Goal: Task Accomplishment & Management: Manage account settings

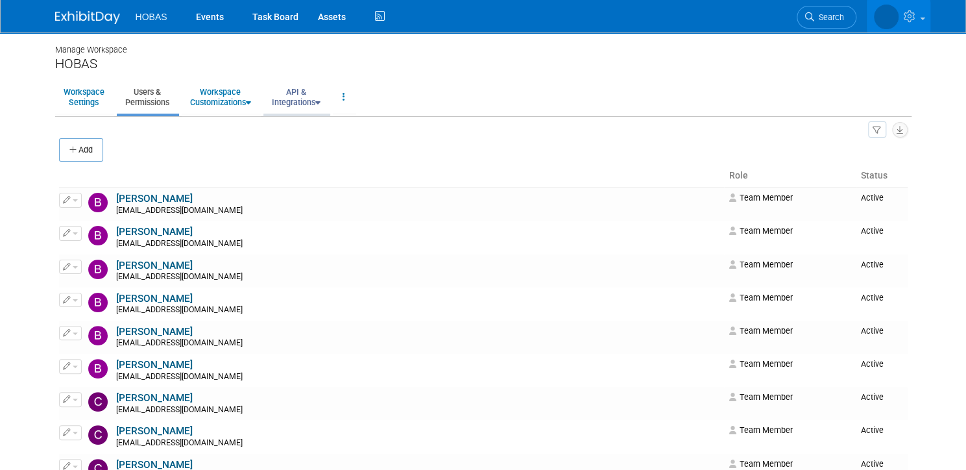
click at [289, 97] on link "API & Integrations" at bounding box center [296, 97] width 66 height 32
click at [384, 36] on div "Manage Workspace" at bounding box center [483, 43] width 857 height 23
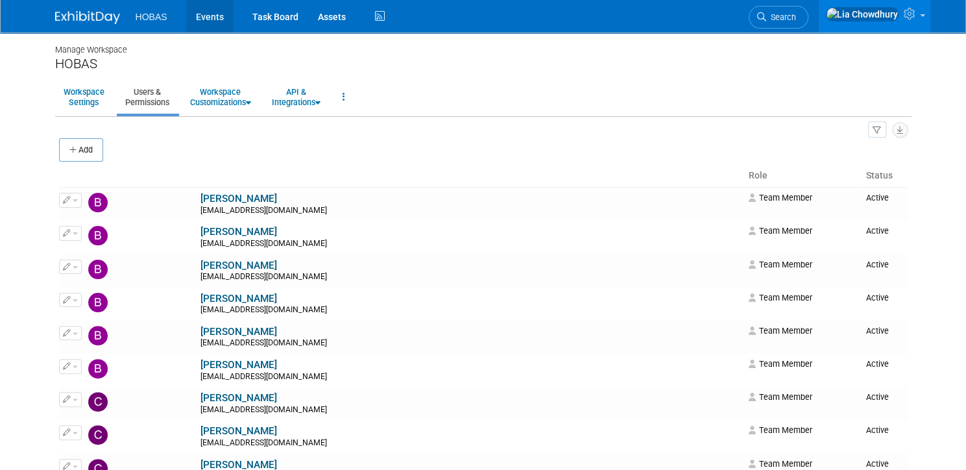
click at [201, 14] on link "Events" at bounding box center [209, 16] width 47 height 32
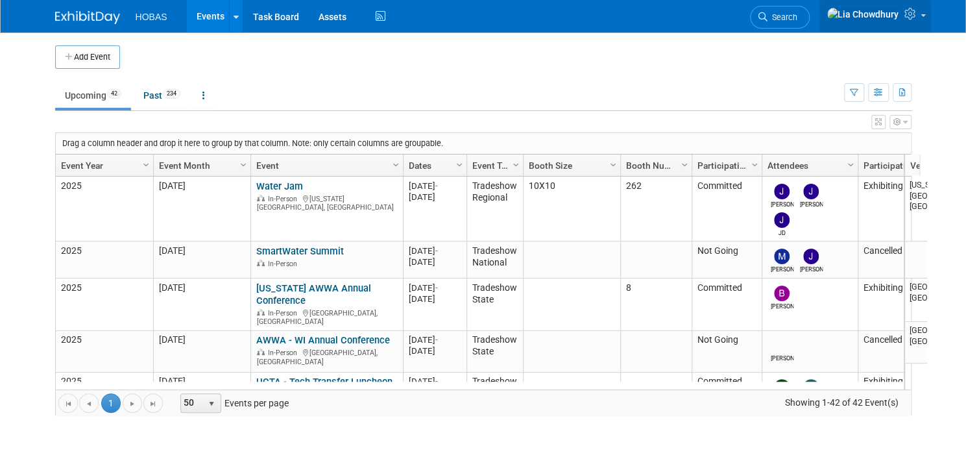
click at [919, 19] on icon at bounding box center [912, 14] width 15 height 12
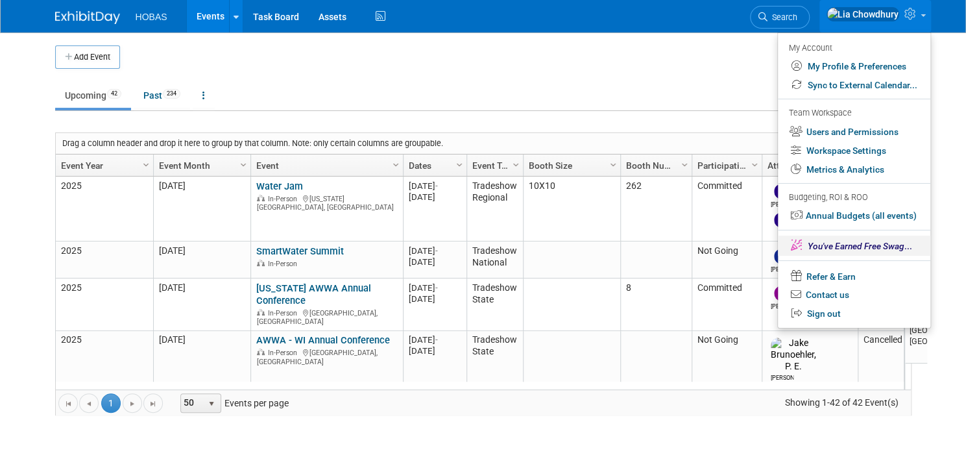
click at [844, 246] on span "You've Earned Free Swag" at bounding box center [856, 246] width 97 height 10
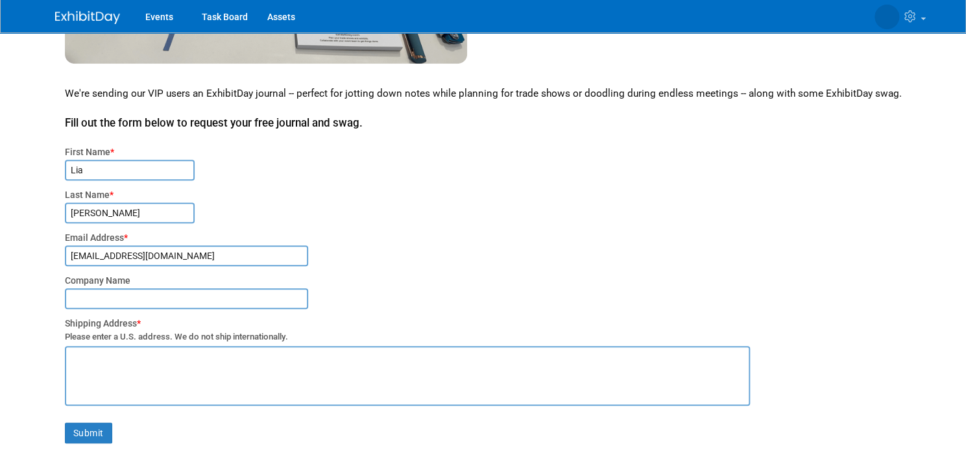
scroll to position [363, 0]
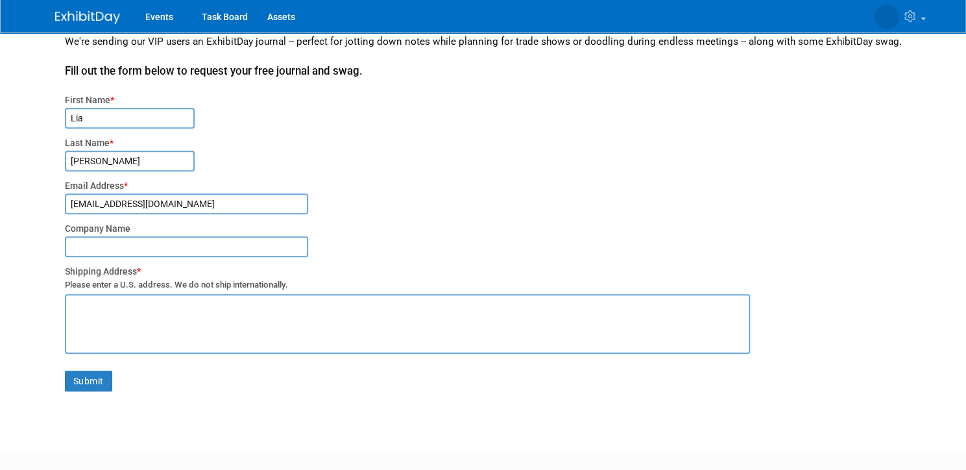
click at [117, 240] on input "text" at bounding box center [186, 246] width 243 height 21
type input "Hobas Pipe [GEOGRAPHIC_DATA]"
drag, startPoint x: 155, startPoint y: 313, endPoint x: -72, endPoint y: 304, distance: 227.3
type textarea "17003 Twisted Conifer Ct Magnolia TX 77355"
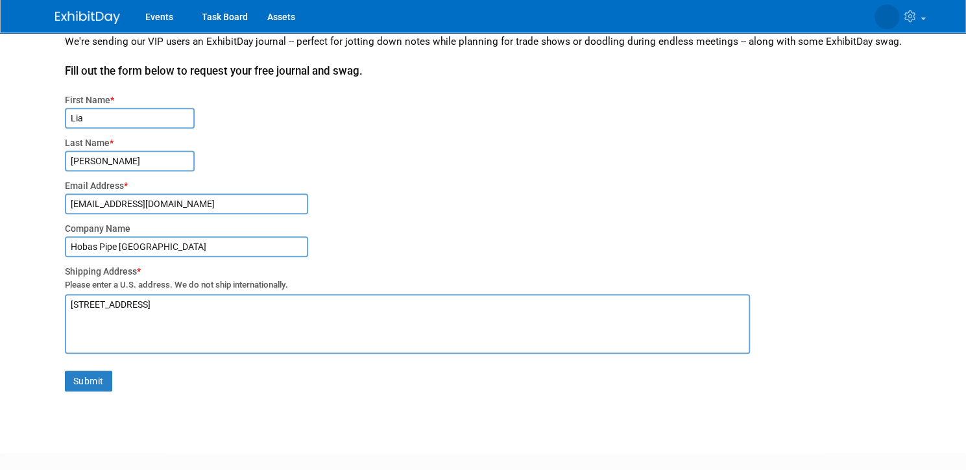
click at [560, 222] on div "Company Name" at bounding box center [493, 228] width 857 height 13
click at [96, 372] on button "Submit" at bounding box center [88, 381] width 47 height 21
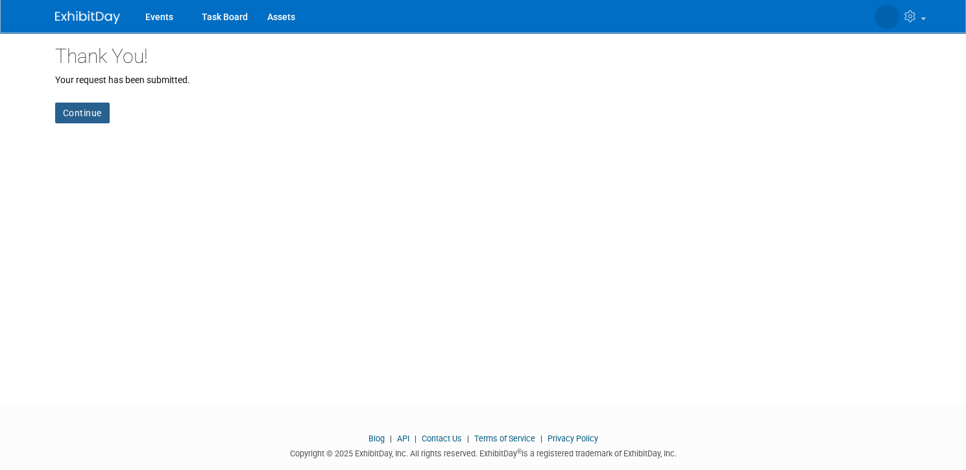
click at [75, 110] on link "Continue" at bounding box center [82, 113] width 55 height 21
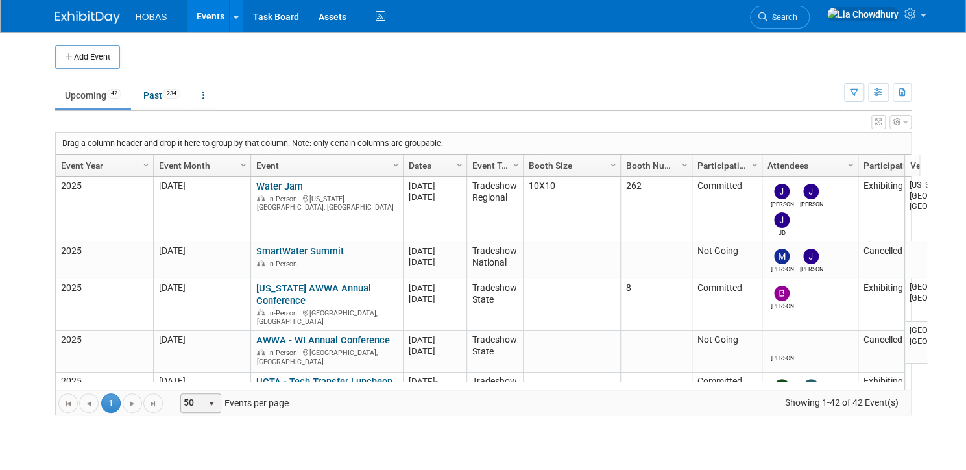
click at [206, 398] on span "select" at bounding box center [211, 403] width 10 height 10
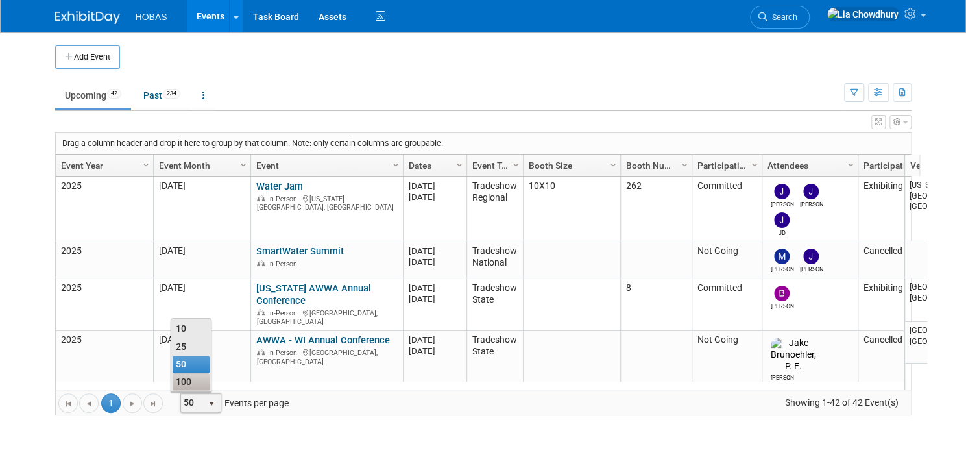
click at [195, 380] on li "100" at bounding box center [191, 382] width 37 height 18
click at [238, 162] on span "Column Settings" at bounding box center [243, 165] width 10 height 10
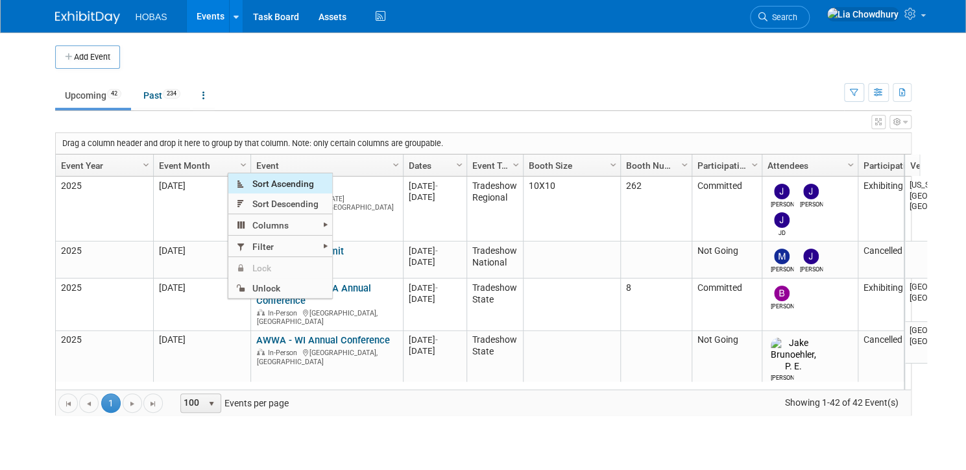
click at [267, 185] on span "Sort Ascending" at bounding box center [280, 183] width 104 height 20
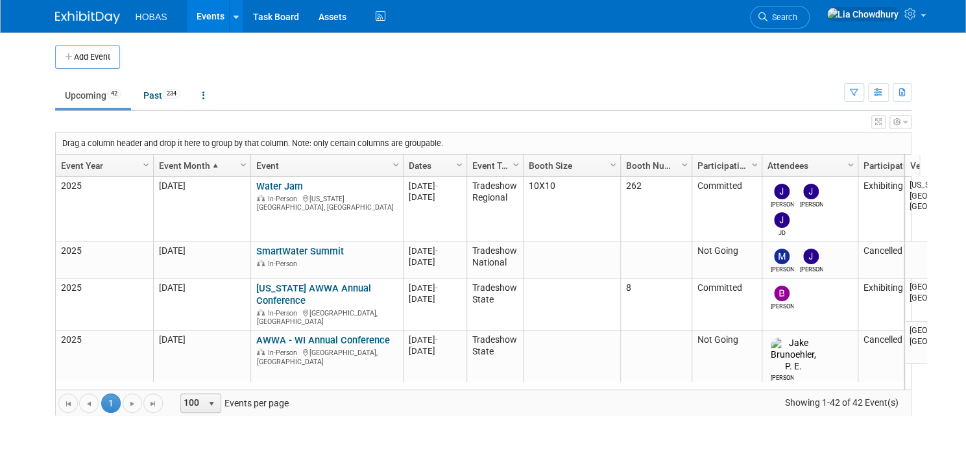
click at [210, 163] on span at bounding box center [215, 165] width 10 height 10
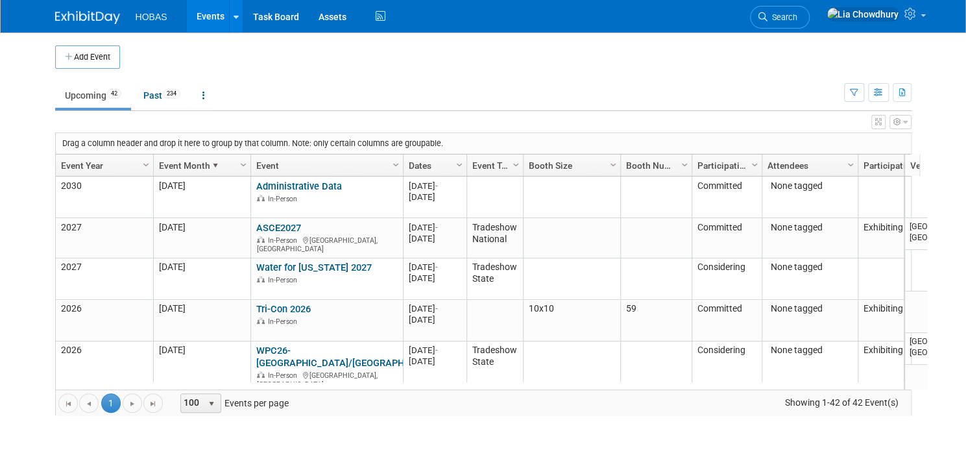
click at [119, 165] on link "Event Year" at bounding box center [103, 165] width 84 height 22
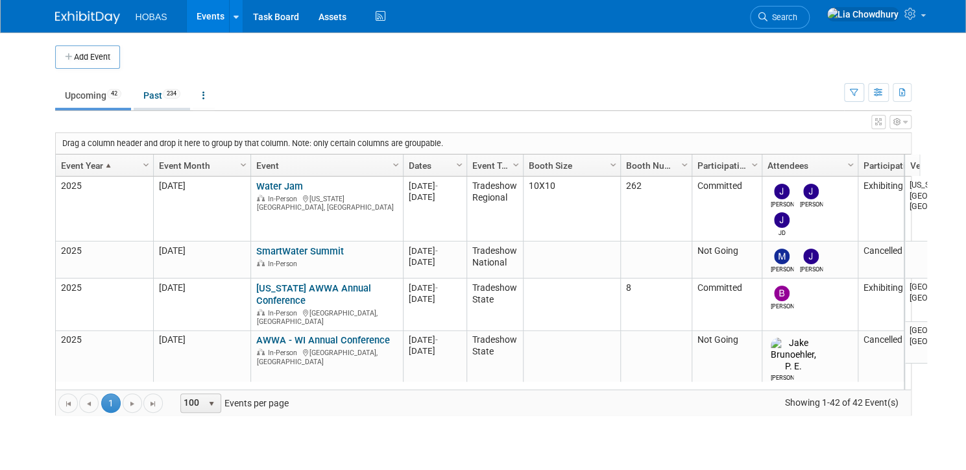
click at [147, 94] on link "Past 234" at bounding box center [162, 95] width 56 height 25
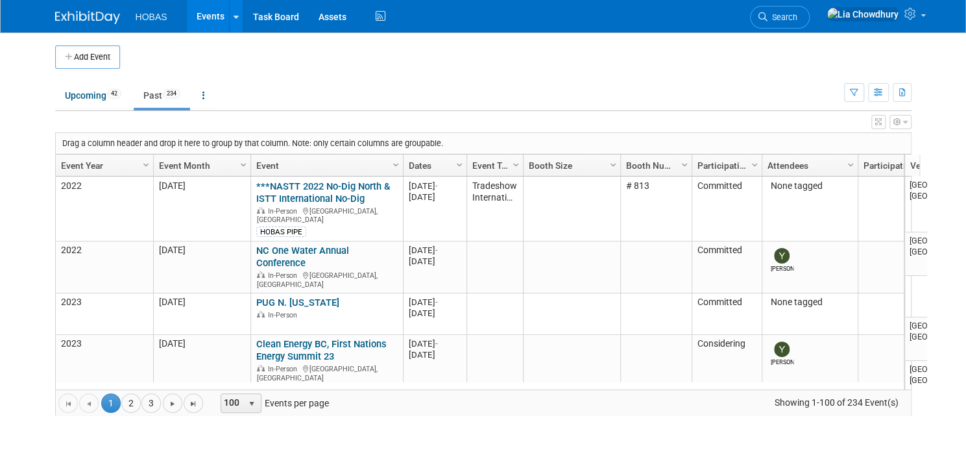
click at [72, 164] on link "Event Year" at bounding box center [103, 165] width 84 height 22
click at [84, 165] on link "Event Year" at bounding box center [103, 165] width 84 height 22
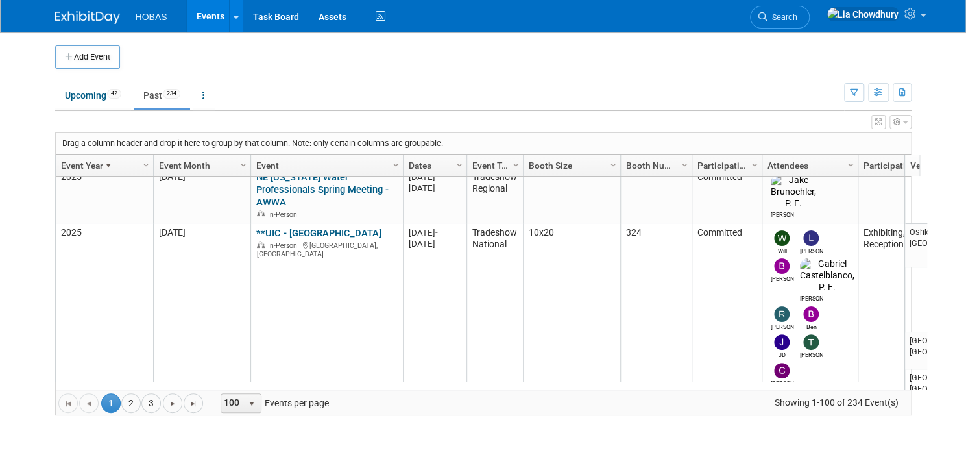
scroll to position [1232, 0]
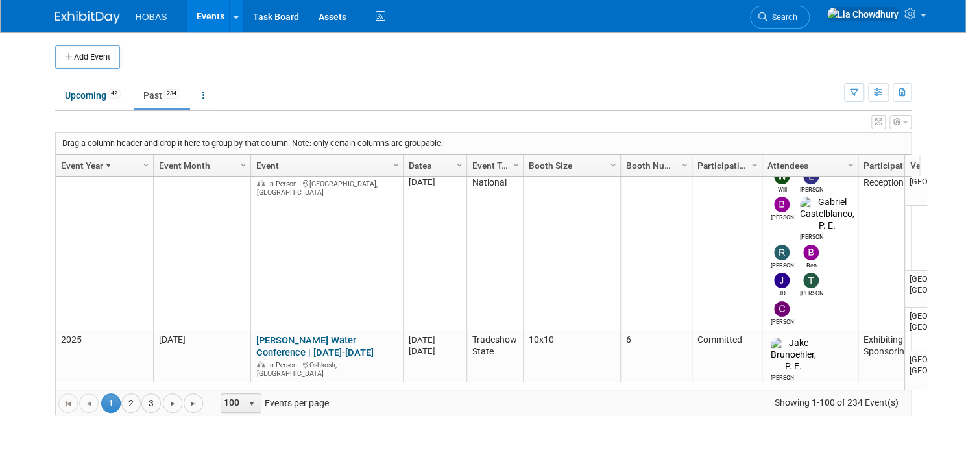
click at [301, 454] on link "CUIIC Pipeline Rehab - No Booth" at bounding box center [325, 460] width 138 height 12
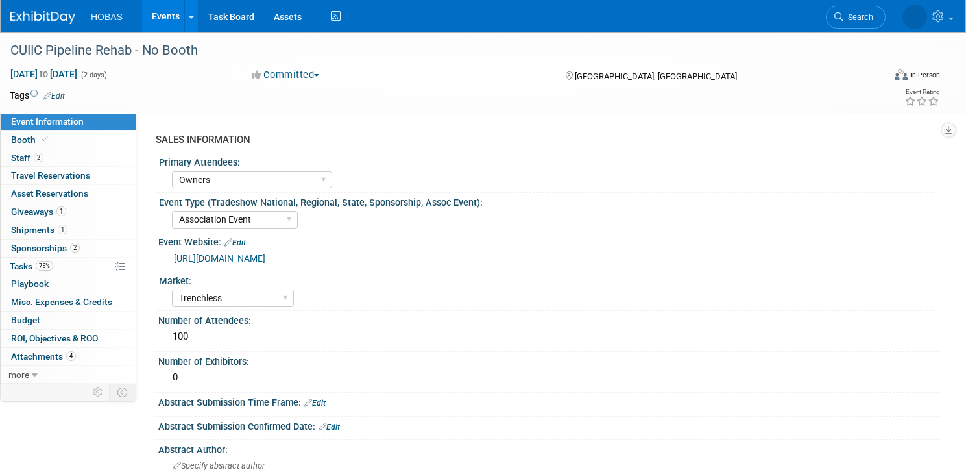
select select "Owners"
select select "Association Event"
select select "Trenchless"
select select "Sponsorship only"
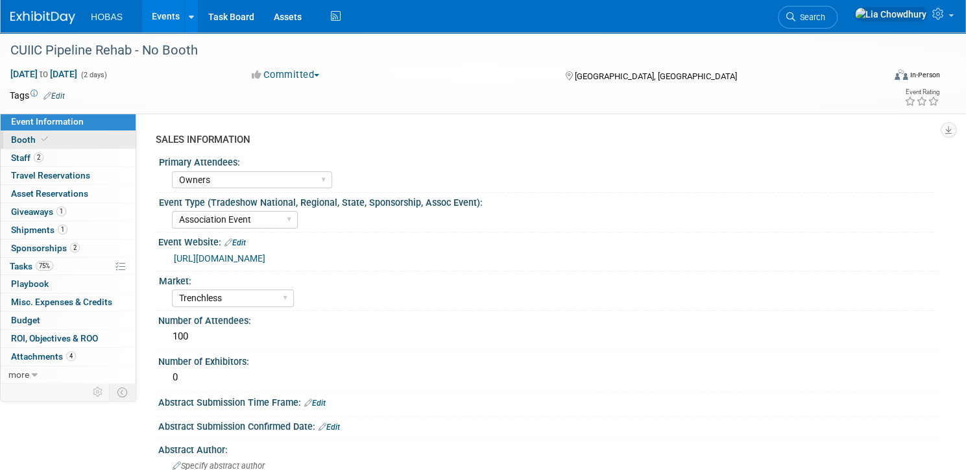
click at [51, 141] on span "Booth" at bounding box center [31, 139] width 40 height 10
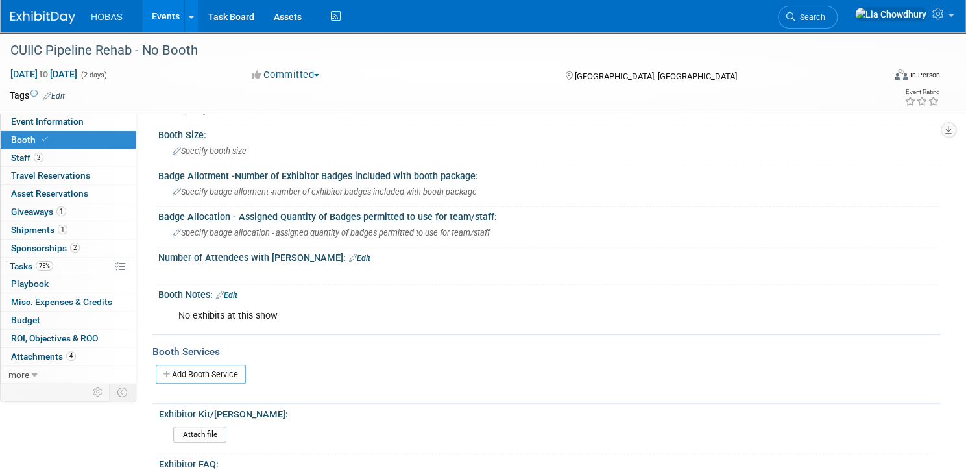
scroll to position [208, 0]
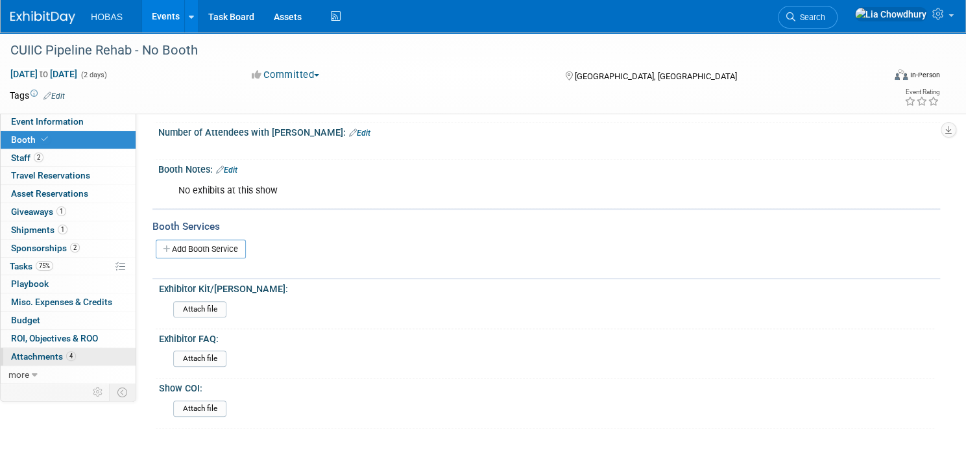
click at [76, 358] on span "Attachments 4" at bounding box center [43, 356] width 65 height 10
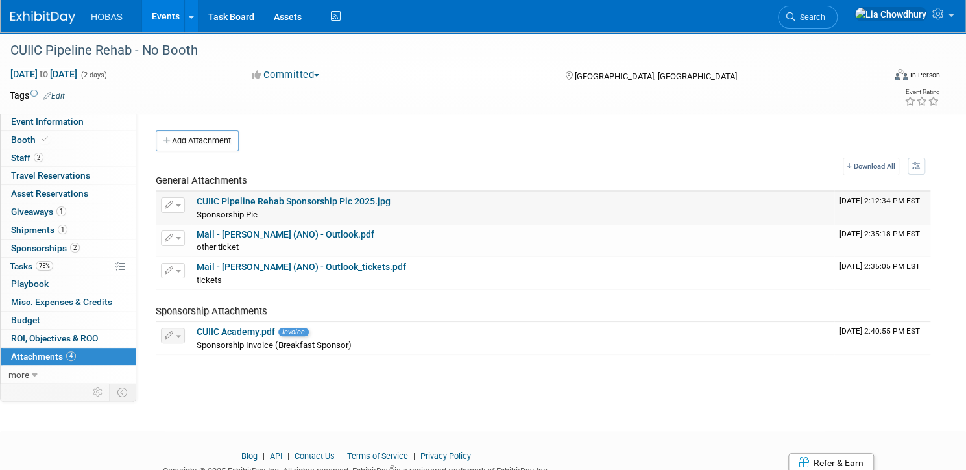
click at [273, 199] on link "CUIIC Pipeline Rehab Sponsorship Pic 2025.jpg" at bounding box center [294, 201] width 194 height 10
click at [284, 232] on link "Mail - Juliano, Sam (ANO) - Outlook.pdf" at bounding box center [286, 234] width 178 height 10
click at [341, 265] on link "Mail - Juliano, Sam (ANO) - Outlook_tickets.pdf" at bounding box center [302, 267] width 210 height 10
click at [270, 340] on span "Sponsorship Invoice (Breakfast Sponsor)" at bounding box center [274, 345] width 155 height 10
click at [272, 334] on link "CUIIC Academy.pdf" at bounding box center [236, 331] width 79 height 10
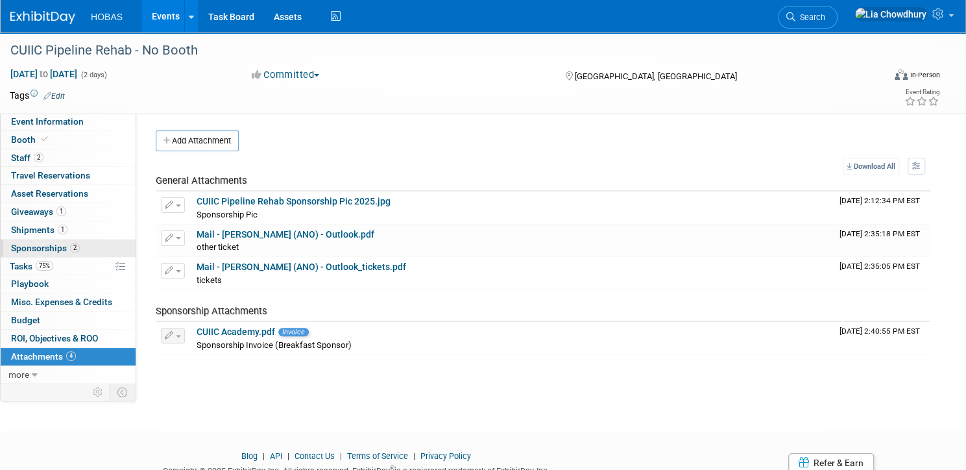
click at [80, 247] on span "Sponsorships 2" at bounding box center [45, 248] width 69 height 10
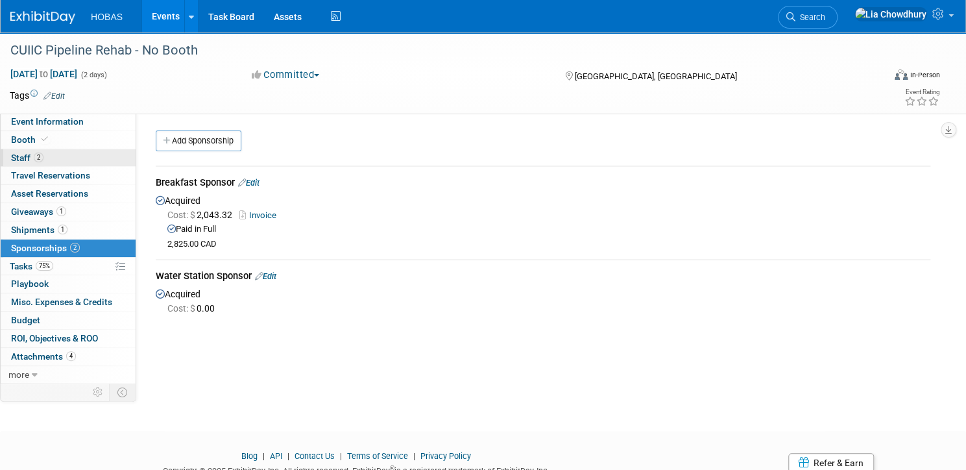
click at [43, 158] on span "Staff 2" at bounding box center [27, 157] width 32 height 10
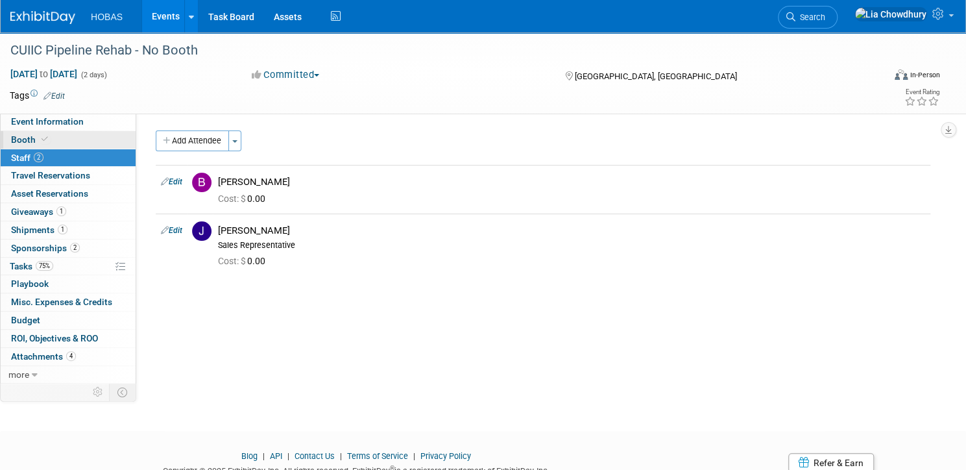
click at [51, 137] on span "Booth" at bounding box center [31, 139] width 40 height 10
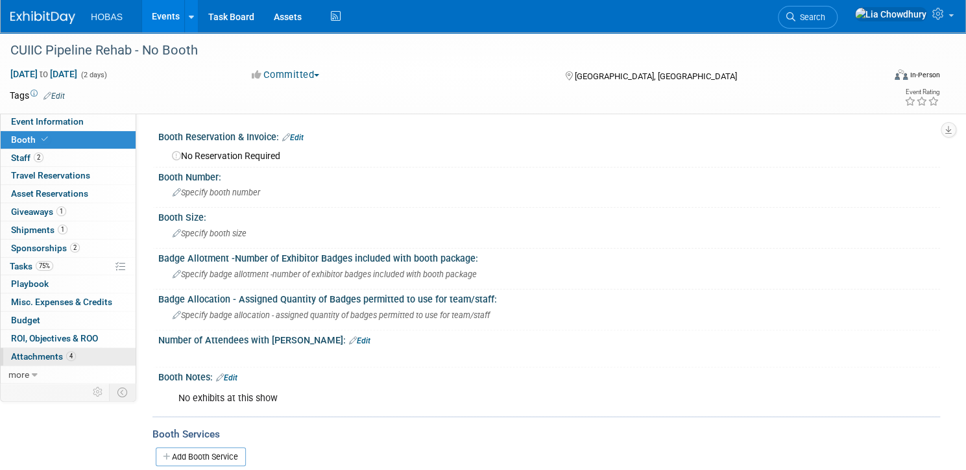
click at [76, 353] on span "Attachments 4" at bounding box center [43, 356] width 65 height 10
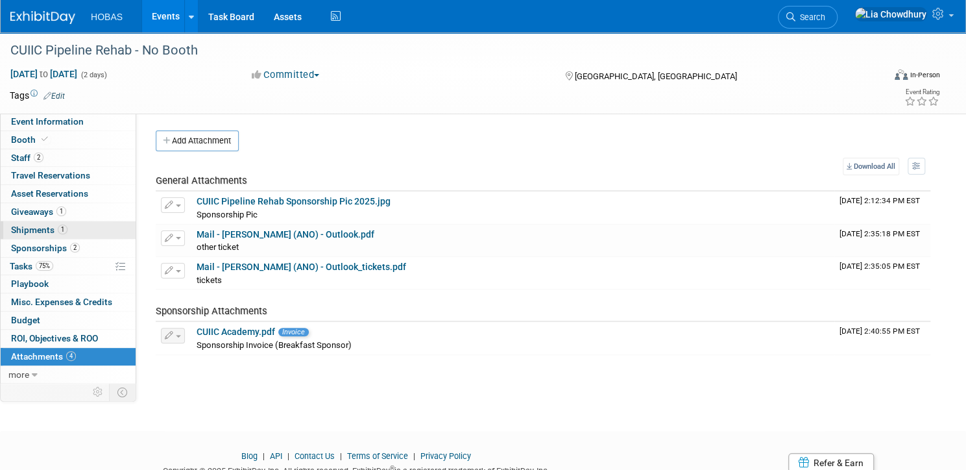
click at [67, 228] on span "Shipments 1" at bounding box center [39, 230] width 56 height 10
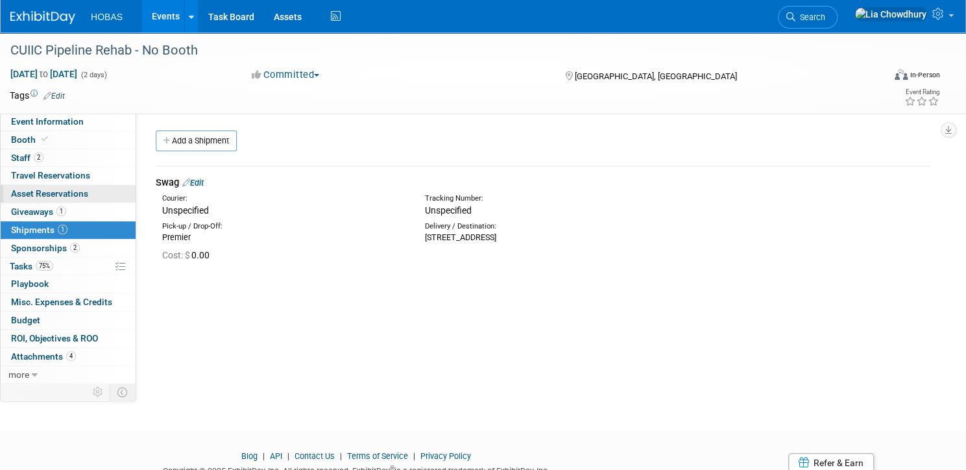
click at [80, 191] on span "Asset Reservations 0" at bounding box center [49, 193] width 77 height 10
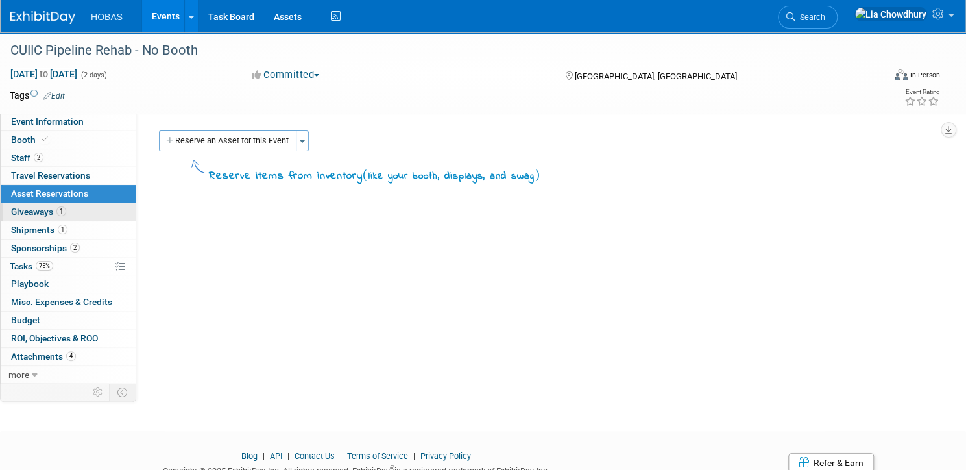
click at [66, 215] on span "Giveaways 1" at bounding box center [38, 211] width 55 height 10
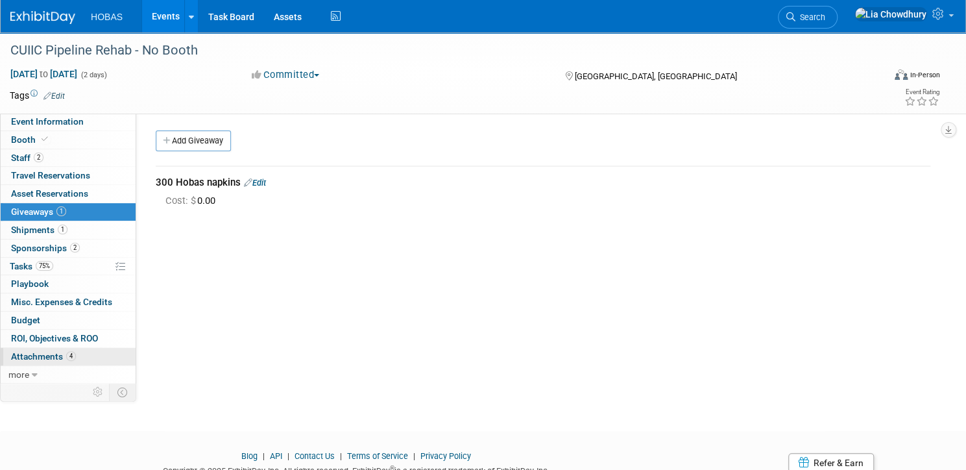
click at [76, 352] on span "Attachments 4" at bounding box center [43, 356] width 65 height 10
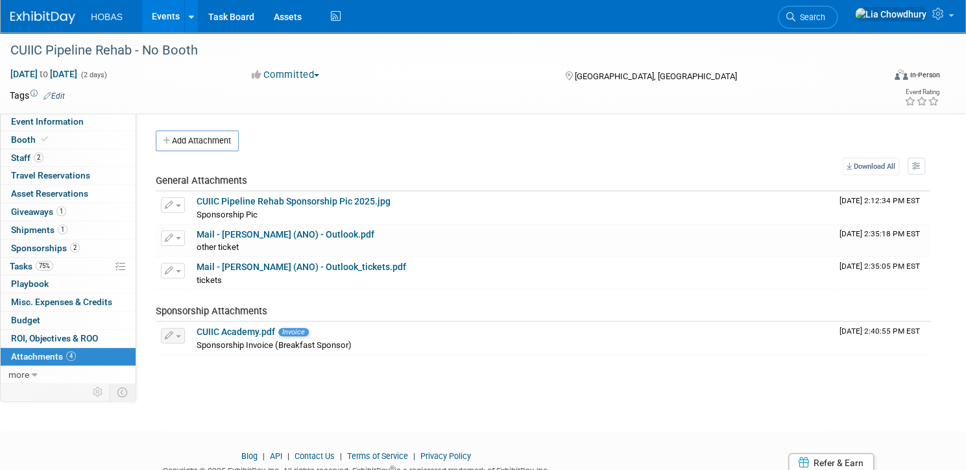
click at [189, 17] on link "Events" at bounding box center [165, 16] width 47 height 32
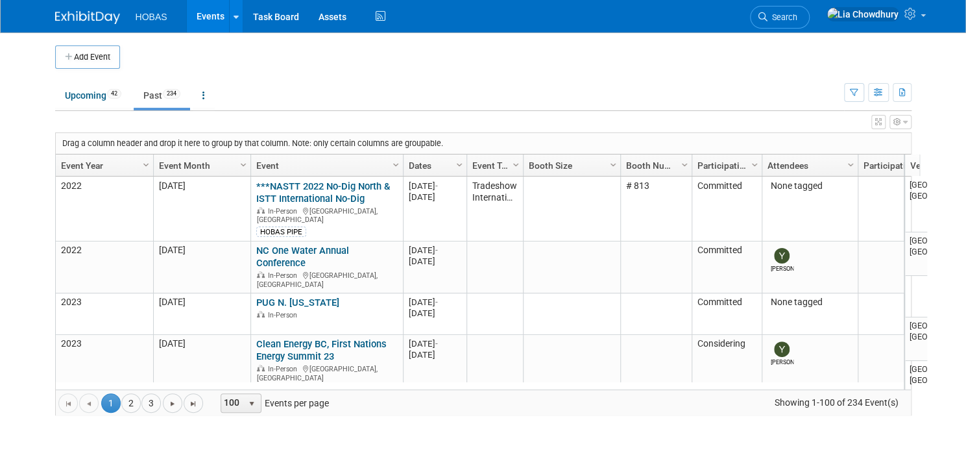
click at [76, 163] on link "Event Year" at bounding box center [103, 165] width 84 height 22
drag, startPoint x: 73, startPoint y: 166, endPoint x: 103, endPoint y: 170, distance: 30.7
click at [72, 166] on link "Event Year" at bounding box center [103, 165] width 84 height 22
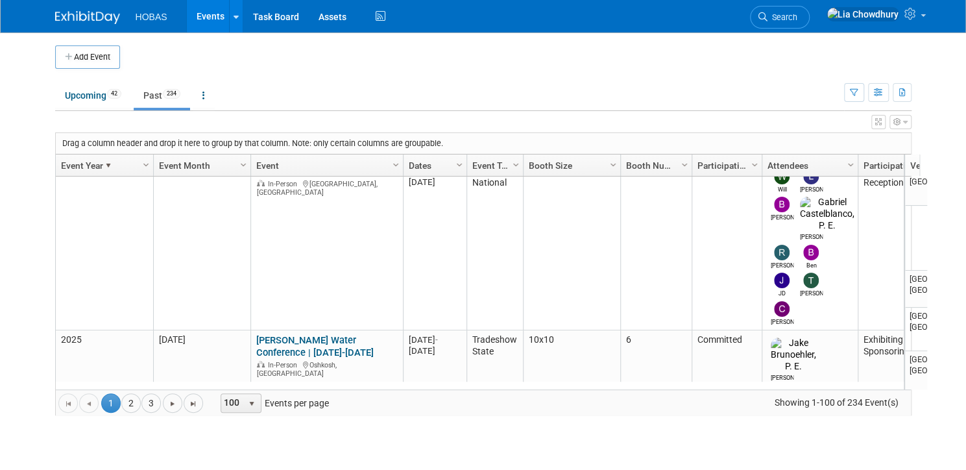
scroll to position [1293, 0]
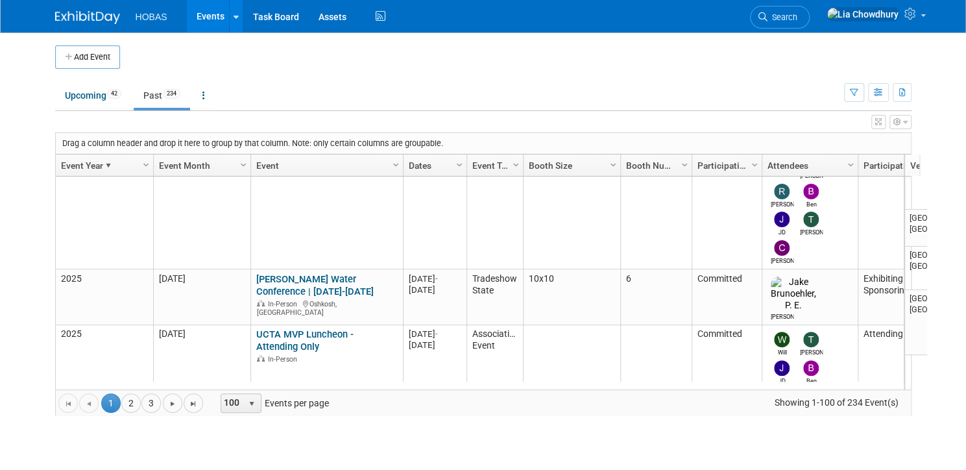
click at [286, 433] on link "NJAWWA Collections Seminar - Attending Only" at bounding box center [324, 445] width 137 height 24
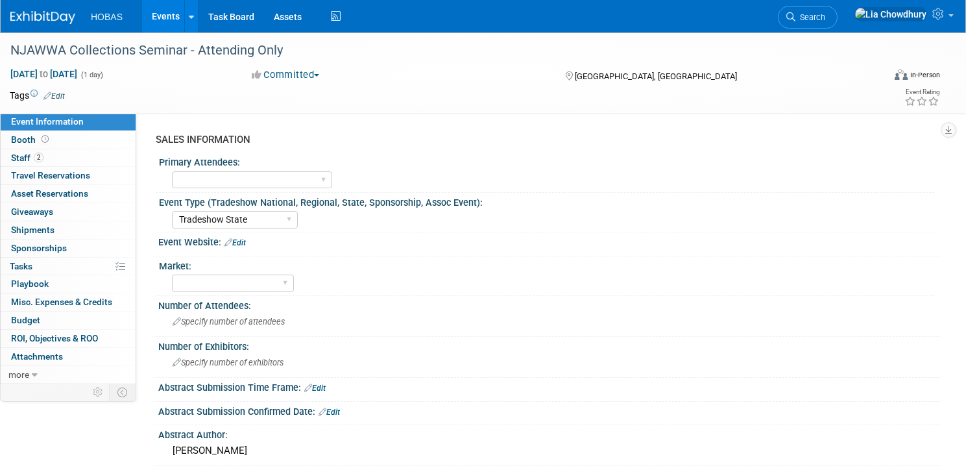
select select "Tradeshow State"
select select "Attending only"
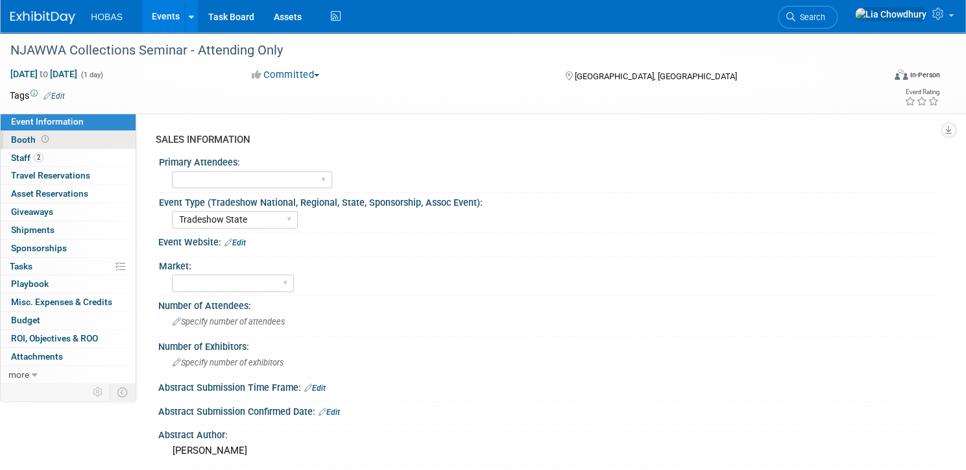
click at [69, 134] on link "Booth" at bounding box center [68, 140] width 135 height 18
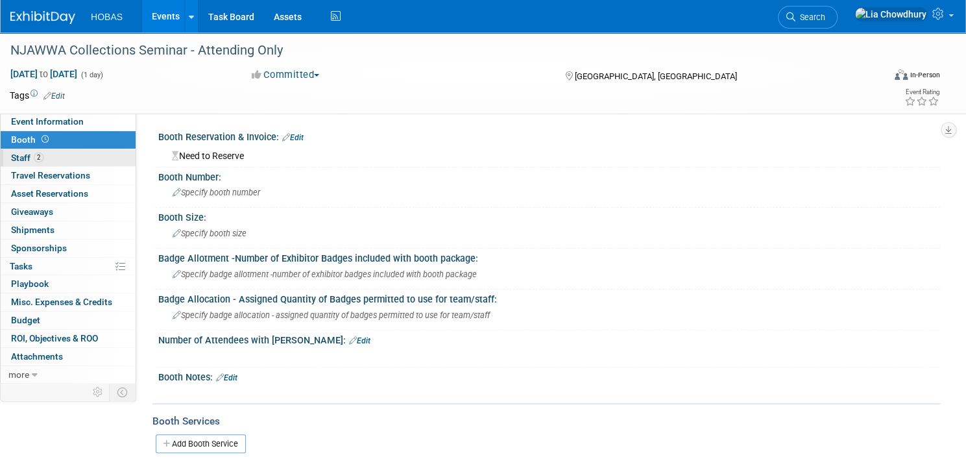
click at [43, 162] on span "Staff 2" at bounding box center [27, 157] width 32 height 10
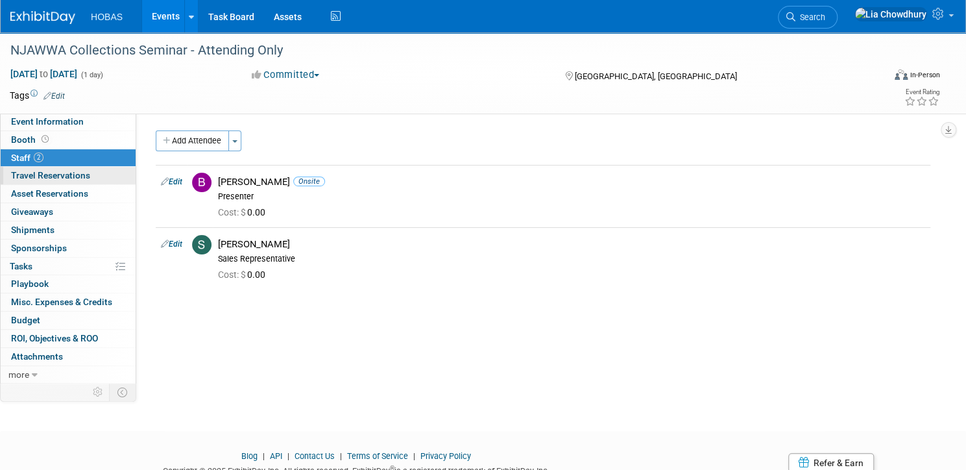
click at [73, 180] on span "Travel Reservations 0" at bounding box center [50, 175] width 79 height 10
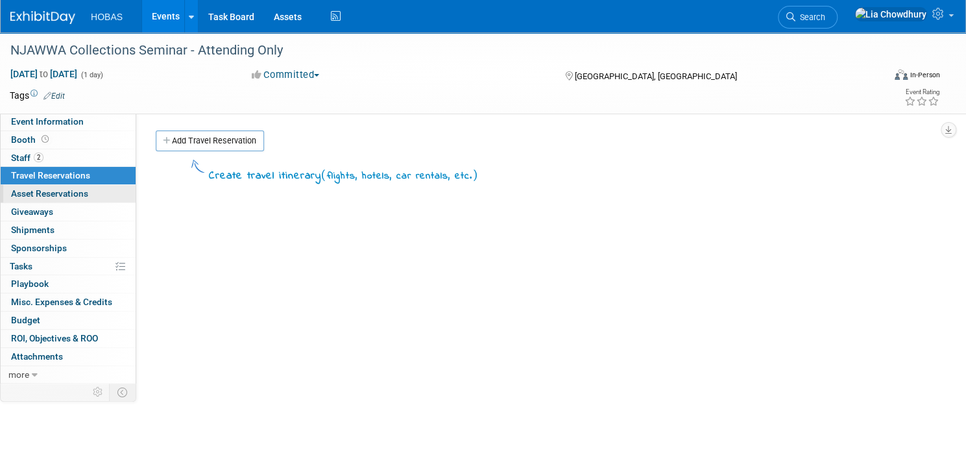
click at [75, 193] on span "Asset Reservations 0" at bounding box center [49, 193] width 77 height 10
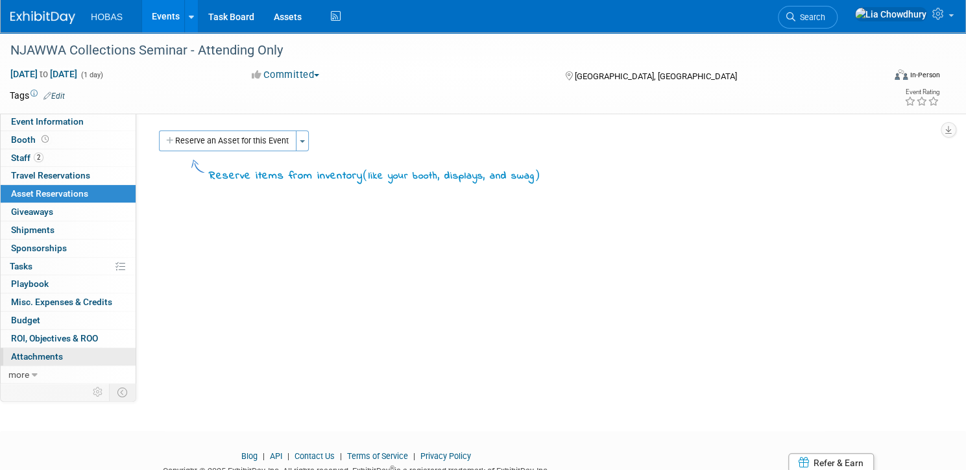
click at [63, 356] on span "Attachments 0" at bounding box center [37, 356] width 52 height 10
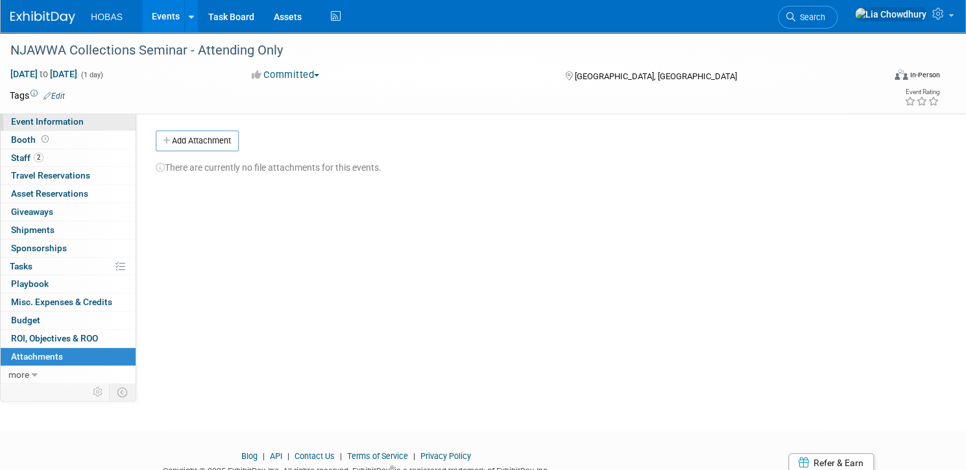
click at [100, 127] on link "Event Information" at bounding box center [68, 122] width 135 height 18
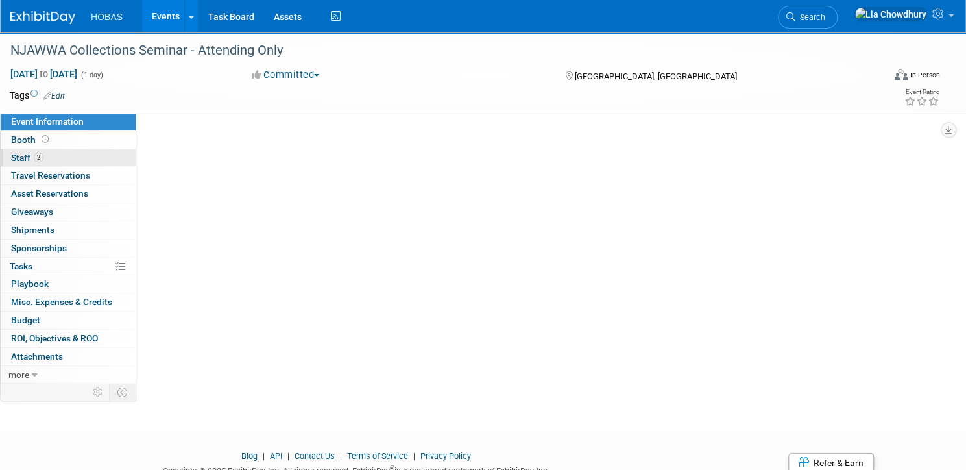
select select "Tradeshow State"
select select "Attending only"
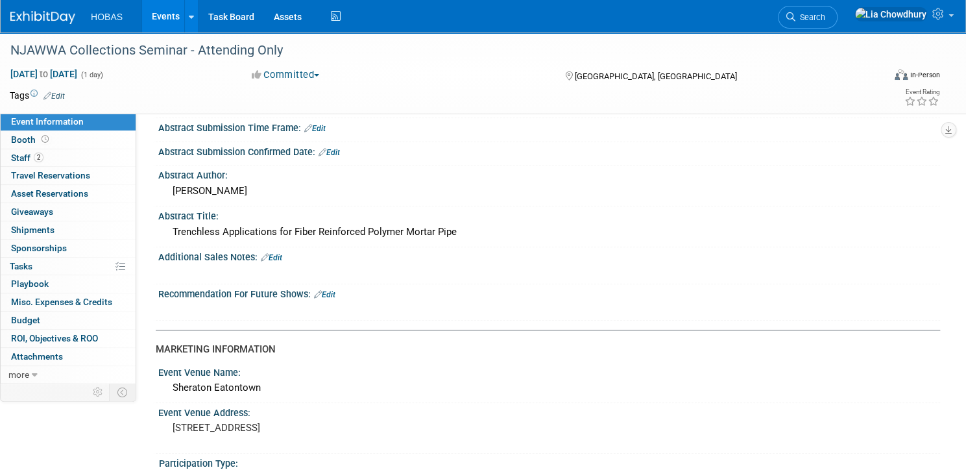
scroll to position [519, 0]
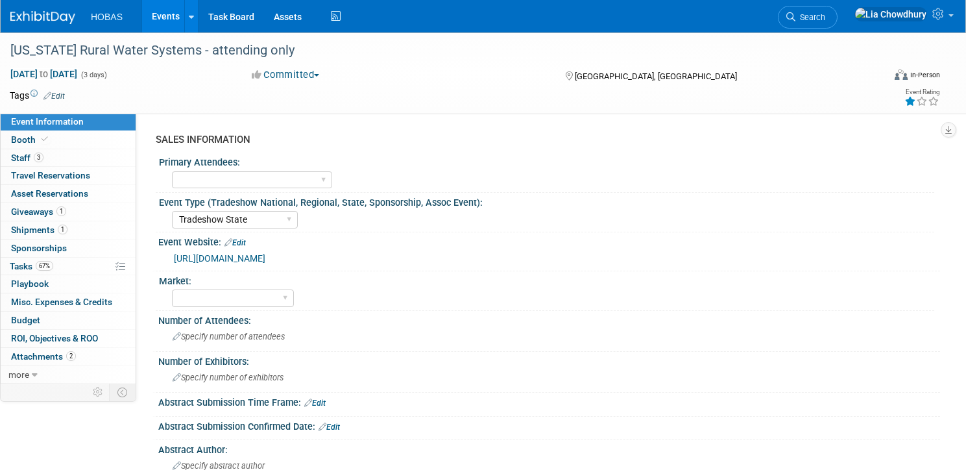
select select "Tradeshow State"
select select "Attending only"
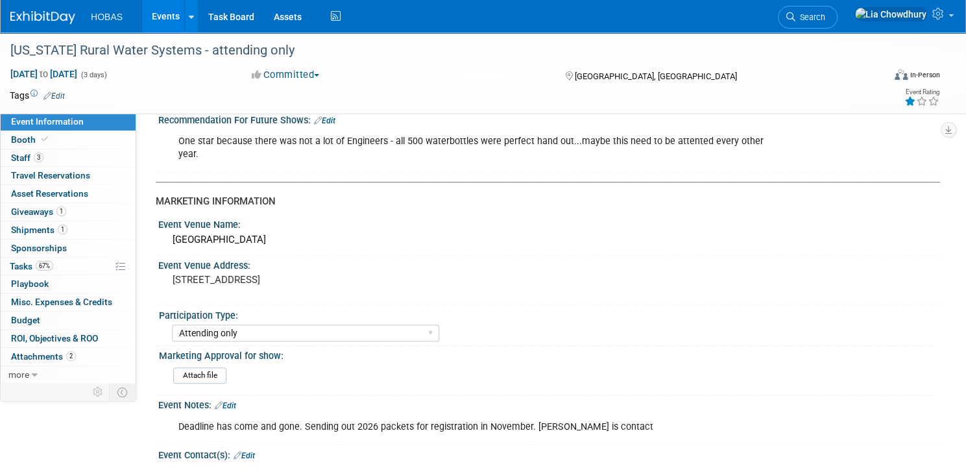
scroll to position [467, 0]
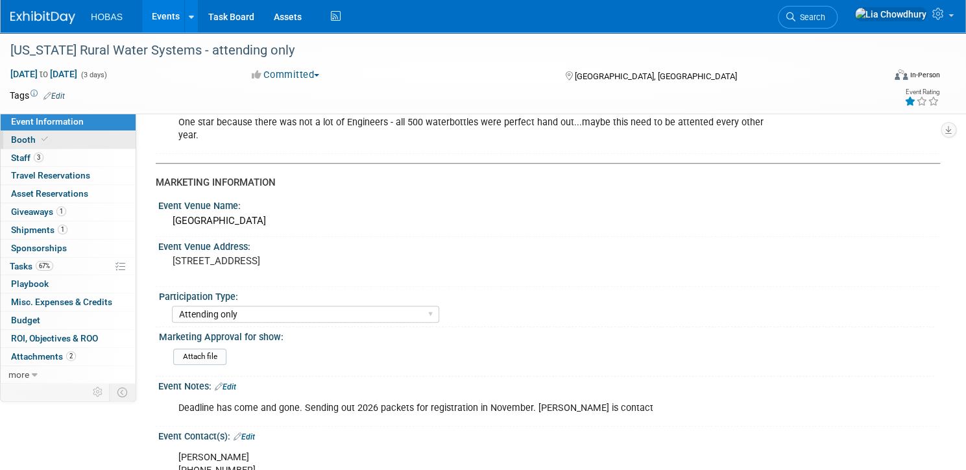
click at [48, 138] on icon at bounding box center [45, 139] width 6 height 7
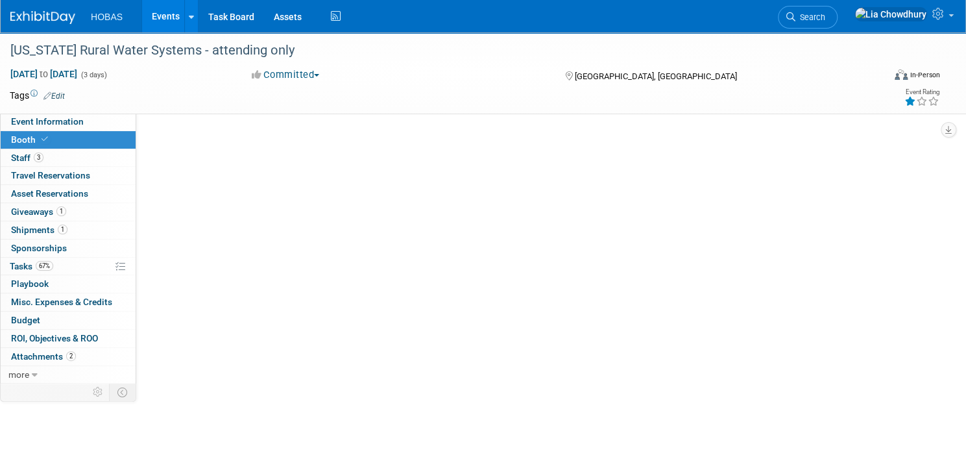
scroll to position [0, 0]
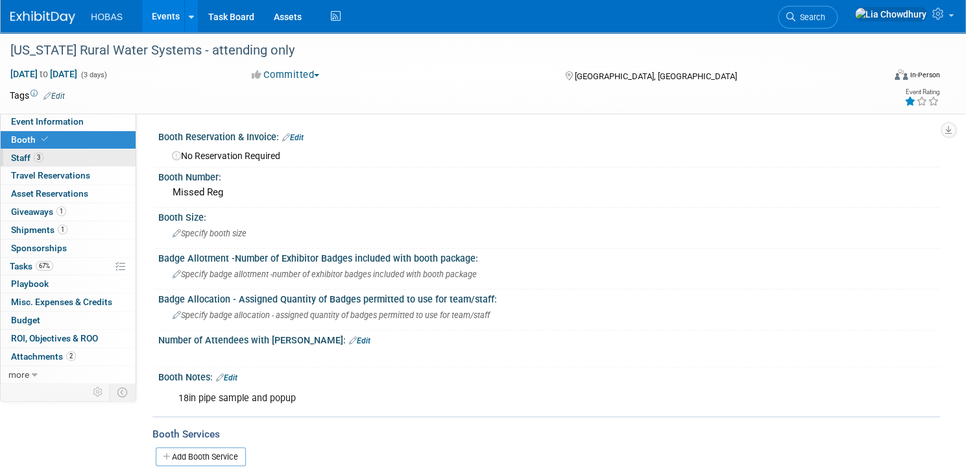
click at [79, 151] on link "3 Staff 3" at bounding box center [68, 158] width 135 height 18
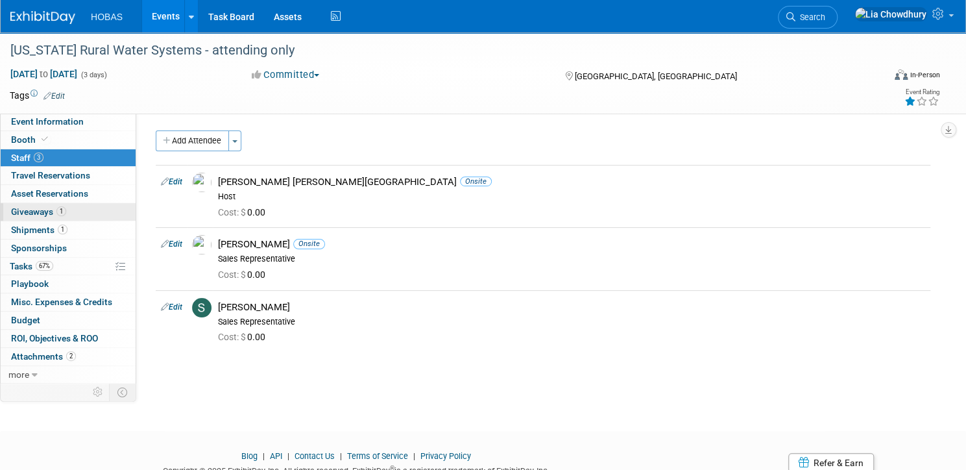
click at [66, 212] on span "Giveaways 1" at bounding box center [38, 211] width 55 height 10
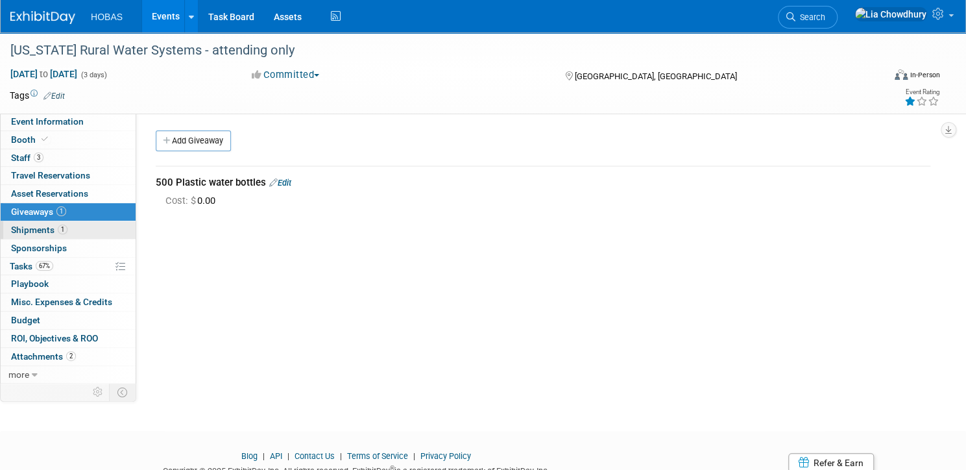
click at [67, 225] on span "Shipments 1" at bounding box center [39, 230] width 56 height 10
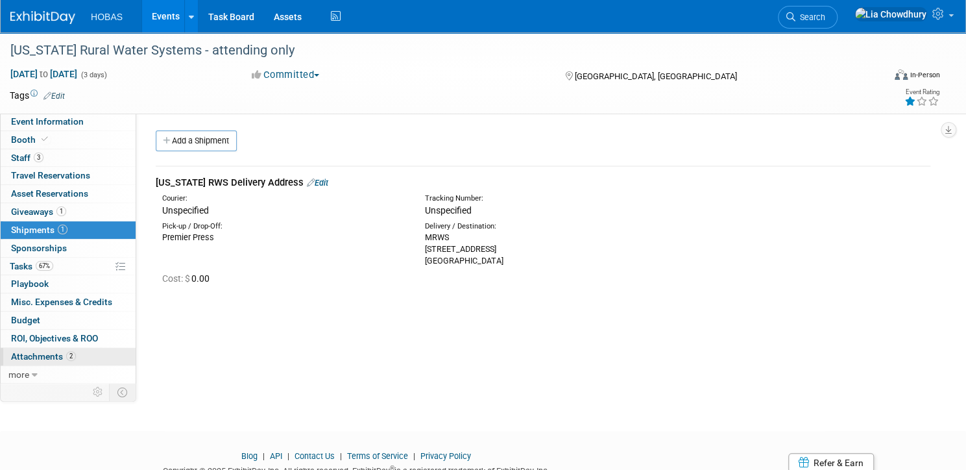
click at [75, 354] on span "Attachments 2" at bounding box center [43, 356] width 65 height 10
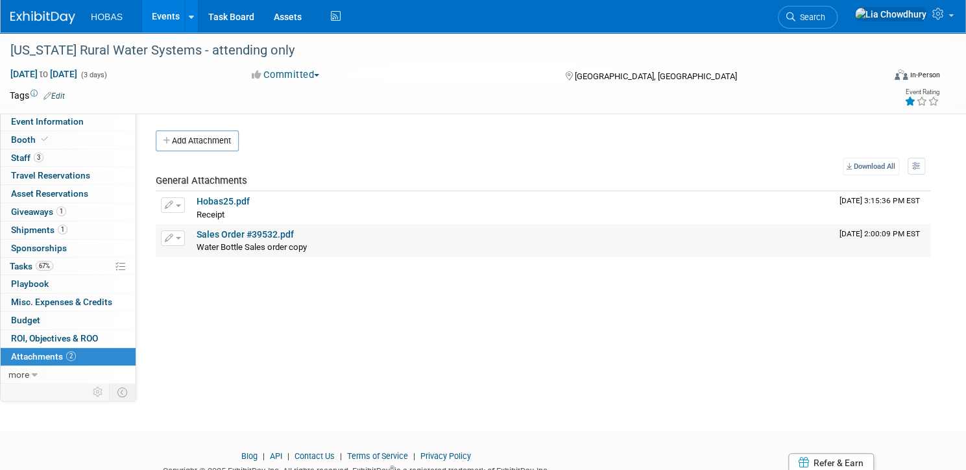
click at [283, 234] on link "Sales Order #39532.pdf" at bounding box center [245, 234] width 97 height 10
click at [66, 213] on span "Giveaways 1" at bounding box center [38, 211] width 55 height 10
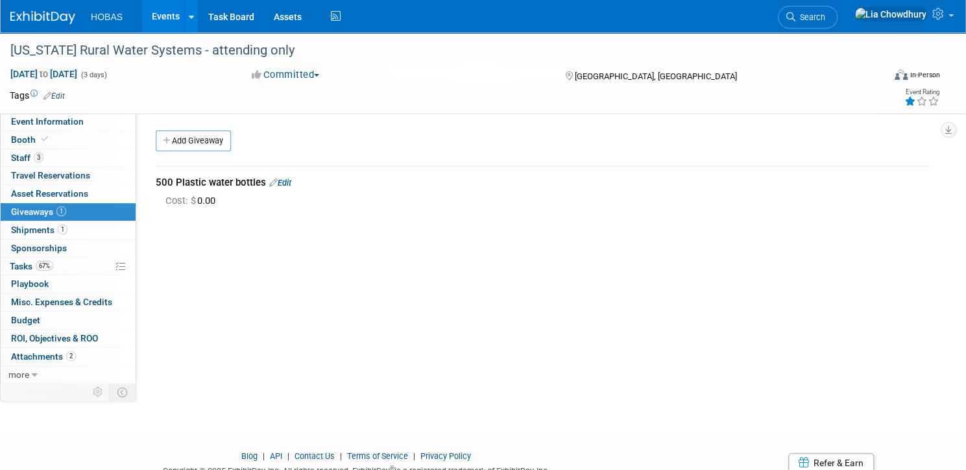
click at [291, 182] on link "Edit" at bounding box center [280, 183] width 22 height 10
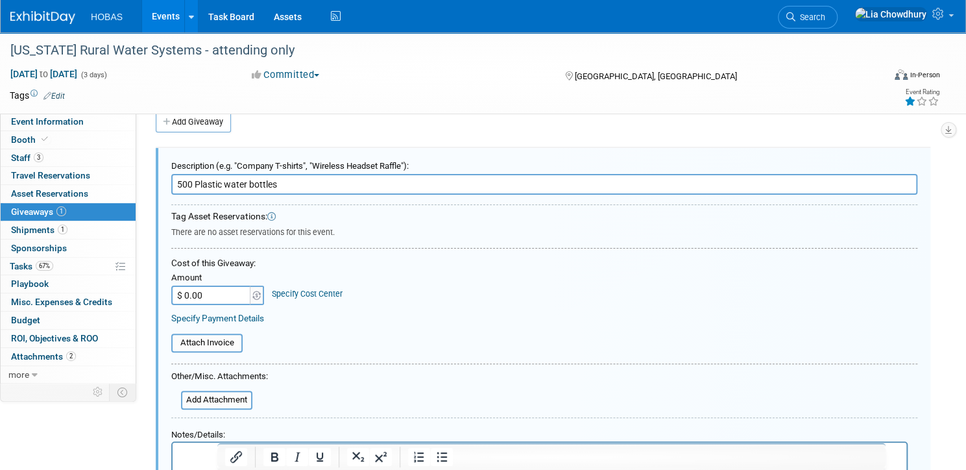
click at [252, 295] on input "$ 0.00" at bounding box center [211, 295] width 81 height 19
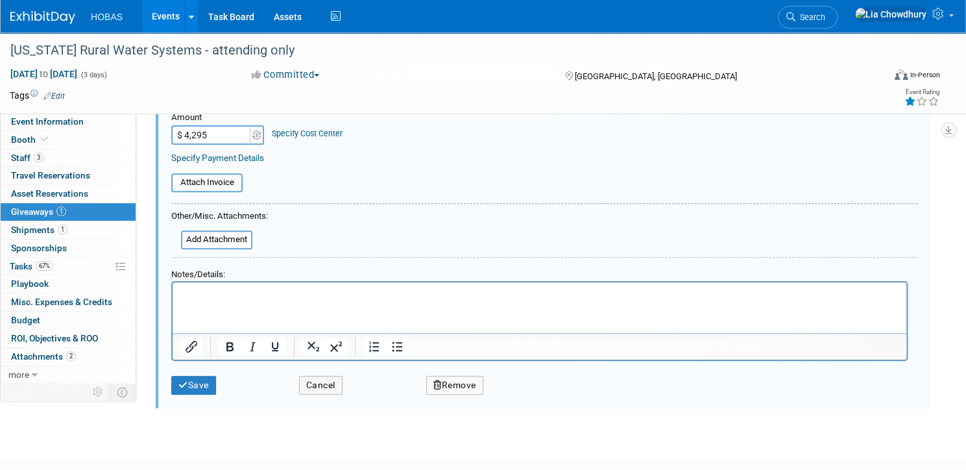
scroll to position [208, 0]
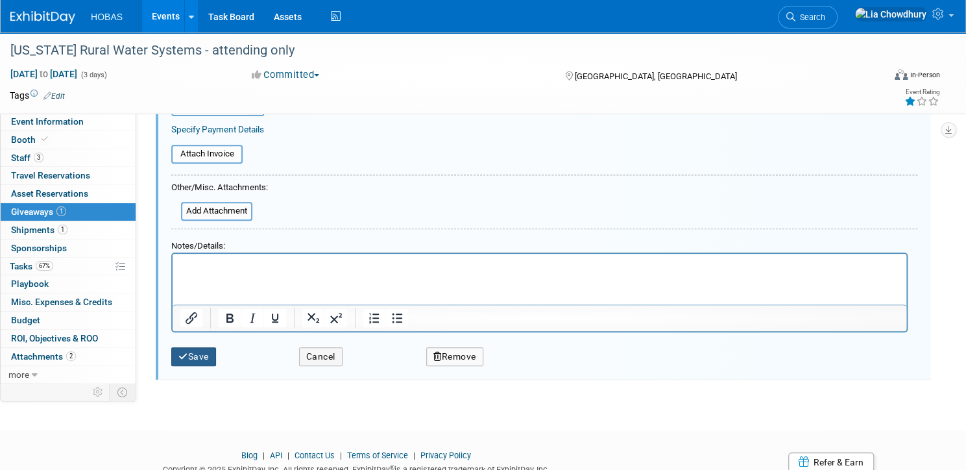
type input "$ 4,295.00"
click at [216, 355] on button "Save" at bounding box center [193, 356] width 45 height 19
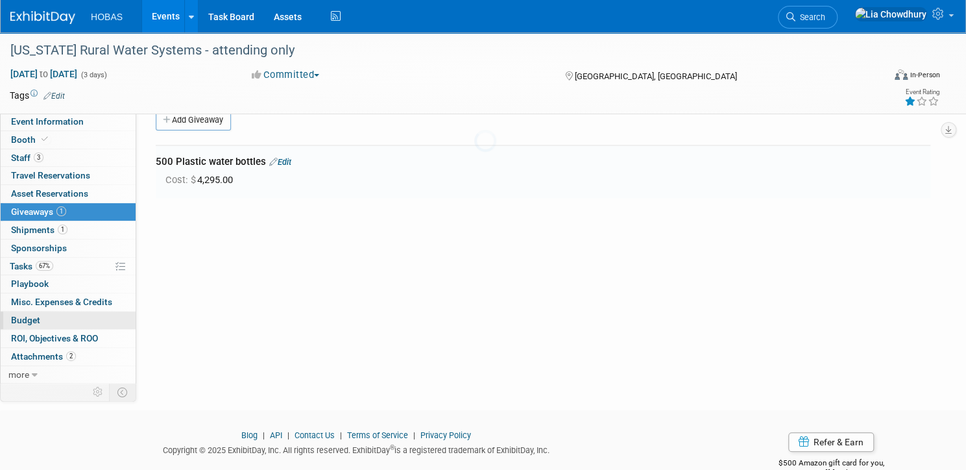
scroll to position [19, 0]
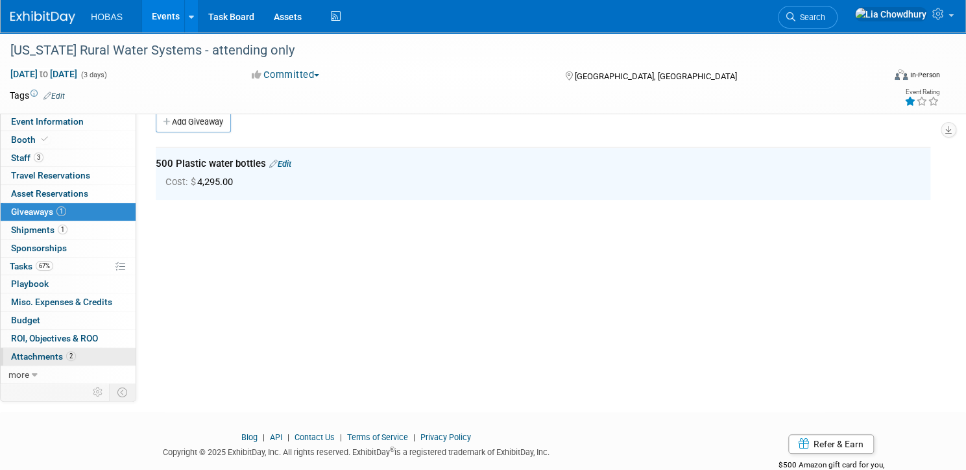
click at [76, 354] on span "Attachments 2" at bounding box center [43, 356] width 65 height 10
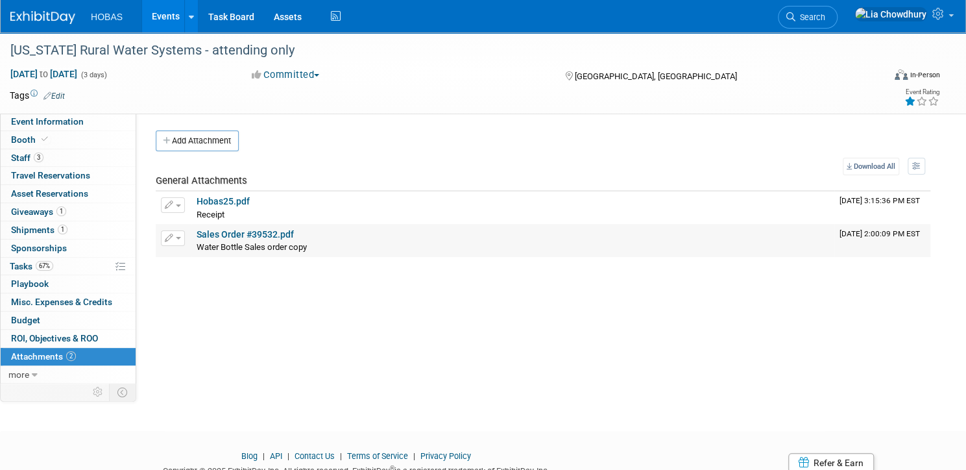
click at [181, 237] on span "button" at bounding box center [178, 238] width 5 height 3
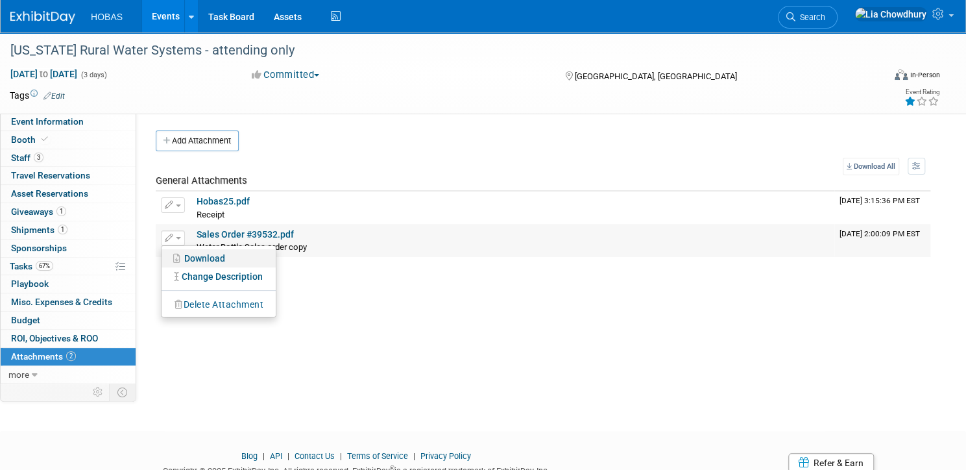
click at [262, 254] on link "Download" at bounding box center [219, 258] width 114 height 18
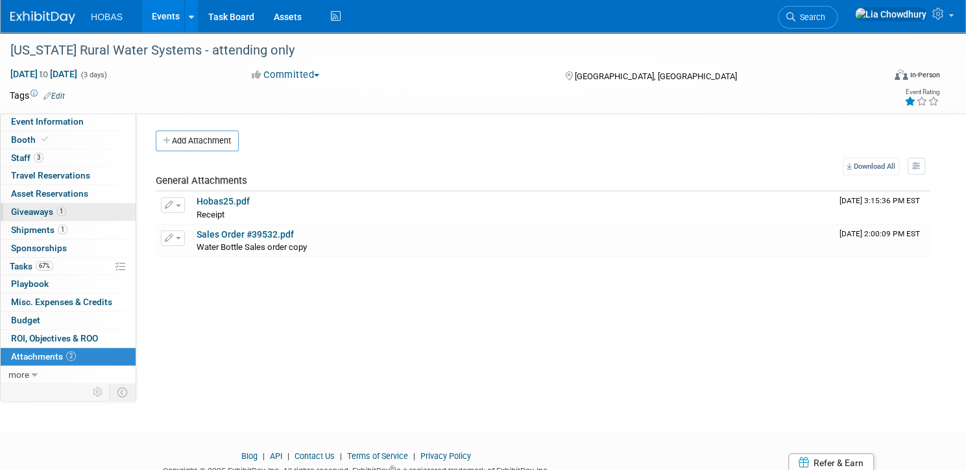
click at [66, 210] on span "Giveaways 1" at bounding box center [38, 211] width 55 height 10
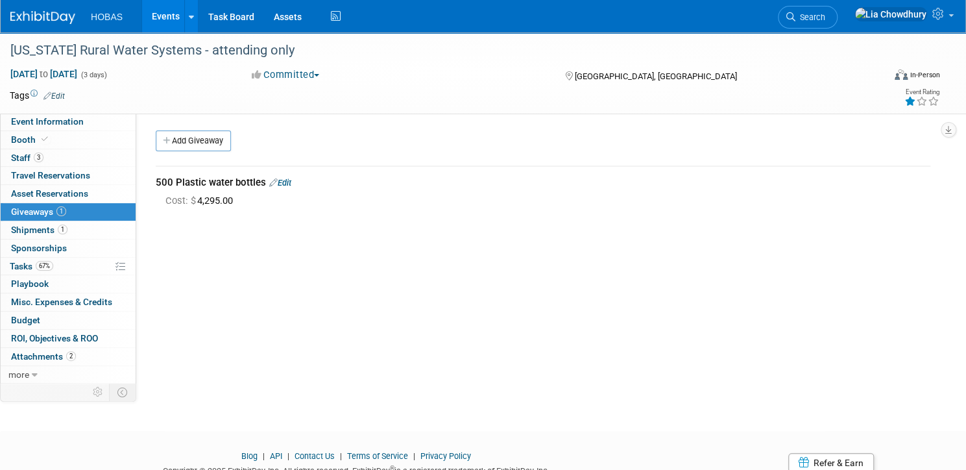
click at [291, 182] on link "Edit" at bounding box center [280, 183] width 22 height 10
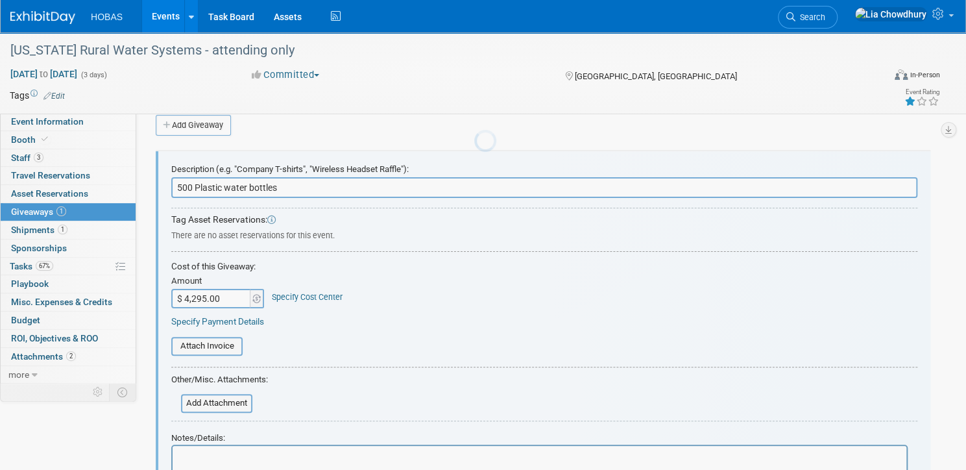
scroll to position [19, 0]
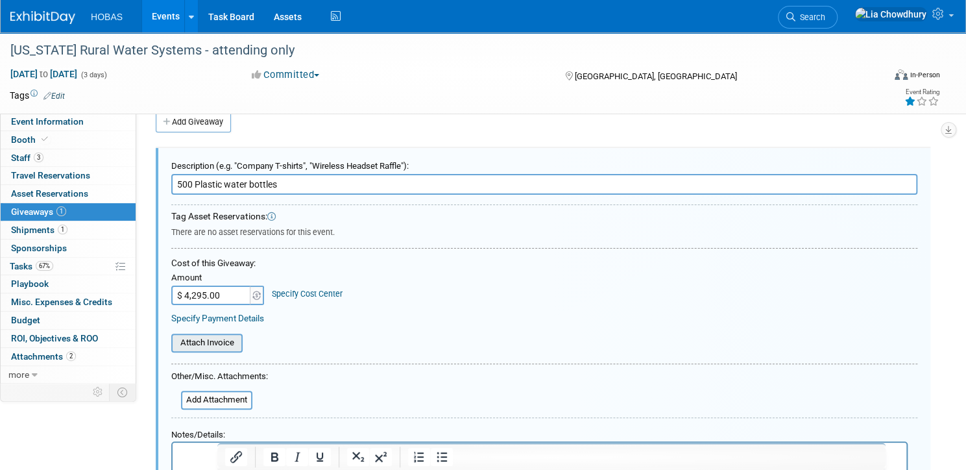
click at [241, 341] on input "file" at bounding box center [164, 343] width 154 height 16
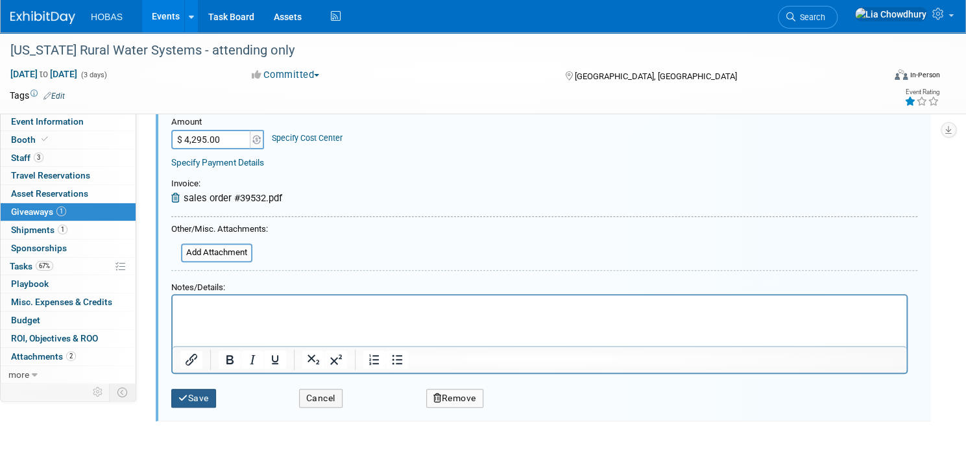
click at [216, 393] on button "Save" at bounding box center [193, 398] width 45 height 19
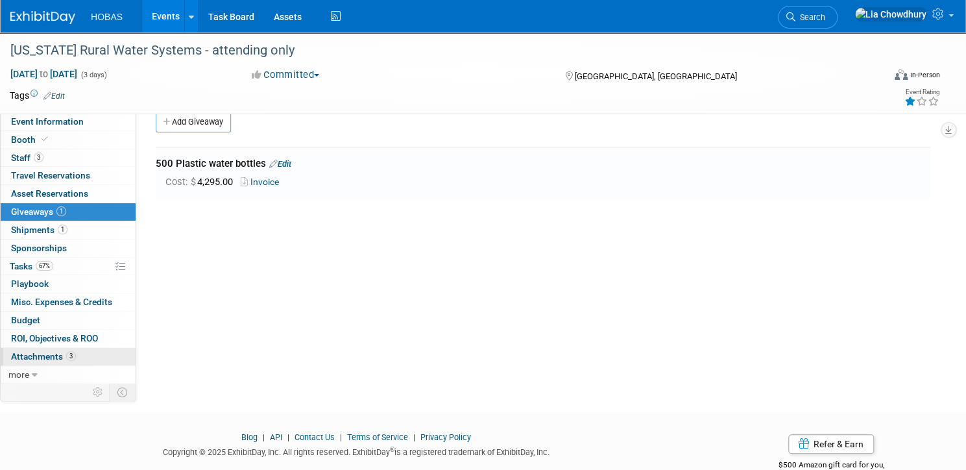
click at [76, 359] on span "Attachments 3" at bounding box center [43, 356] width 65 height 10
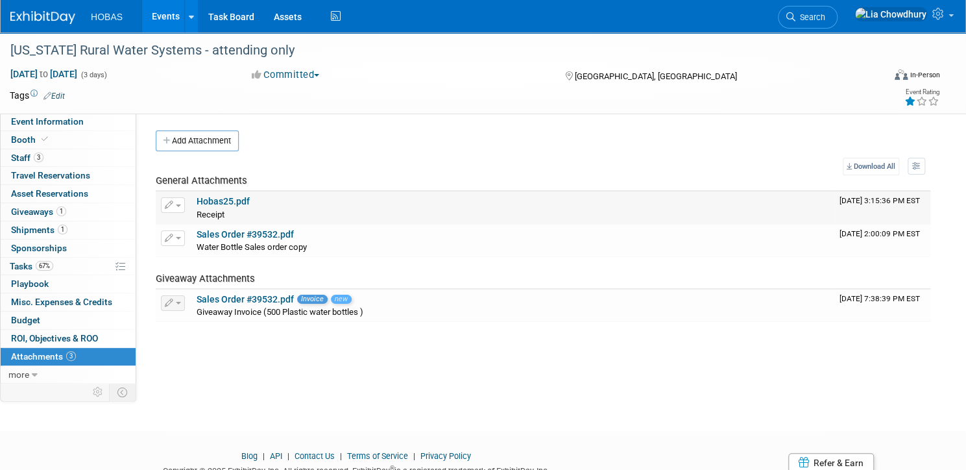
click at [250, 197] on link "Hobas25.pdf" at bounding box center [223, 201] width 53 height 10
click at [43, 152] on span "Staff 3" at bounding box center [27, 157] width 32 height 10
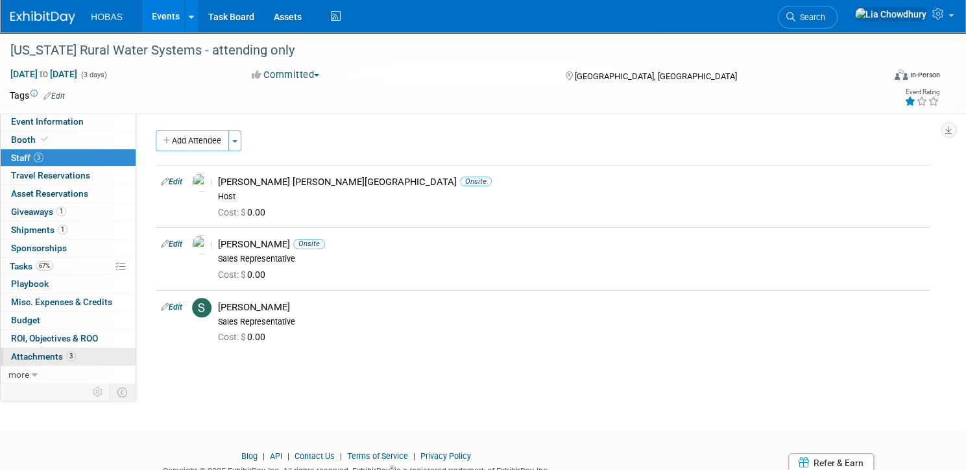
click at [76, 358] on span "Attachments 3" at bounding box center [43, 356] width 65 height 10
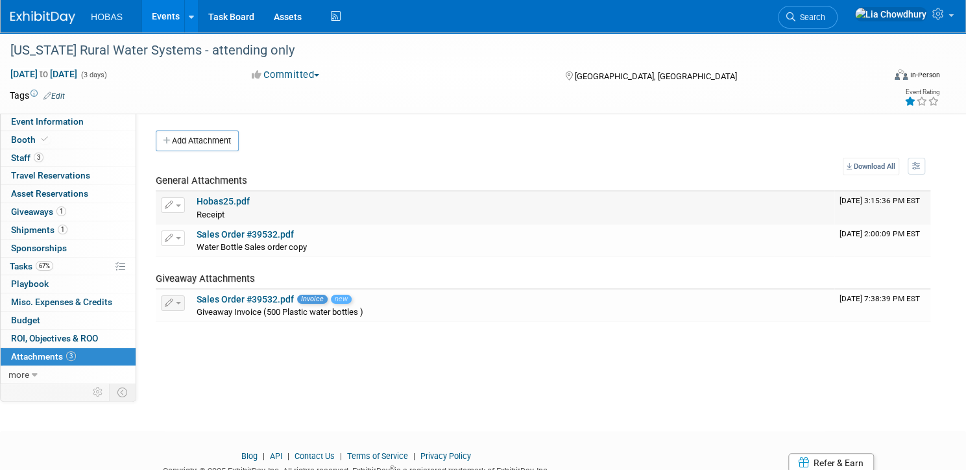
click at [250, 199] on link "Hobas25.pdf" at bounding box center [223, 201] width 53 height 10
drag, startPoint x: 64, startPoint y: 151, endPoint x: 73, endPoint y: 152, distance: 9.3
click at [65, 151] on link "3 Staff 3" at bounding box center [68, 158] width 135 height 18
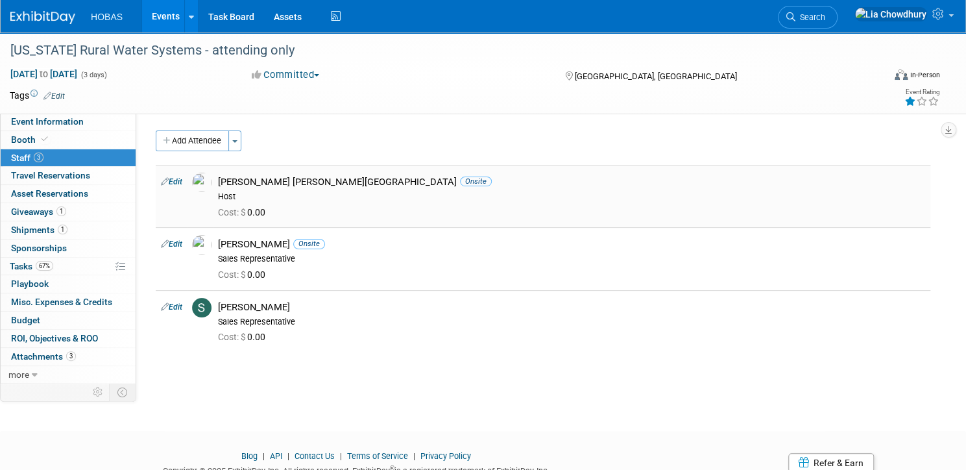
click at [182, 180] on link "Edit" at bounding box center [171, 181] width 21 height 9
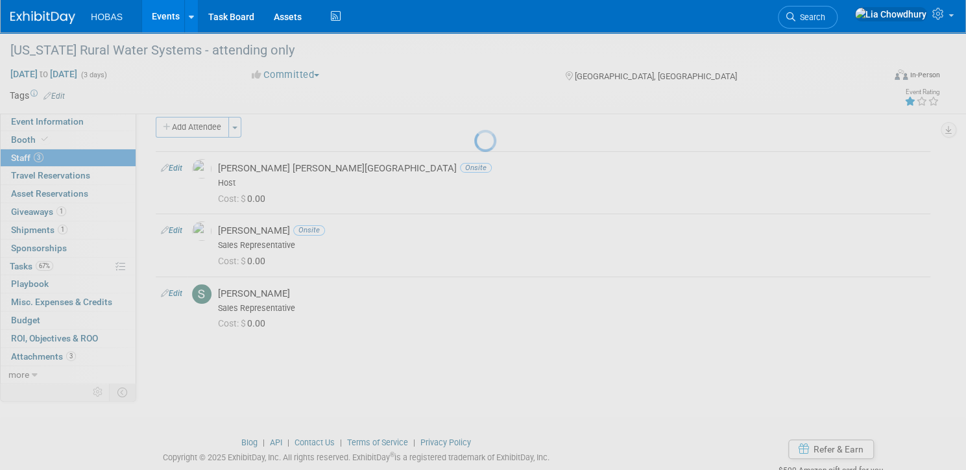
select select "727886ca-9792-4d20-bcb4-16949e12f02c"
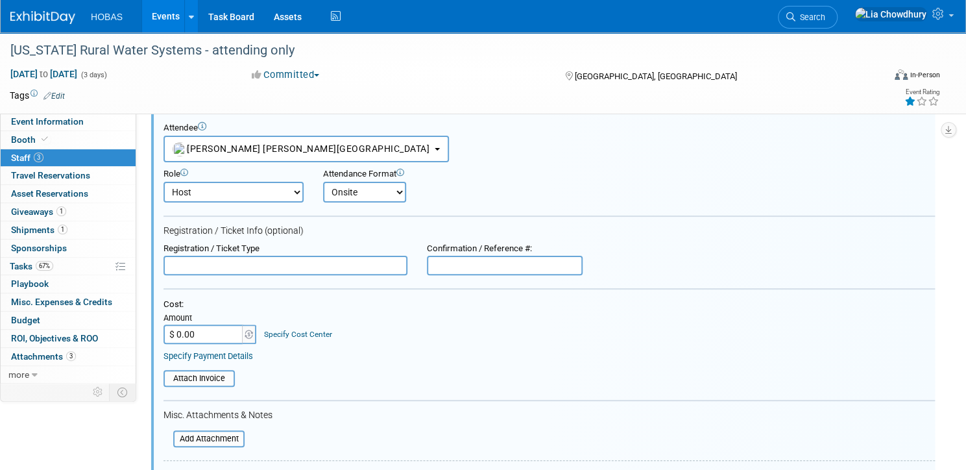
scroll to position [173, 0]
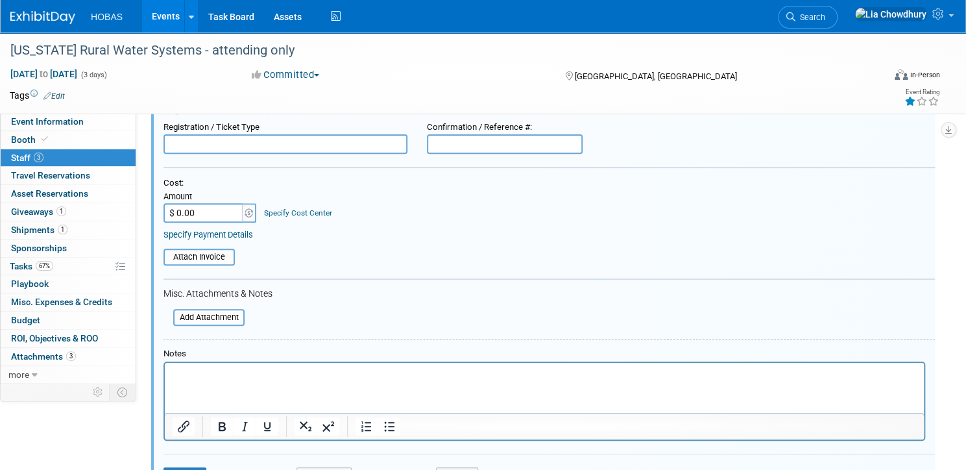
click at [245, 208] on input "$ 0.00" at bounding box center [204, 212] width 81 height 19
type input "$ 309.00"
click at [76, 352] on span "Attachments 3" at bounding box center [43, 356] width 65 height 10
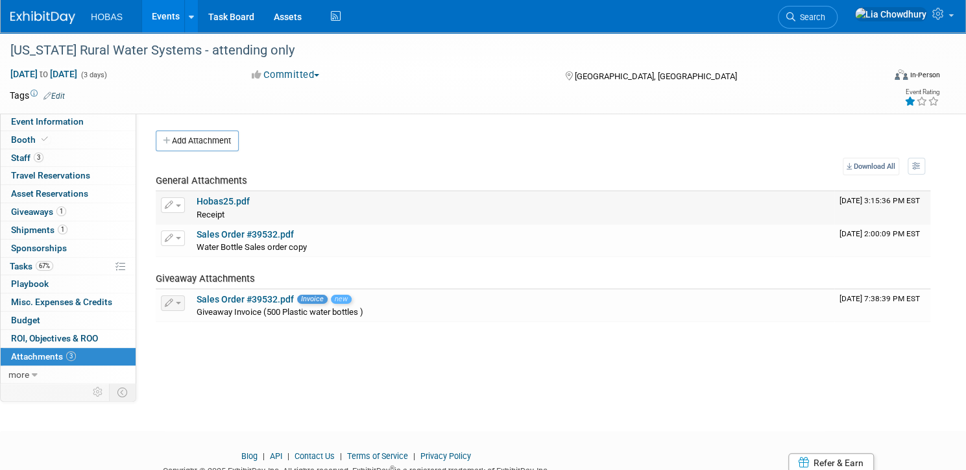
click at [185, 203] on button "button" at bounding box center [173, 205] width 24 height 16
click at [239, 221] on link "Download" at bounding box center [219, 225] width 114 height 18
drag, startPoint x: 77, startPoint y: 143, endPoint x: 84, endPoint y: 139, distance: 7.9
click at [51, 143] on span "Booth" at bounding box center [31, 139] width 40 height 10
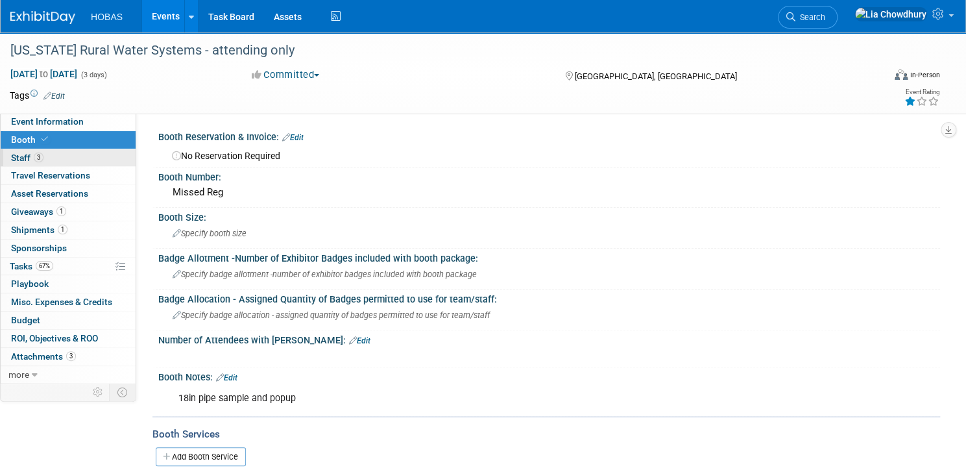
click at [65, 151] on link "3 Staff 3" at bounding box center [68, 158] width 135 height 18
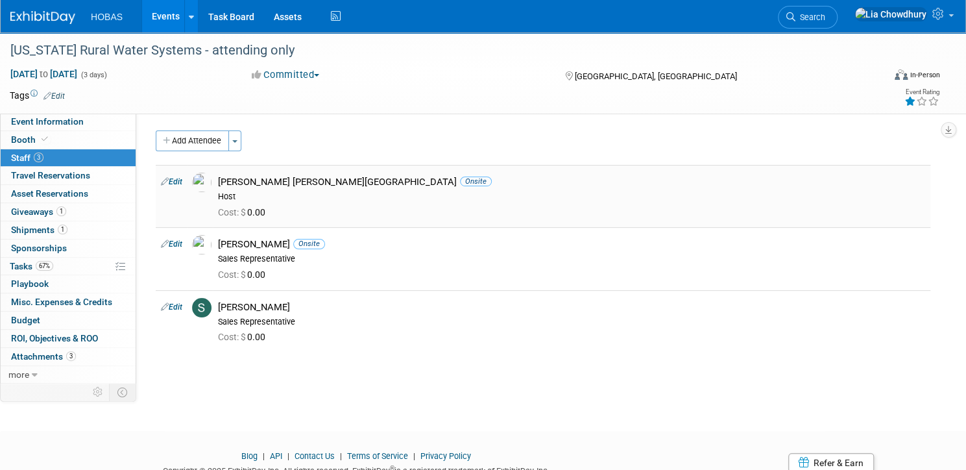
click at [182, 179] on link "Edit" at bounding box center [171, 181] width 21 height 9
select select "727886ca-9792-4d20-bcb4-16949e12f02c"
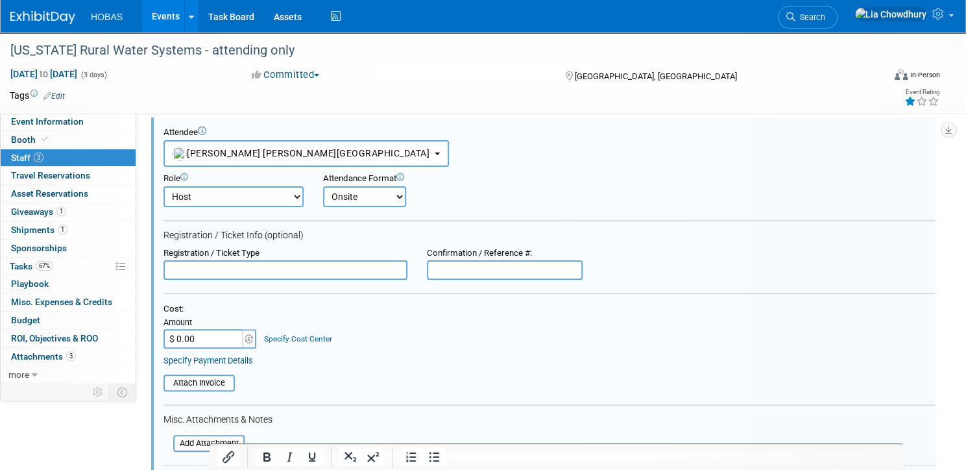
scroll to position [121, 0]
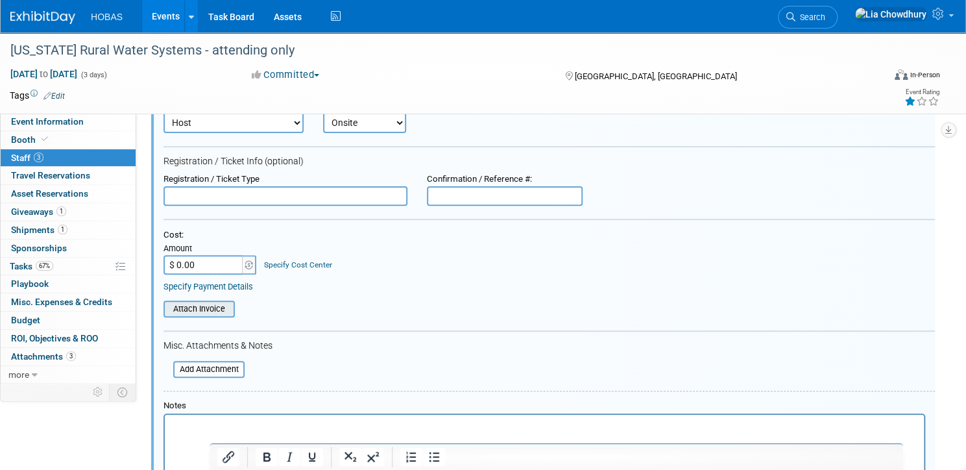
click at [234, 302] on input "file" at bounding box center [156, 309] width 154 height 14
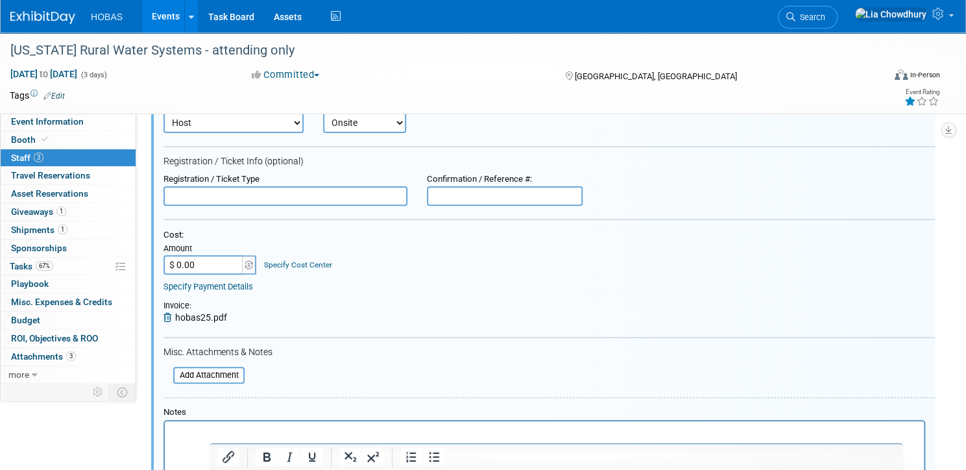
click at [245, 269] on input "$ 0.00" at bounding box center [204, 264] width 81 height 19
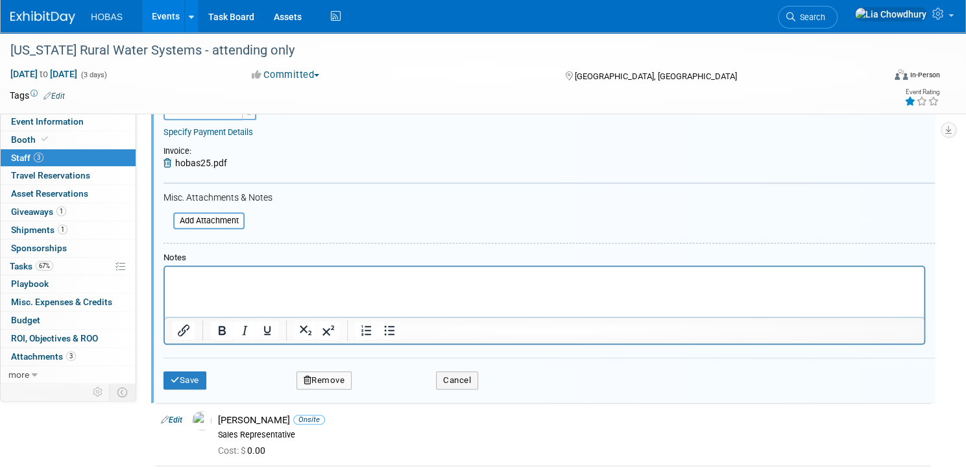
scroll to position [329, 0]
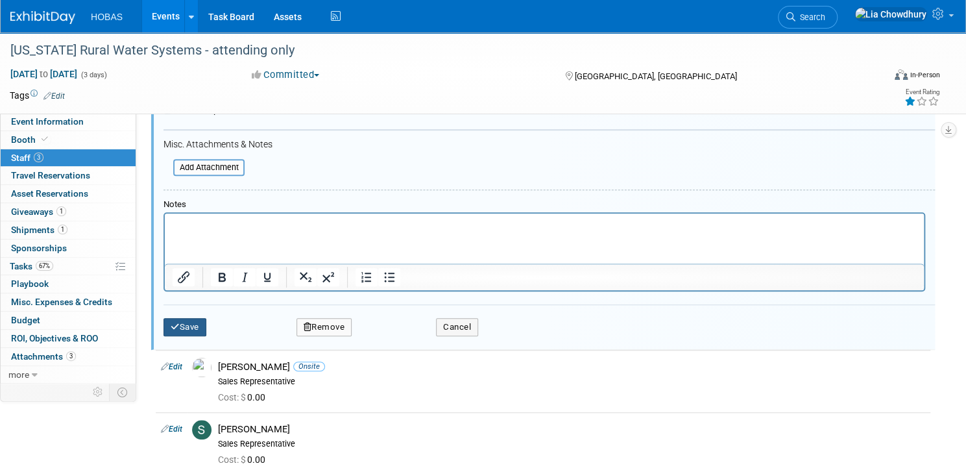
type input "$ 309.00"
click at [206, 323] on button "Save" at bounding box center [185, 327] width 43 height 18
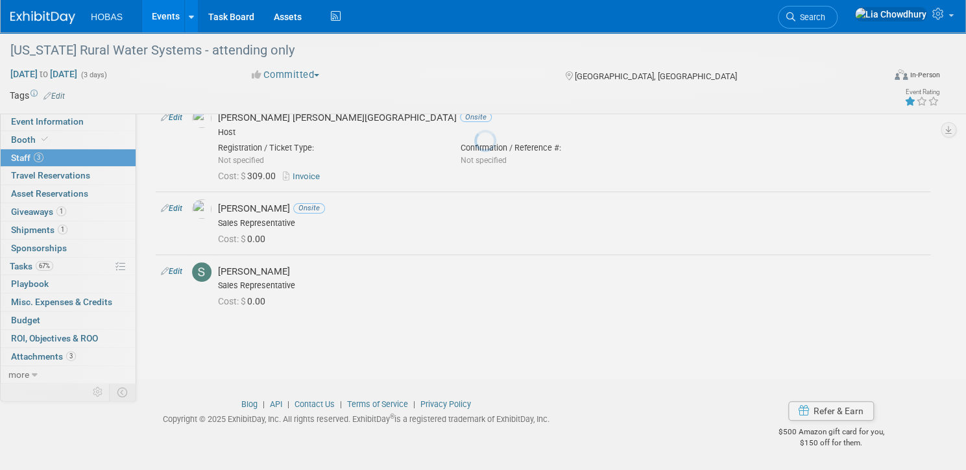
scroll to position [64, 0]
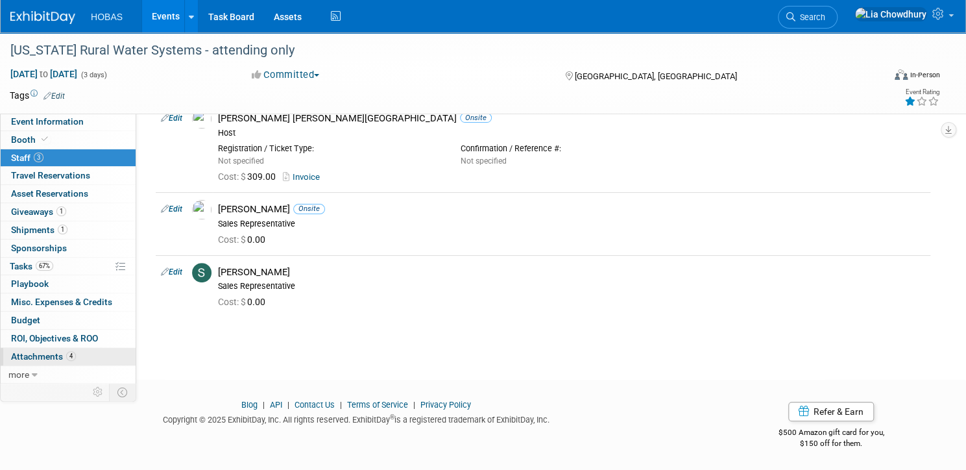
click at [76, 359] on span "Attachments 4" at bounding box center [43, 356] width 65 height 10
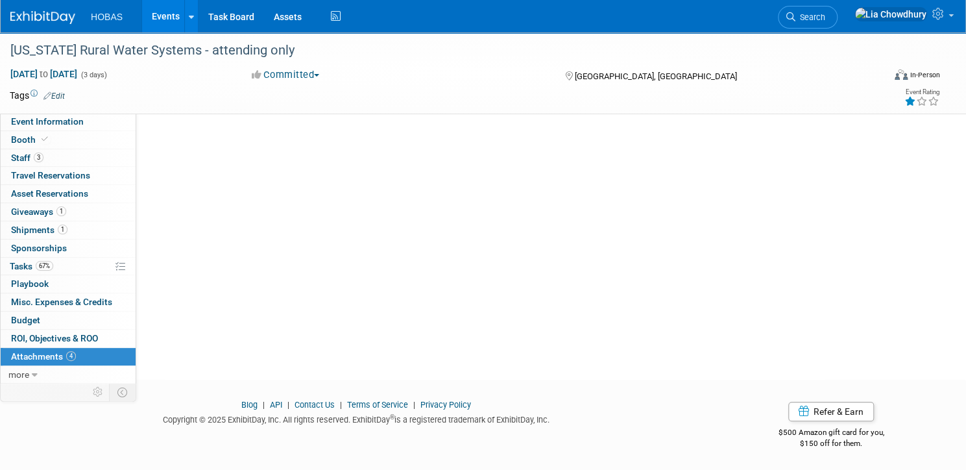
scroll to position [0, 0]
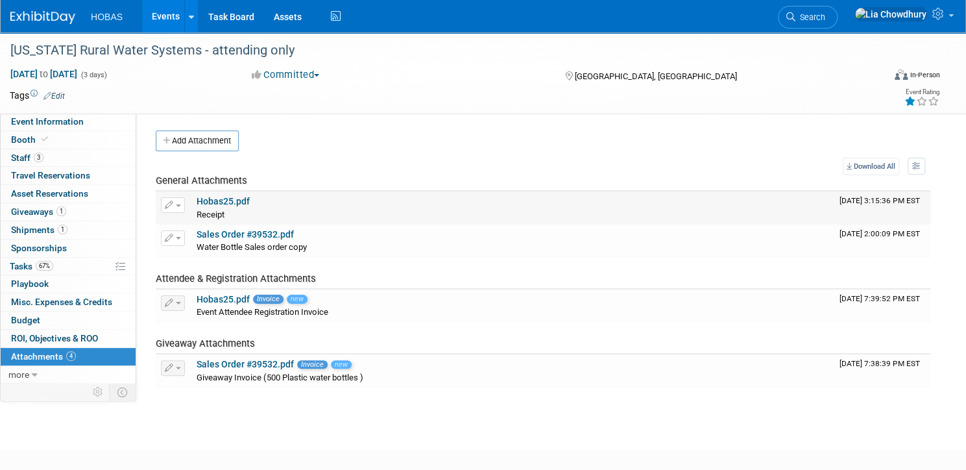
click at [185, 205] on button "button" at bounding box center [173, 205] width 24 height 16
click at [239, 274] on button "Delete Attachment" at bounding box center [219, 272] width 102 height 18
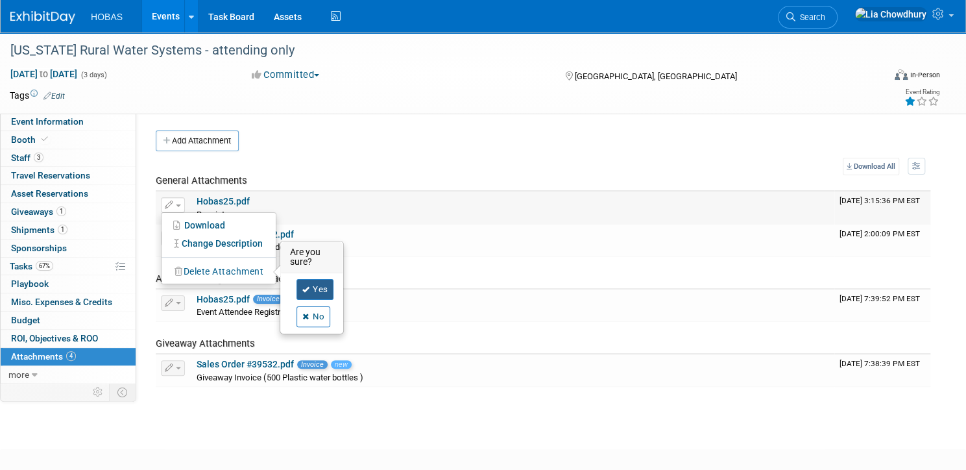
click at [334, 289] on link "Yes" at bounding box center [316, 289] width 38 height 21
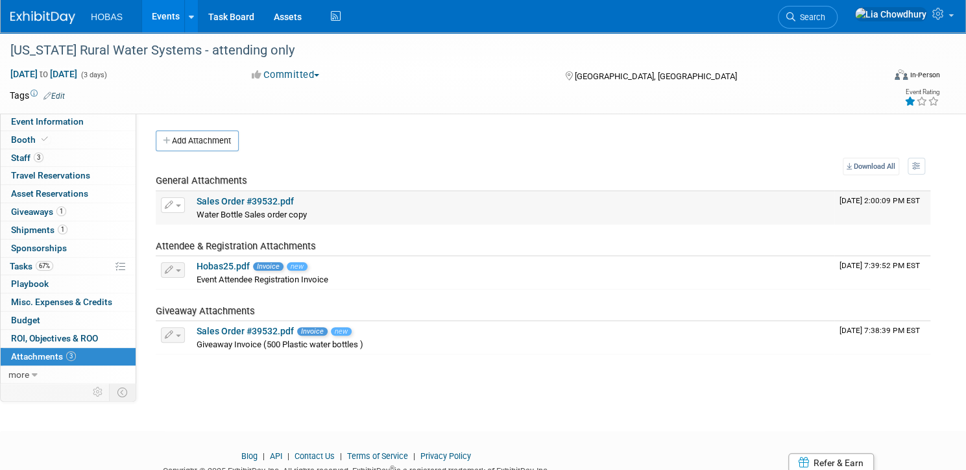
click at [181, 204] on span "button" at bounding box center [178, 205] width 5 height 3
click at [238, 269] on button "Delete Attachment" at bounding box center [219, 272] width 102 height 18
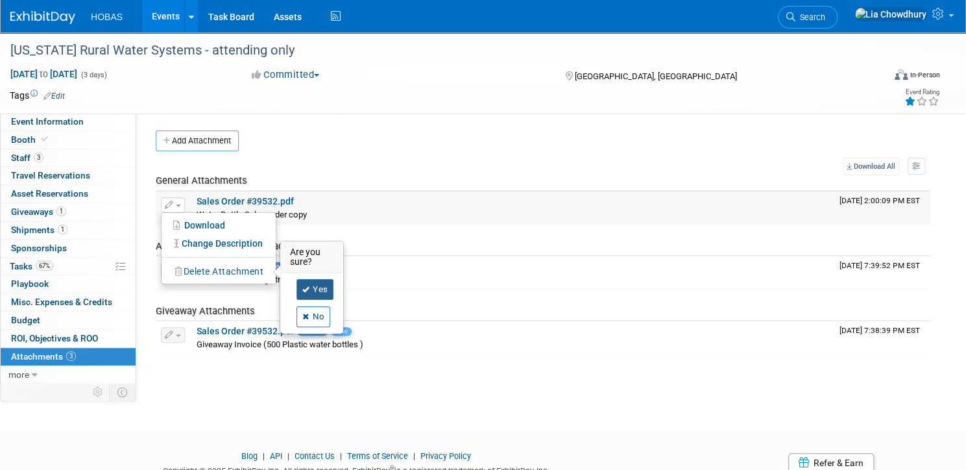
click at [334, 287] on link "Yes" at bounding box center [316, 289] width 38 height 21
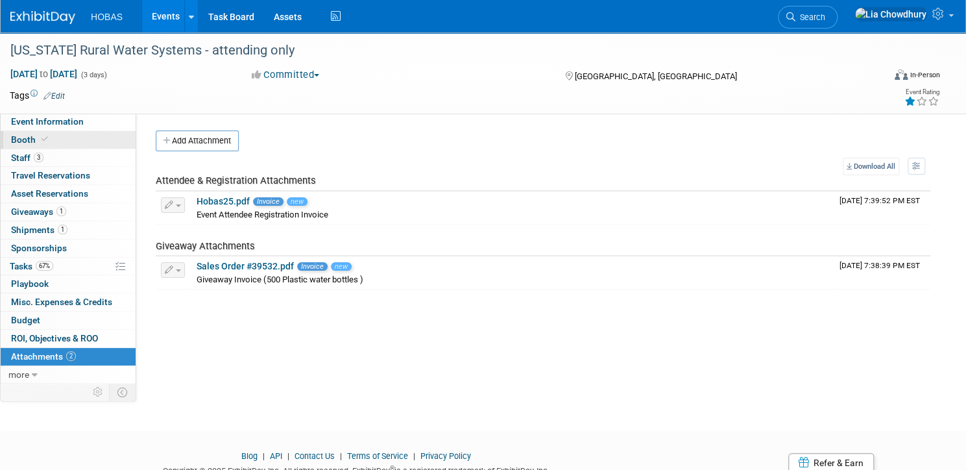
click at [51, 143] on span "Booth" at bounding box center [31, 139] width 40 height 10
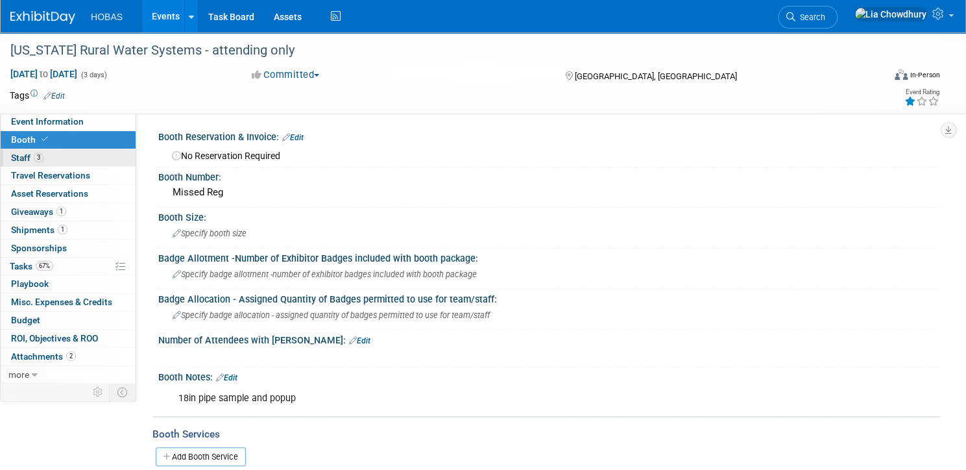
click at [43, 158] on span "Staff 3" at bounding box center [27, 157] width 32 height 10
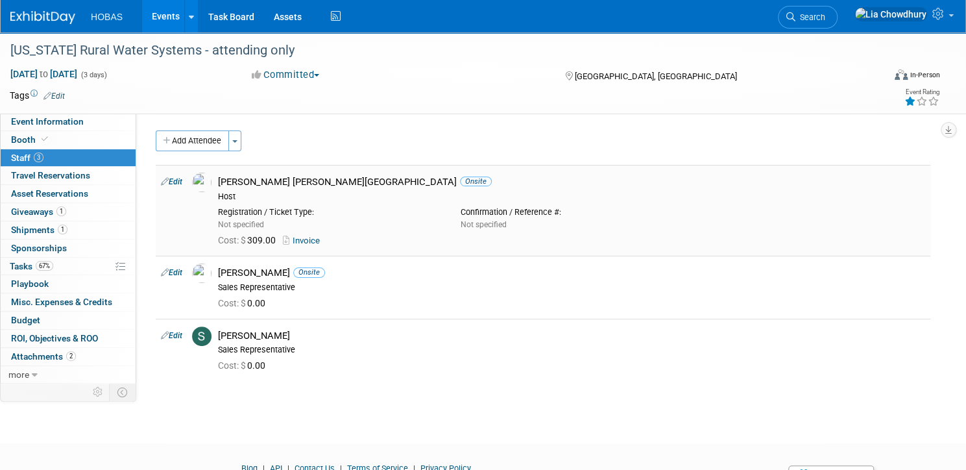
click at [325, 241] on link "Invoice" at bounding box center [304, 241] width 42 height 10
click at [67, 225] on span "Shipments 1" at bounding box center [39, 230] width 56 height 10
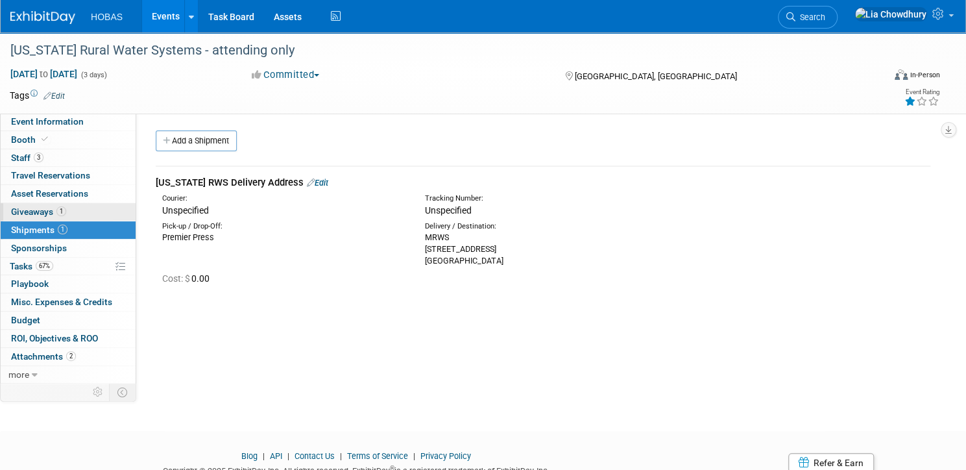
click at [66, 214] on span "Giveaways 1" at bounding box center [38, 211] width 55 height 10
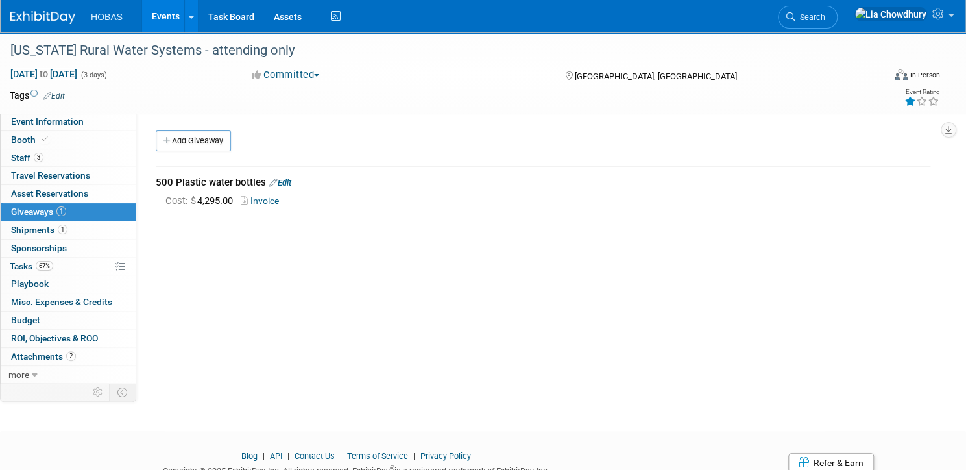
click at [284, 198] on link "Invoice" at bounding box center [262, 200] width 43 height 10
click at [69, 127] on span "Event Information" at bounding box center [47, 121] width 73 height 10
select select "Tradeshow State"
select select "Attending only"
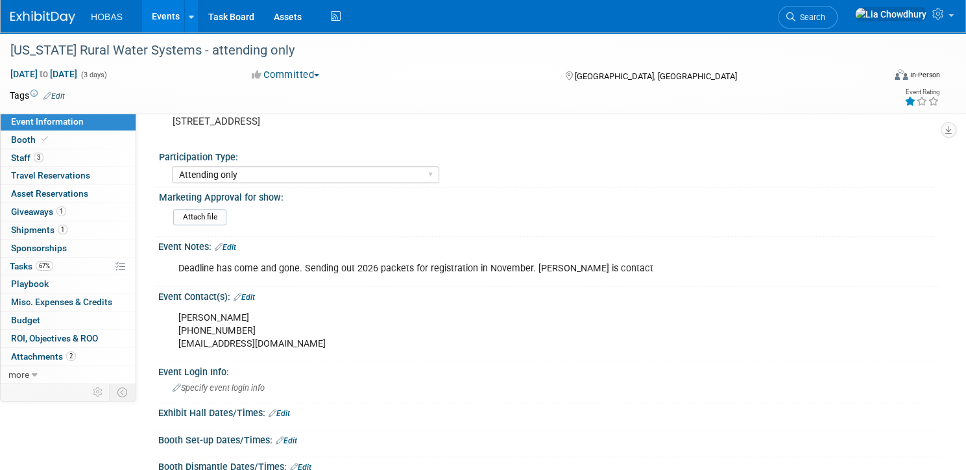
scroll to position [623, 0]
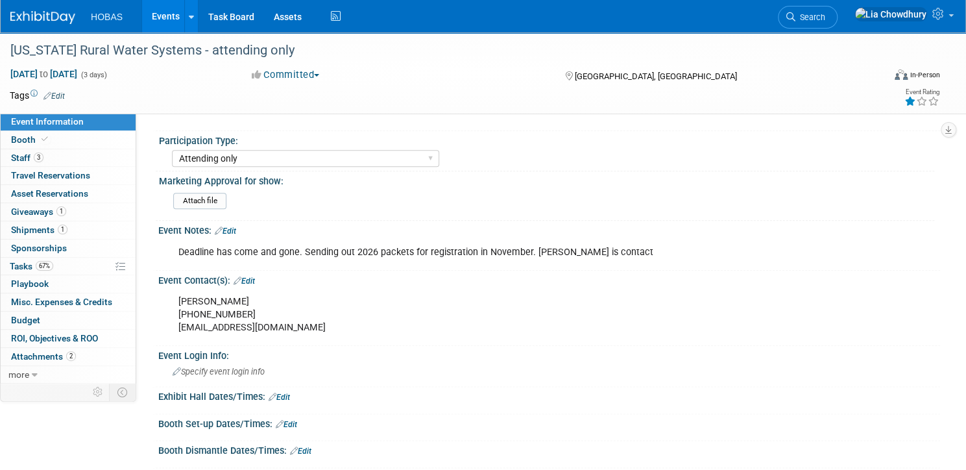
click at [189, 19] on link "Events" at bounding box center [165, 16] width 47 height 32
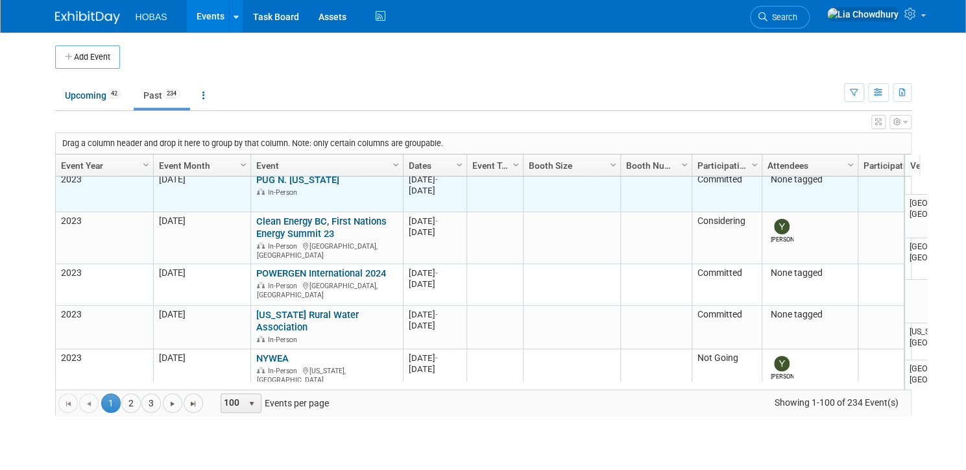
scroll to position [308, 0]
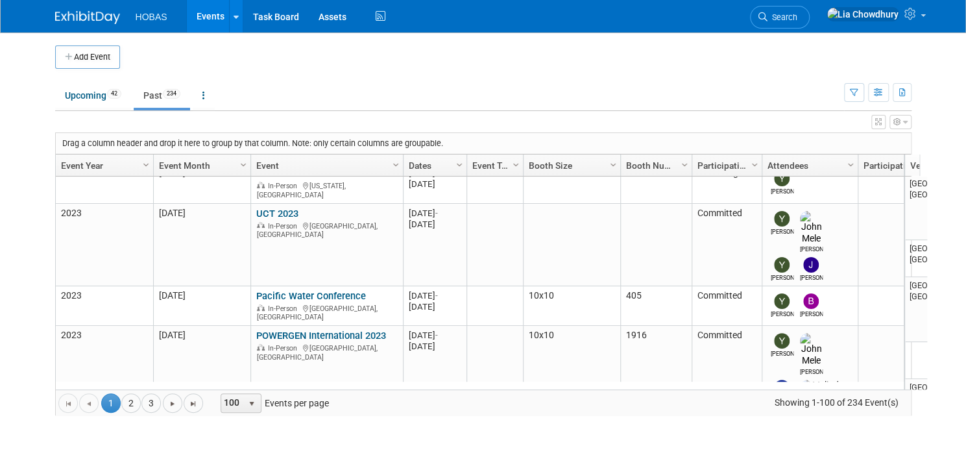
click at [80, 168] on link "Event Year" at bounding box center [103, 165] width 84 height 22
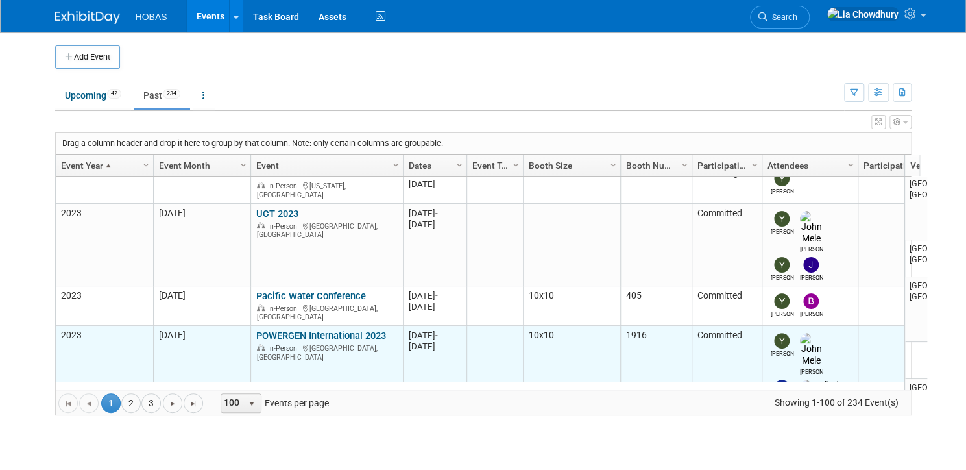
scroll to position [431, 0]
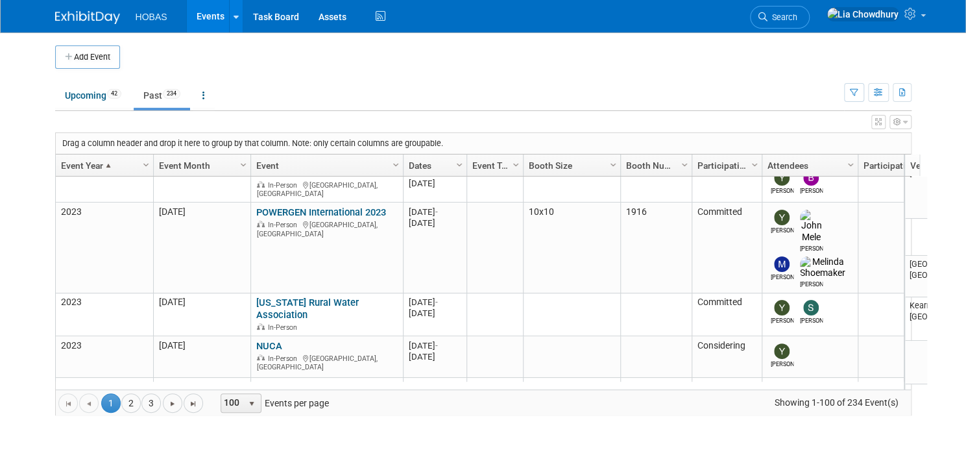
click at [61, 165] on link "Event Year" at bounding box center [103, 165] width 84 height 22
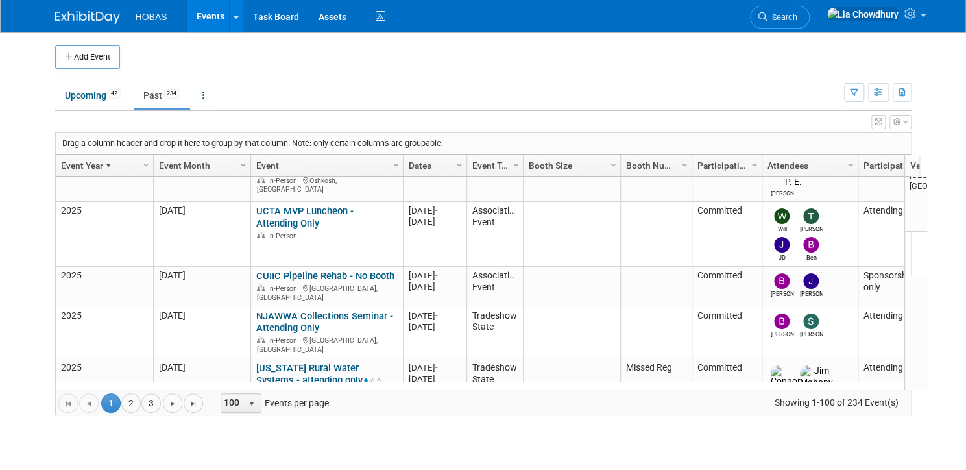
scroll to position [0, 0]
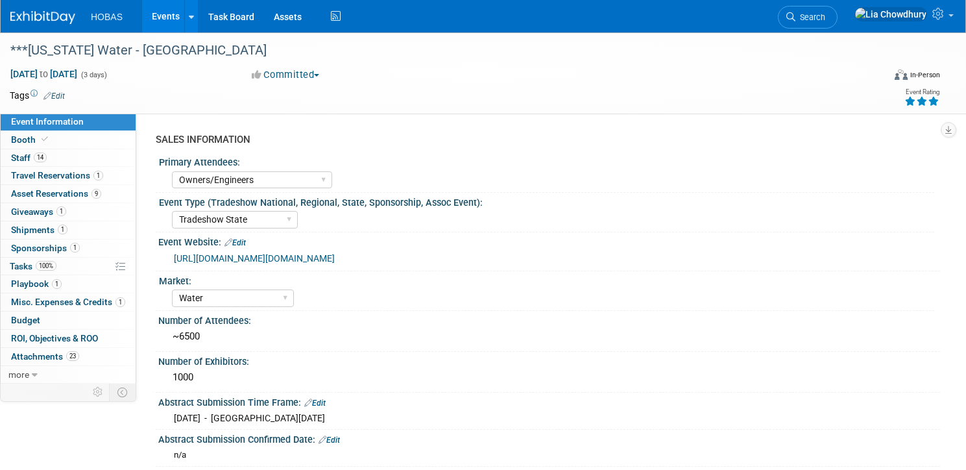
select select "Owners/Engineers"
select select "Tradeshow State"
select select "Water"
select select "Exhibiting and Sponsoring"
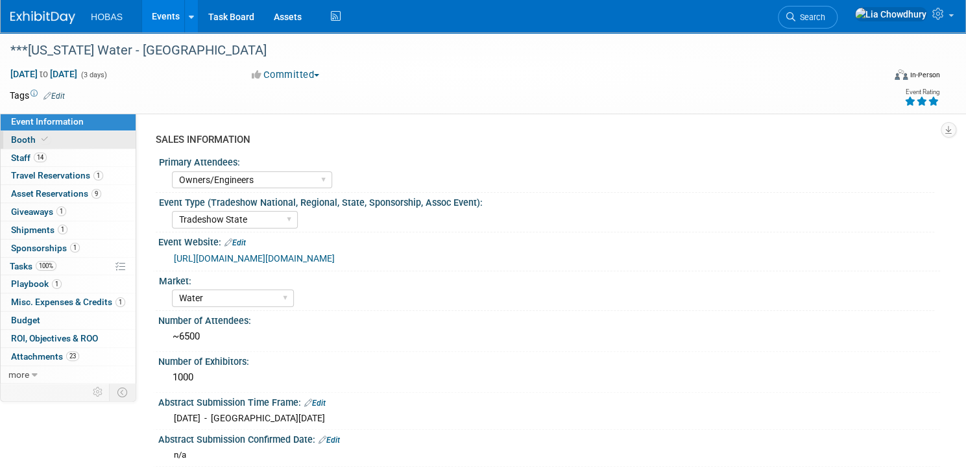
click at [51, 140] on span "Booth" at bounding box center [31, 139] width 40 height 10
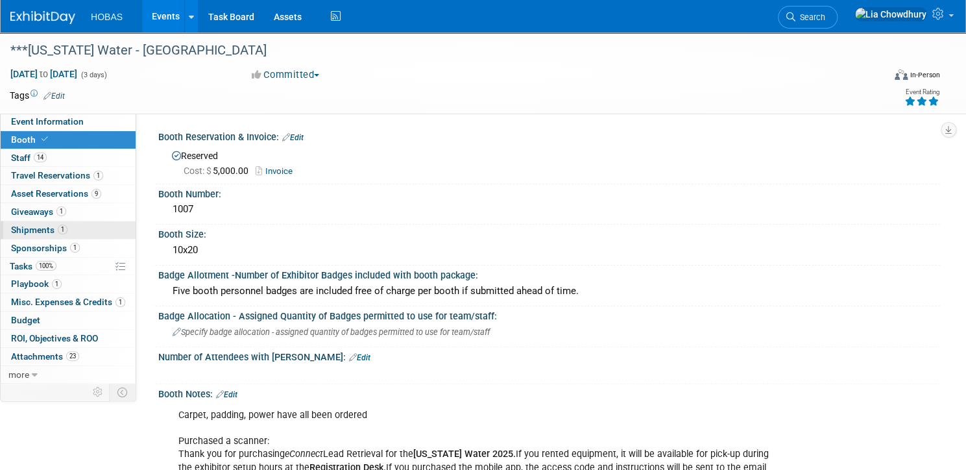
click at [83, 236] on link "1 Shipments 1" at bounding box center [68, 230] width 135 height 18
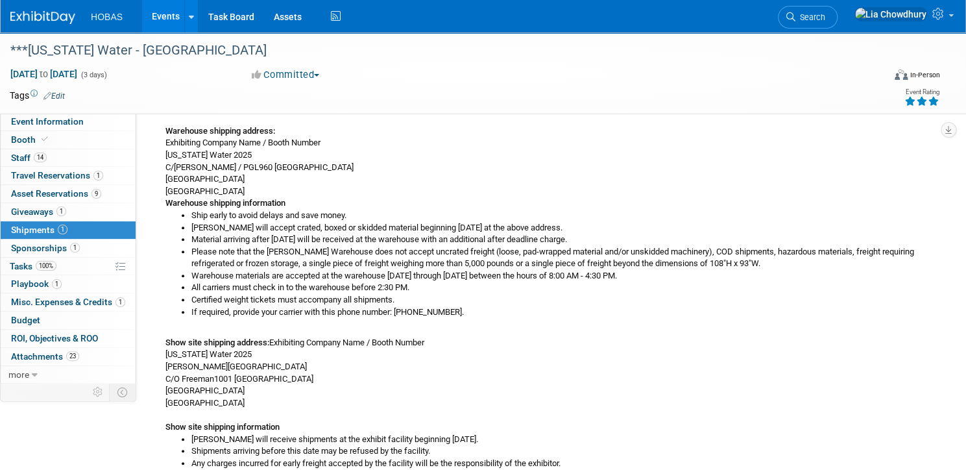
scroll to position [260, 0]
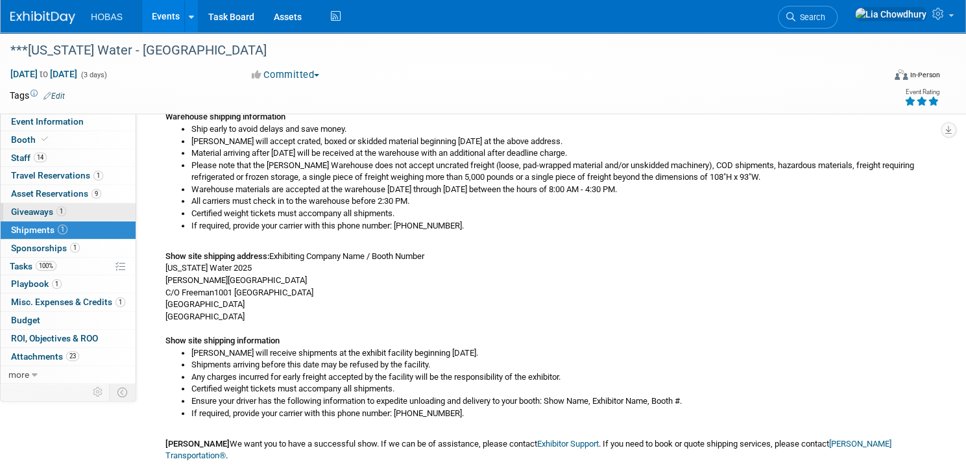
click at [66, 210] on span "Giveaways 1" at bounding box center [38, 211] width 55 height 10
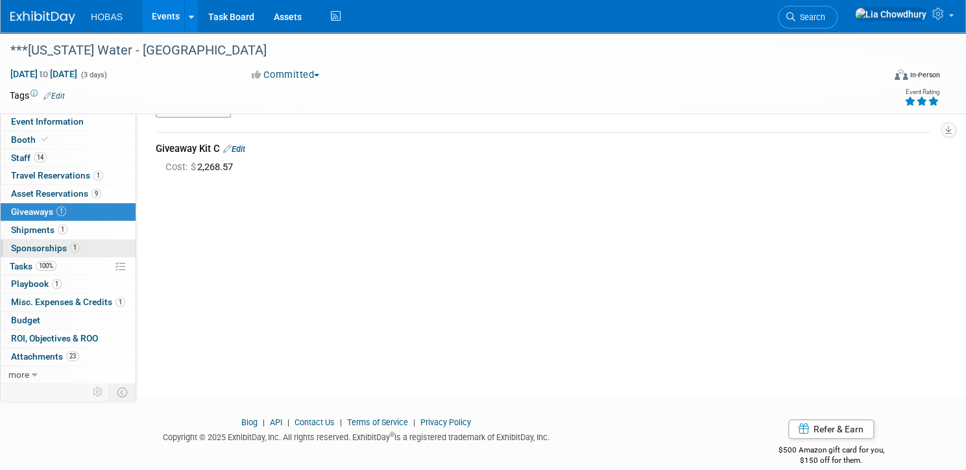
scroll to position [52, 0]
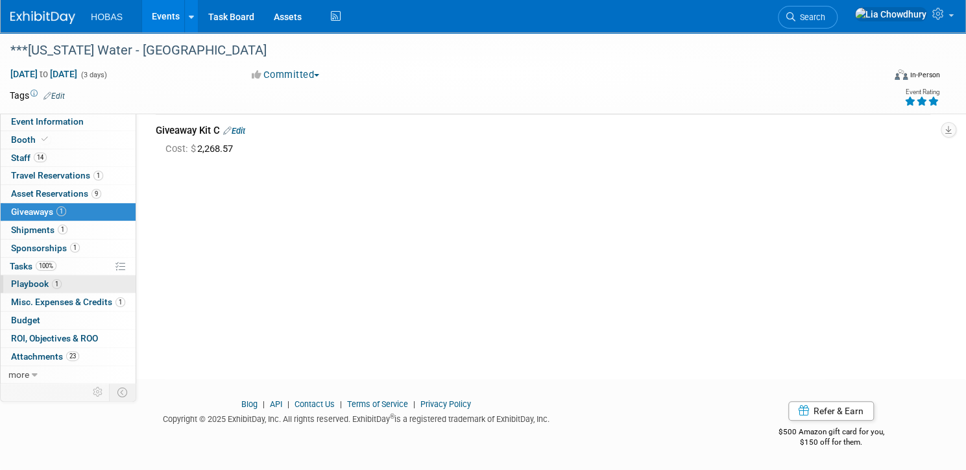
click at [62, 285] on span "Playbook 1" at bounding box center [36, 283] width 51 height 10
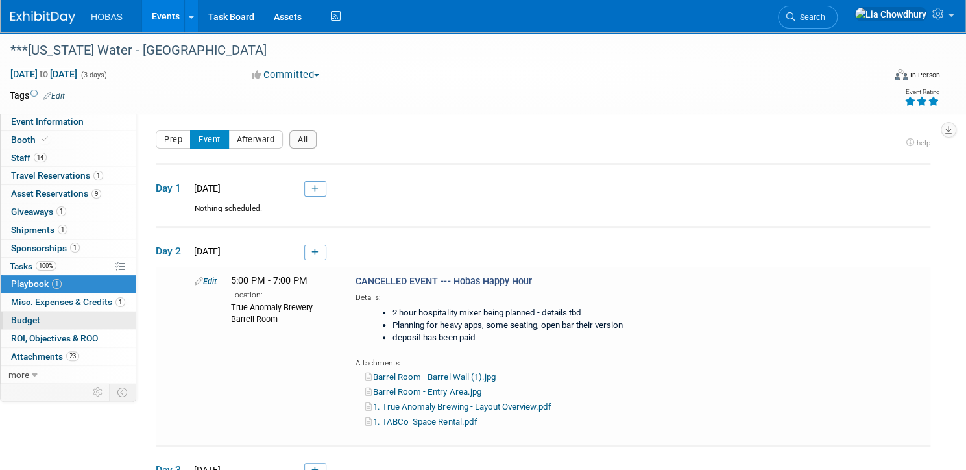
click at [40, 321] on span "Budget" at bounding box center [25, 320] width 29 height 10
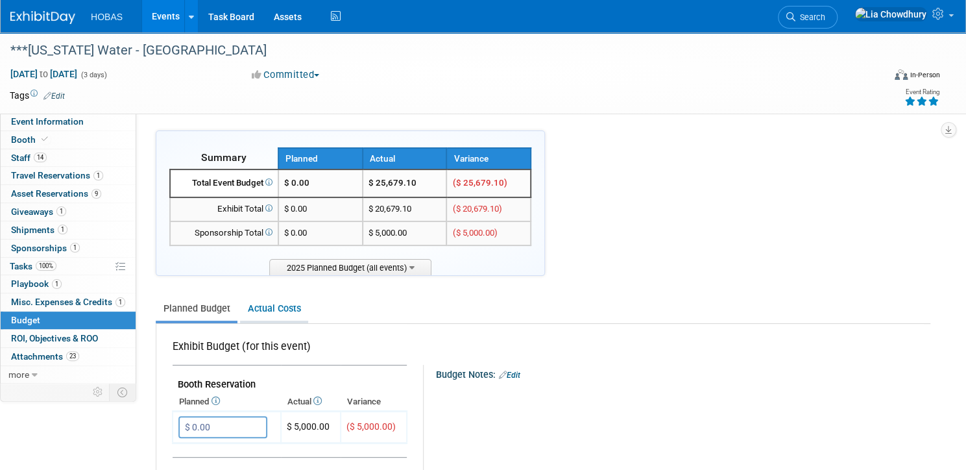
click at [308, 309] on link "Actual Costs" at bounding box center [274, 309] width 68 height 24
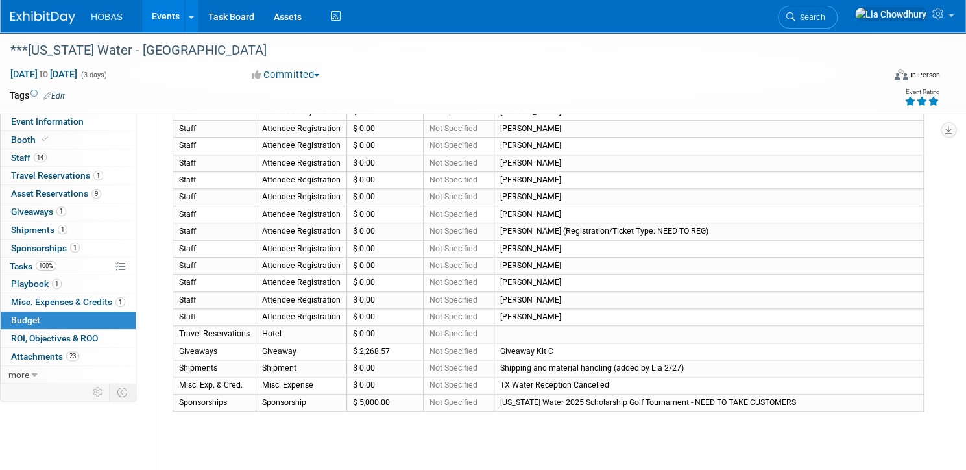
scroll to position [467, 0]
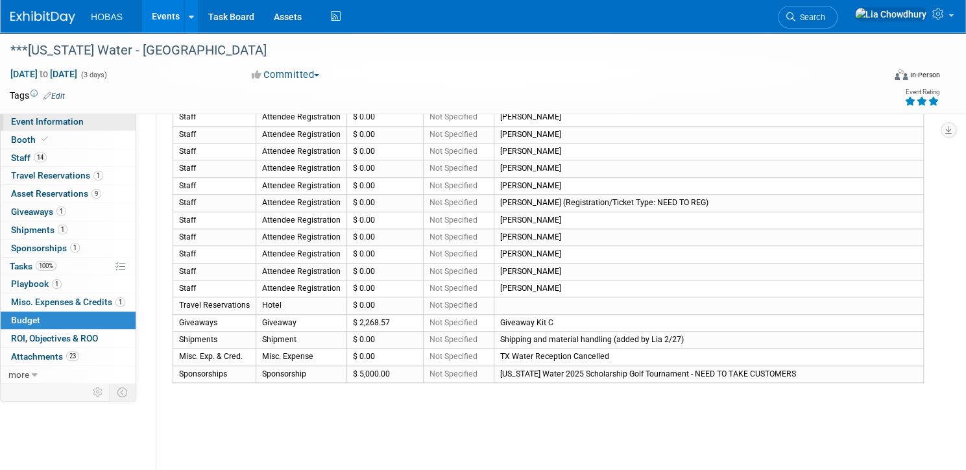
click at [84, 119] on span "Event Information" at bounding box center [47, 121] width 73 height 10
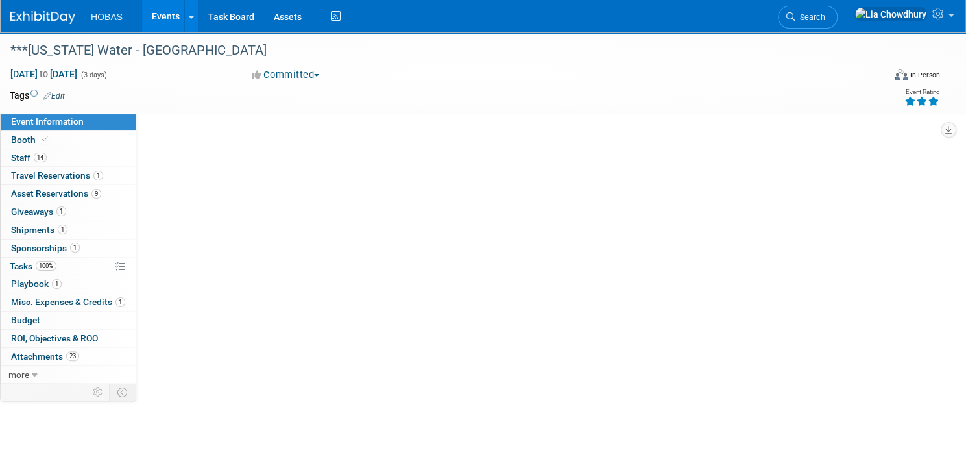
scroll to position [0, 0]
select select "Owners/Engineers"
select select "Tradeshow State"
select select "Water"
select select "Exhibiting and Sponsoring"
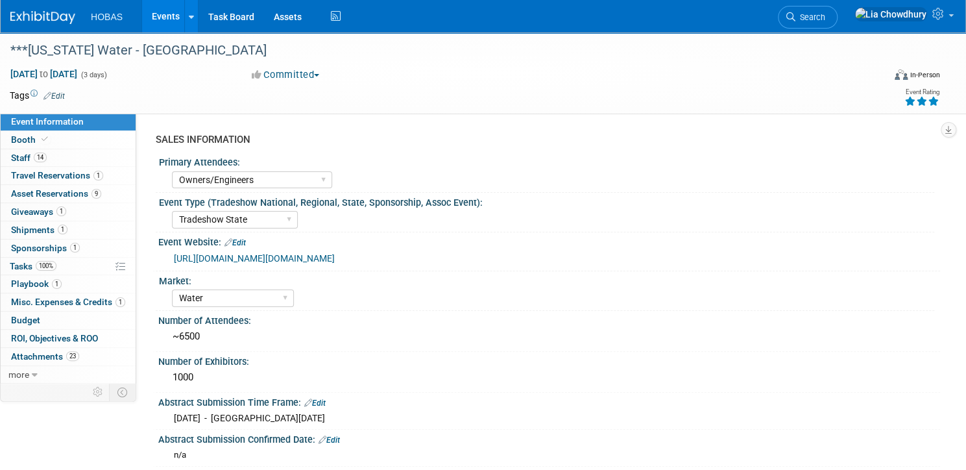
click at [189, 13] on link "Events" at bounding box center [165, 16] width 47 height 32
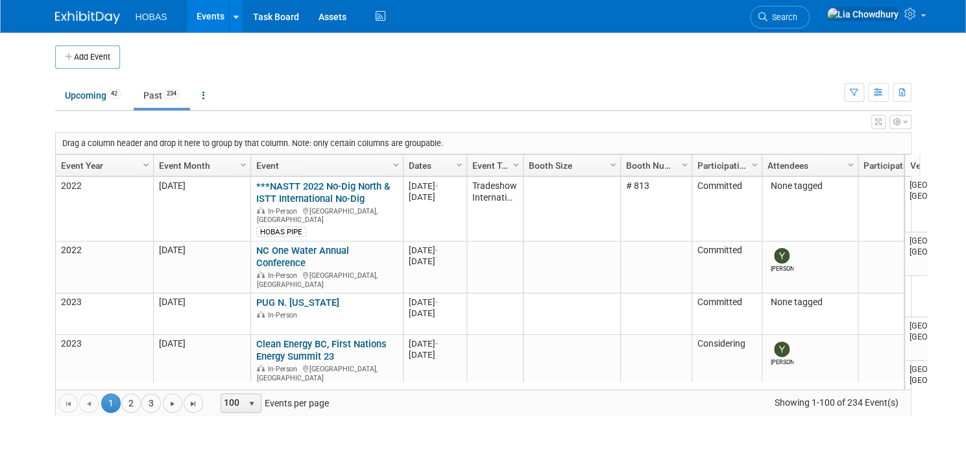
click at [75, 162] on link "Event Year" at bounding box center [103, 165] width 84 height 22
click at [87, 173] on link "Event Year" at bounding box center [103, 165] width 84 height 22
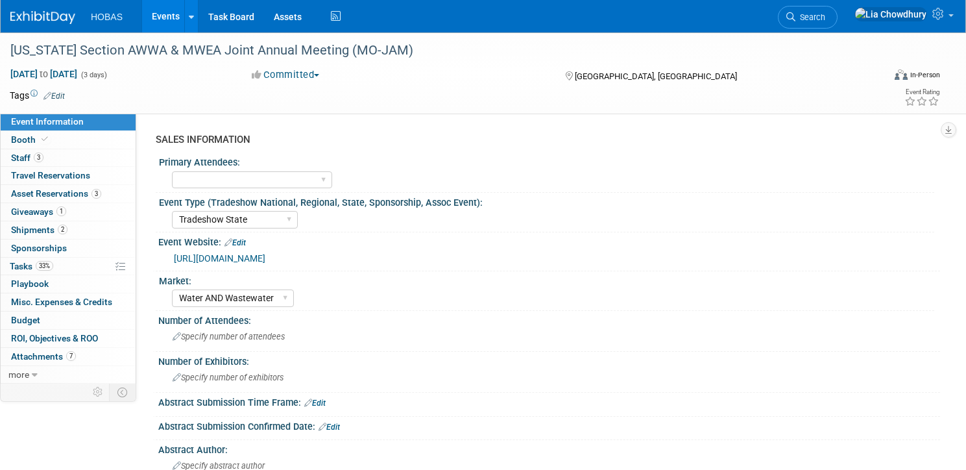
select select "Tradeshow State"
select select "Water AND Wastewater"
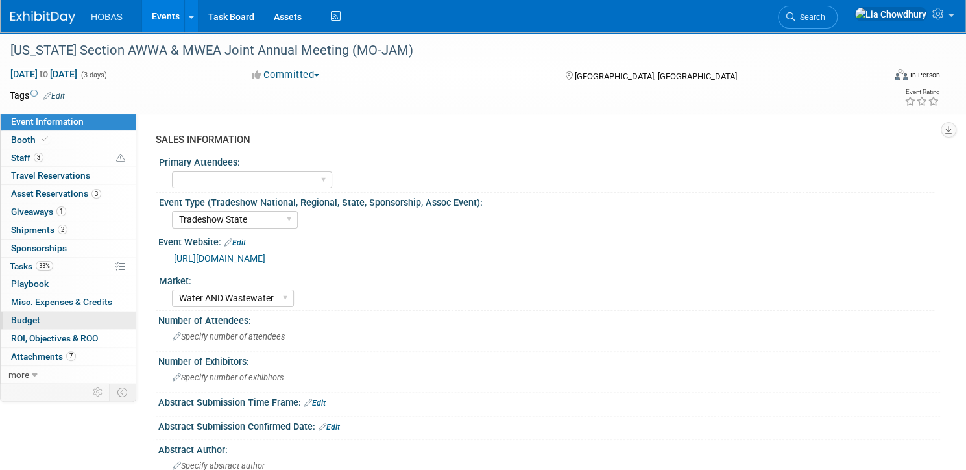
click at [40, 320] on span "Budget" at bounding box center [25, 320] width 29 height 10
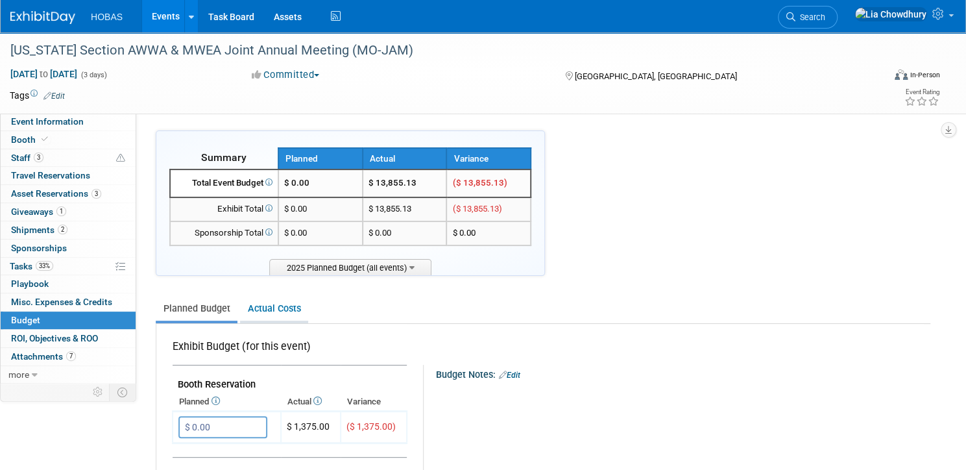
click at [308, 311] on link "Actual Costs" at bounding box center [274, 309] width 68 height 24
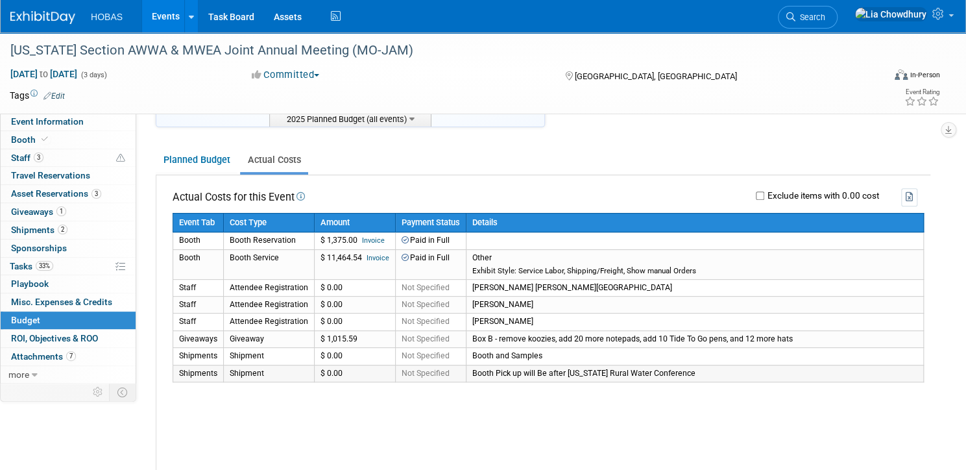
scroll to position [208, 0]
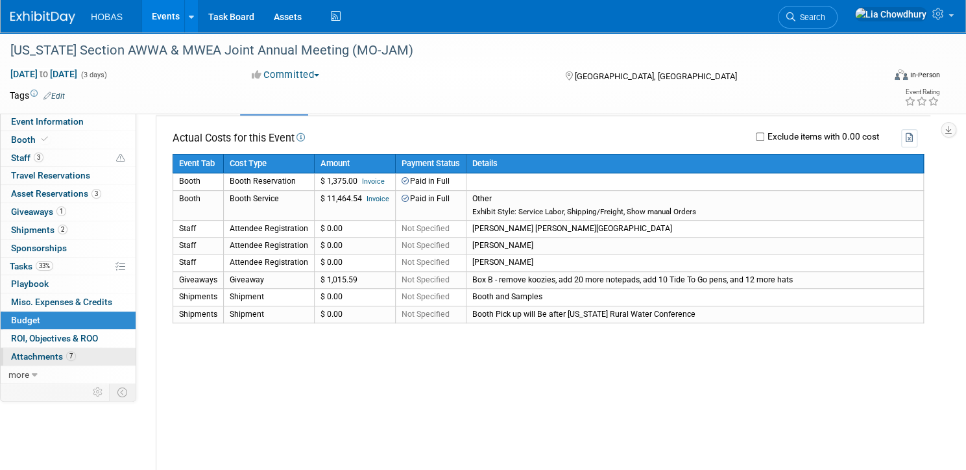
click at [76, 356] on span "Attachments 7" at bounding box center [43, 356] width 65 height 10
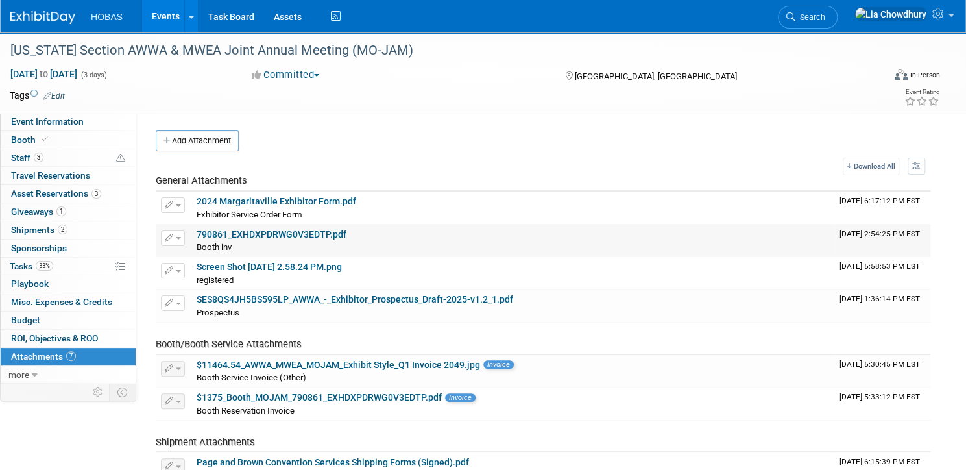
click at [297, 236] on link "790861_EXHDXPDRWG0V3EDTP.pdf" at bounding box center [272, 234] width 150 height 10
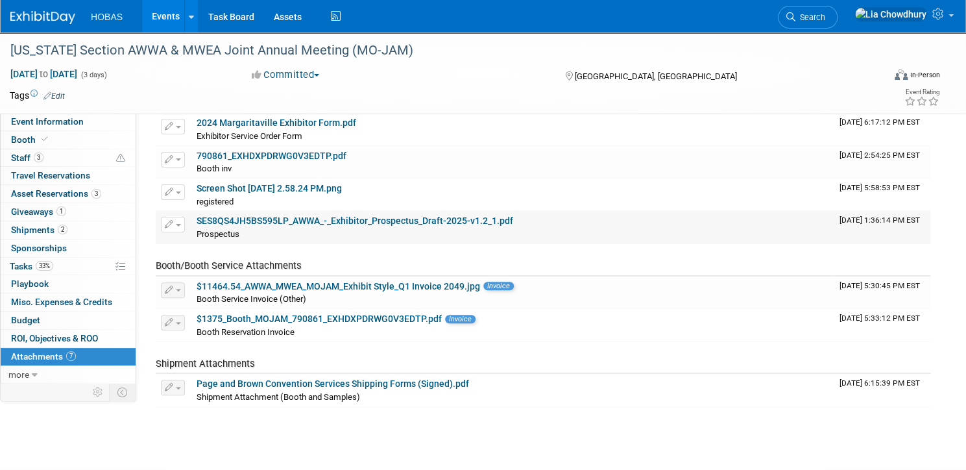
scroll to position [104, 0]
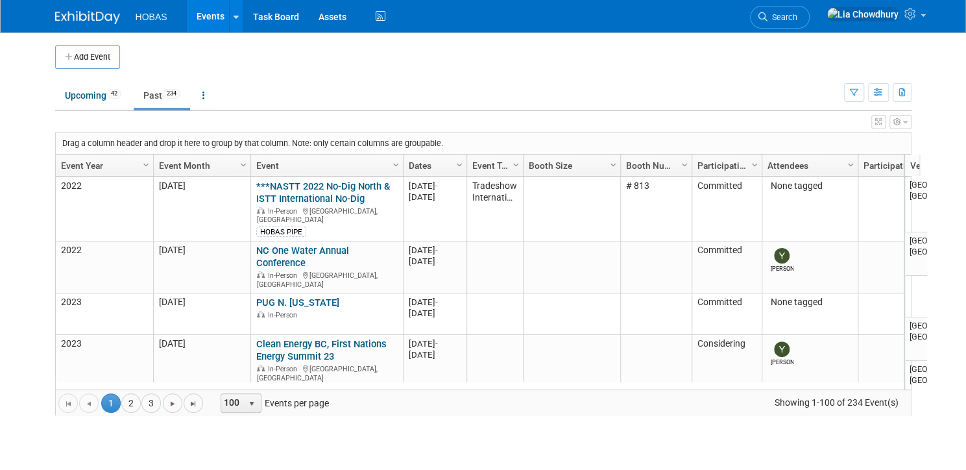
click at [80, 160] on link "Event Year" at bounding box center [103, 165] width 84 height 22
click at [77, 162] on link "Event Year" at bounding box center [103, 165] width 84 height 22
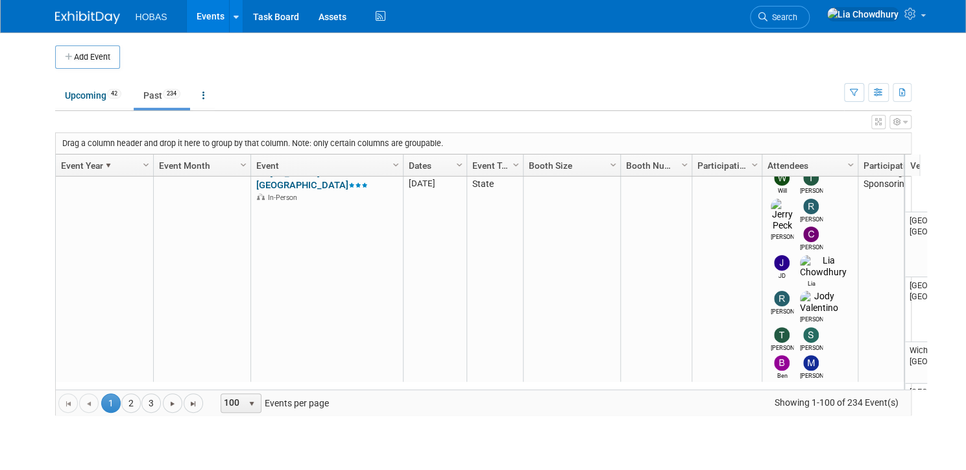
scroll to position [1788, 0]
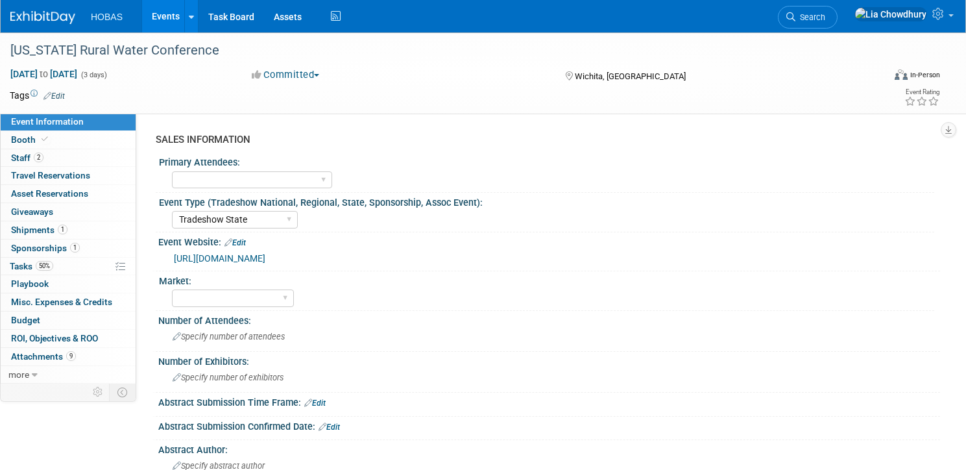
select select "Tradeshow State"
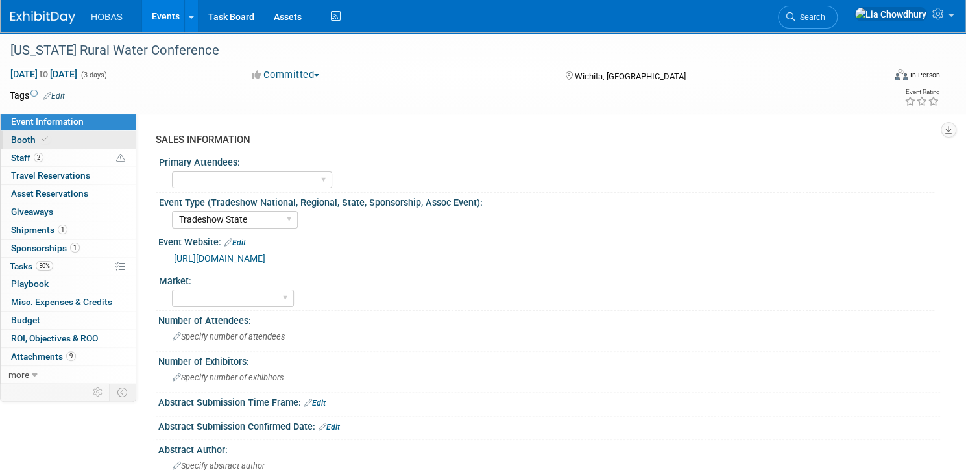
click at [51, 134] on span "Booth" at bounding box center [31, 139] width 40 height 10
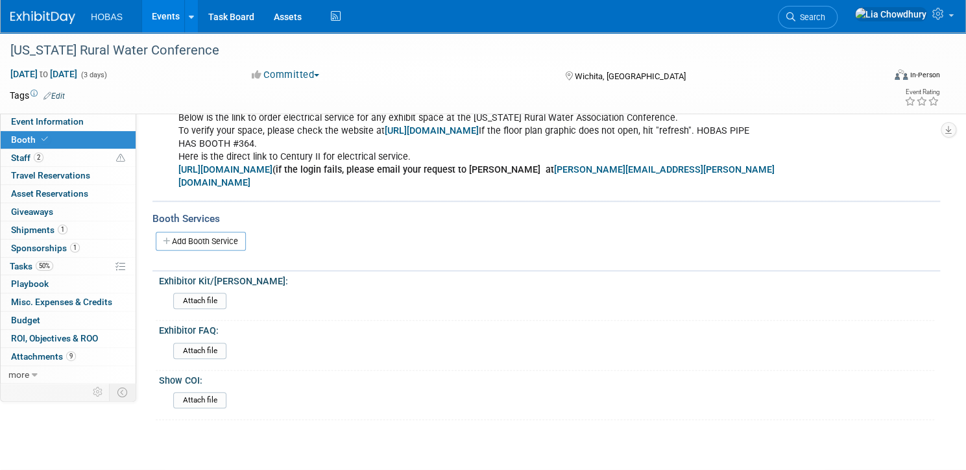
scroll to position [415, 0]
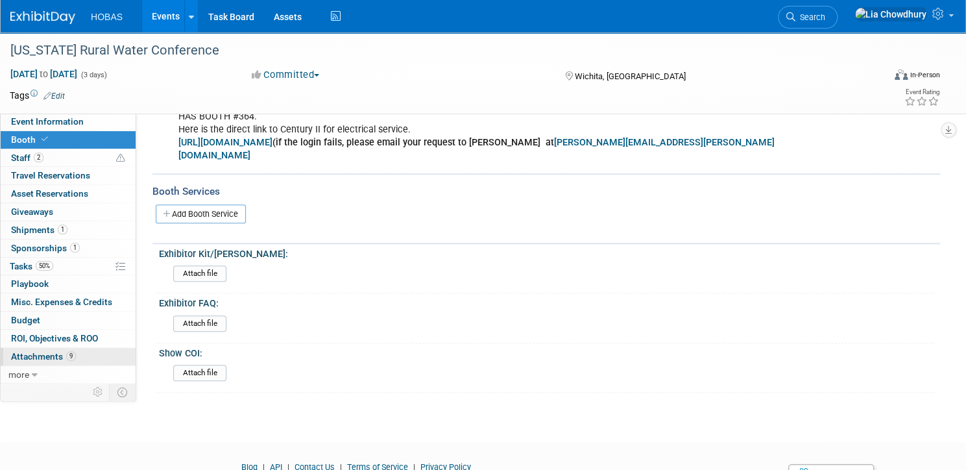
click at [76, 358] on span "Attachments 9" at bounding box center [43, 356] width 65 height 10
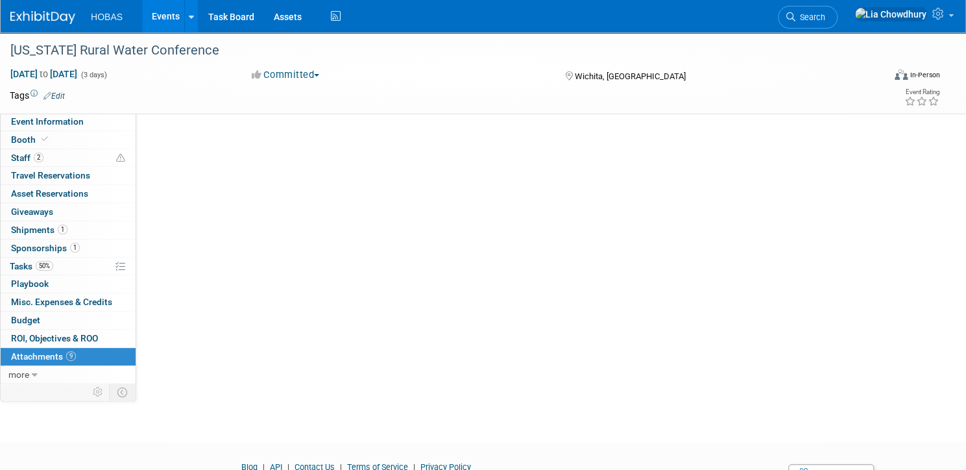
scroll to position [0, 0]
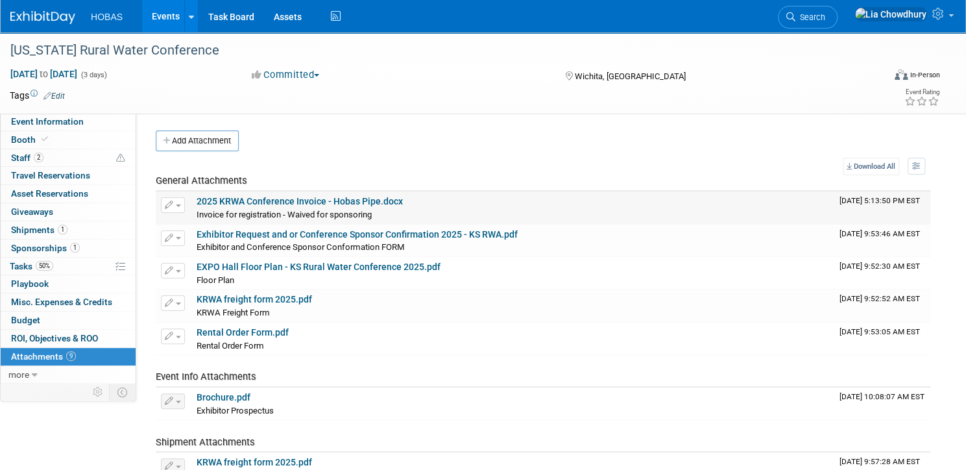
click at [282, 200] on link "2025 KRWA Conference Invoice - Hobas Pipe.docx" at bounding box center [300, 201] width 206 height 10
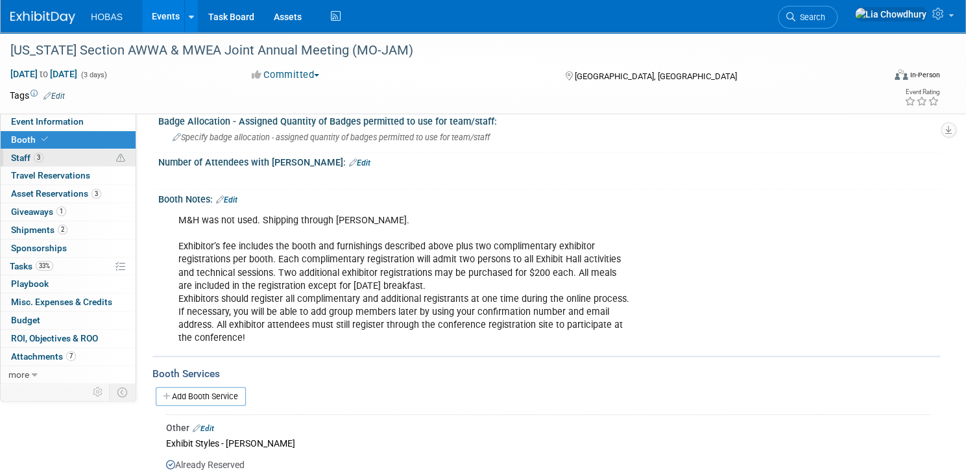
click at [43, 154] on span "Staff 3" at bounding box center [27, 157] width 32 height 10
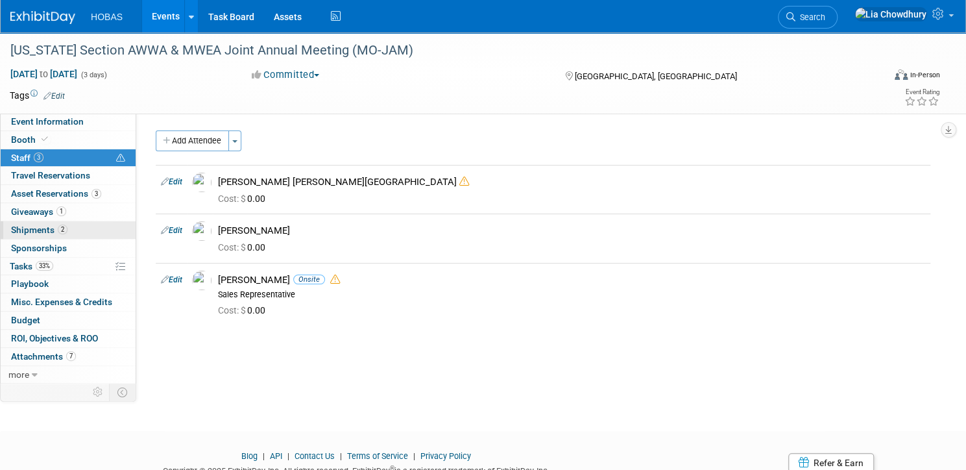
click at [67, 229] on span "Shipments 2" at bounding box center [39, 230] width 56 height 10
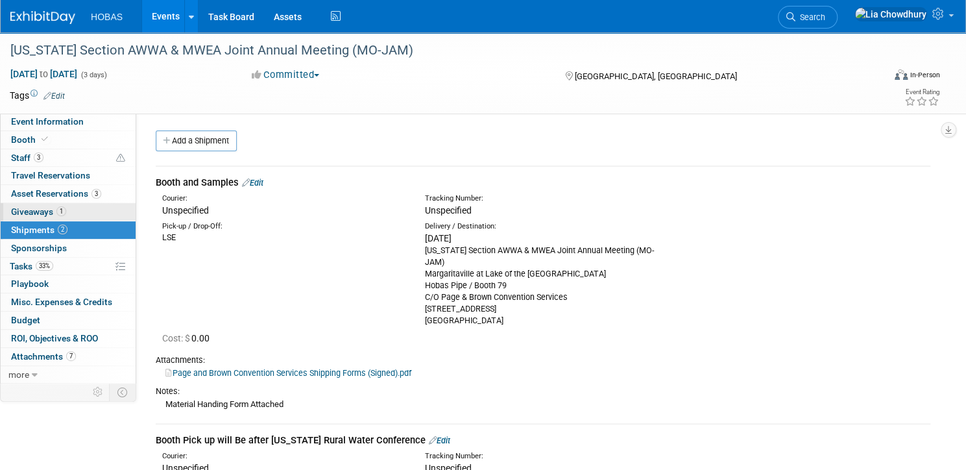
click at [73, 219] on link "1 Giveaways 1" at bounding box center [68, 212] width 135 height 18
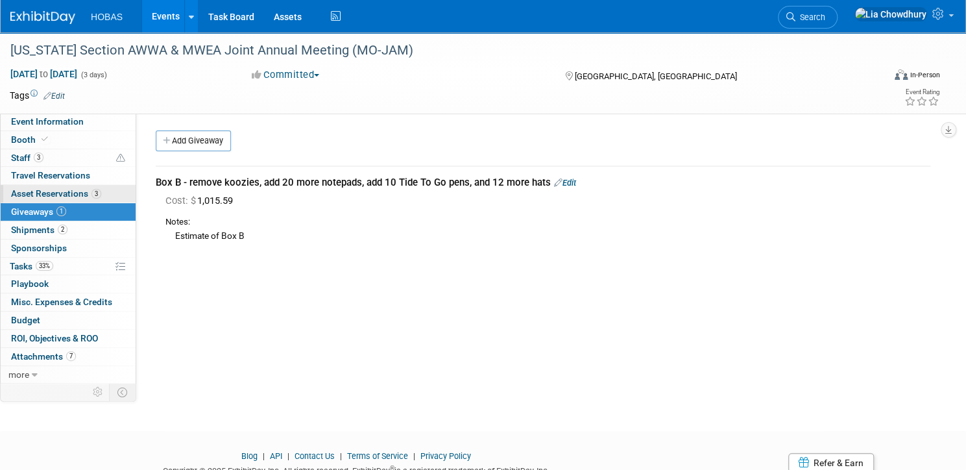
click at [73, 195] on span "Asset Reservations 3" at bounding box center [56, 193] width 90 height 10
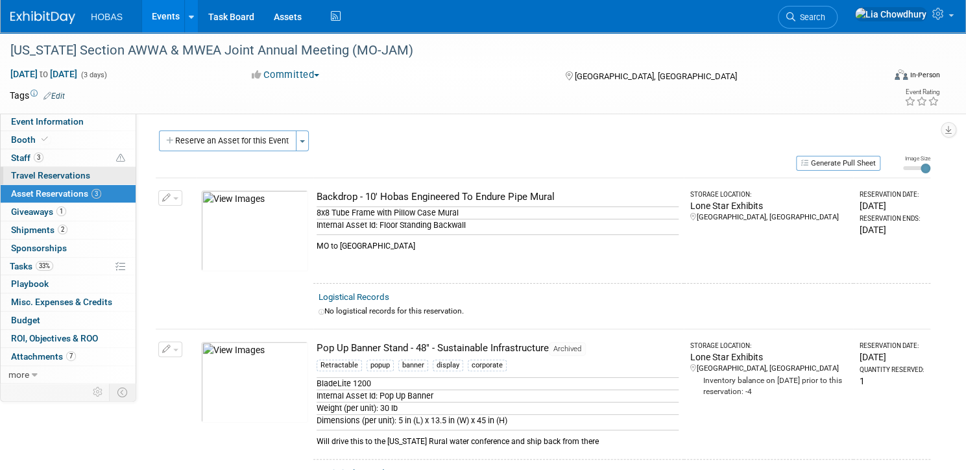
click at [72, 176] on span "Travel Reservations 0" at bounding box center [50, 175] width 79 height 10
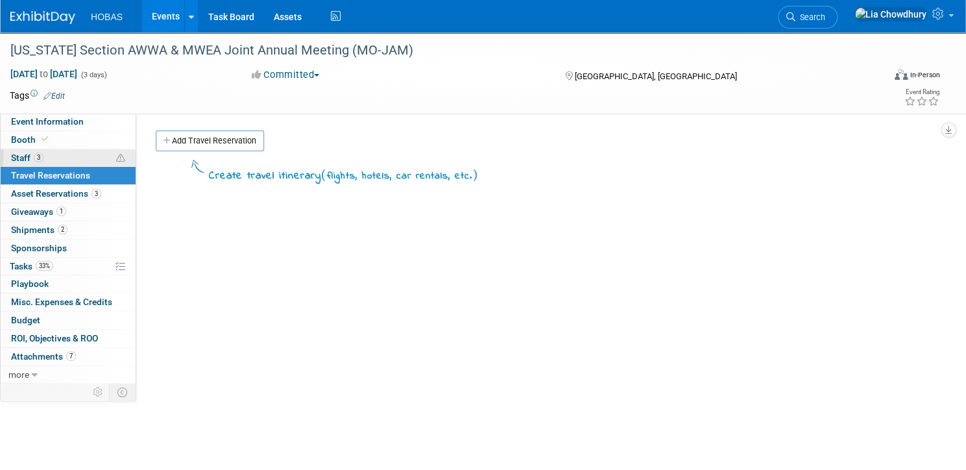
click at [43, 160] on span "Staff 3" at bounding box center [27, 157] width 32 height 10
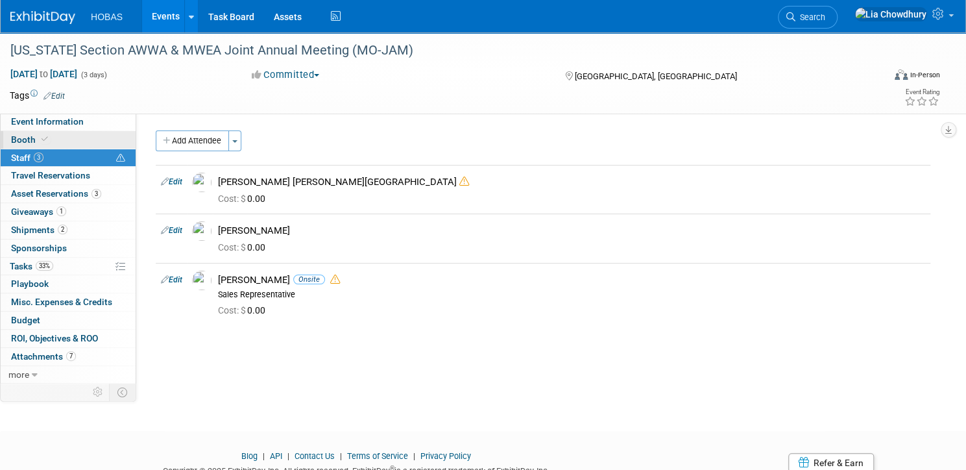
click at [51, 138] on span "Booth" at bounding box center [31, 139] width 40 height 10
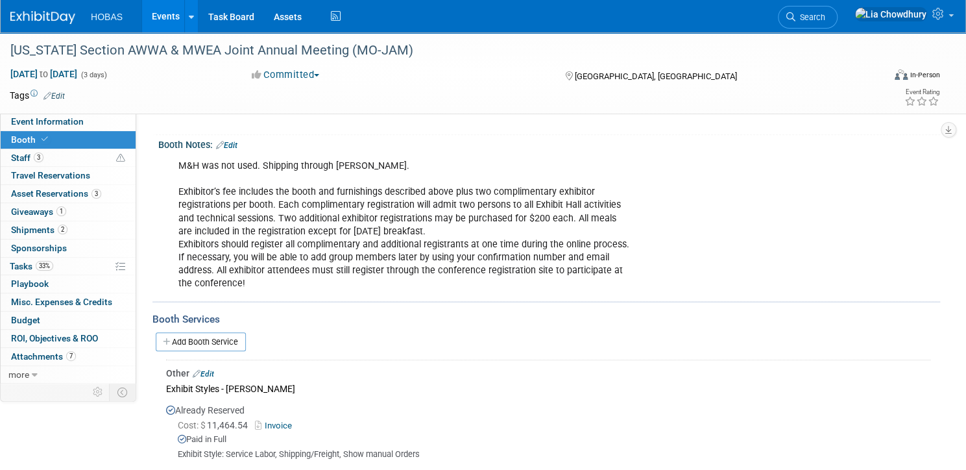
scroll to position [415, 0]
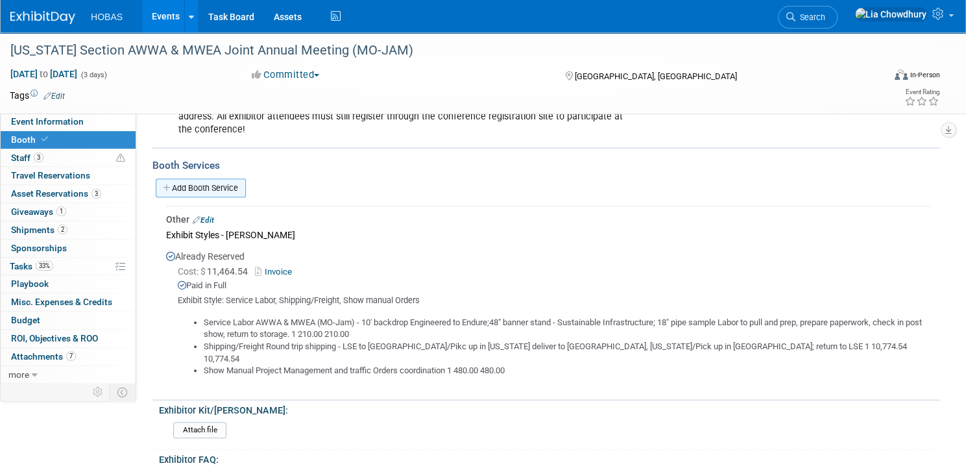
click at [246, 184] on link "Add Booth Service" at bounding box center [201, 187] width 90 height 19
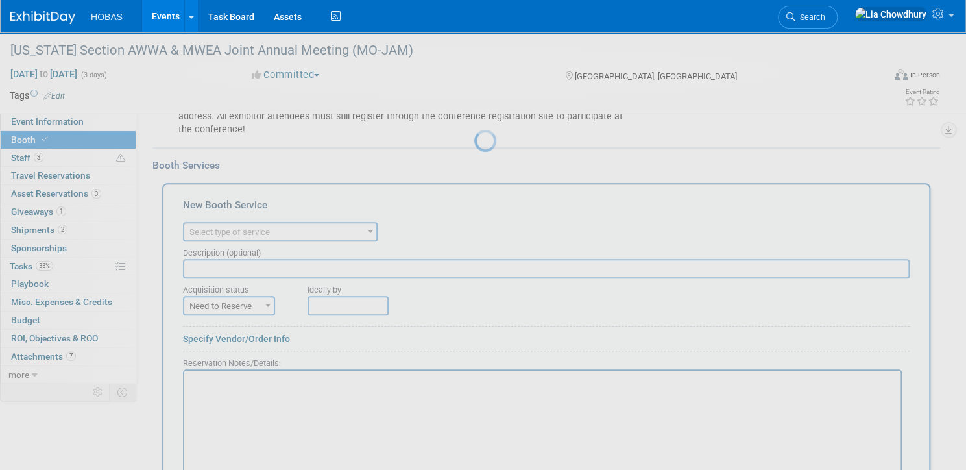
scroll to position [0, 0]
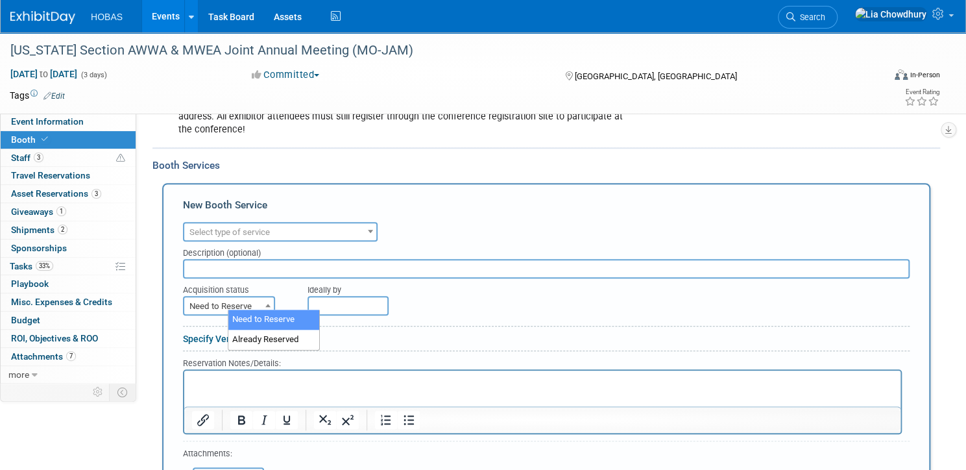
click at [274, 298] on span "Need to Reserve" at bounding box center [229, 306] width 90 height 18
select select "2"
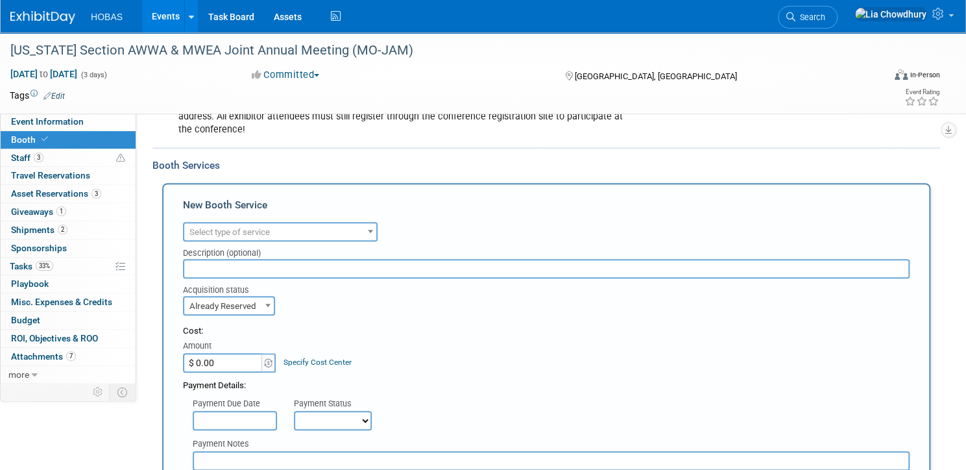
click at [264, 358] on input "$ 0.00" at bounding box center [223, 362] width 81 height 19
type input "$ 318.20"
click at [270, 227] on span "Select type of service" at bounding box center [229, 232] width 80 height 10
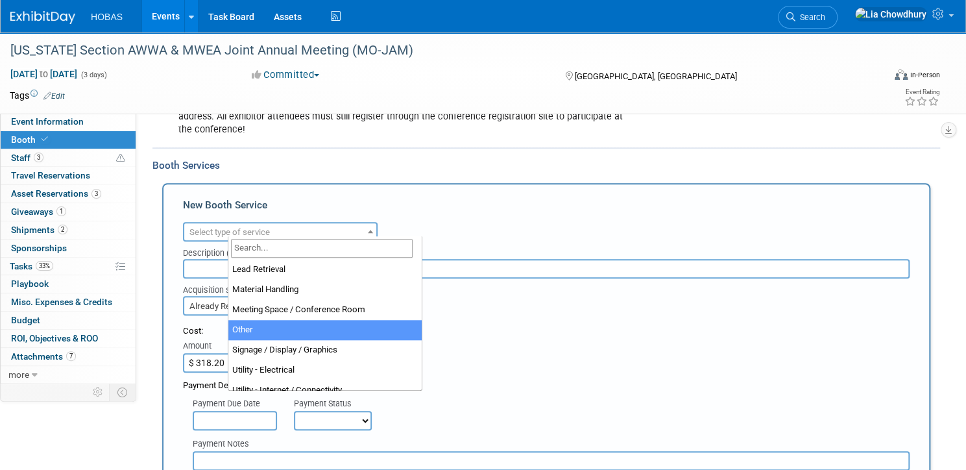
scroll to position [260, 0]
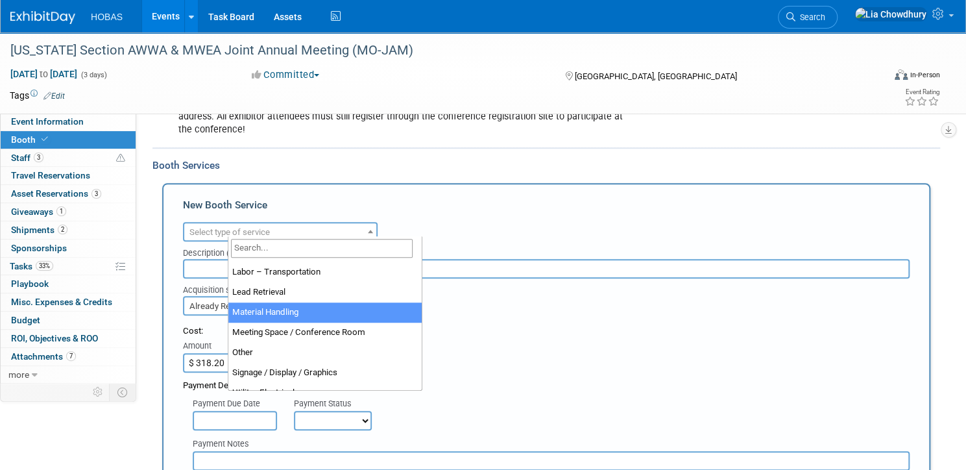
select select "10"
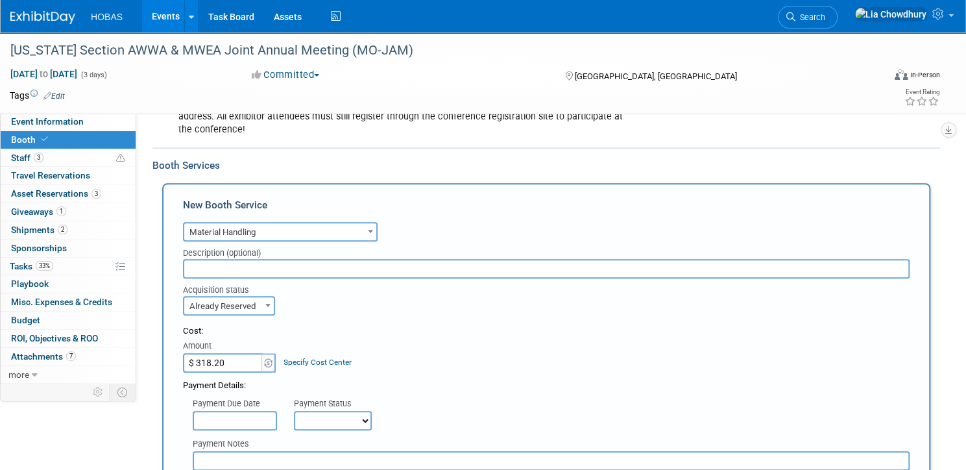
click at [273, 306] on span "Already Reserved" at bounding box center [229, 306] width 90 height 18
click at [344, 319] on form "Audio / Video Carpet / Flooring Catering / Food / Beverage Floral / Decorative …" at bounding box center [546, 472] width 727 height 506
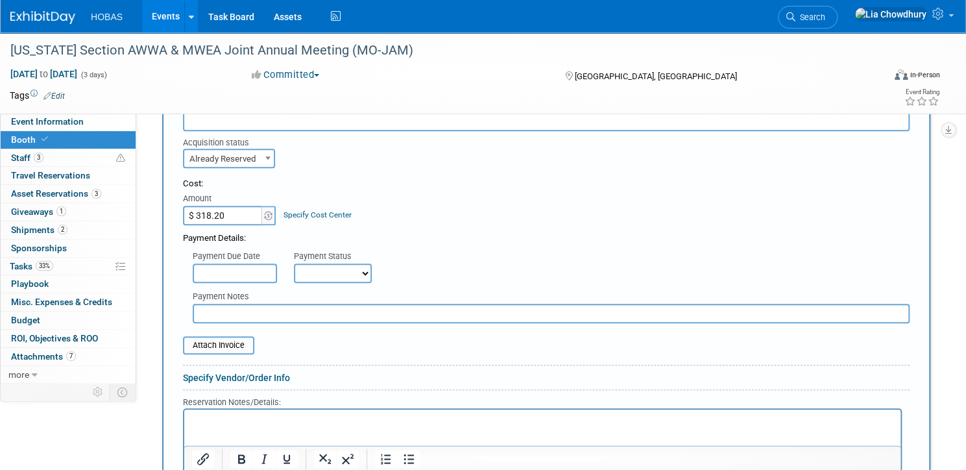
scroll to position [571, 0]
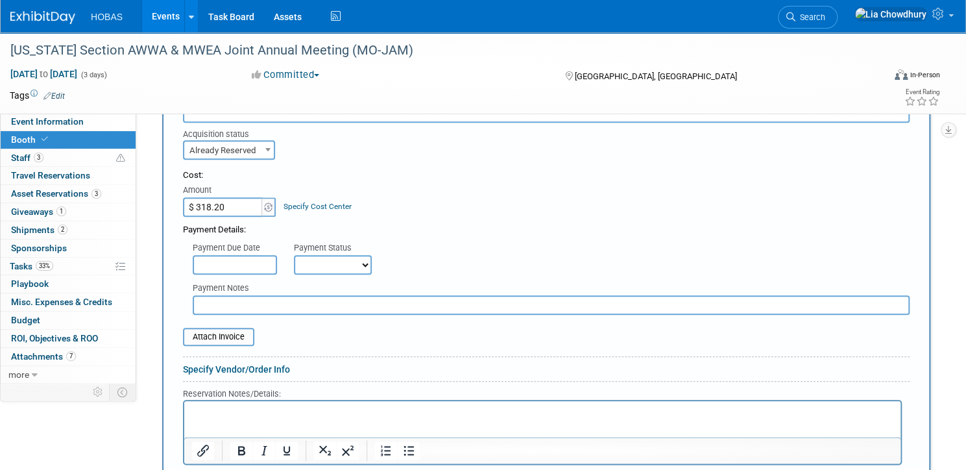
click at [369, 258] on select "Not Paid Yet Partially Paid Paid in Full" at bounding box center [333, 264] width 78 height 19
select select "1"
click at [339, 255] on select "Not Paid Yet Partially Paid Paid in Full" at bounding box center [333, 264] width 78 height 19
click at [253, 330] on input "file" at bounding box center [176, 337] width 154 height 16
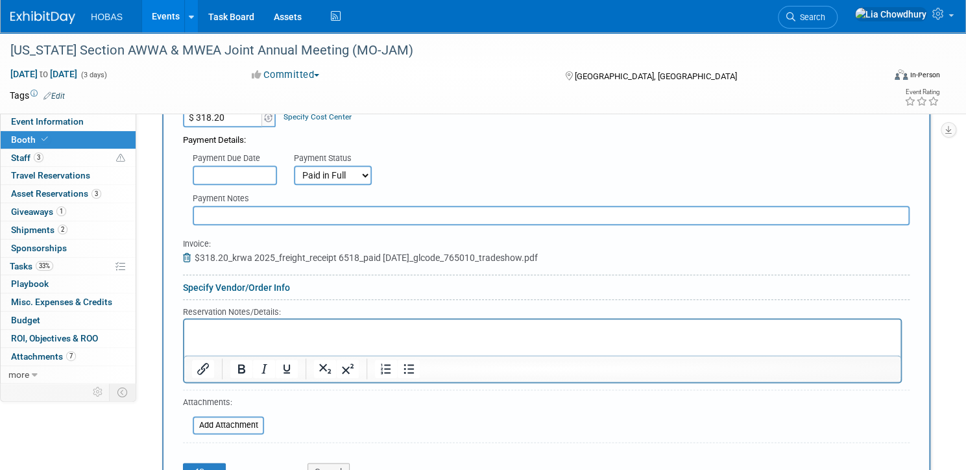
scroll to position [675, 0]
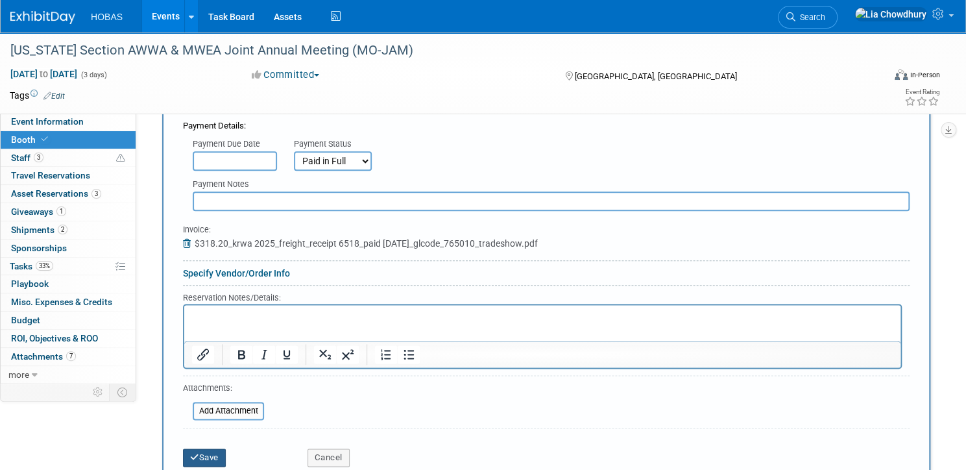
click at [226, 448] on button "Save" at bounding box center [204, 457] width 43 height 18
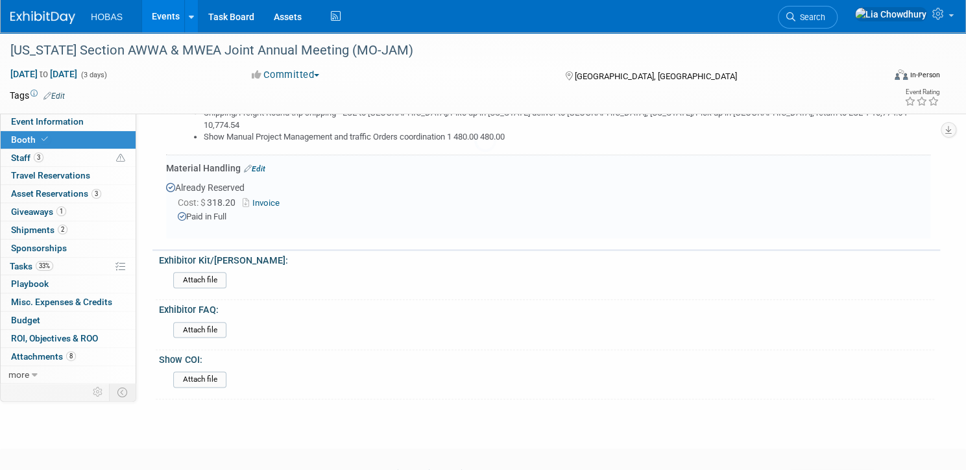
scroll to position [649, 0]
click at [285, 198] on link "Invoice" at bounding box center [264, 203] width 42 height 10
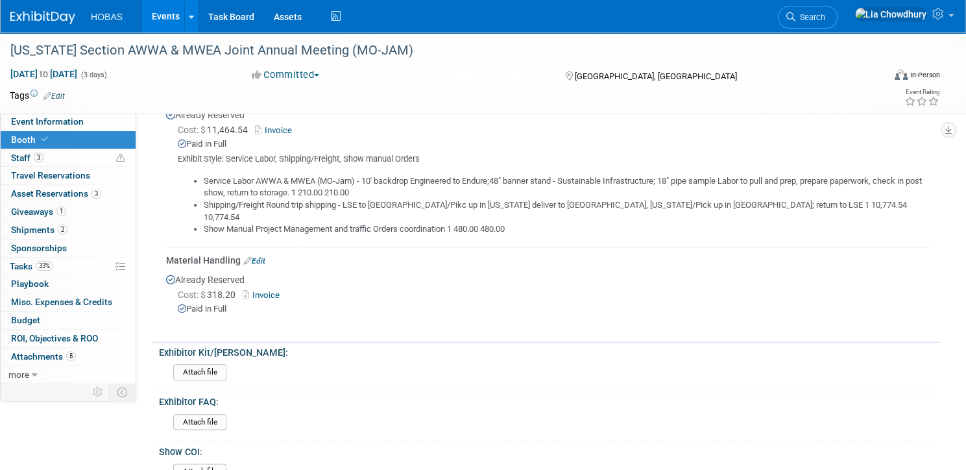
scroll to position [571, 0]
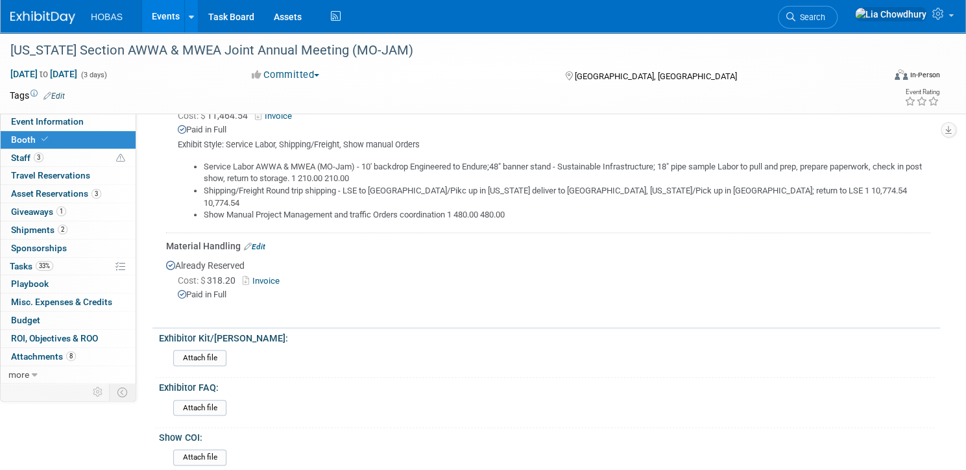
click at [265, 242] on link "Edit" at bounding box center [254, 246] width 21 height 9
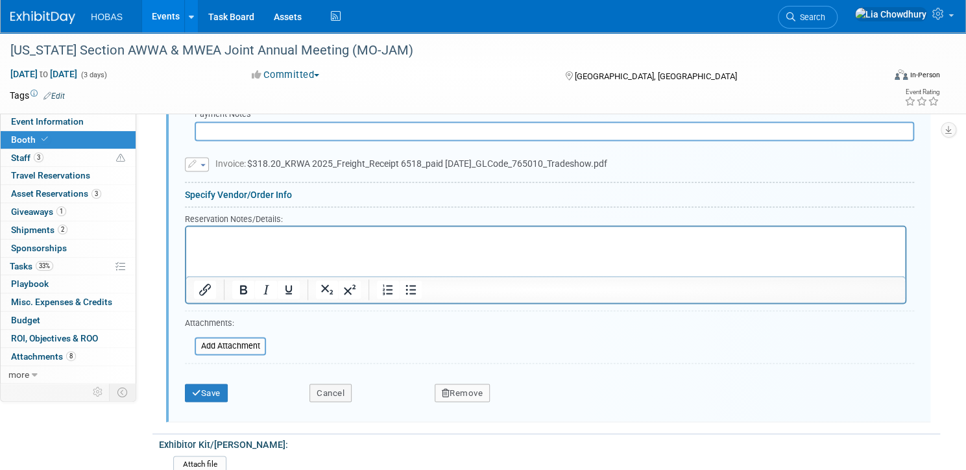
scroll to position [951, 0]
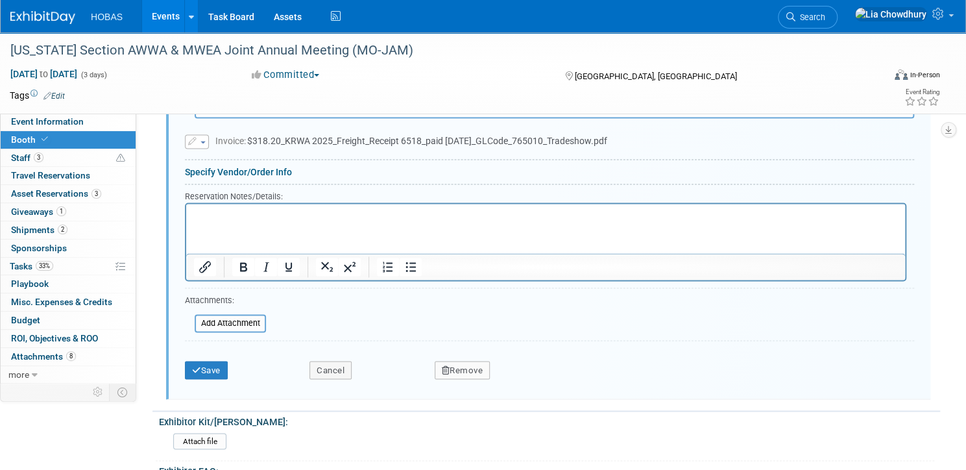
click at [450, 365] on icon "button" at bounding box center [446, 369] width 8 height 8
click at [553, 370] on link "Yes" at bounding box center [534, 380] width 38 height 21
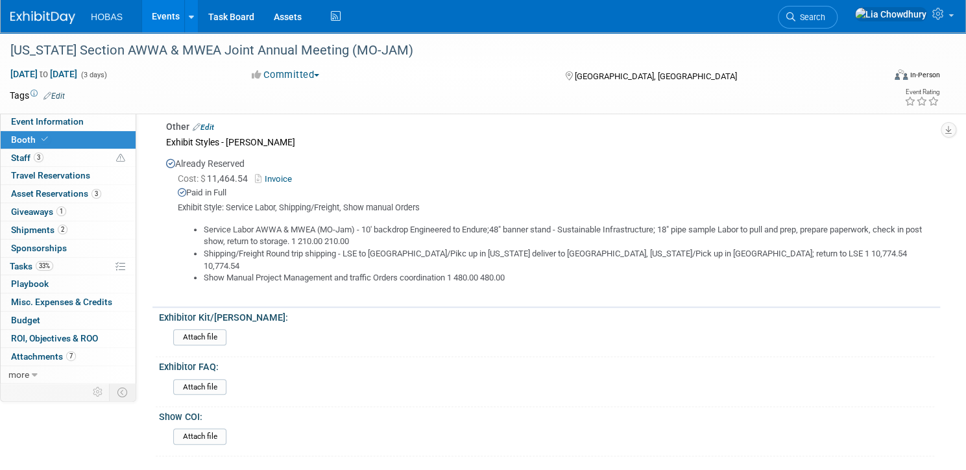
scroll to position [407, 0]
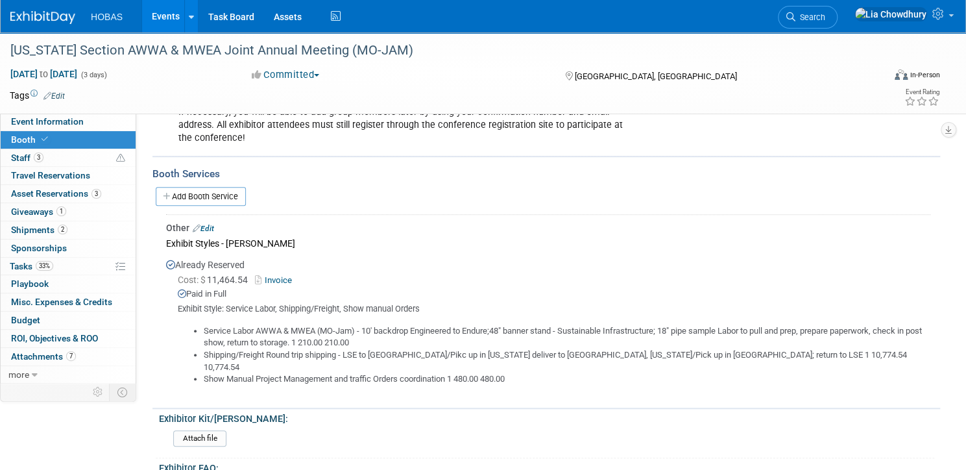
click at [297, 275] on link "Invoice" at bounding box center [276, 280] width 42 height 10
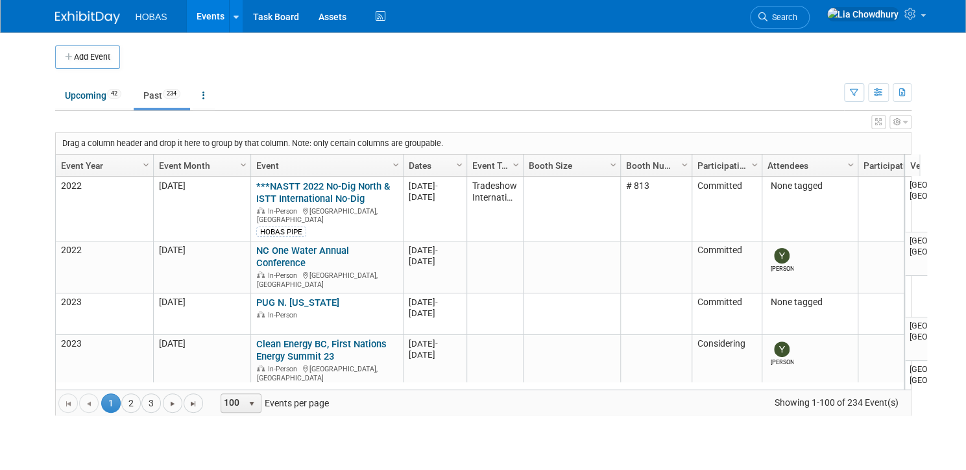
scroll to position [184, 0]
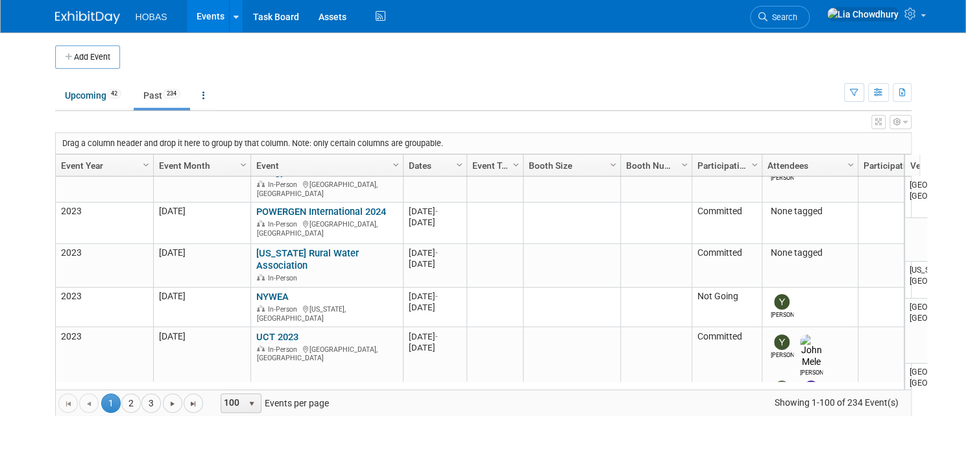
drag, startPoint x: 77, startPoint y: 159, endPoint x: 186, endPoint y: 167, distance: 109.9
click at [77, 160] on link "Event Year" at bounding box center [103, 165] width 84 height 22
click at [93, 158] on link "Event Year" at bounding box center [103, 165] width 84 height 22
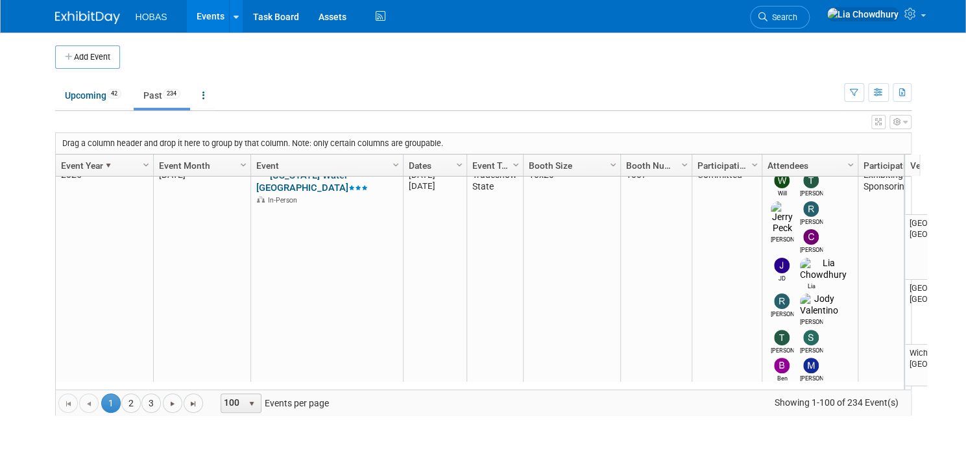
scroll to position [1847, 0]
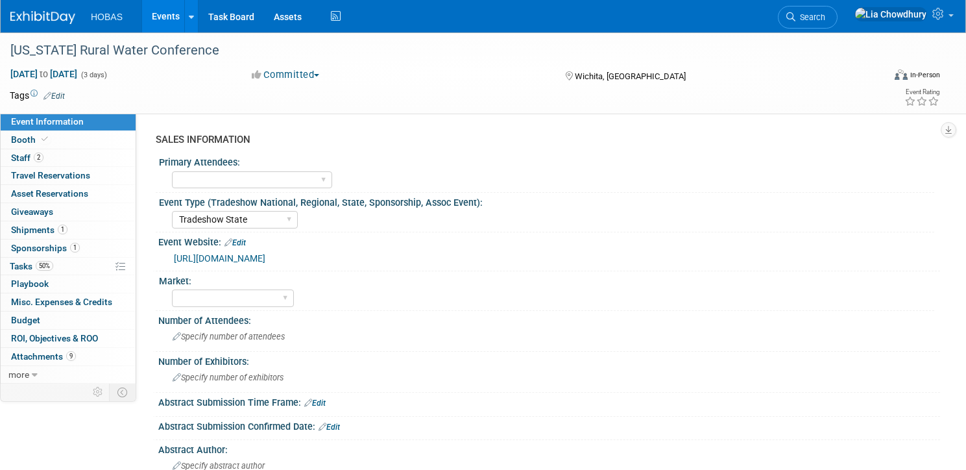
select select "Tradeshow State"
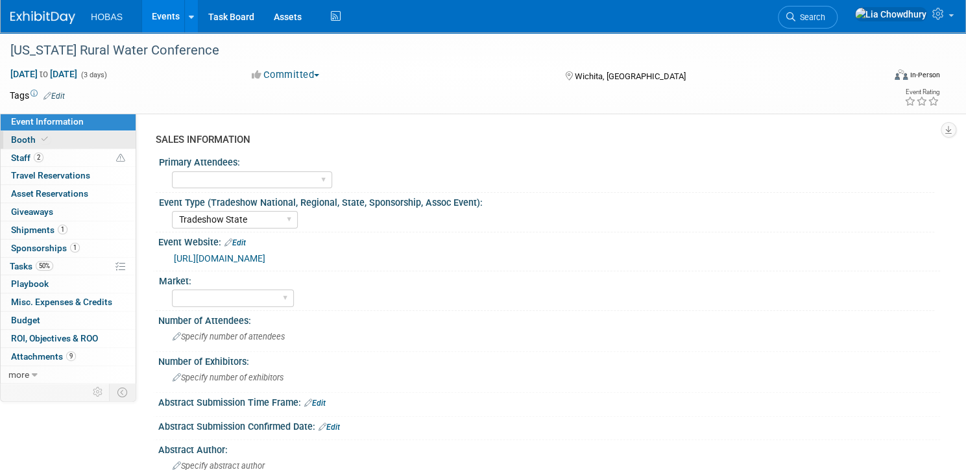
click at [51, 139] on span "Booth" at bounding box center [31, 139] width 40 height 10
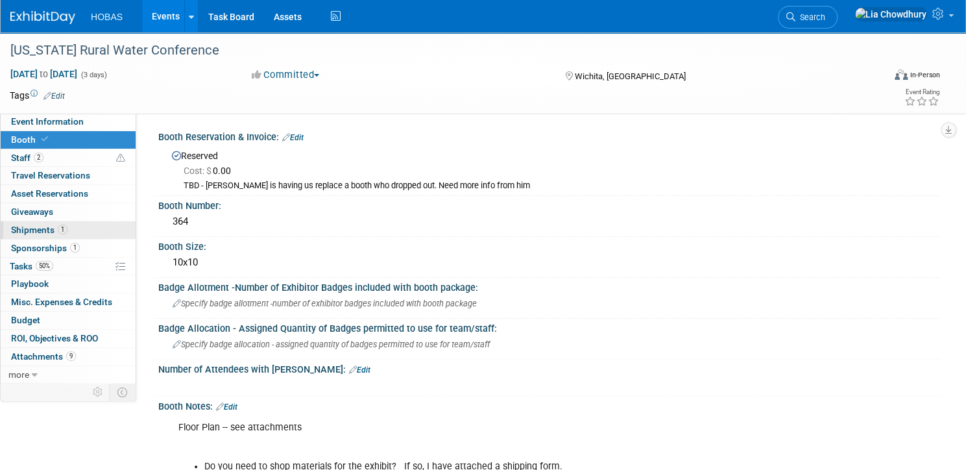
click at [67, 226] on span "Shipments 1" at bounding box center [39, 230] width 56 height 10
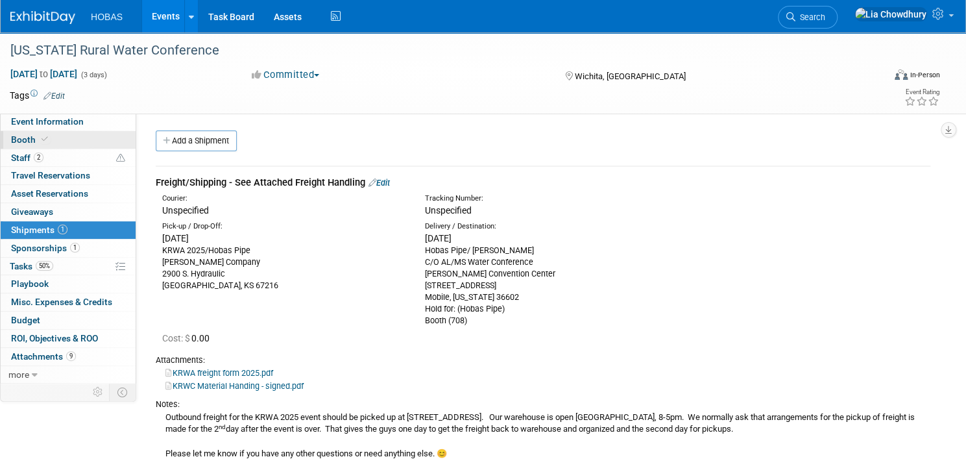
click at [51, 141] on span "Booth" at bounding box center [31, 139] width 40 height 10
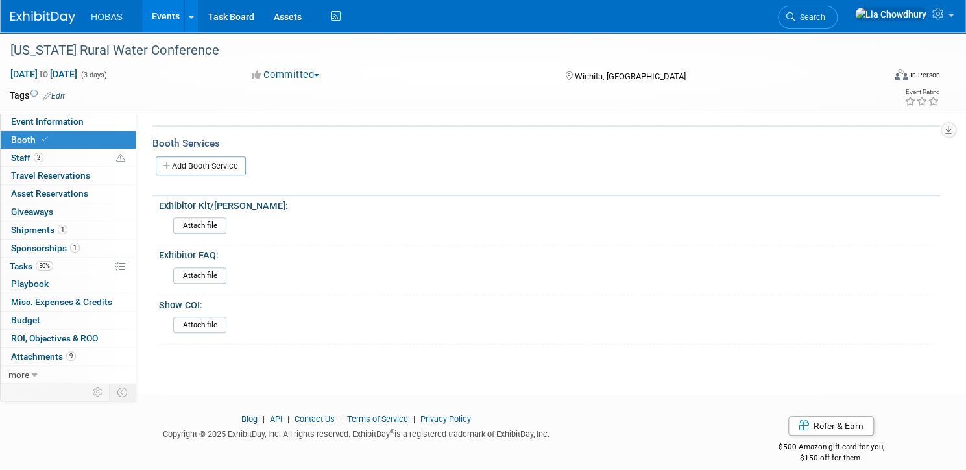
scroll to position [467, 0]
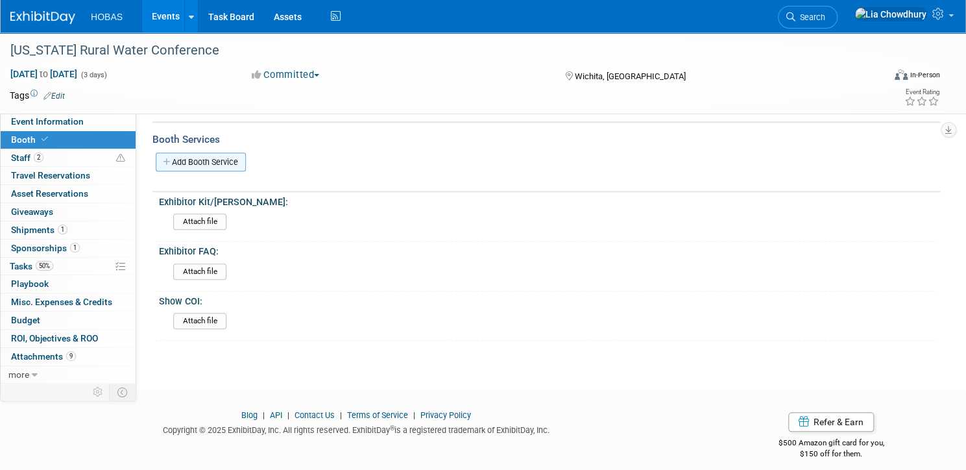
click at [246, 167] on link "Add Booth Service" at bounding box center [201, 161] width 90 height 19
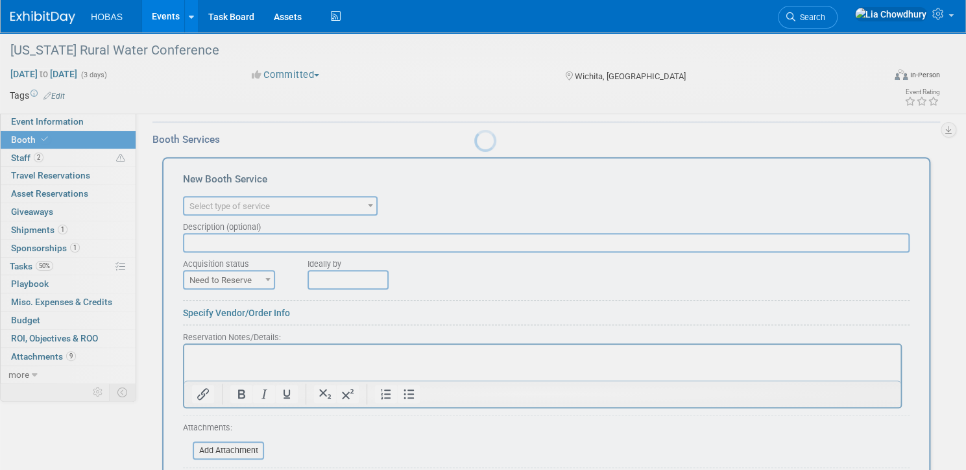
scroll to position [0, 0]
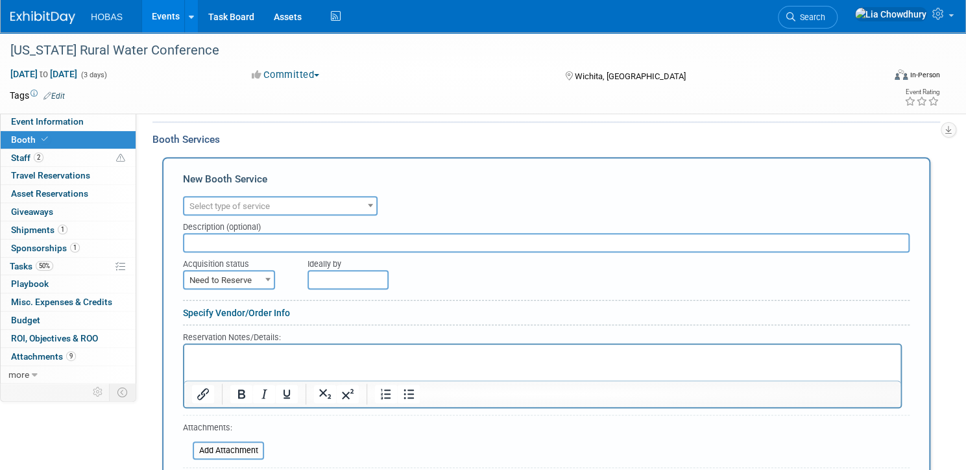
click at [266, 287] on span "Need to Reserve" at bounding box center [229, 280] width 90 height 18
select select "2"
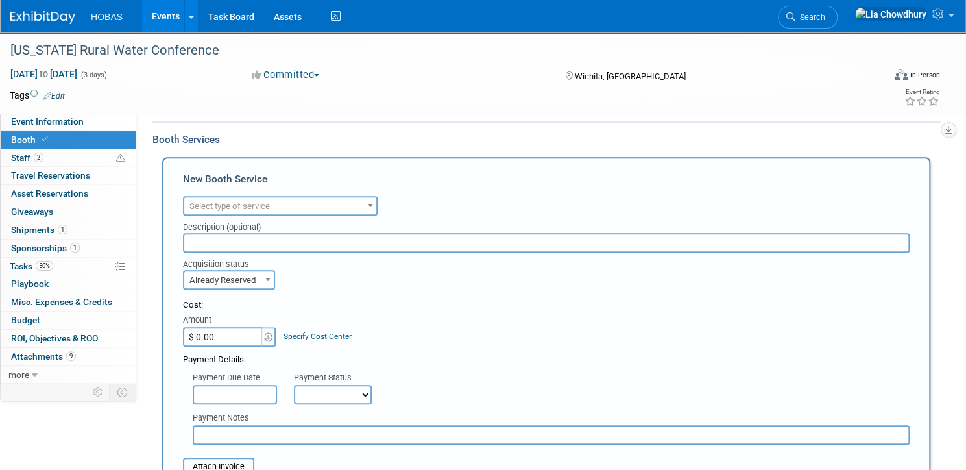
click at [264, 346] on input "$ 0.00" at bounding box center [223, 336] width 81 height 19
type input "$ 318.20"
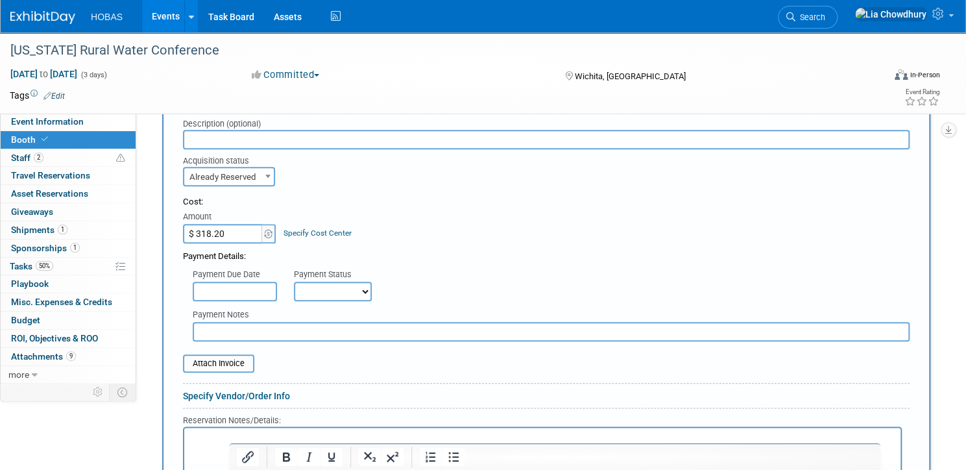
scroll to position [571, 0]
click at [372, 299] on select "Not Paid Yet Partially Paid Paid in Full" at bounding box center [333, 290] width 78 height 19
select select "1"
click at [339, 289] on select "Not Paid Yet Partially Paid Paid in Full" at bounding box center [333, 290] width 78 height 19
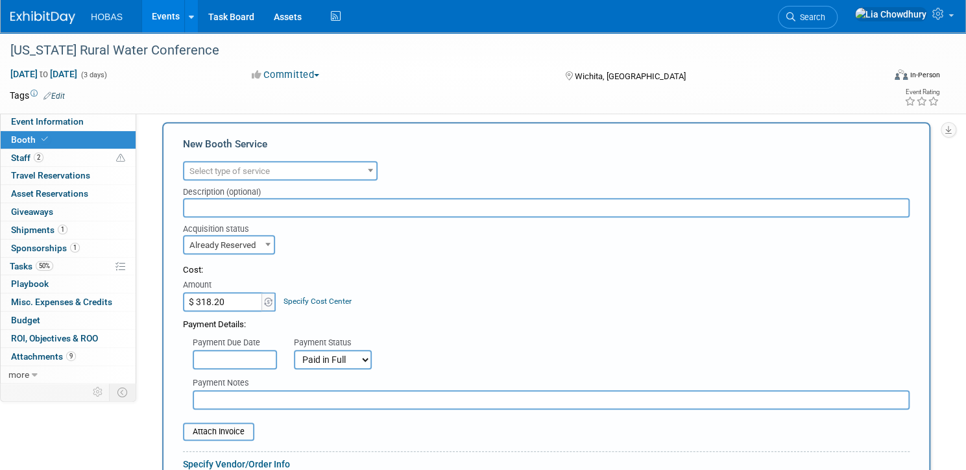
scroll to position [415, 0]
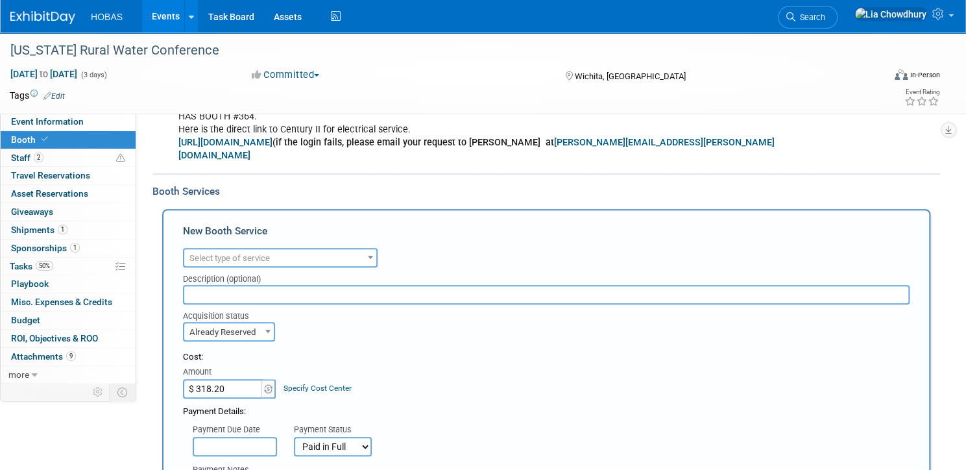
click at [263, 263] on span "Select type of service" at bounding box center [229, 258] width 80 height 10
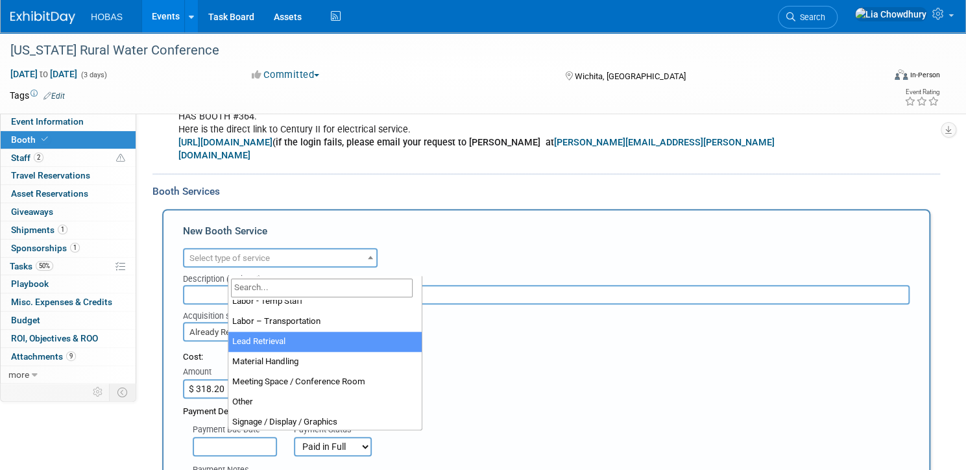
scroll to position [228, 0]
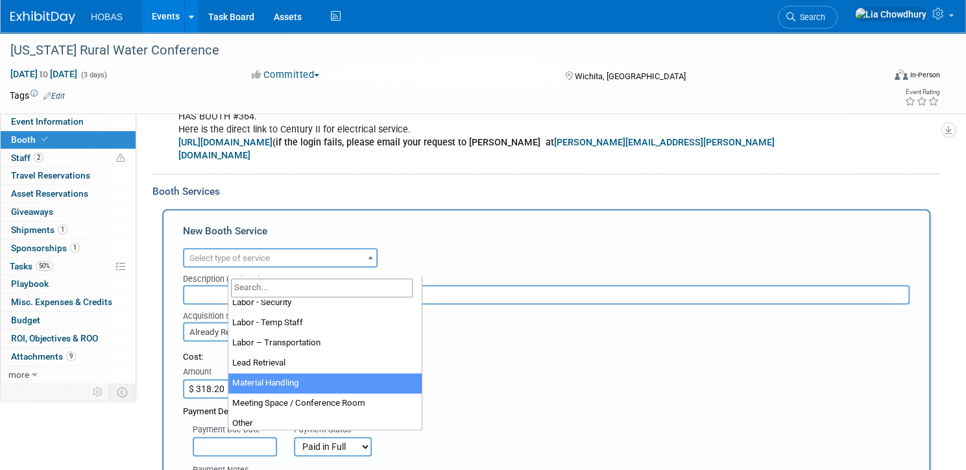
select select "10"
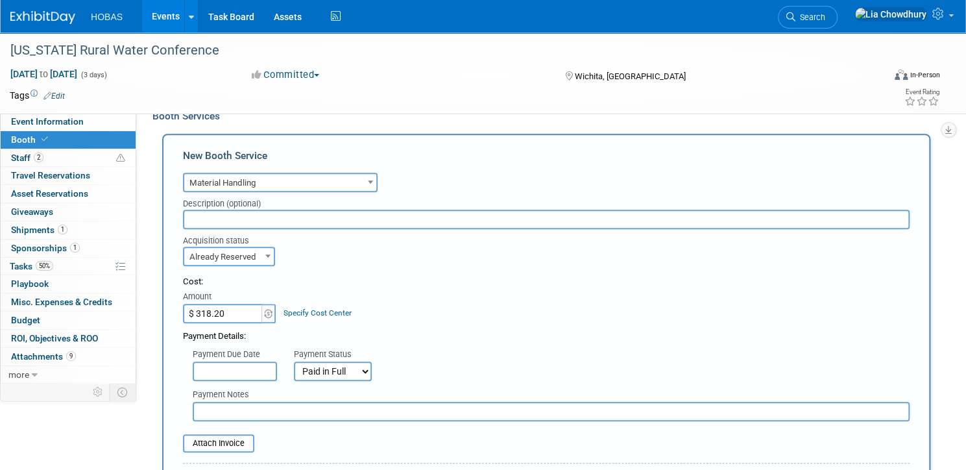
scroll to position [623, 0]
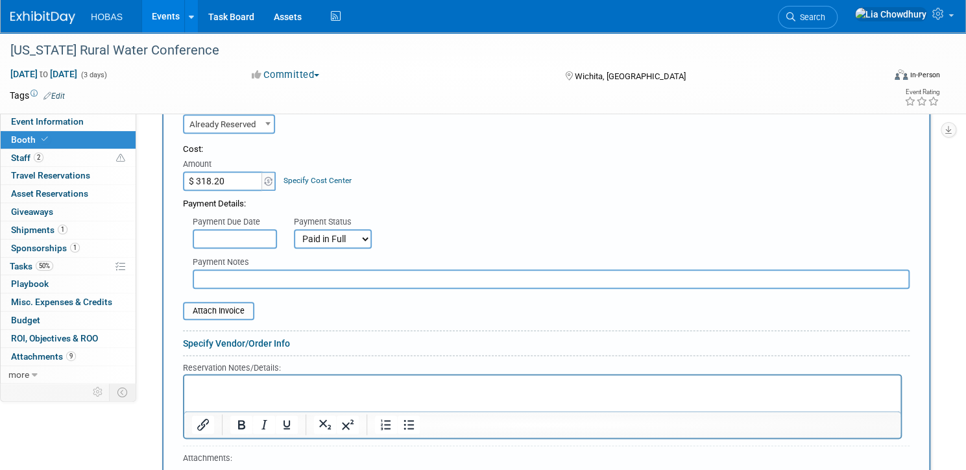
click at [281, 286] on input "text" at bounding box center [551, 278] width 717 height 19
click at [280, 289] on input "text" at bounding box center [551, 278] width 717 height 19
paste input "[PERSON_NAME] Company with The Image Resources Group"
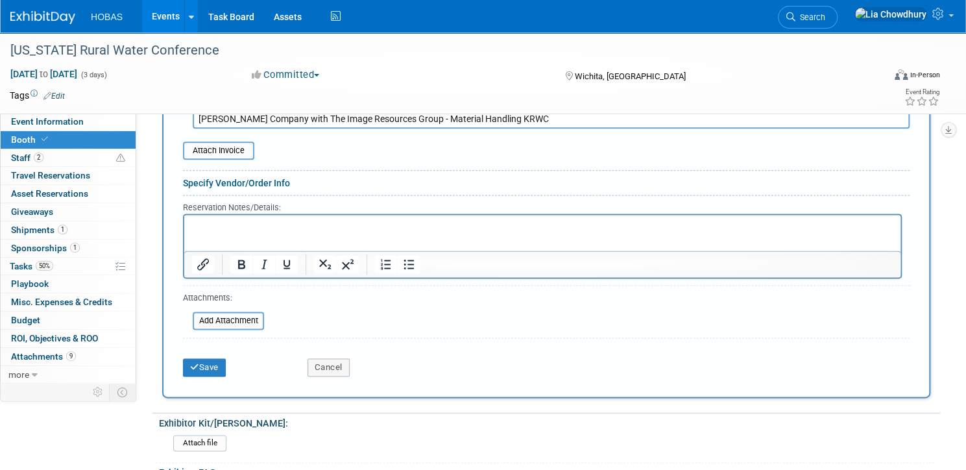
scroll to position [831, 0]
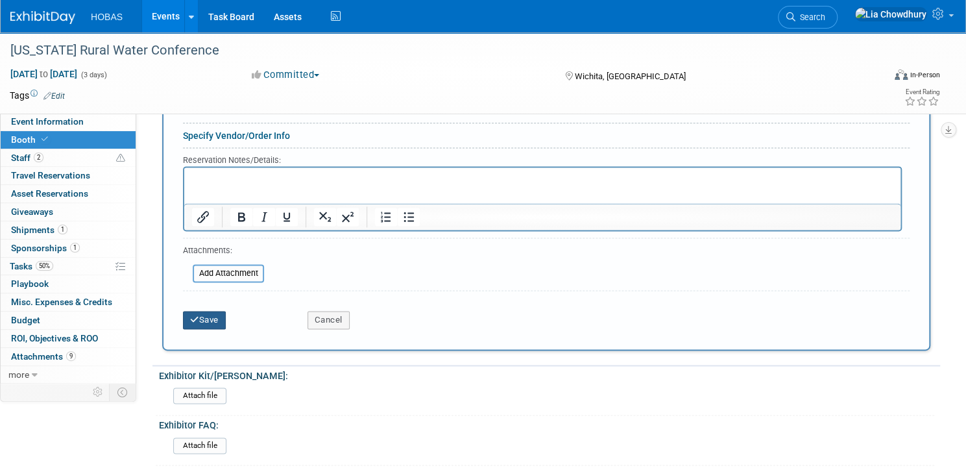
type input "[PERSON_NAME] Company with The Image Resources Group - Material Handling KRWC"
click at [264, 326] on div "Save" at bounding box center [235, 315] width 125 height 27
click at [226, 323] on button "Save" at bounding box center [204, 320] width 43 height 18
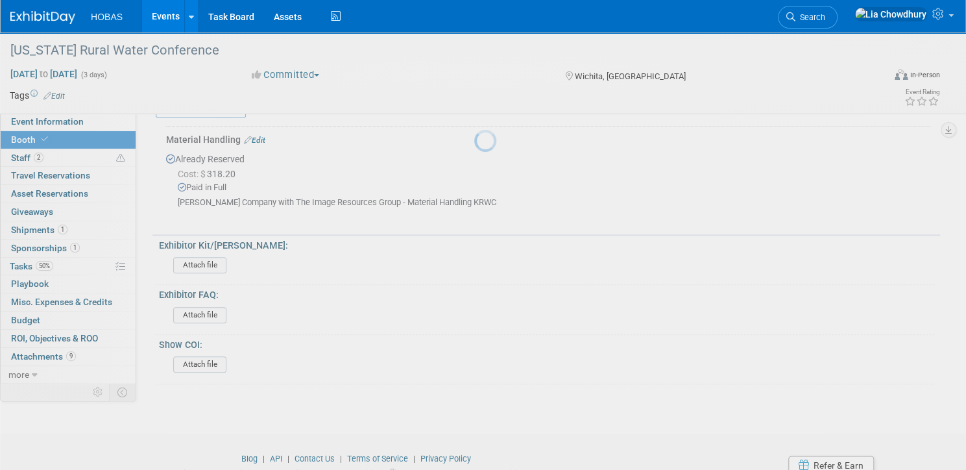
scroll to position [519, 0]
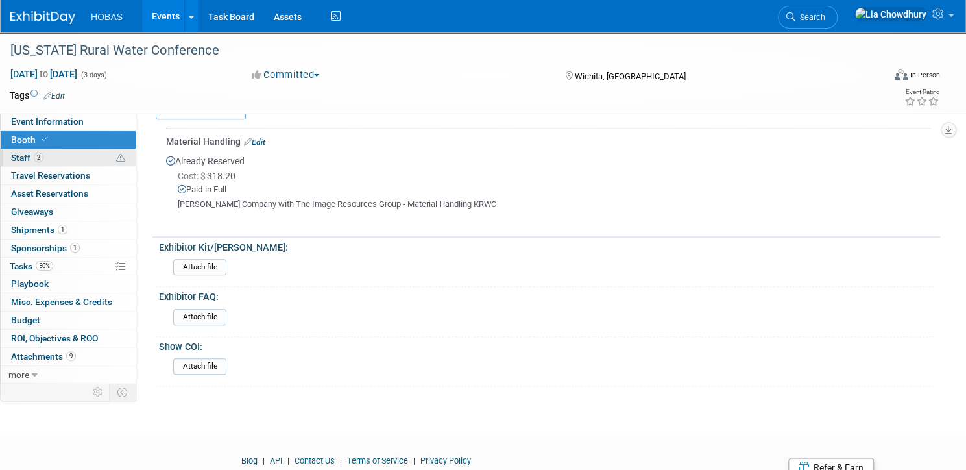
click at [43, 156] on span "Staff 2" at bounding box center [27, 157] width 32 height 10
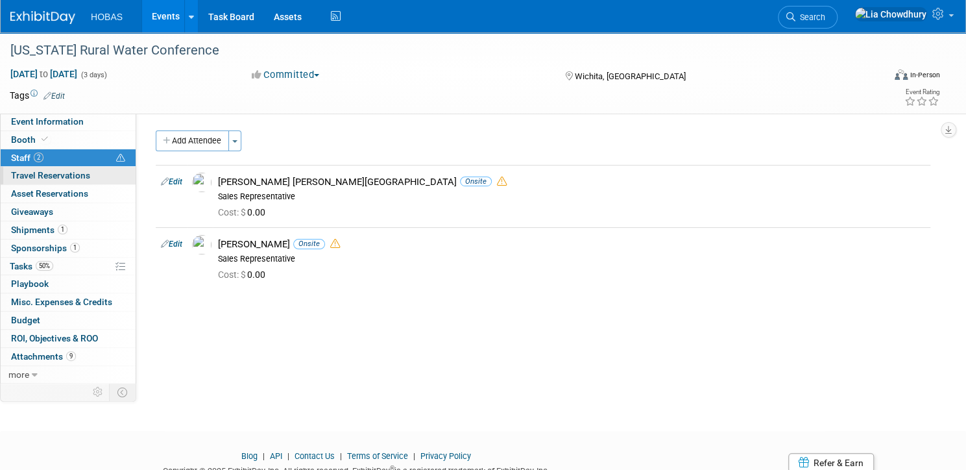
click at [77, 178] on span "Travel Reservations 0" at bounding box center [50, 175] width 79 height 10
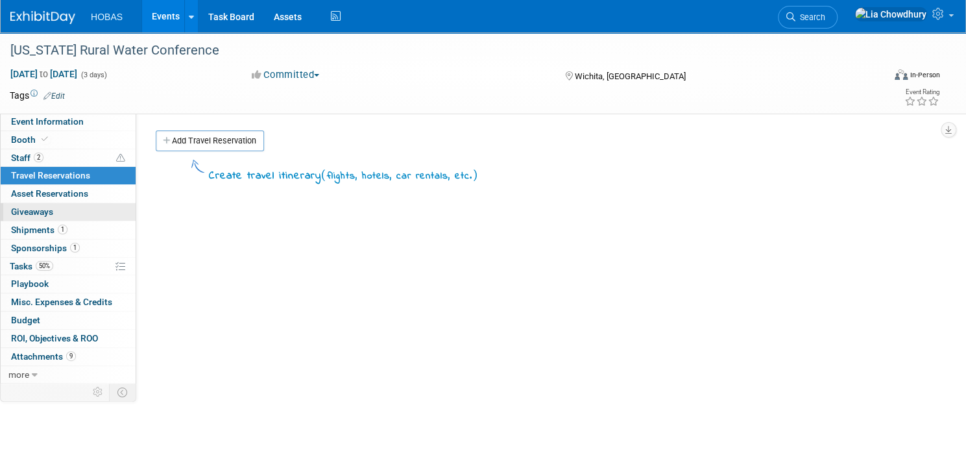
click at [78, 205] on link "0 Giveaways 0" at bounding box center [68, 212] width 135 height 18
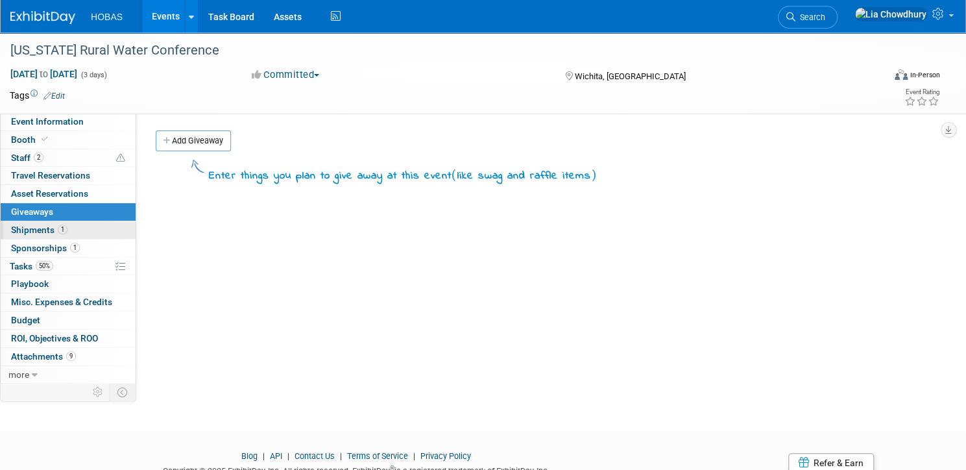
click at [77, 223] on link "1 Shipments 1" at bounding box center [68, 230] width 135 height 18
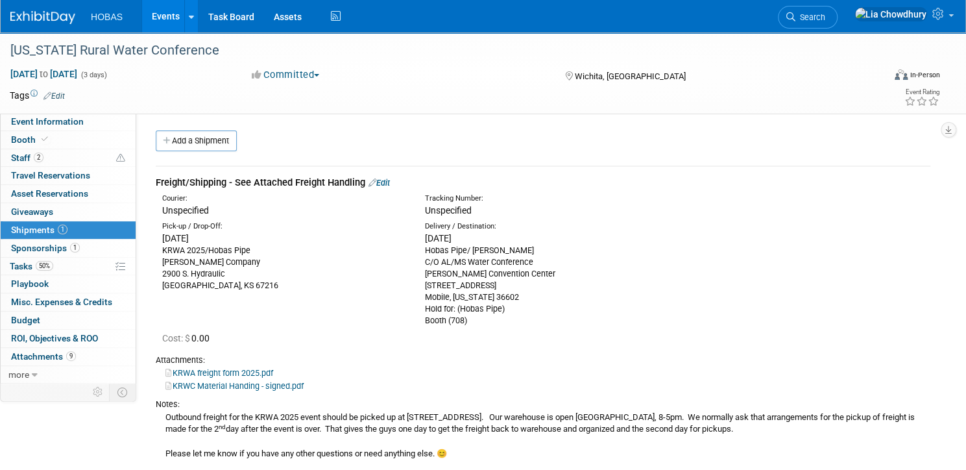
scroll to position [216, 0]
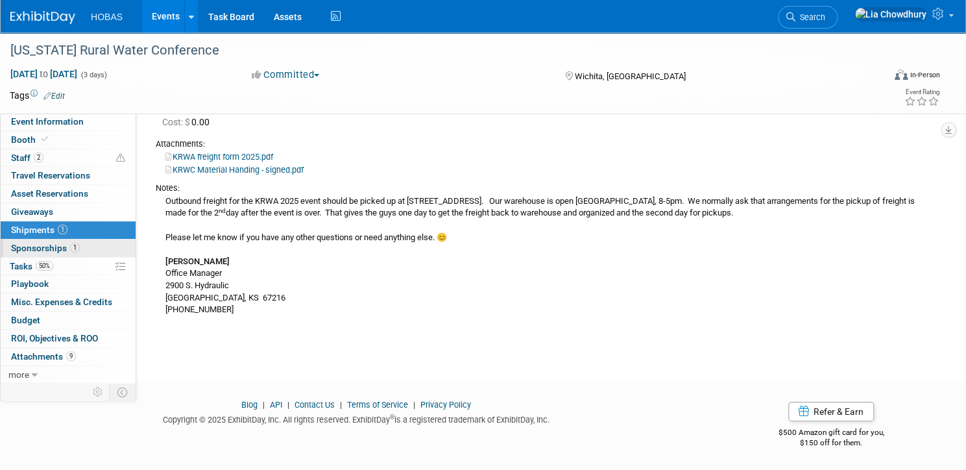
click at [80, 239] on link "1 Sponsorships 1" at bounding box center [68, 248] width 135 height 18
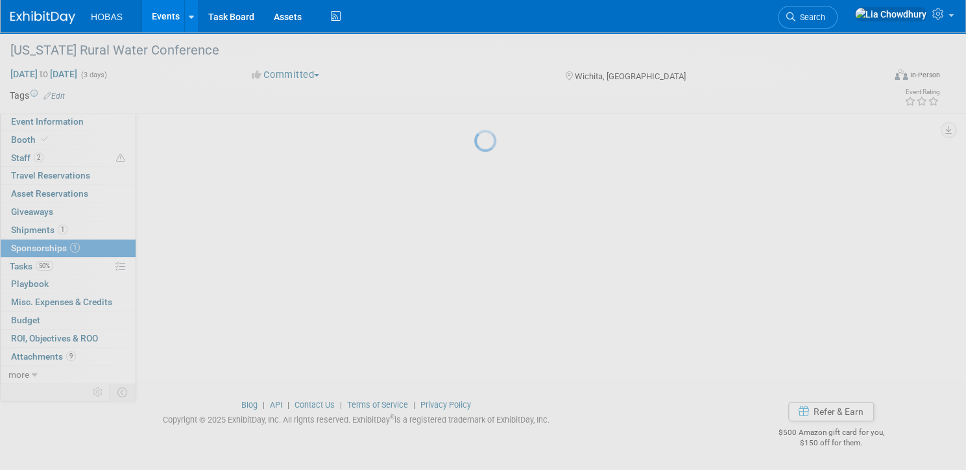
scroll to position [0, 0]
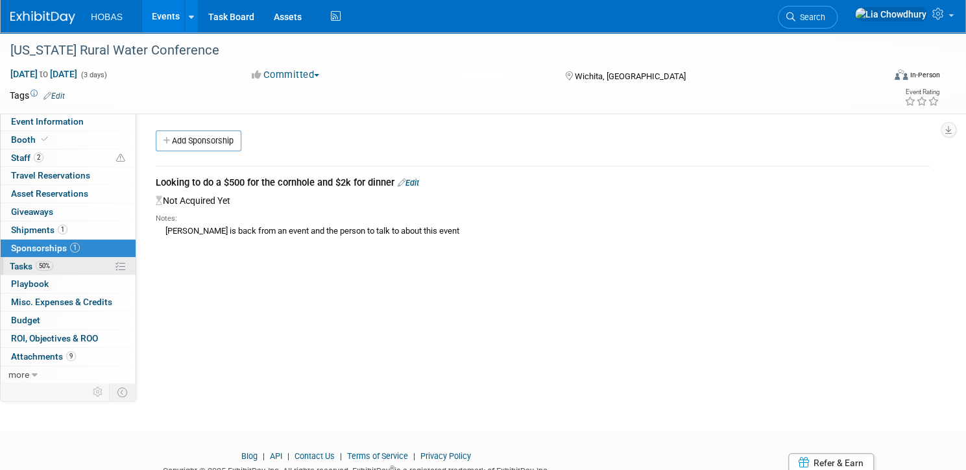
click at [53, 261] on span "Tasks 50%" at bounding box center [31, 266] width 43 height 10
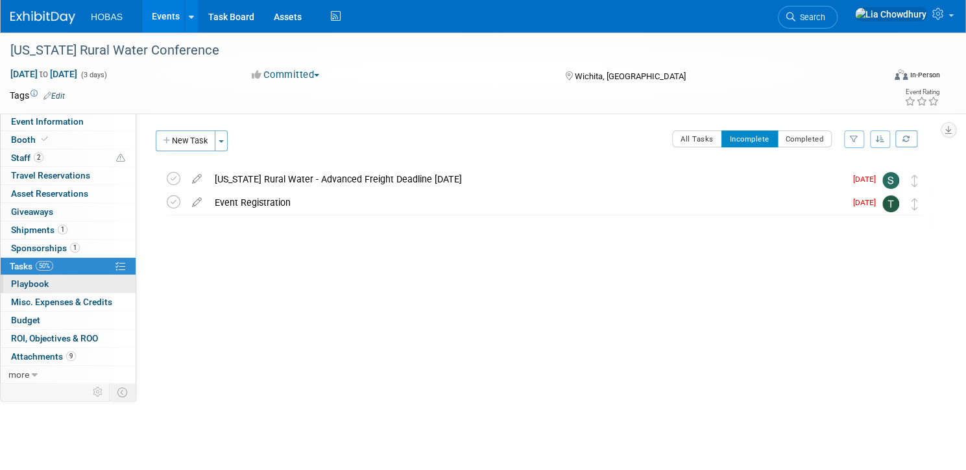
click at [79, 289] on link "0 Playbook 0" at bounding box center [68, 284] width 135 height 18
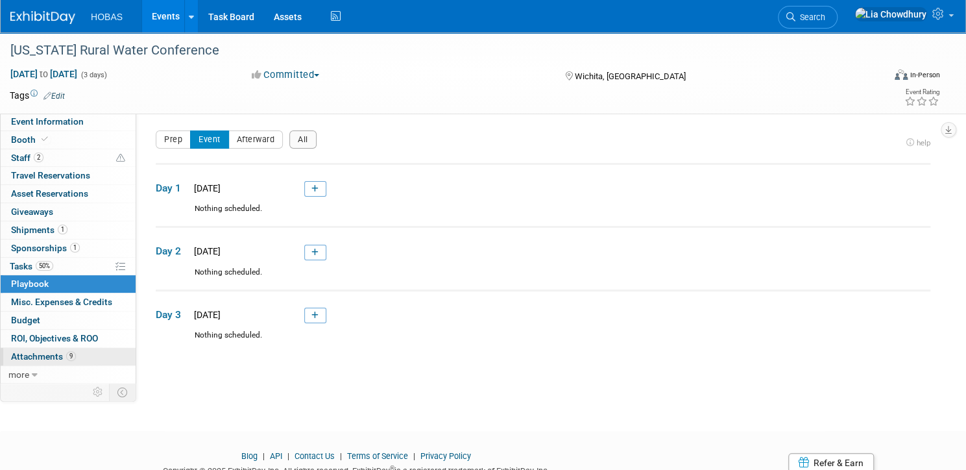
click at [76, 356] on span "Attachments 9" at bounding box center [43, 356] width 65 height 10
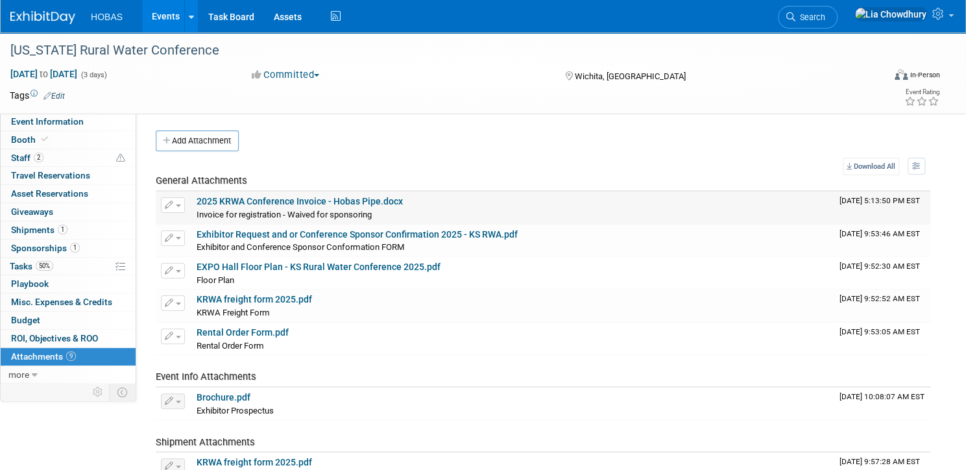
click at [314, 199] on link "2025 KRWA Conference Invoice - Hobas Pipe.docx" at bounding box center [300, 201] width 206 height 10
click at [282, 231] on link "Exhibitor Request and or Conference Sponsor Confirmation 2025 - KS RWA.pdf" at bounding box center [357, 234] width 321 height 10
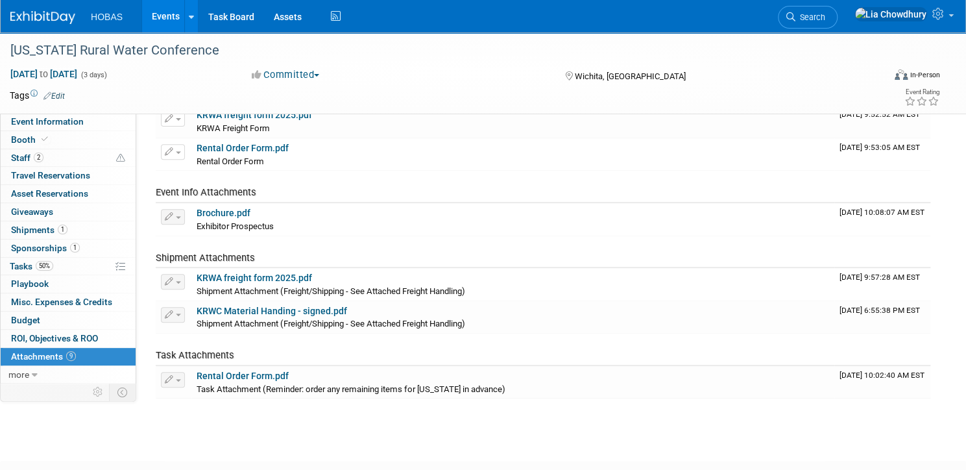
scroll to position [208, 0]
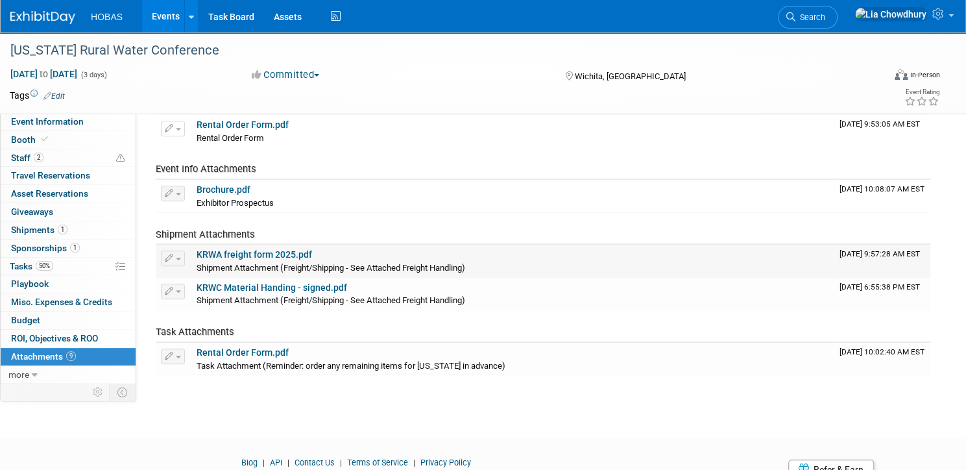
click at [304, 250] on link "KRWA freight form 2025.pdf" at bounding box center [255, 254] width 116 height 10
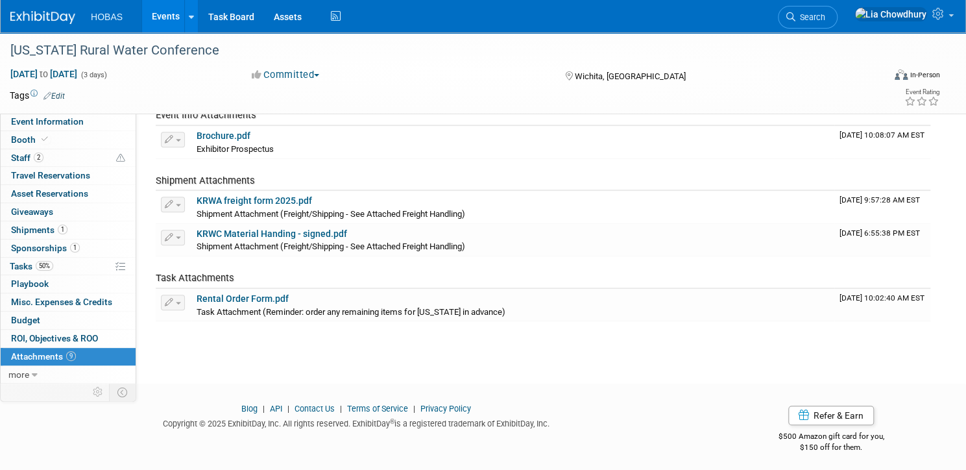
scroll to position [263, 0]
click at [74, 223] on link "1 Shipments 1" at bounding box center [68, 230] width 135 height 18
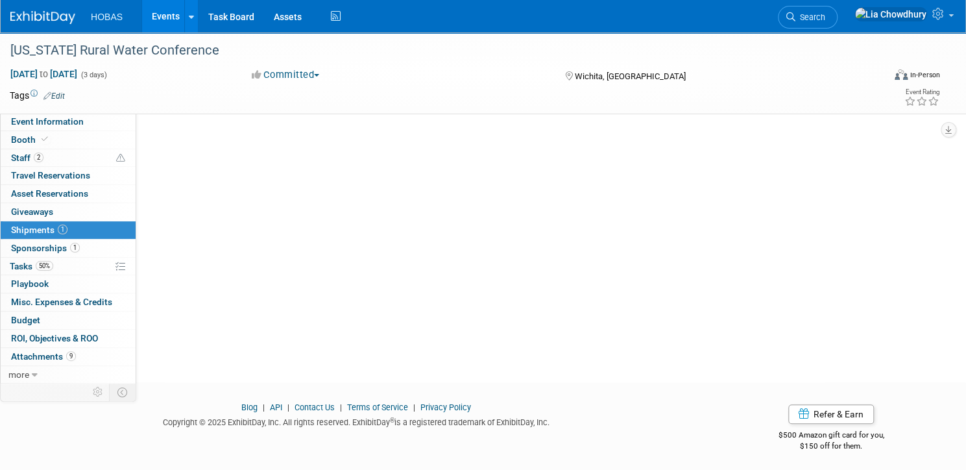
scroll to position [0, 0]
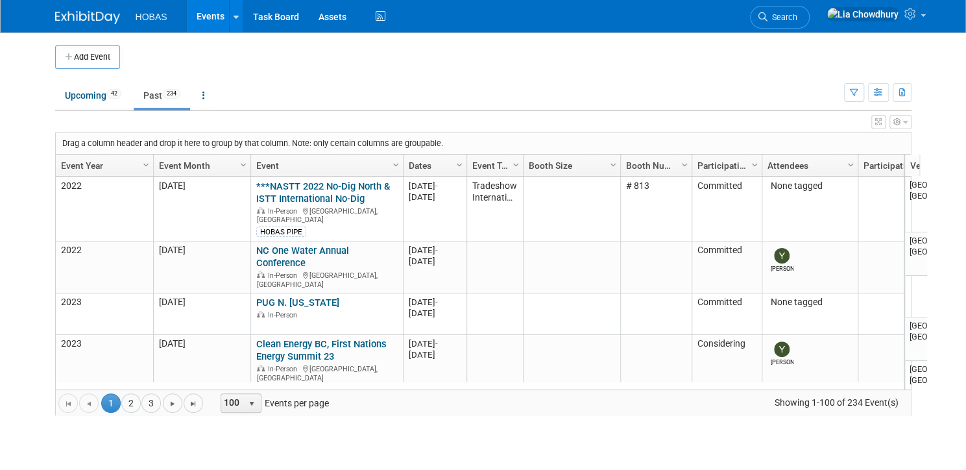
scroll to position [184, 0]
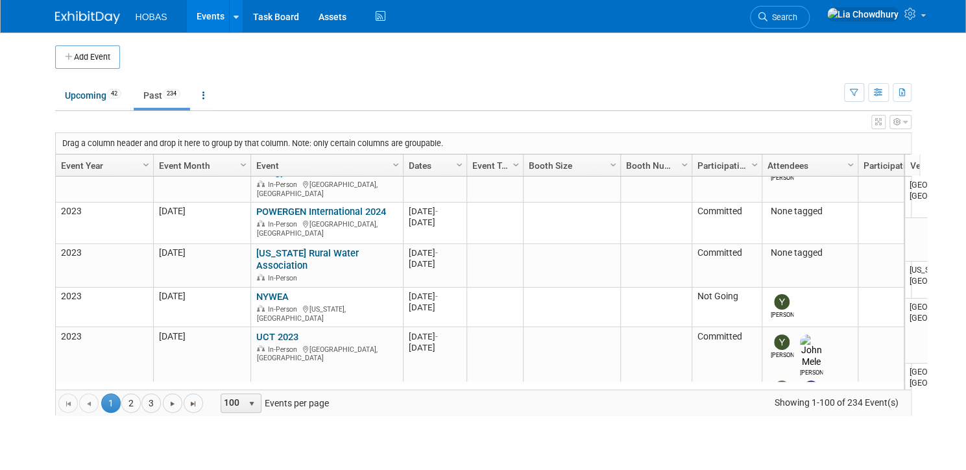
click at [87, 164] on link "Event Year" at bounding box center [103, 165] width 84 height 22
click at [84, 165] on link "Event Year" at bounding box center [103, 165] width 84 height 22
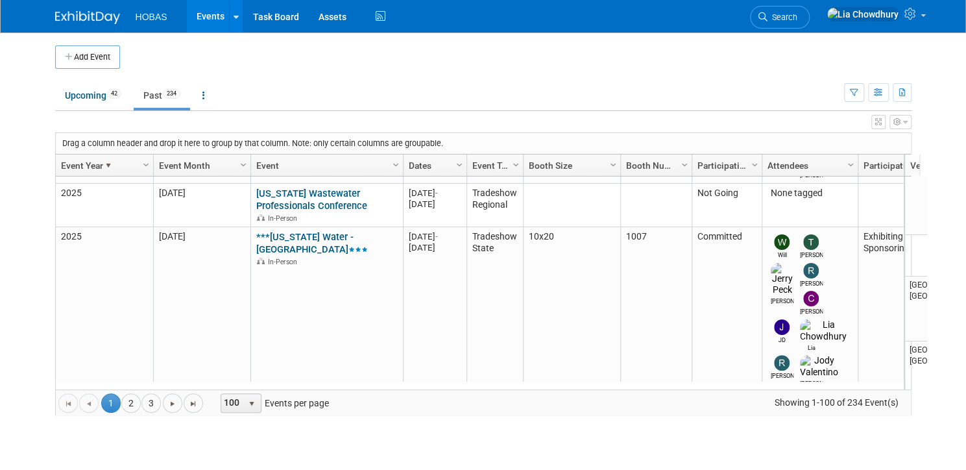
scroll to position [0, 0]
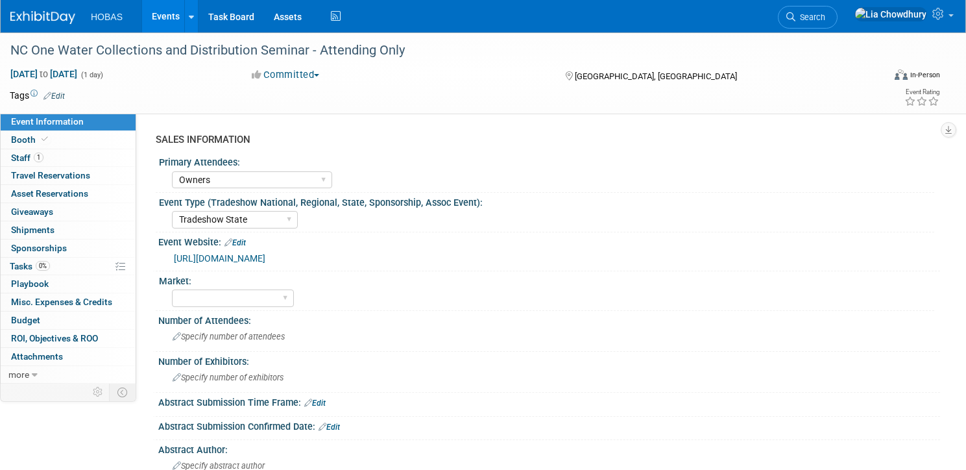
select select "Owners"
select select "Tradeshow State"
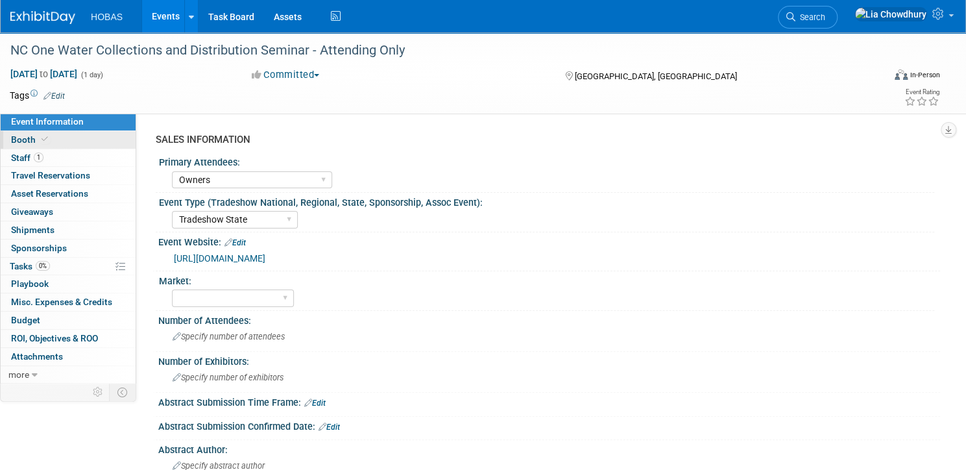
click at [51, 134] on span "Booth" at bounding box center [31, 139] width 40 height 10
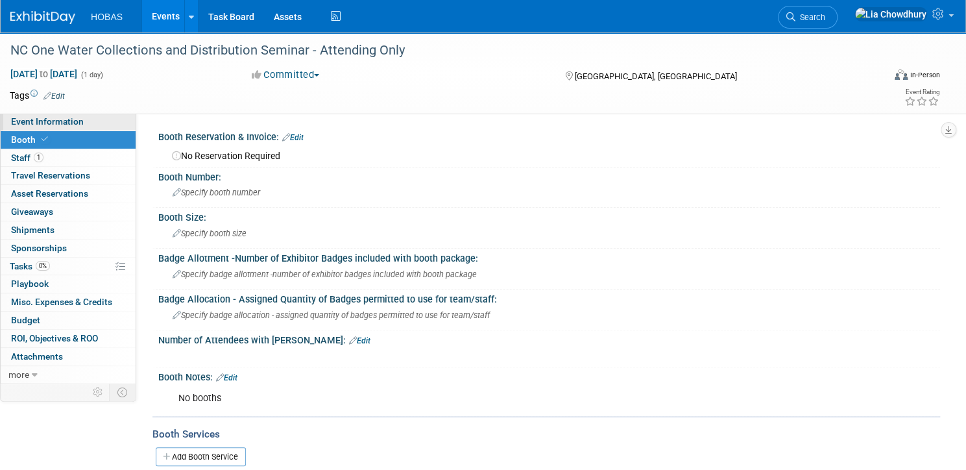
click at [84, 123] on span "Event Information" at bounding box center [47, 121] width 73 height 10
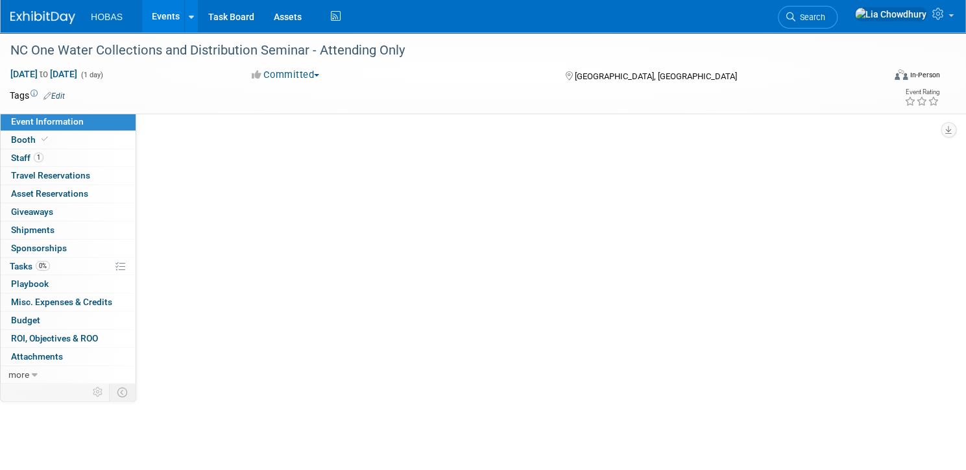
select select "Owners"
select select "Tradeshow State"
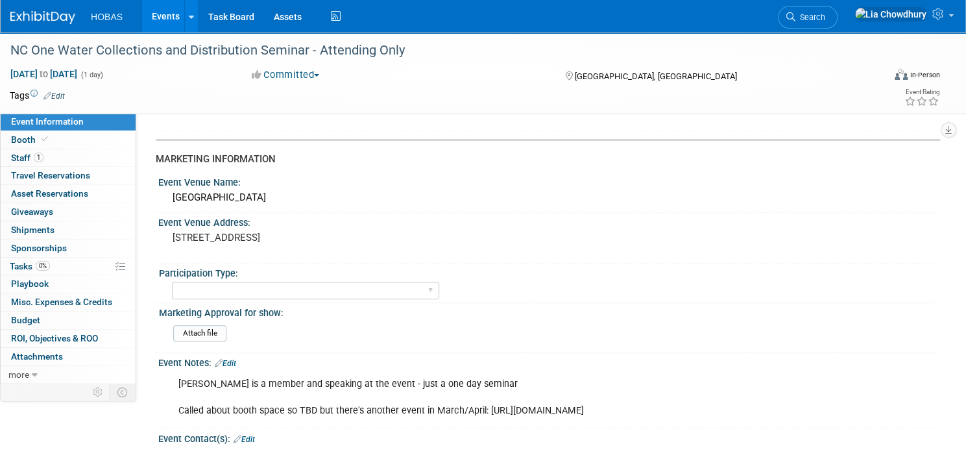
scroll to position [467, 0]
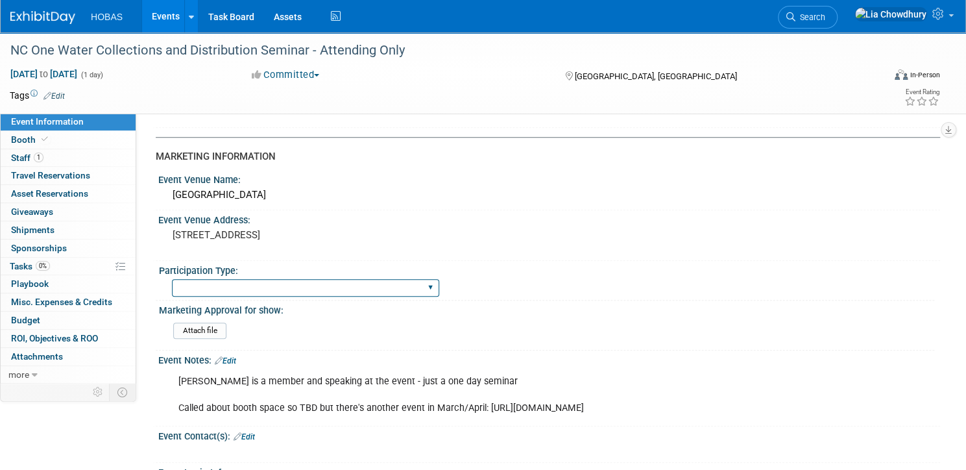
click at [278, 281] on select "Attending only Exhibiting Sponsorship only Exhibiting and Sponsoring Exhibiting…" at bounding box center [305, 288] width 267 height 18
select select "Attending only"
click at [217, 279] on select "Attending only Exhibiting Sponsorship only Exhibiting and Sponsoring Exhibiting…" at bounding box center [305, 288] width 267 height 18
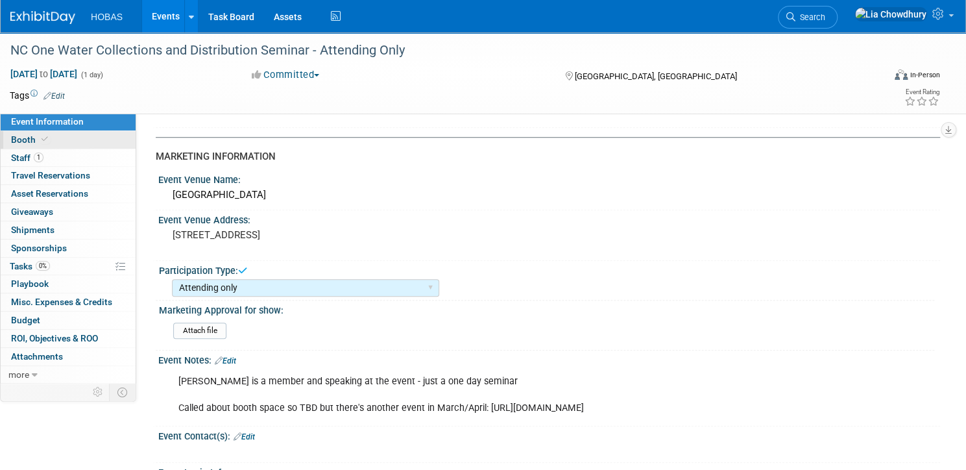
click at [51, 137] on span "Booth" at bounding box center [31, 139] width 40 height 10
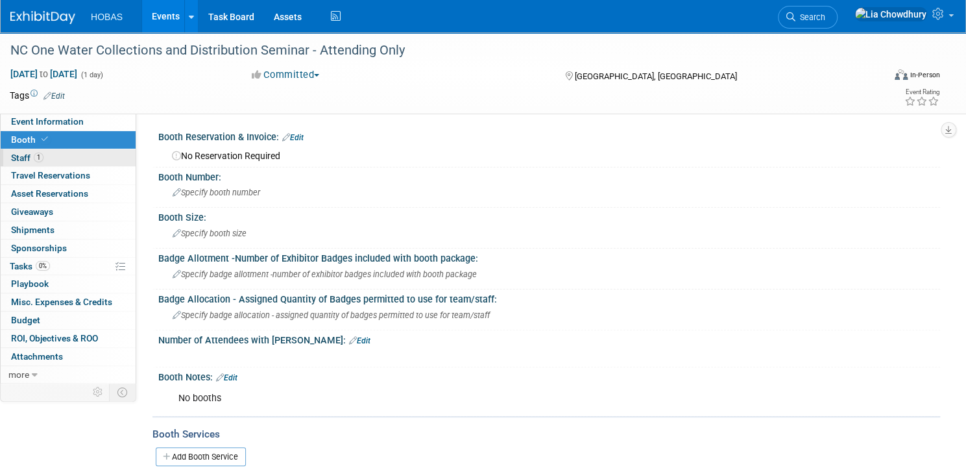
click at [43, 155] on span "Staff 1" at bounding box center [27, 157] width 32 height 10
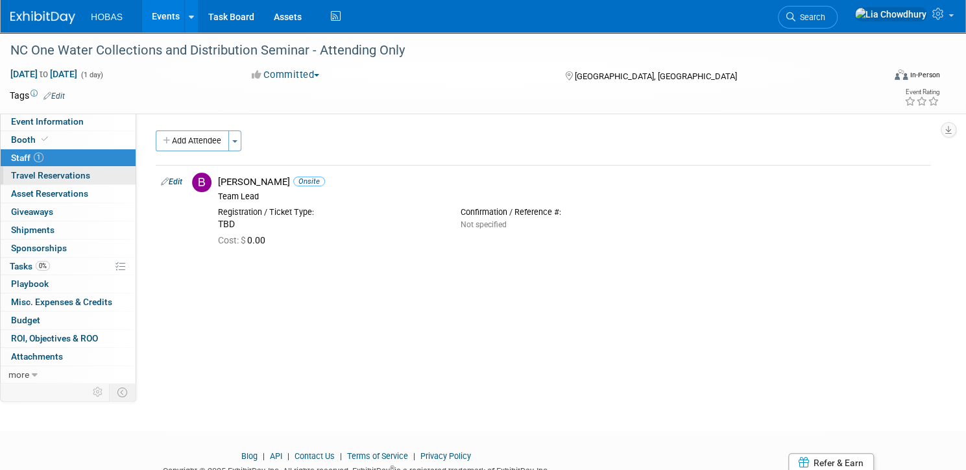
click at [76, 178] on span "Travel Reservations 0" at bounding box center [50, 175] width 79 height 10
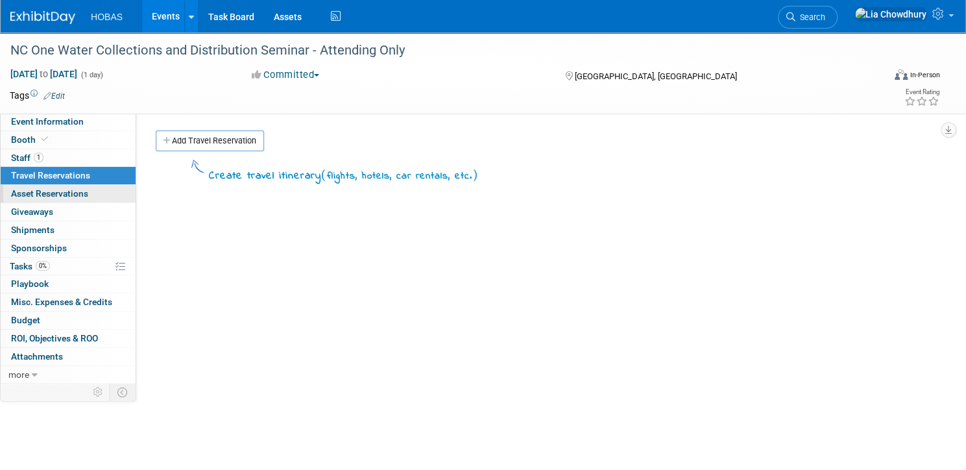
click at [75, 198] on span "Asset Reservations 0" at bounding box center [49, 193] width 77 height 10
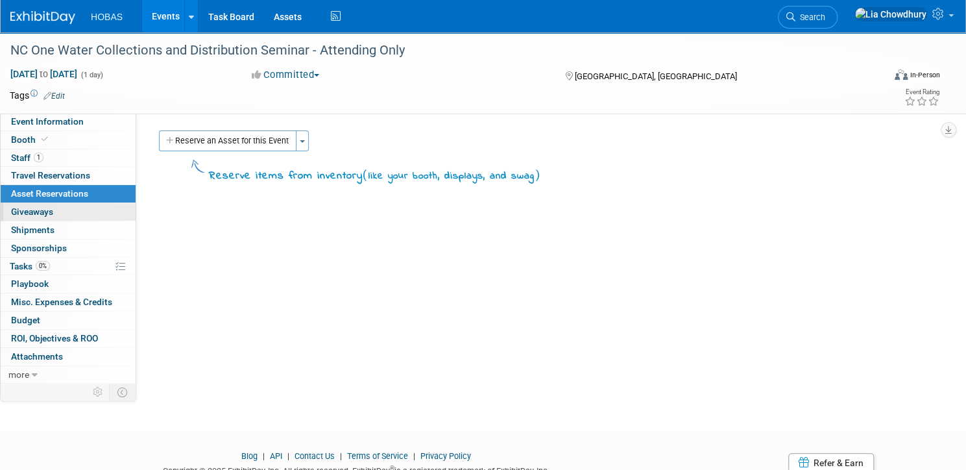
click at [53, 214] on span "Giveaways 0" at bounding box center [32, 211] width 42 height 10
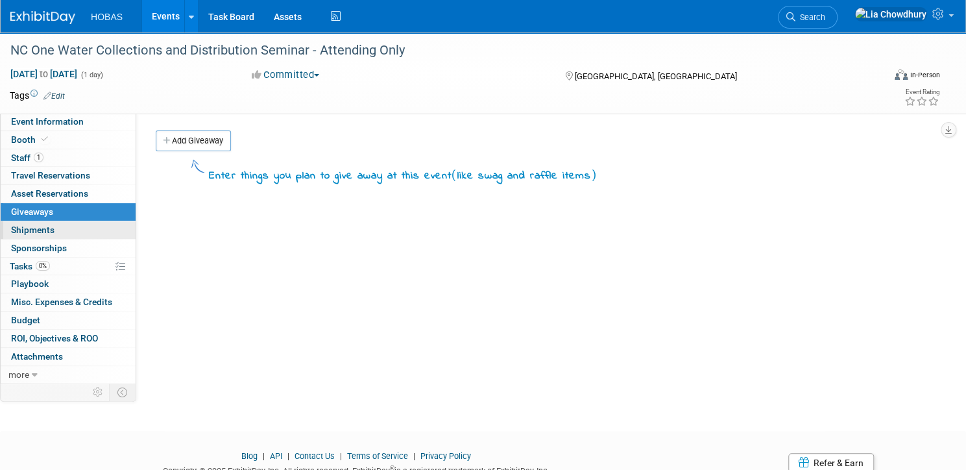
click at [55, 230] on span "Shipments 0" at bounding box center [32, 230] width 43 height 10
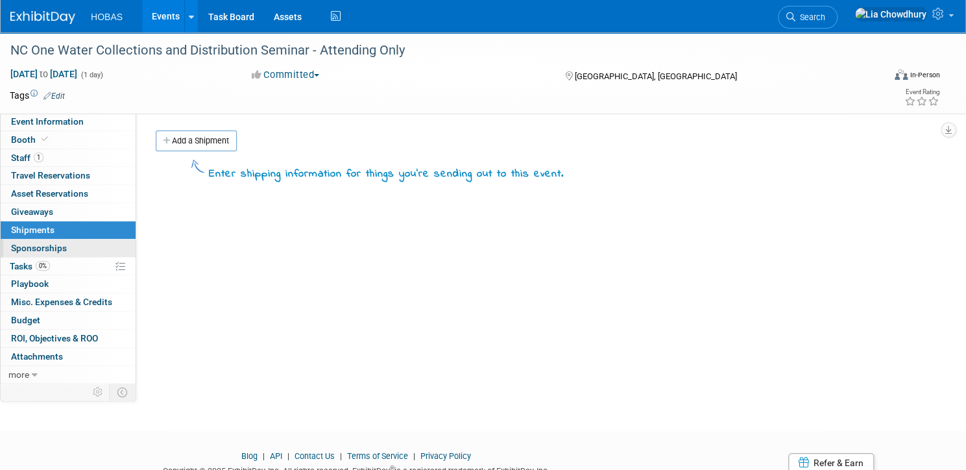
click at [66, 249] on span "Sponsorships 0" at bounding box center [39, 248] width 56 height 10
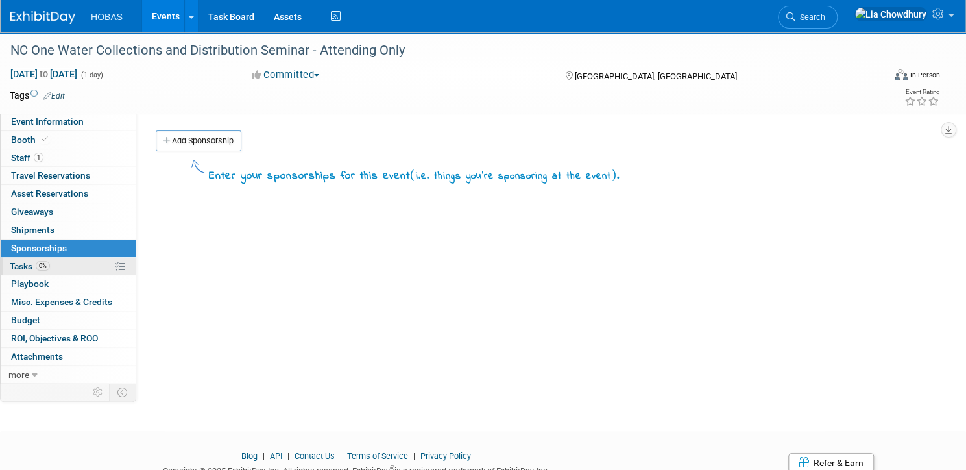
click at [50, 265] on span "Tasks 0%" at bounding box center [30, 266] width 40 height 10
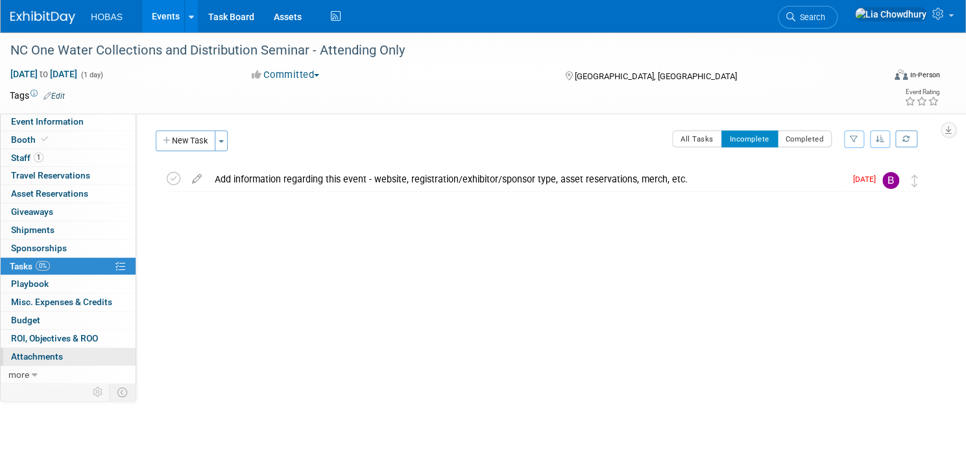
click at [62, 351] on span "Attachments 0" at bounding box center [37, 356] width 52 height 10
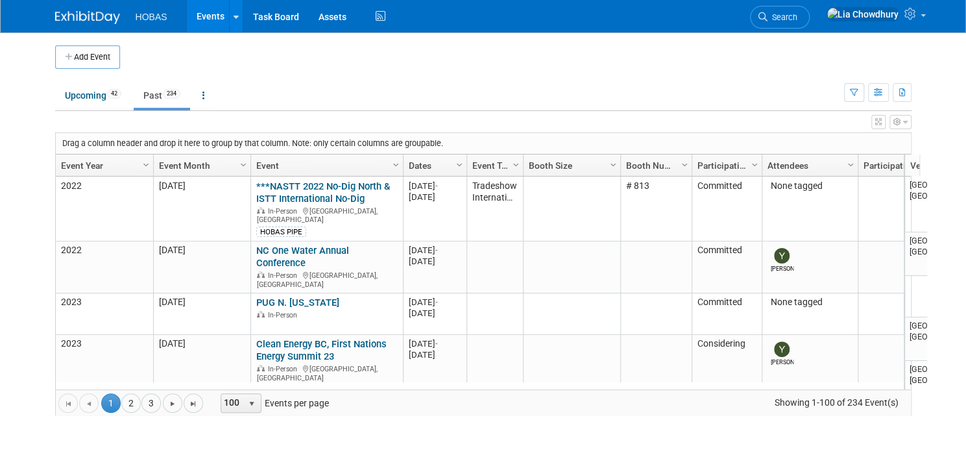
scroll to position [184, 0]
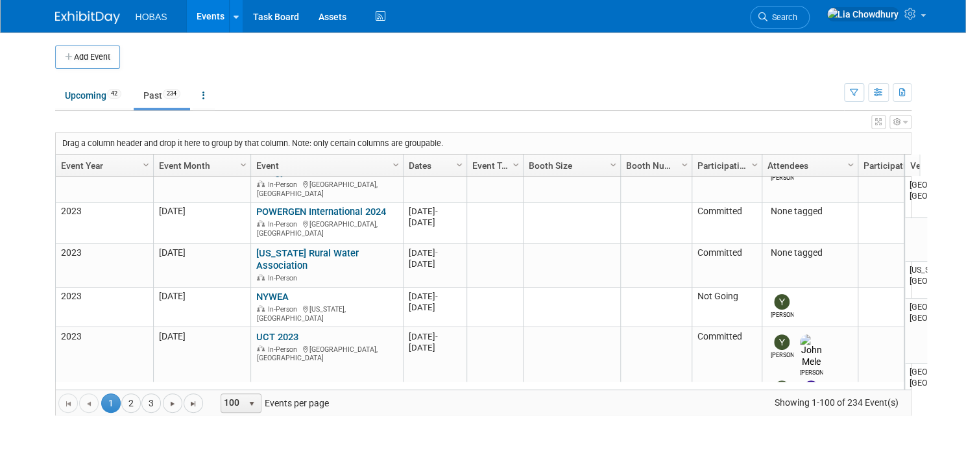
click at [77, 160] on link "Event Year" at bounding box center [103, 165] width 84 height 22
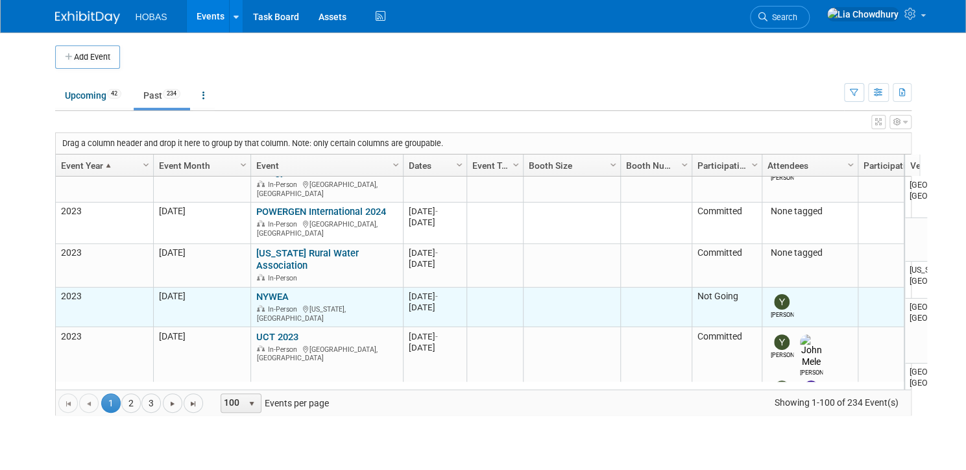
scroll to position [246, 0]
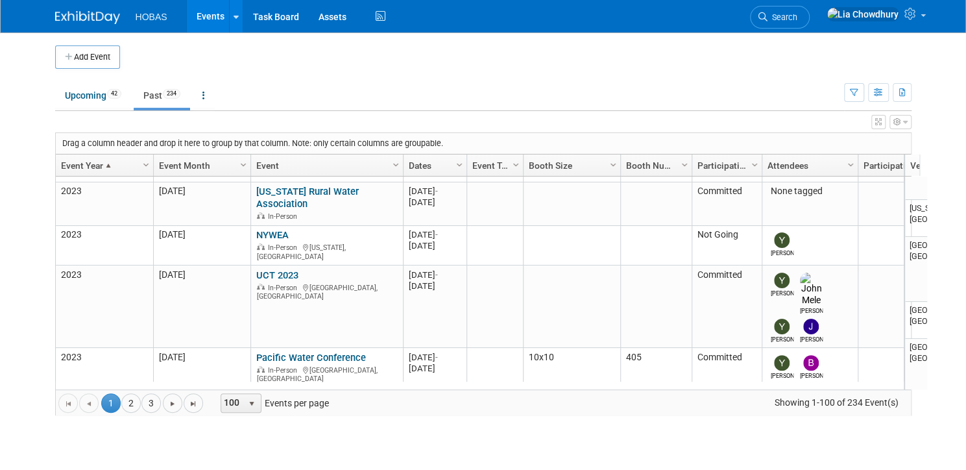
click at [75, 162] on link "Event Year" at bounding box center [103, 165] width 84 height 22
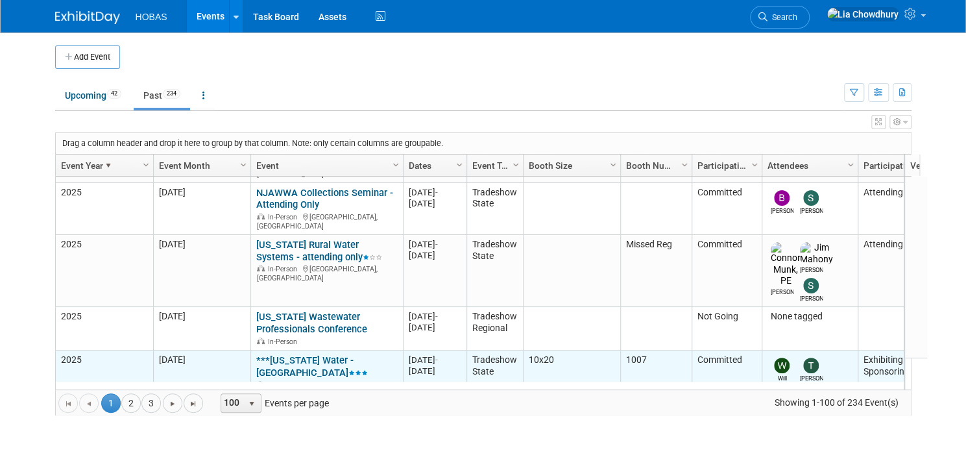
scroll to position [0, 0]
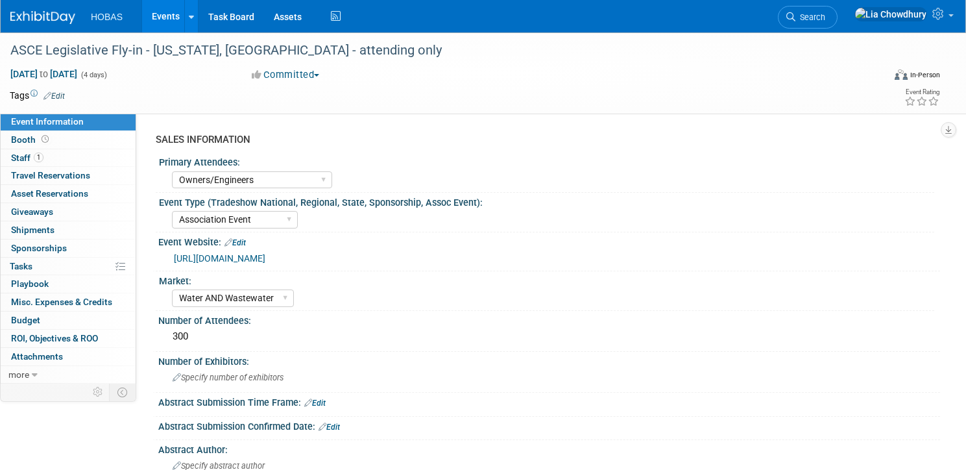
select select "Owners/Engineers"
select select "Association Event"
select select "Water AND Wastewater"
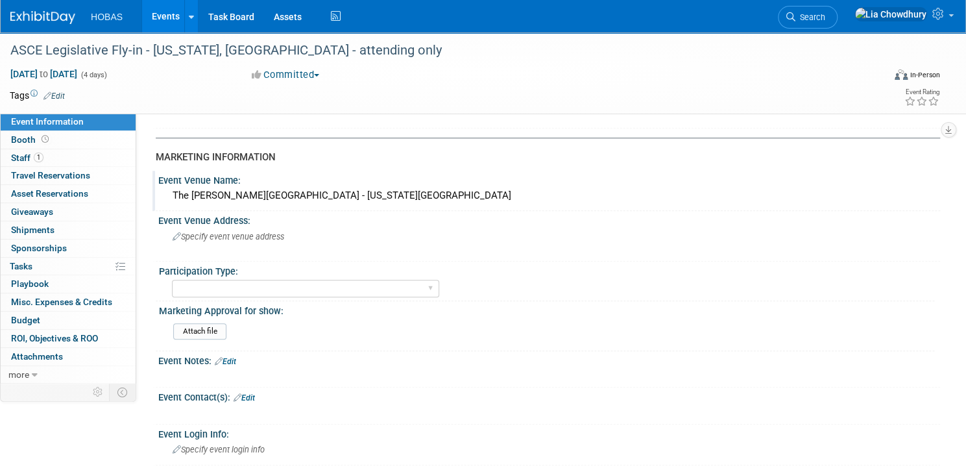
scroll to position [467, 0]
click at [276, 285] on select "Attending only Exhibiting Sponsorship only Exhibiting and Sponsoring Exhibiting…" at bounding box center [305, 288] width 267 height 18
select select "Attending only"
click at [217, 279] on select "Attending only Exhibiting Sponsorship only Exhibiting and Sponsoring Exhibiting…" at bounding box center [305, 288] width 267 height 18
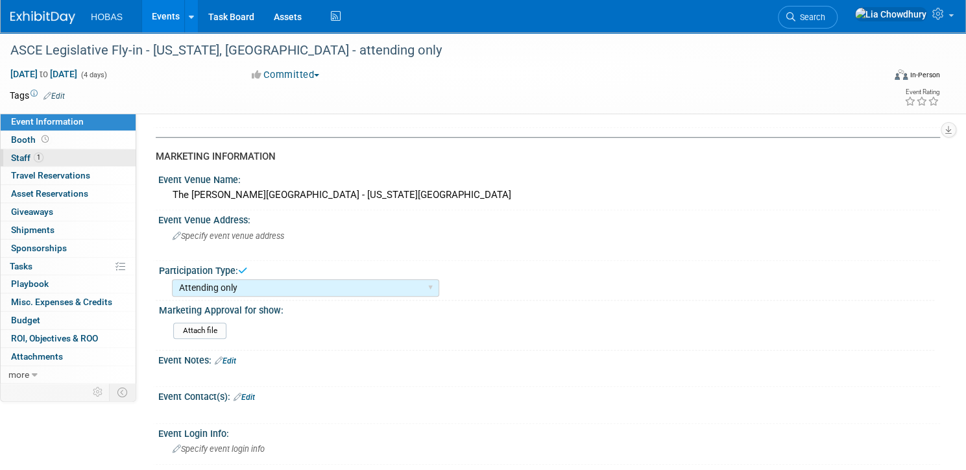
click at [43, 158] on span "Staff 1" at bounding box center [27, 157] width 32 height 10
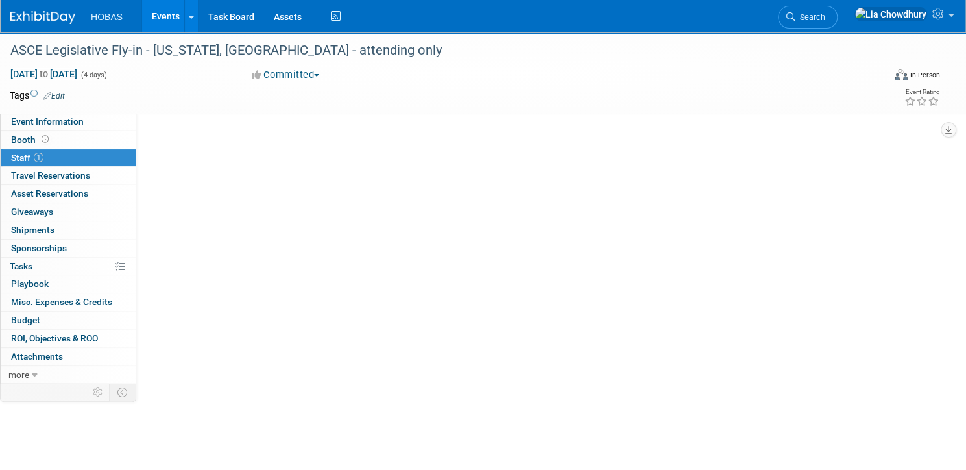
scroll to position [0, 0]
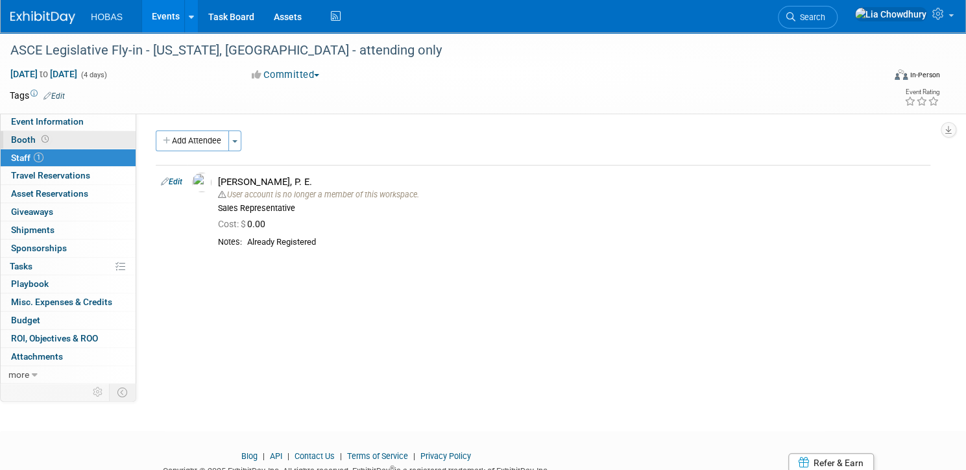
click at [51, 137] on span "Booth" at bounding box center [31, 139] width 40 height 10
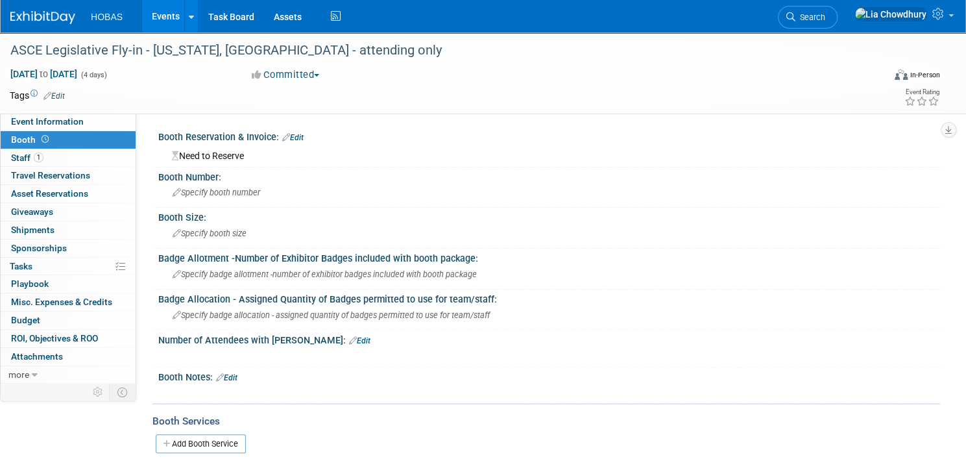
scroll to position [208, 0]
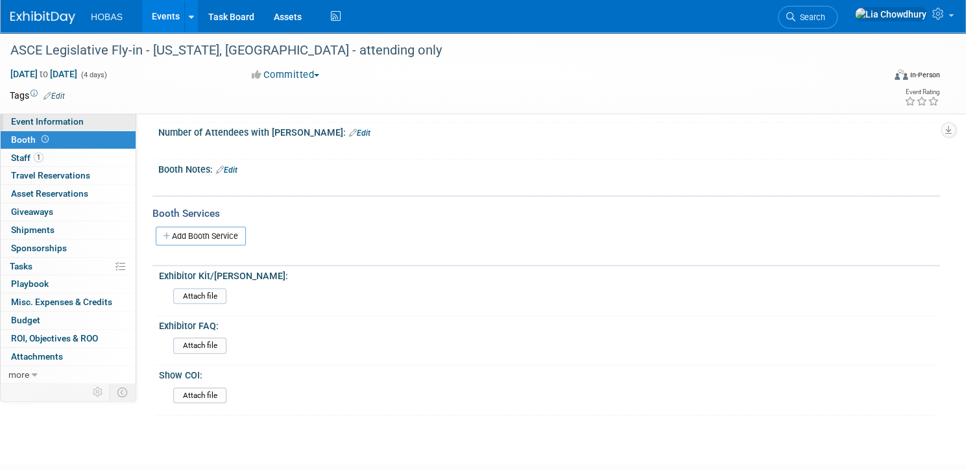
click at [80, 124] on span "Event Information" at bounding box center [47, 121] width 73 height 10
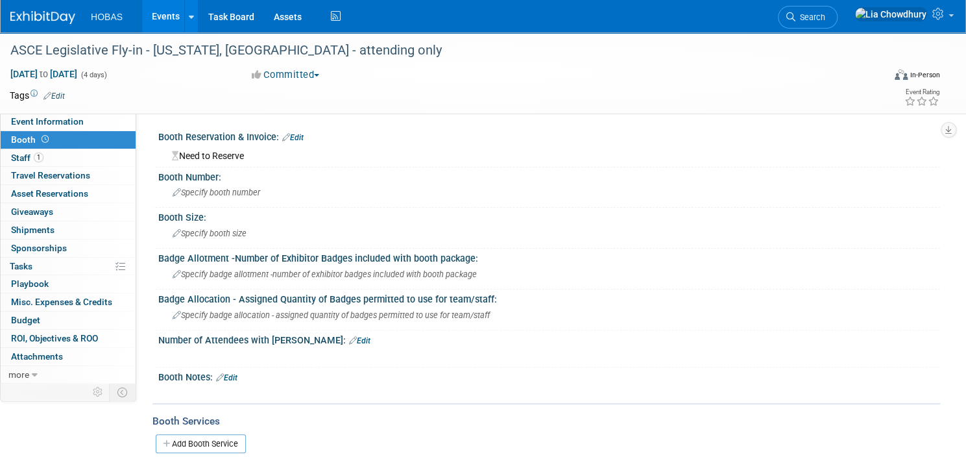
select select "Owners/Engineers"
select select "Association Event"
select select "Water AND Wastewater"
select select "Attending only"
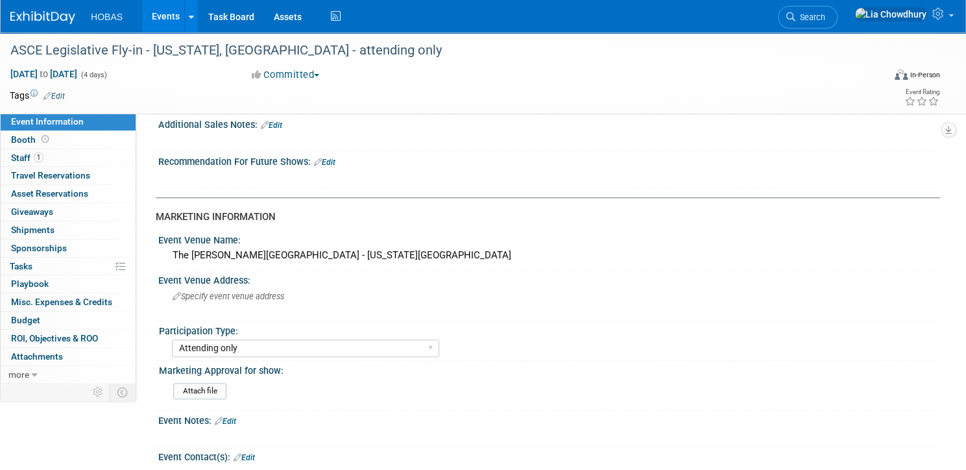
scroll to position [415, 0]
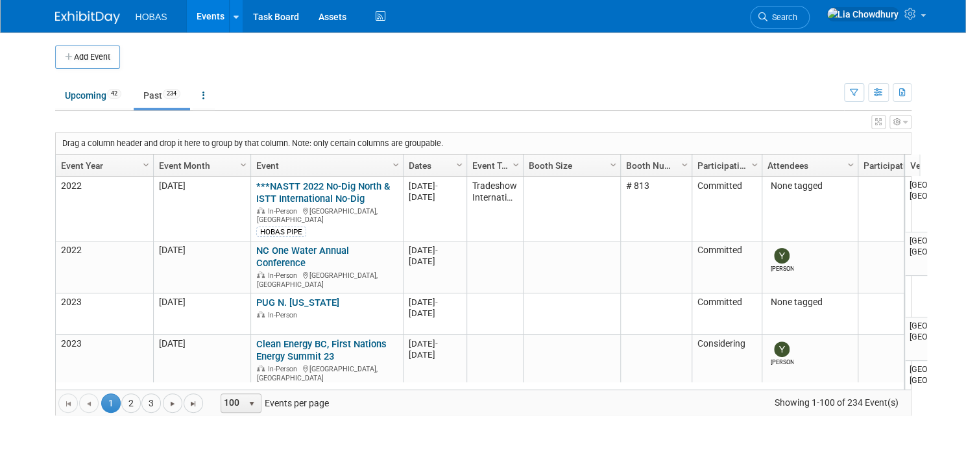
click at [64, 162] on link "Event Year" at bounding box center [103, 165] width 84 height 22
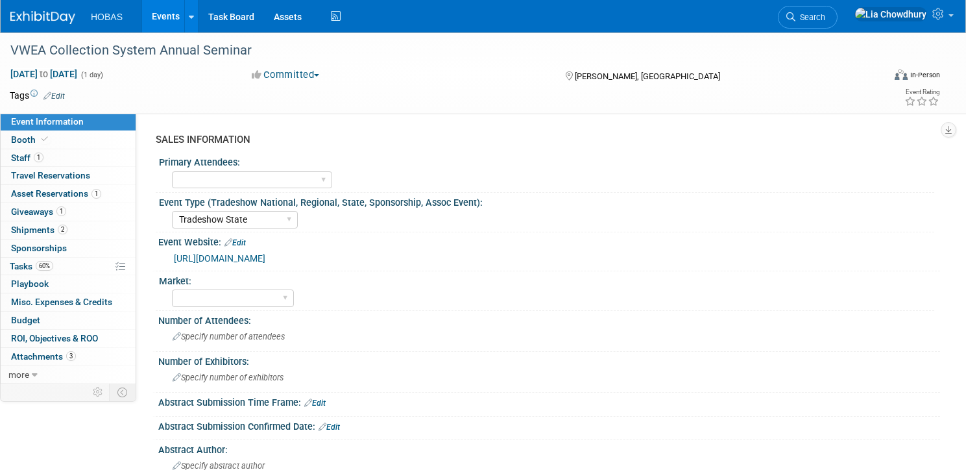
select select "Tradeshow State"
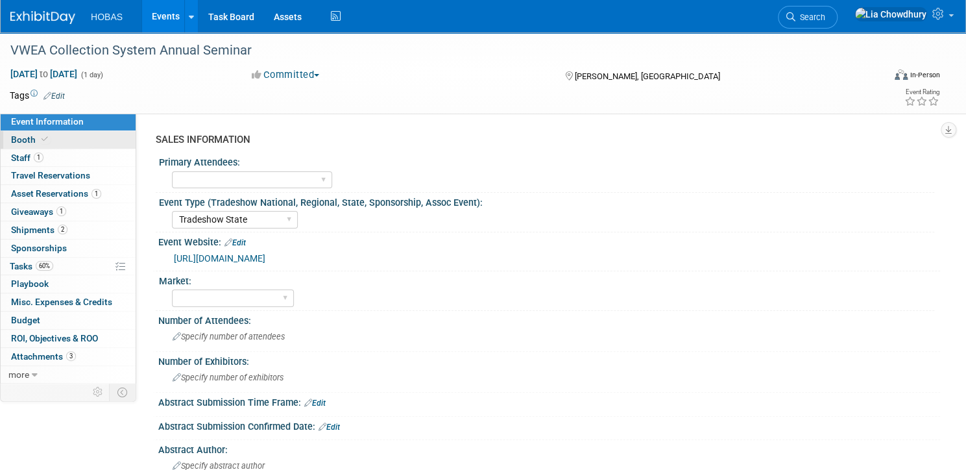
click at [51, 139] on span "Booth" at bounding box center [31, 139] width 40 height 10
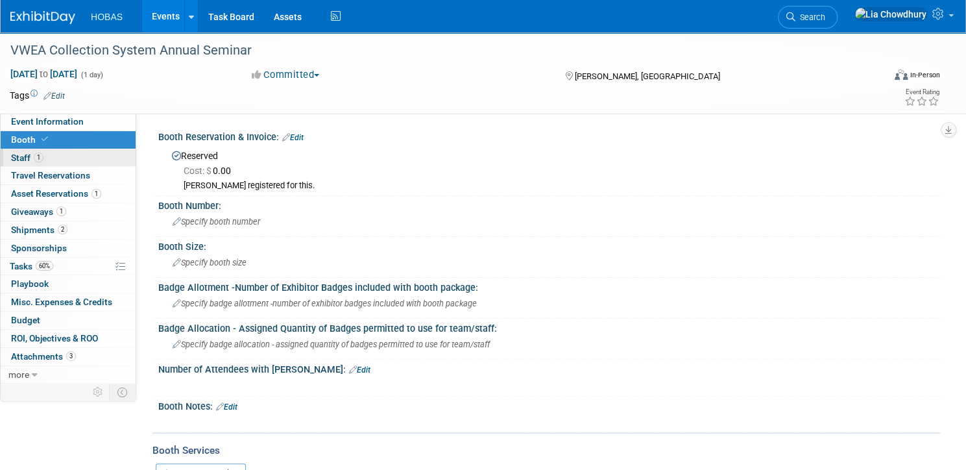
click at [43, 159] on span "Staff 1" at bounding box center [27, 157] width 32 height 10
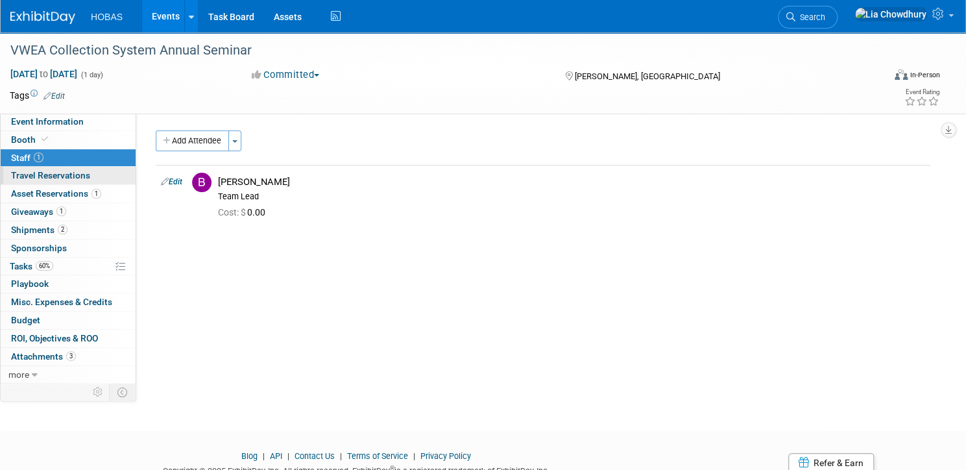
click at [75, 175] on span "Travel Reservations 0" at bounding box center [50, 175] width 79 height 10
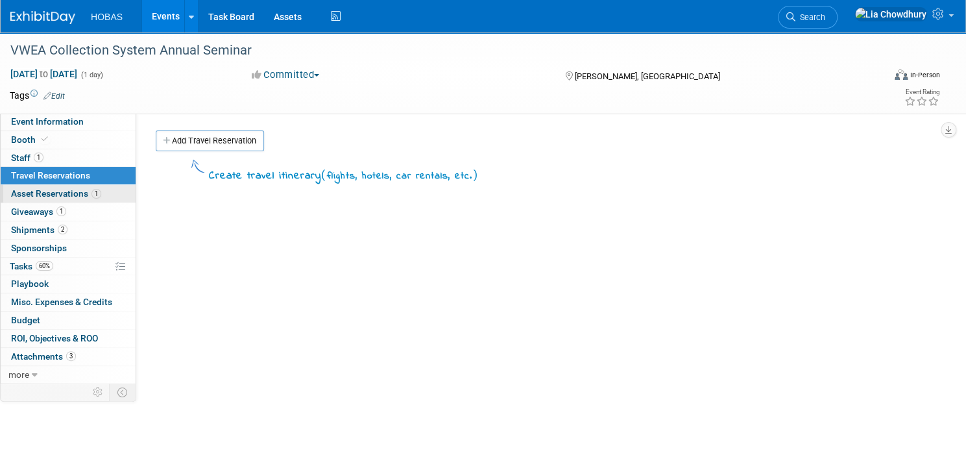
click at [74, 192] on span "Asset Reservations 1" at bounding box center [56, 193] width 90 height 10
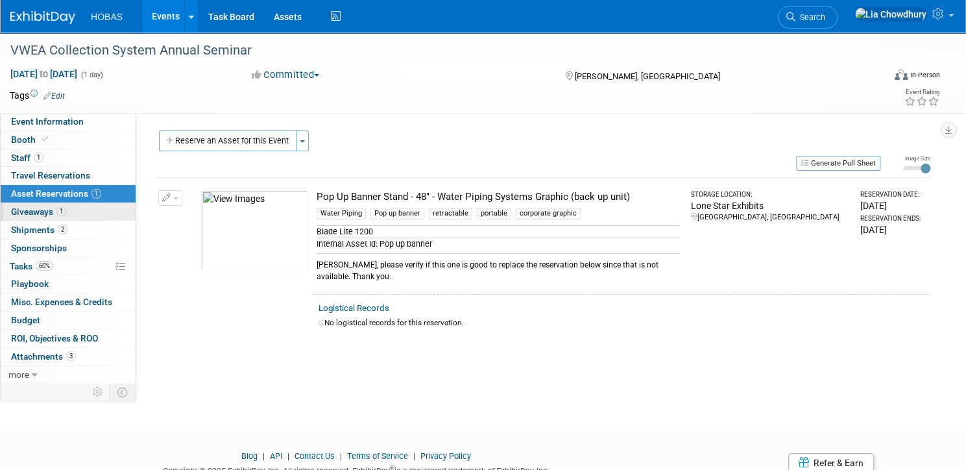
click at [66, 210] on span "Giveaways 1" at bounding box center [38, 211] width 55 height 10
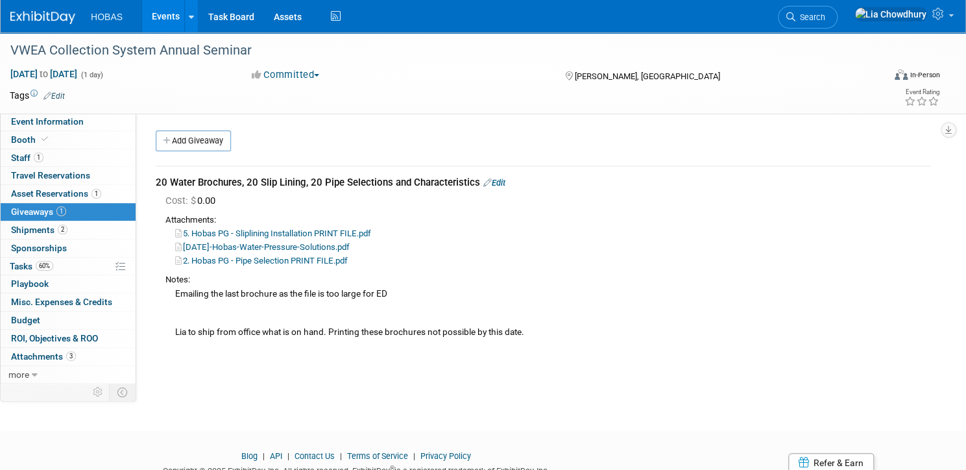
click at [310, 234] on link "5. Hobas PG - Sliplining Installation PRINT FILE.pdf" at bounding box center [273, 233] width 196 height 10
click at [67, 226] on span "Shipments 2" at bounding box center [39, 230] width 56 height 10
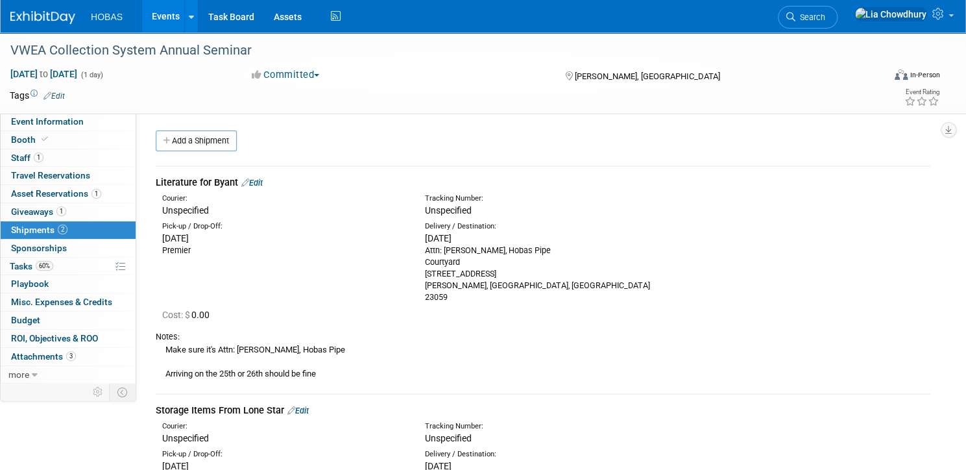
scroll to position [156, 0]
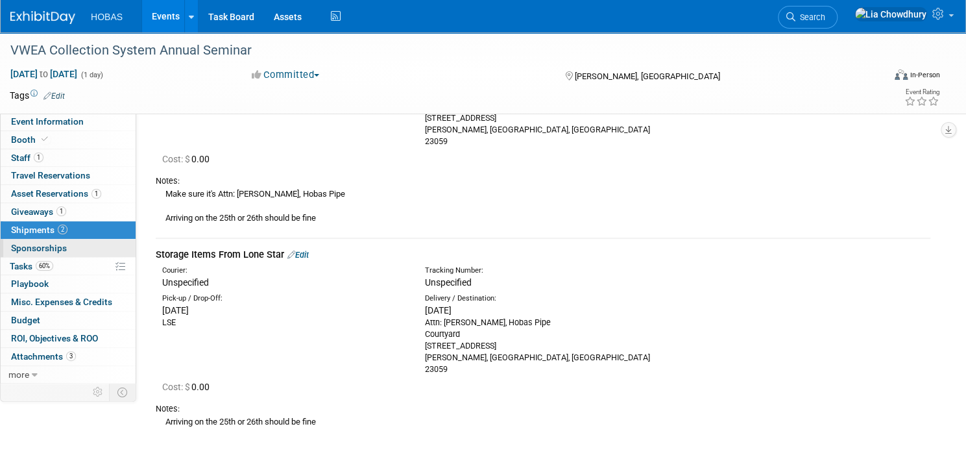
click at [67, 243] on span "Sponsorships 0" at bounding box center [39, 248] width 56 height 10
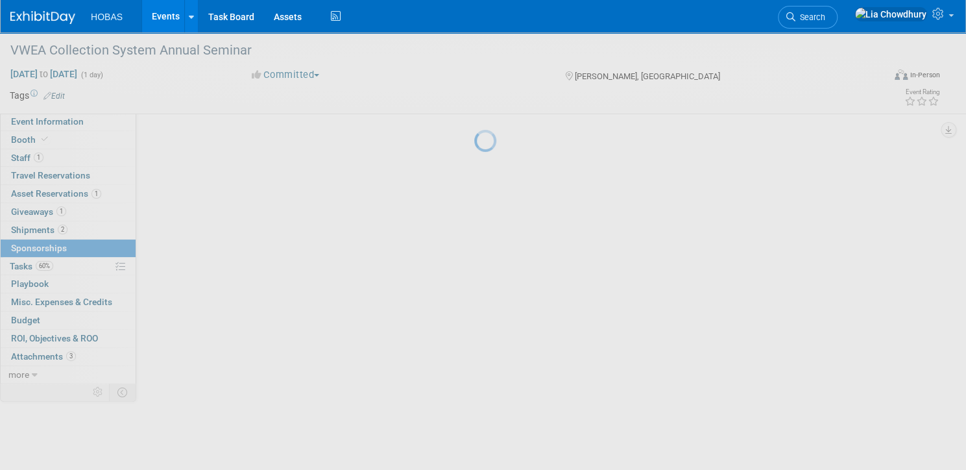
scroll to position [0, 0]
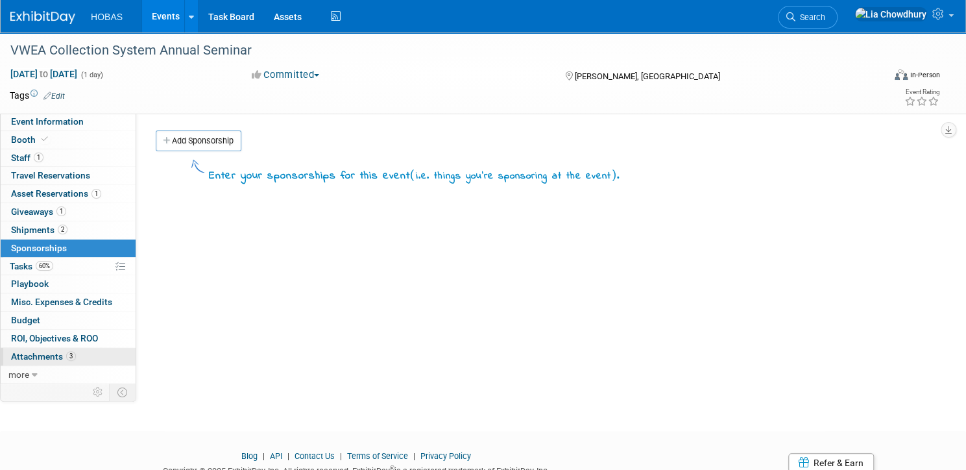
click at [76, 352] on span "Attachments 3" at bounding box center [43, 356] width 65 height 10
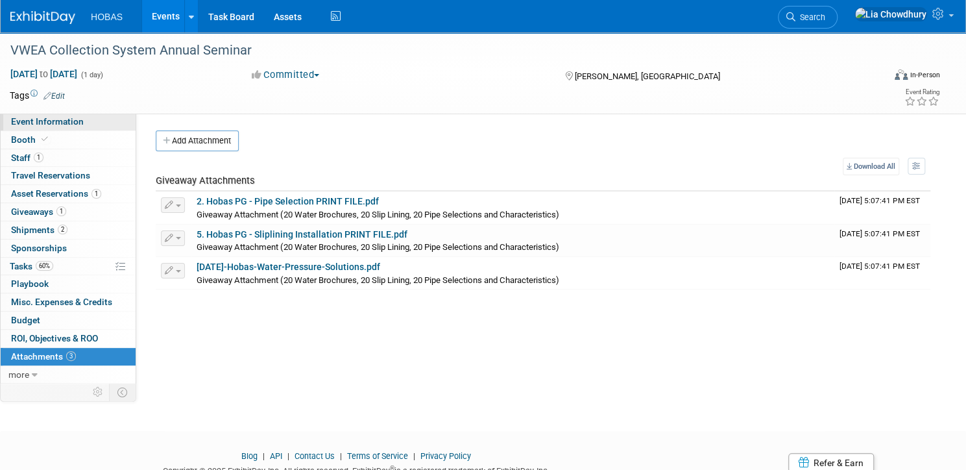
click at [70, 120] on span "Event Information" at bounding box center [47, 121] width 73 height 10
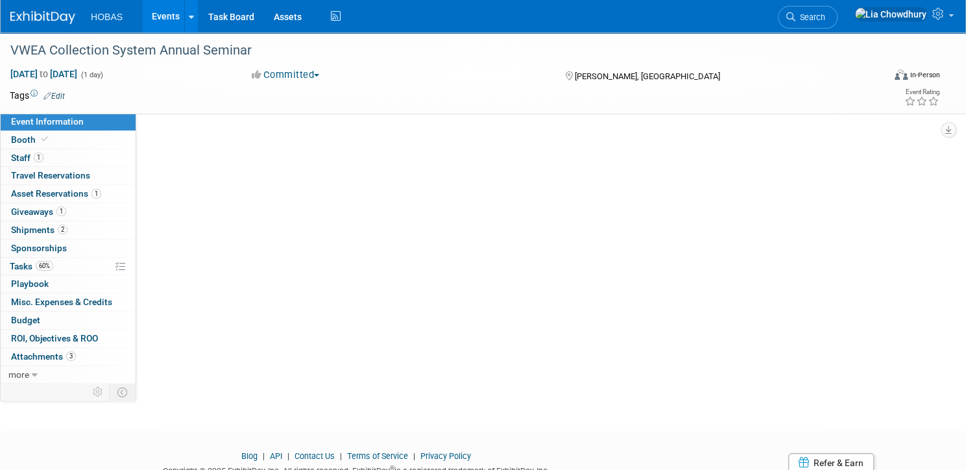
select select "Tradeshow State"
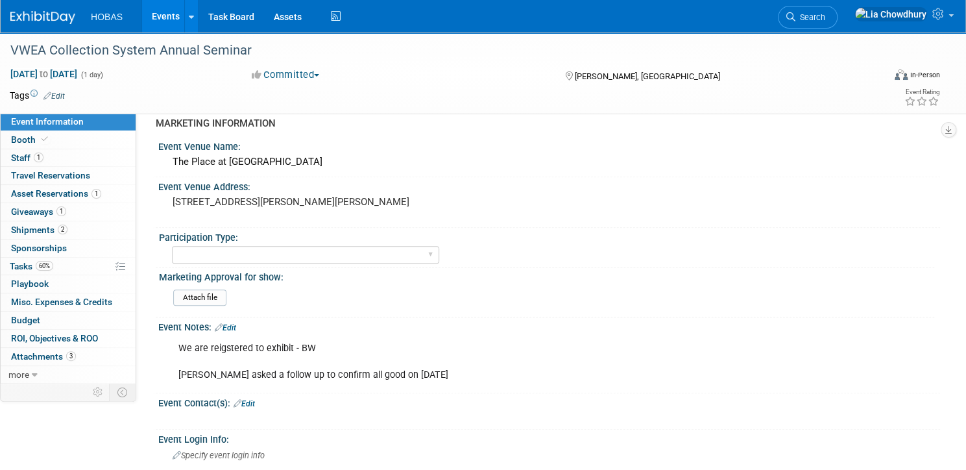
scroll to position [519, 0]
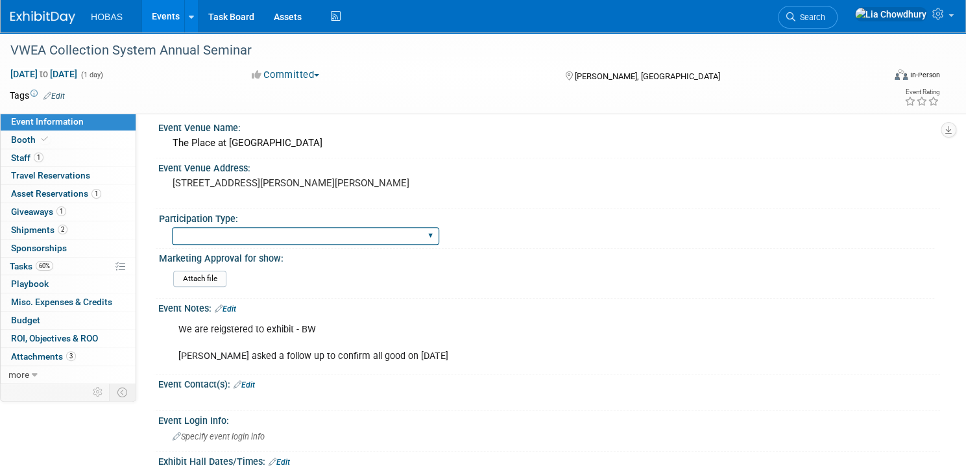
click at [252, 231] on select "Attending only Exhibiting Sponsorship only Exhibiting and Sponsoring Exhibiting…" at bounding box center [305, 236] width 267 height 18
select select "Exhibiting"
click at [217, 227] on select "Attending only Exhibiting Sponsorship only Exhibiting and Sponsoring Exhibiting…" at bounding box center [305, 236] width 267 height 18
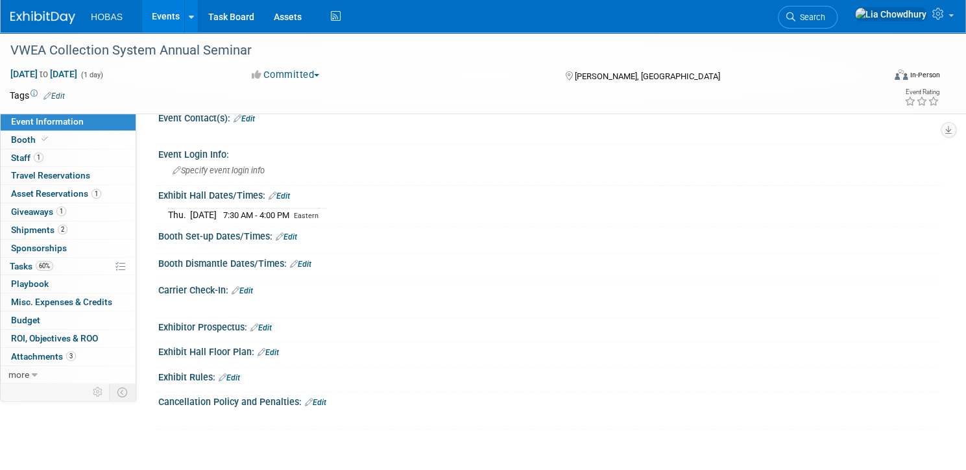
scroll to position [873, 0]
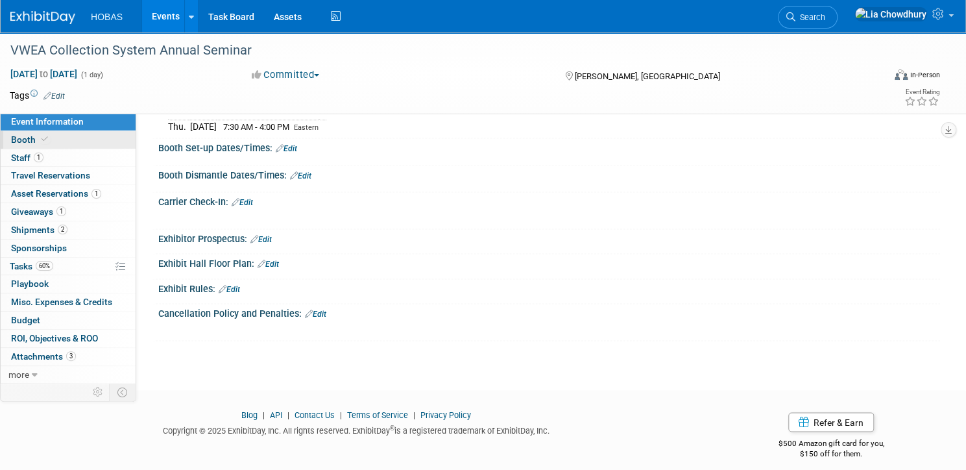
click at [51, 137] on span "Booth" at bounding box center [31, 139] width 40 height 10
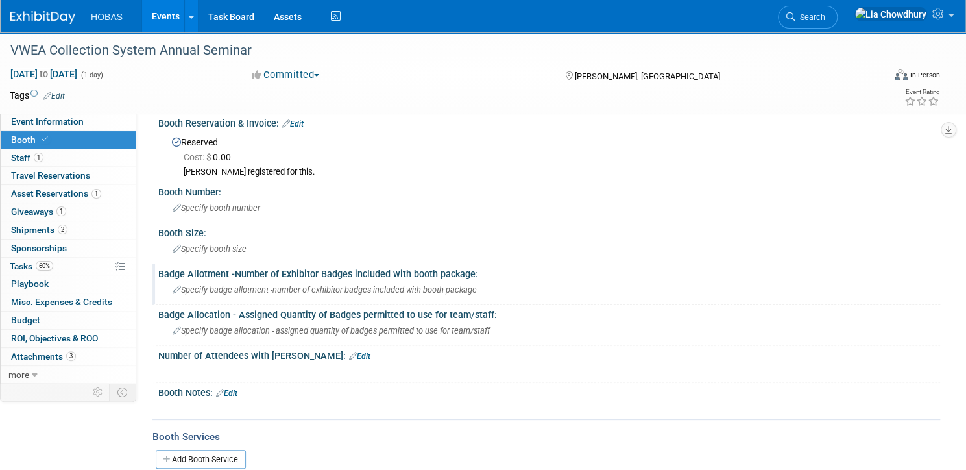
scroll to position [208, 0]
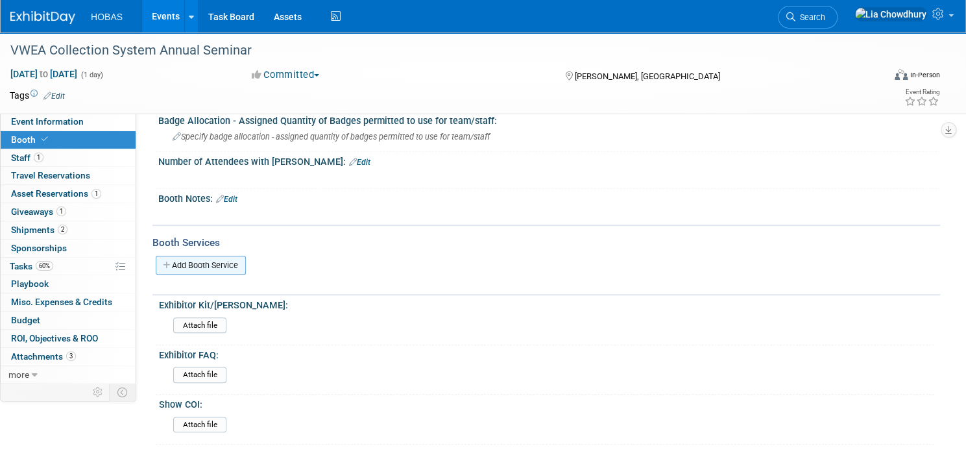
click at [223, 258] on link "Add Booth Service" at bounding box center [201, 265] width 90 height 19
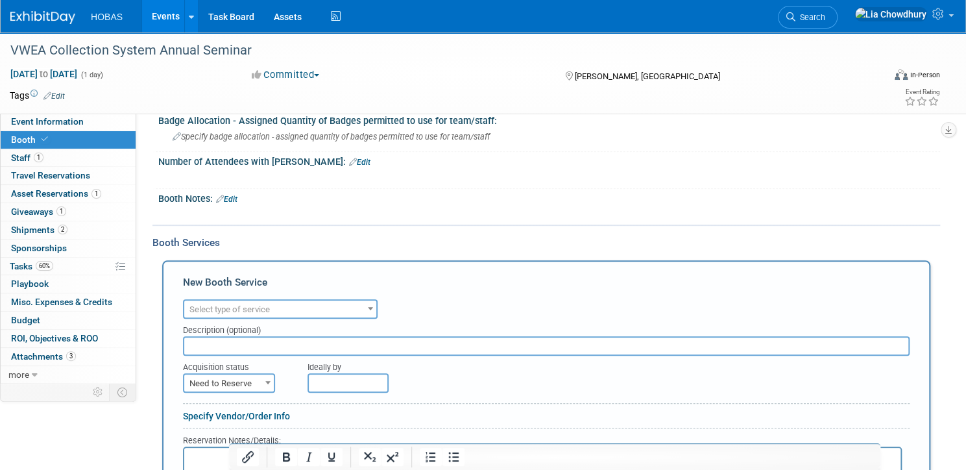
scroll to position [0, 0]
click at [262, 313] on span "Select type of service" at bounding box center [280, 309] width 192 height 18
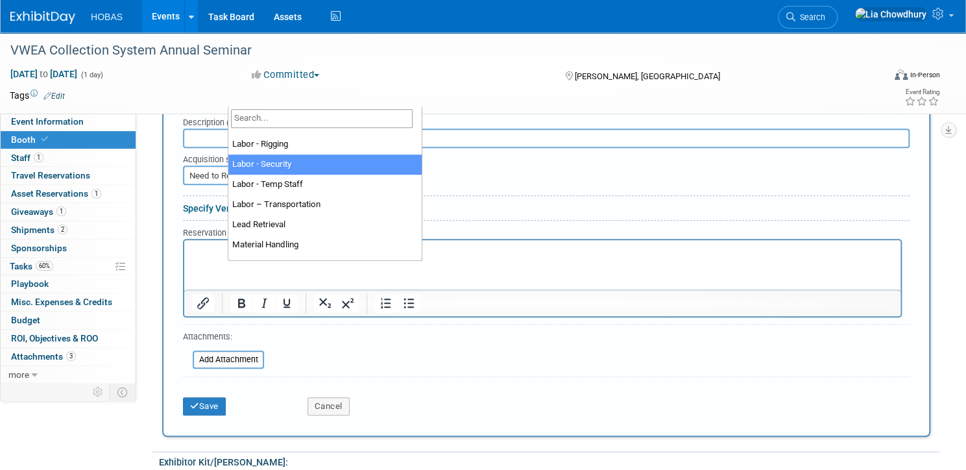
scroll to position [260, 0]
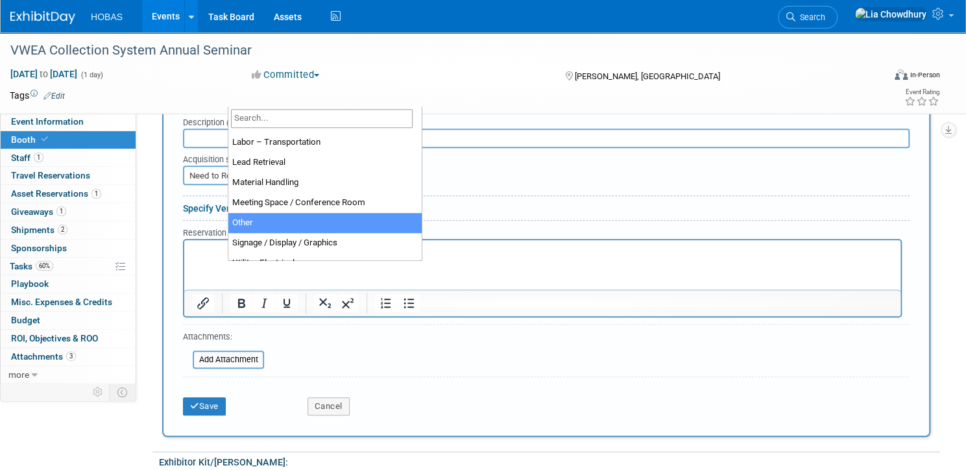
select select "1"
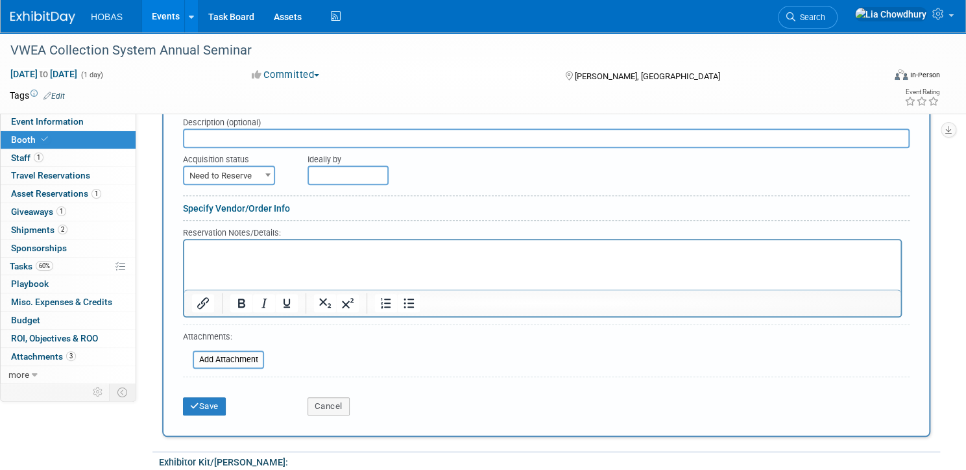
click at [254, 136] on input "text" at bounding box center [546, 137] width 727 height 19
type input "Exhibit Style"
click at [274, 167] on span "Need to Reserve" at bounding box center [229, 176] width 90 height 18
select select "2"
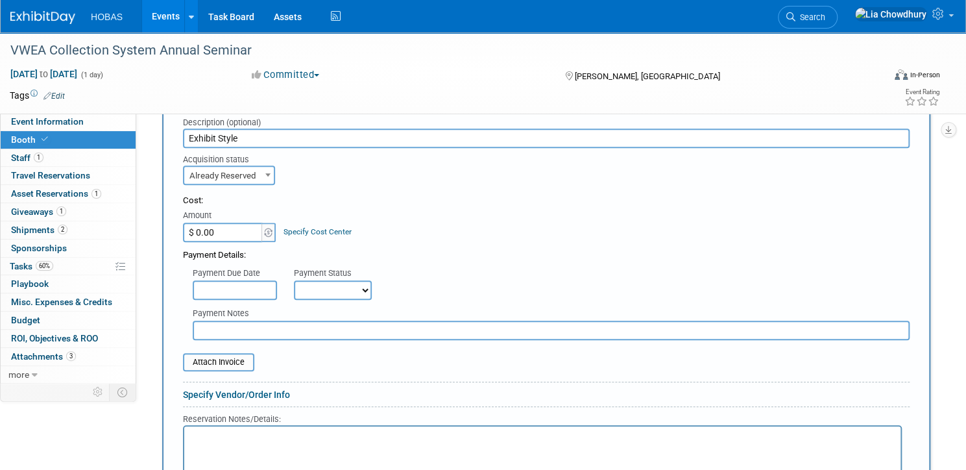
click at [356, 280] on div "Not Paid Yet Partially Paid Paid in Full" at bounding box center [337, 289] width 87 height 19
click at [357, 288] on select "Not Paid Yet Partially Paid Paid in Full" at bounding box center [333, 289] width 78 height 19
select select "1"
click at [339, 280] on select "Not Paid Yet Partially Paid Paid in Full" at bounding box center [333, 289] width 78 height 19
click at [264, 228] on input "$ 0.00" at bounding box center [223, 232] width 81 height 19
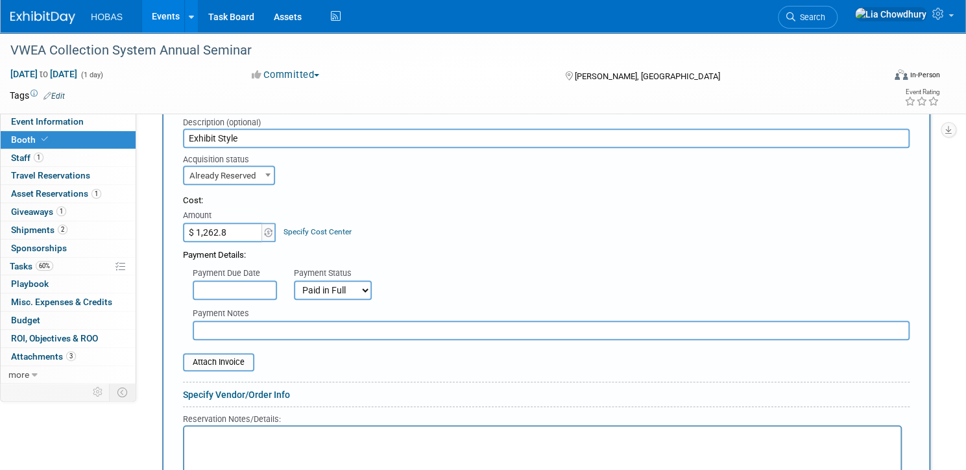
type input "$ 1,262.81"
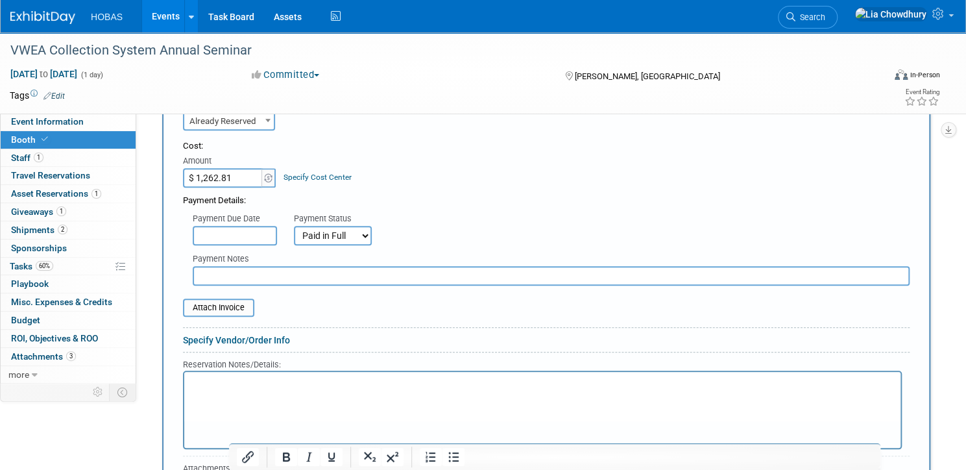
scroll to position [519, 0]
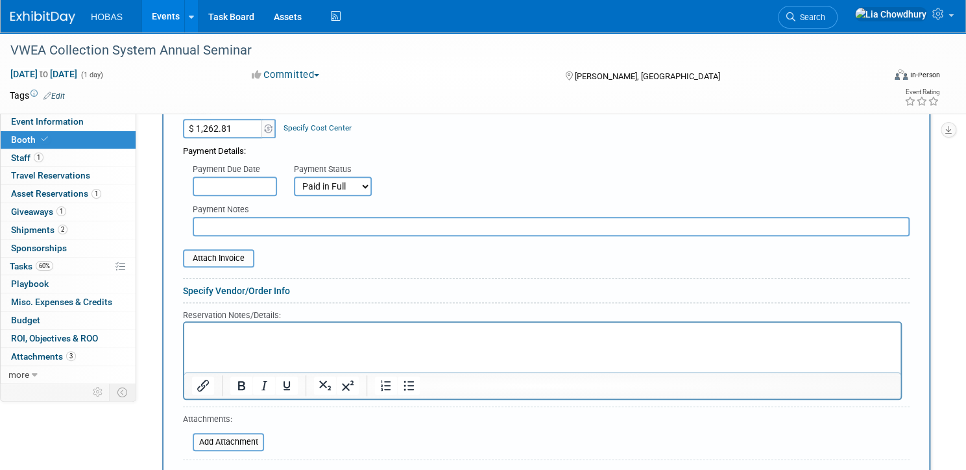
click at [273, 217] on input "text" at bounding box center [551, 226] width 717 height 19
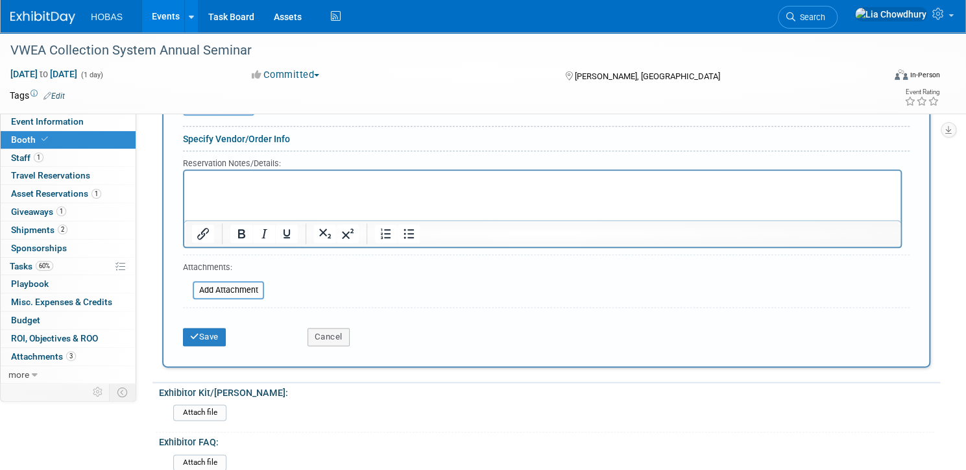
scroll to position [675, 0]
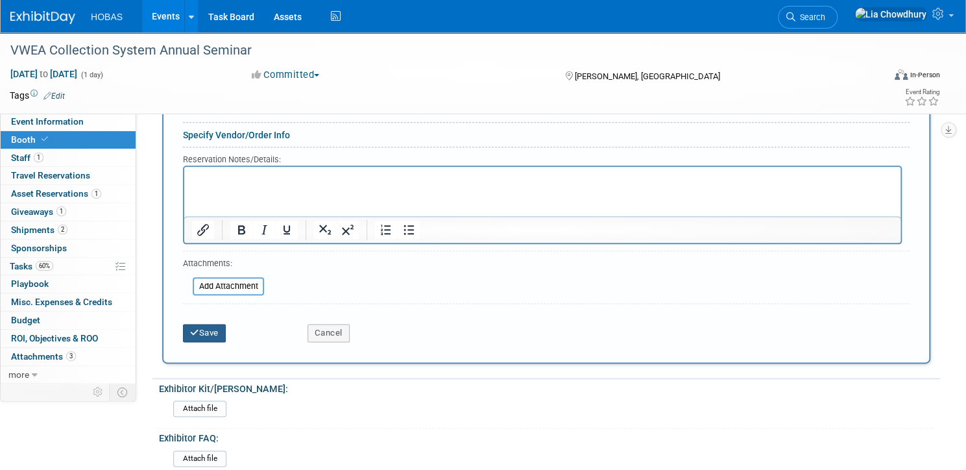
type input "Exhibit Style: Service Labor, Shipping/Freight, Show Manal Order"
click at [226, 332] on button "Save" at bounding box center [204, 333] width 43 height 18
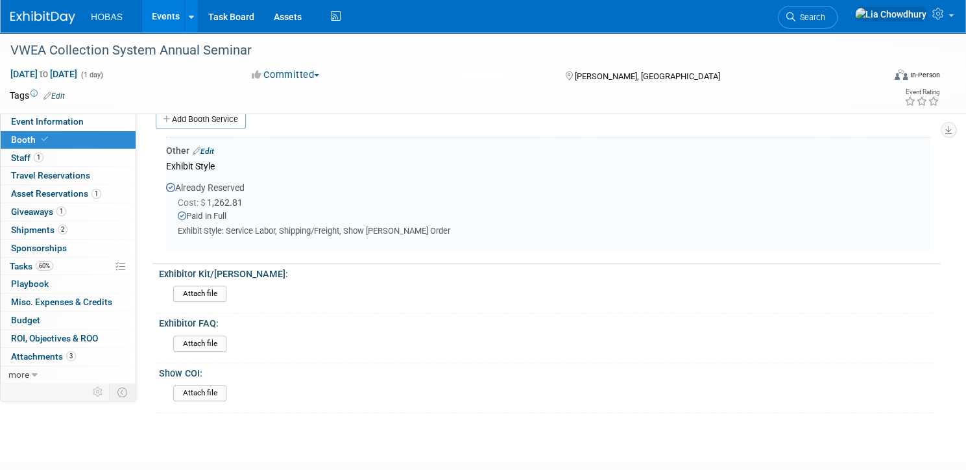
scroll to position [349, 0]
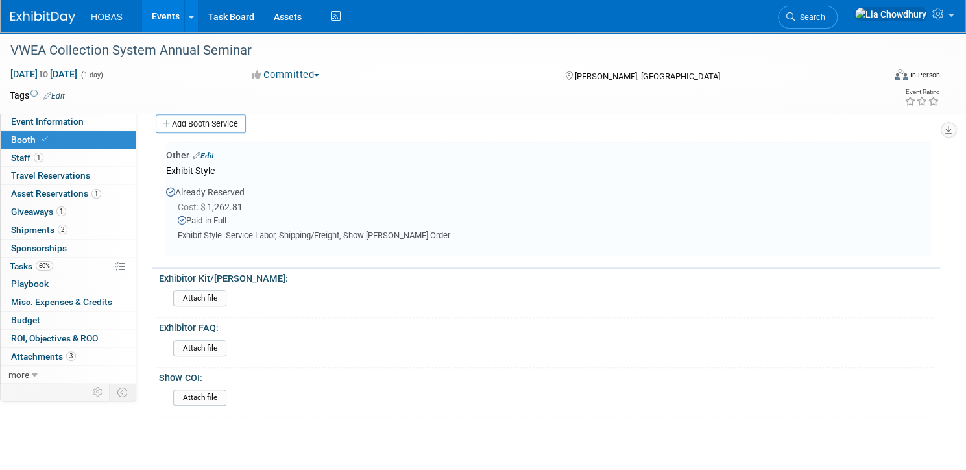
click at [258, 149] on div "Other Edit" at bounding box center [548, 155] width 764 height 13
click at [214, 151] on link "Edit" at bounding box center [203, 155] width 21 height 9
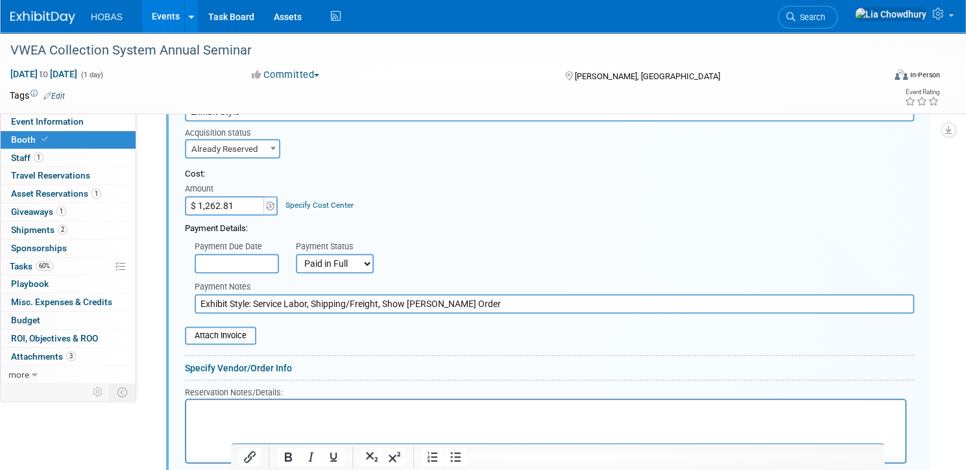
scroll to position [443, 0]
click at [255, 328] on input "file" at bounding box center [178, 335] width 154 height 16
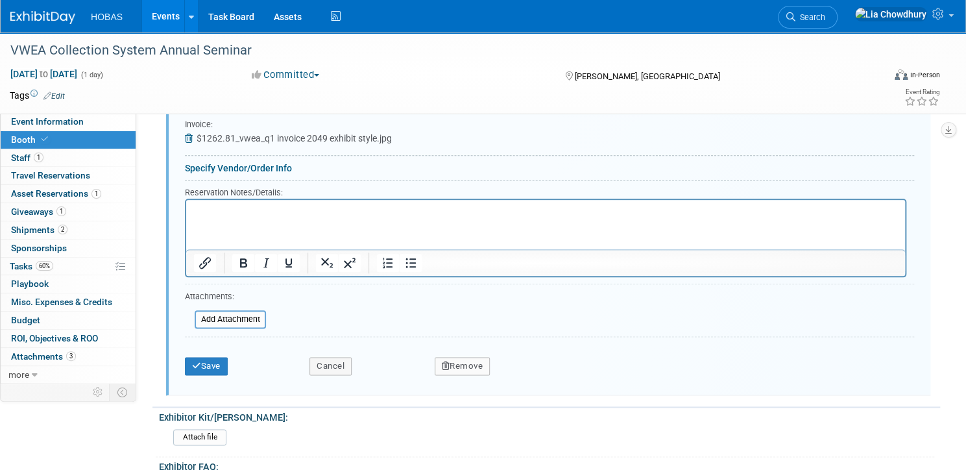
scroll to position [651, 0]
click at [252, 370] on div "Save Cancel Remove" at bounding box center [549, 361] width 729 height 40
click at [228, 361] on button "Save" at bounding box center [206, 365] width 43 height 18
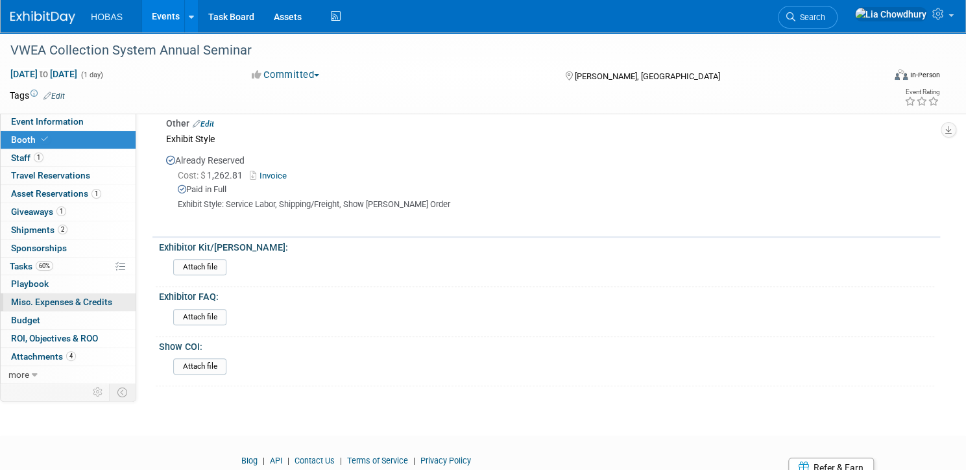
scroll to position [430, 0]
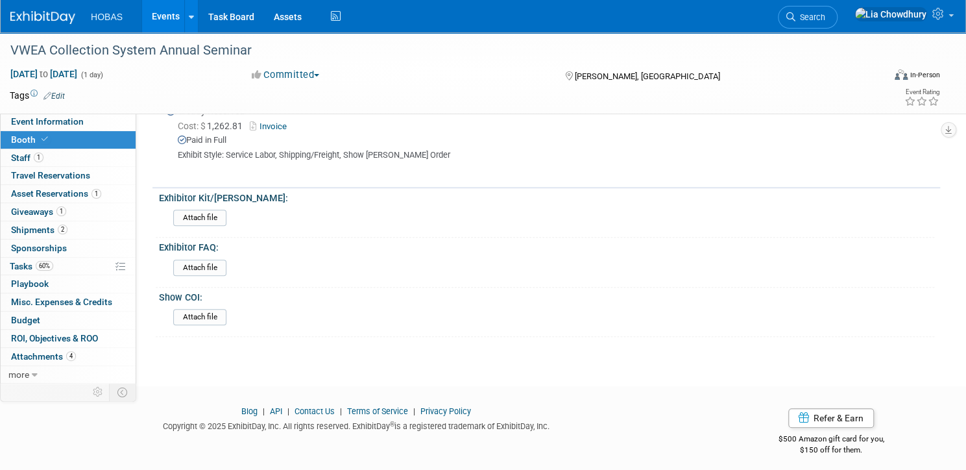
click at [189, 22] on link "Events" at bounding box center [165, 16] width 47 height 32
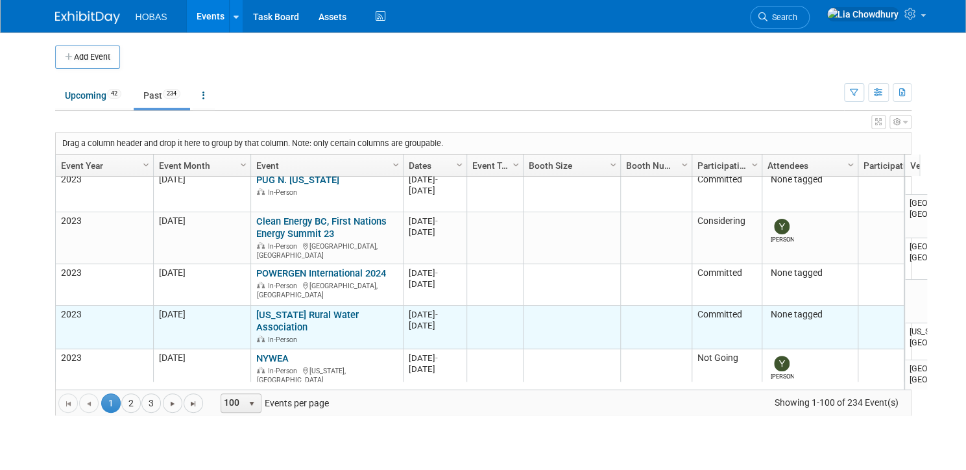
scroll to position [184, 0]
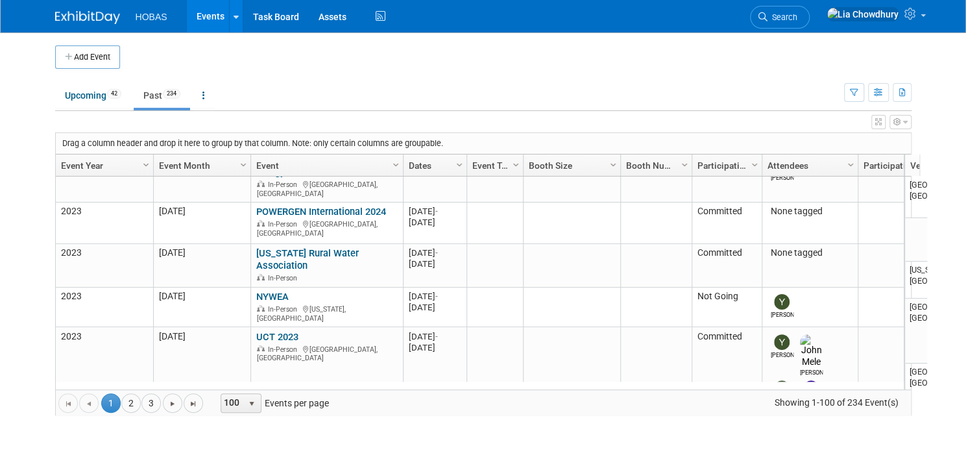
click at [768, 13] on icon at bounding box center [763, 16] width 9 height 9
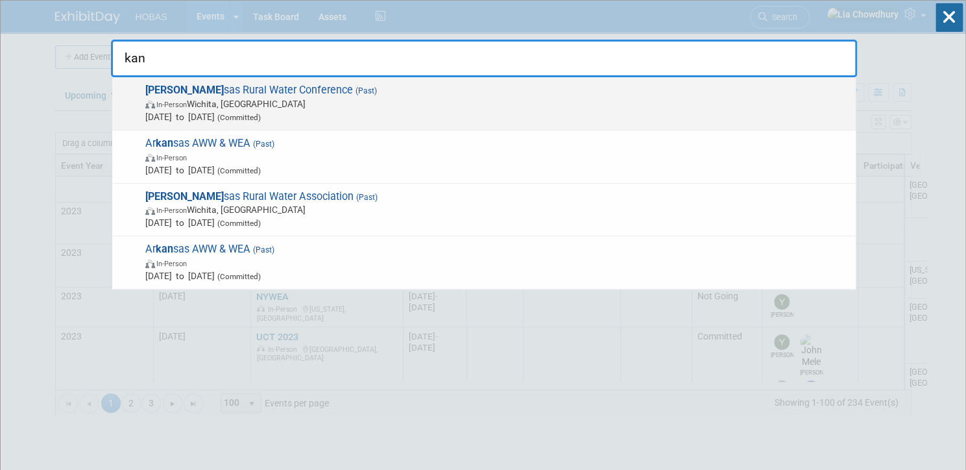
type input "kan"
click at [288, 89] on span "Kan sas Rural Water Conference (Past) In-Person [GEOGRAPHIC_DATA], [GEOGRAPHIC_…" at bounding box center [495, 104] width 708 height 40
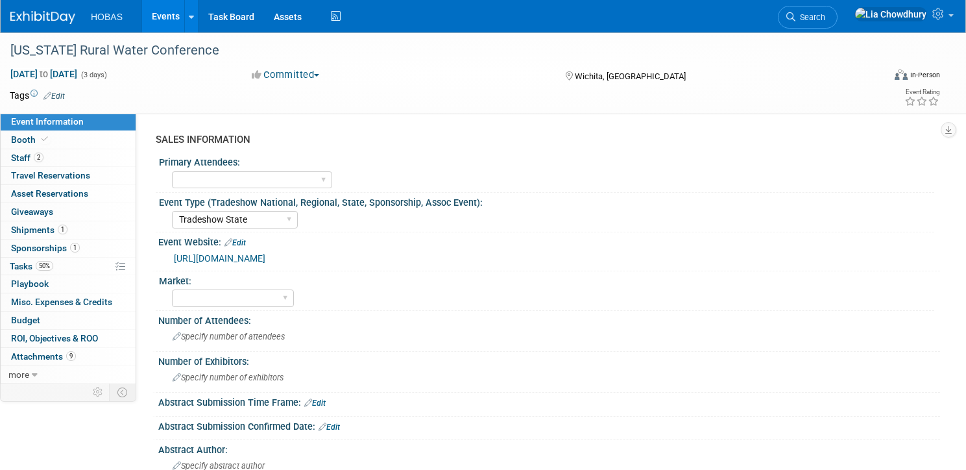
select select "Tradeshow State"
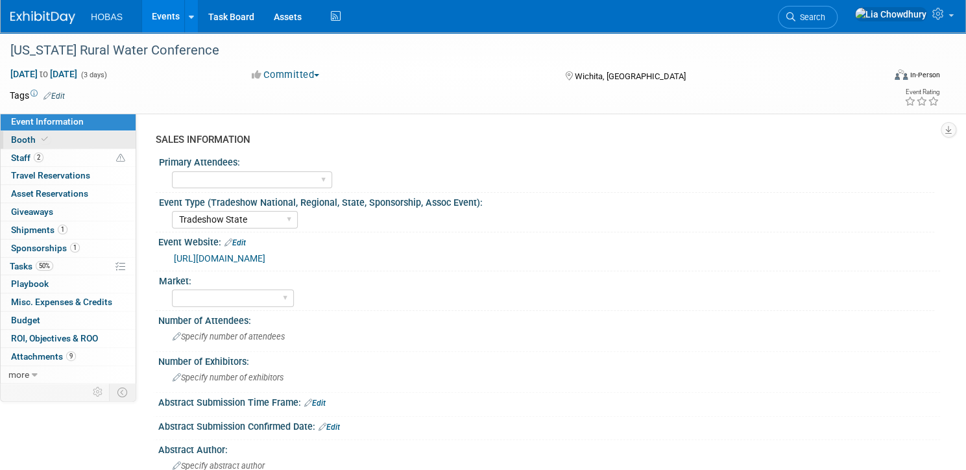
click at [51, 143] on span "Booth" at bounding box center [31, 139] width 40 height 10
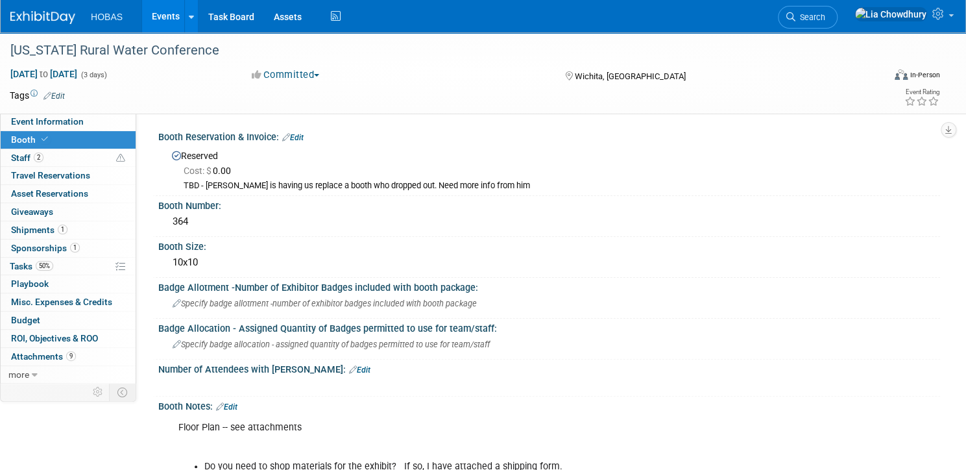
click at [304, 134] on link "Edit" at bounding box center [292, 137] width 21 height 9
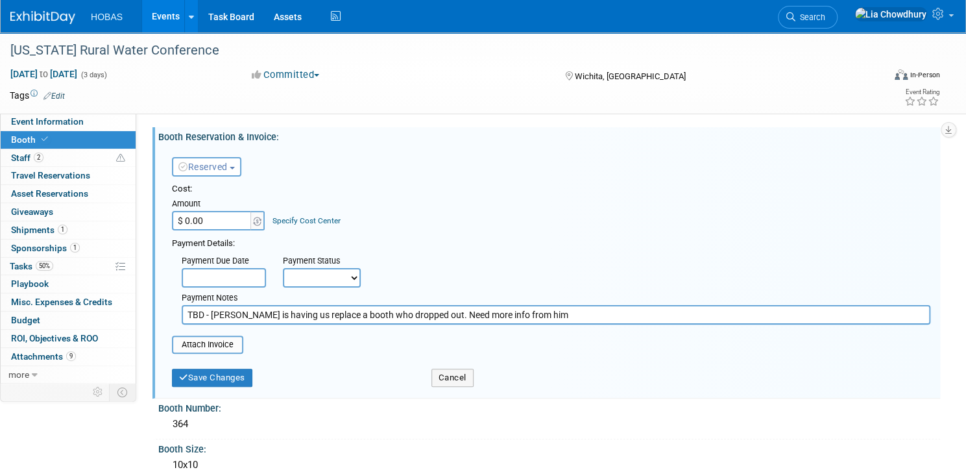
click at [246, 228] on input "$ 0.00" at bounding box center [212, 220] width 81 height 19
type input "$ 180.00"
click at [248, 372] on button "Save Changes" at bounding box center [212, 378] width 80 height 18
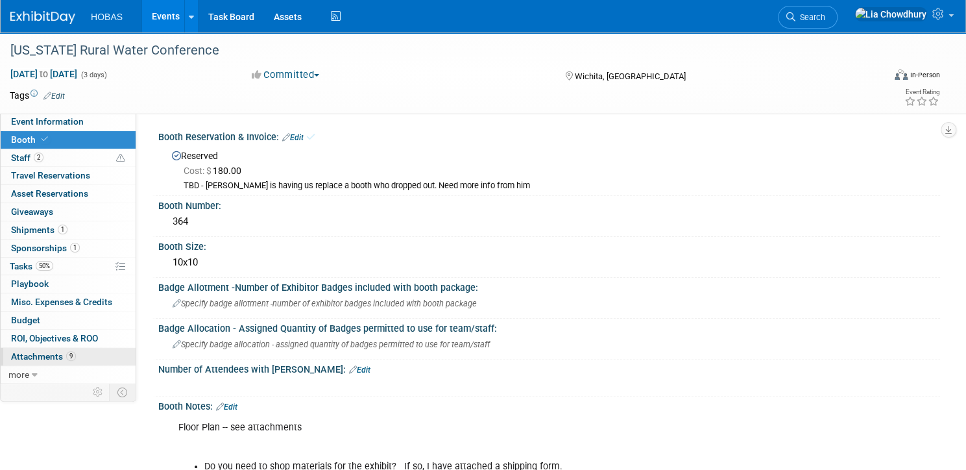
click at [76, 356] on span "Attachments 9" at bounding box center [43, 356] width 65 height 10
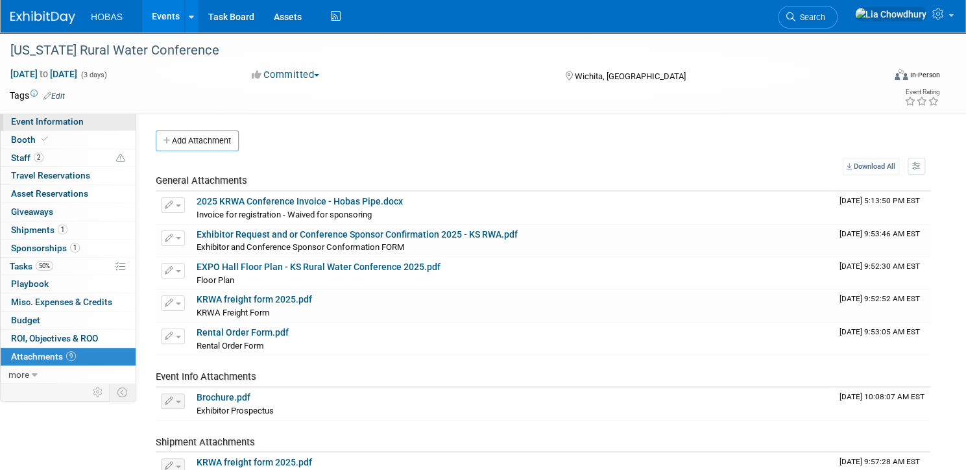
click at [84, 120] on span "Event Information" at bounding box center [47, 121] width 73 height 10
select select "Tradeshow State"
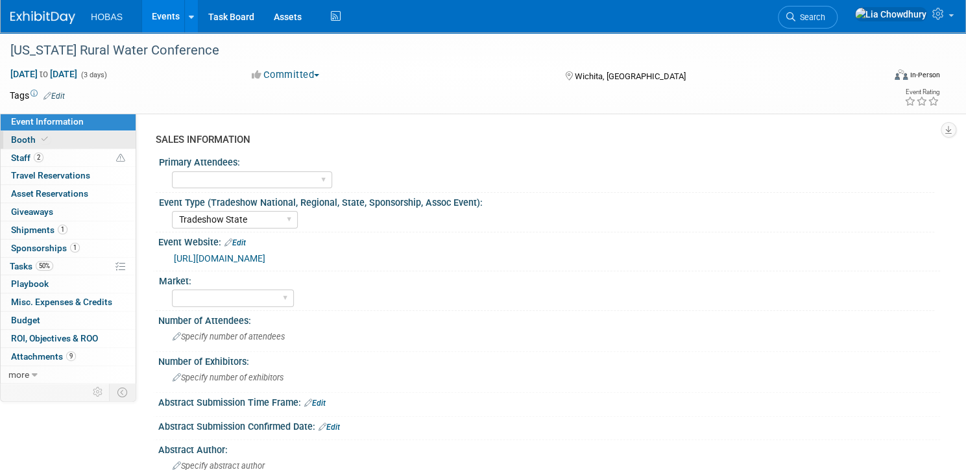
click at [51, 140] on span "Booth" at bounding box center [31, 139] width 40 height 10
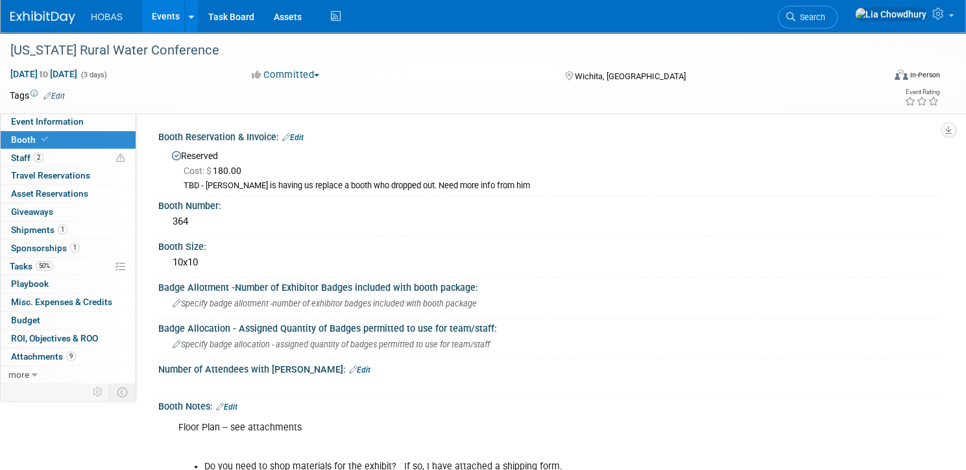
click at [304, 137] on link "Edit" at bounding box center [292, 137] width 21 height 9
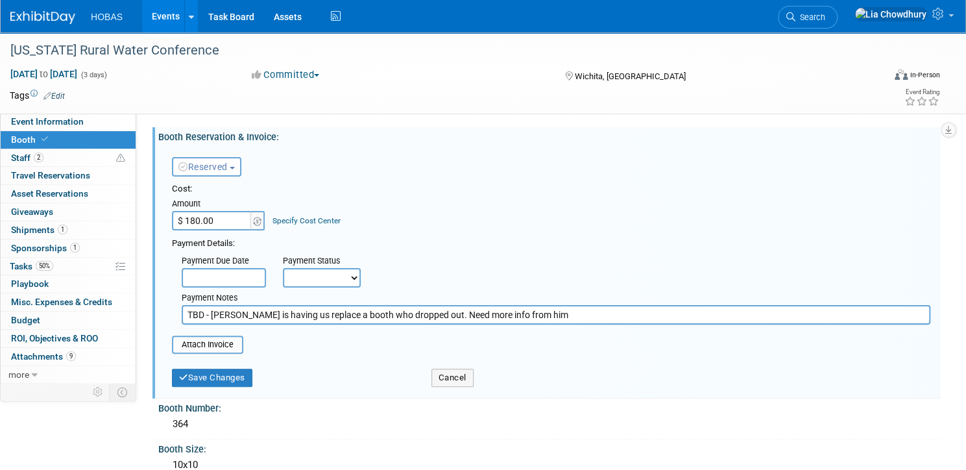
click at [253, 213] on input "$ 180.00" at bounding box center [212, 220] width 81 height 19
type input "$ 0.00"
click at [251, 313] on input "TBD - Elmer is having us replace a booth who dropped out. Need more info from h…" at bounding box center [556, 314] width 749 height 19
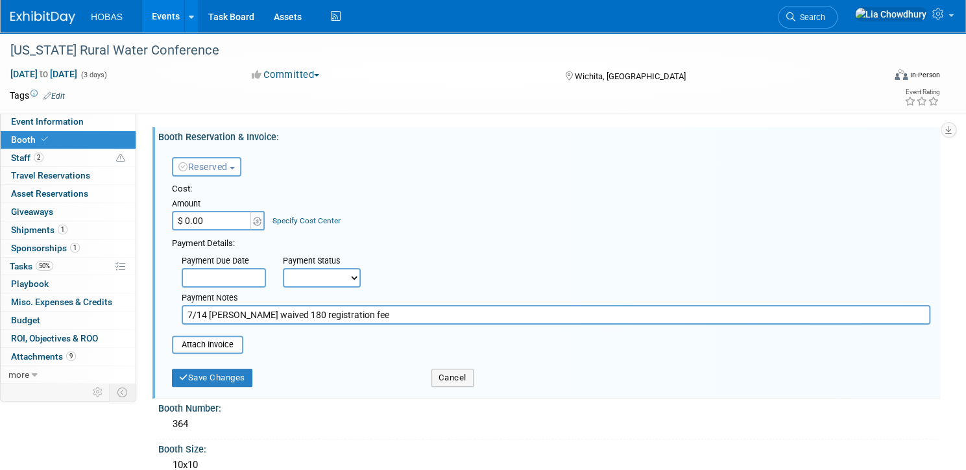
type input "7/14 Debbie Brooks KRWA waived 180 registration fee"
click at [242, 348] on input "file" at bounding box center [165, 345] width 154 height 16
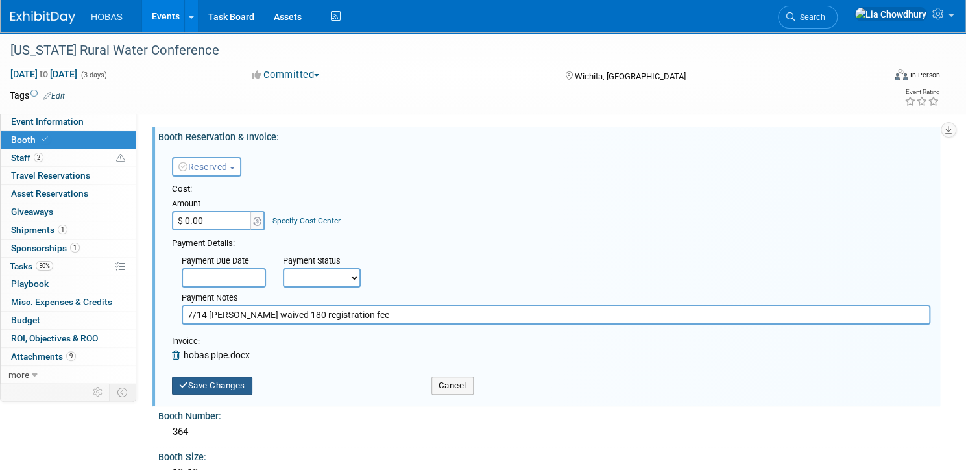
click at [252, 383] on button "Save Changes" at bounding box center [212, 385] width 80 height 18
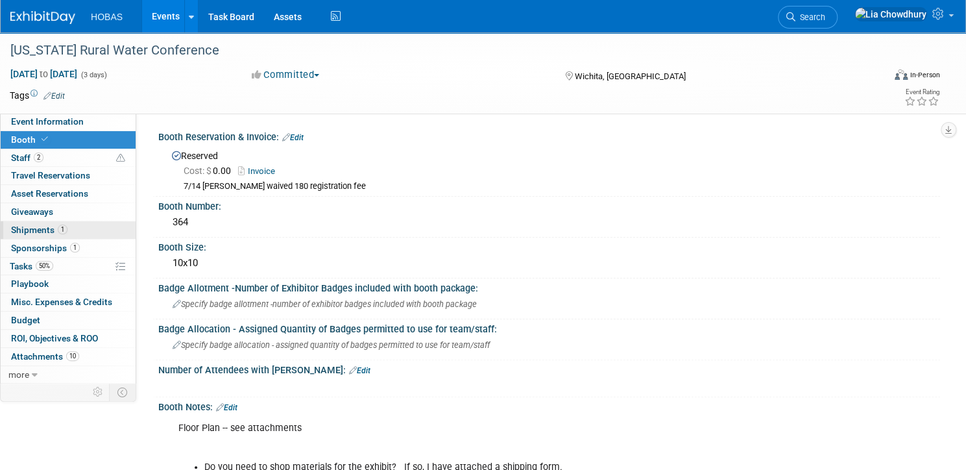
click at [67, 230] on span "Shipments 1" at bounding box center [39, 230] width 56 height 10
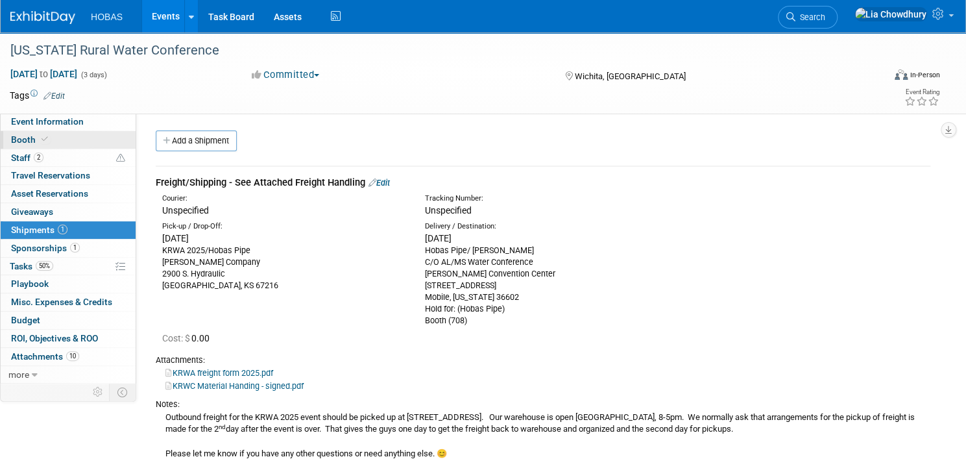
click at [51, 142] on span "Booth" at bounding box center [31, 139] width 40 height 10
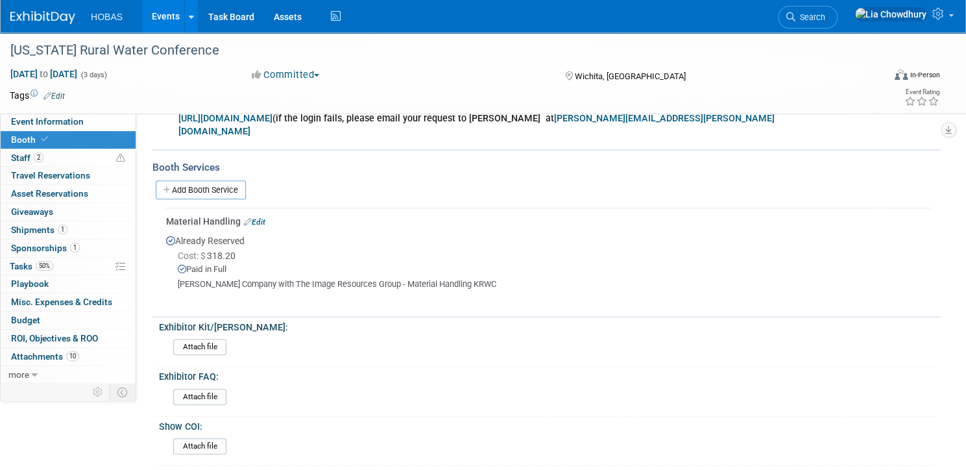
scroll to position [467, 0]
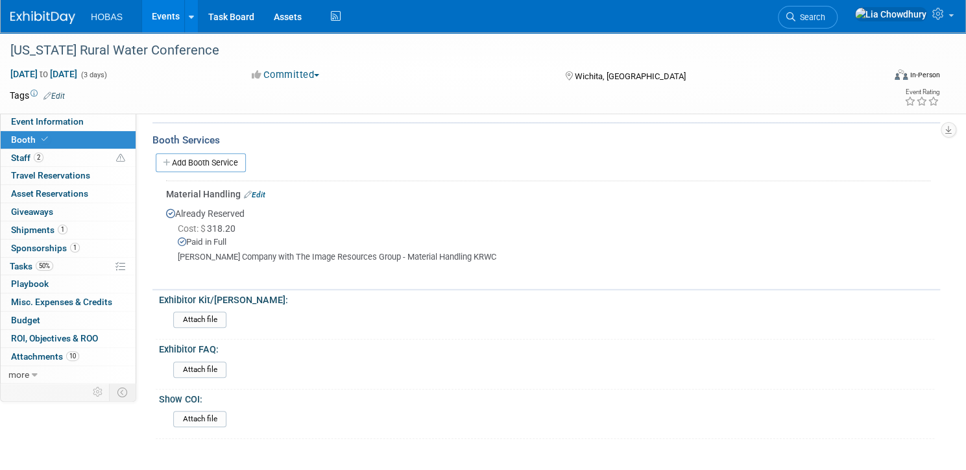
click at [265, 199] on link "Edit" at bounding box center [254, 194] width 21 height 9
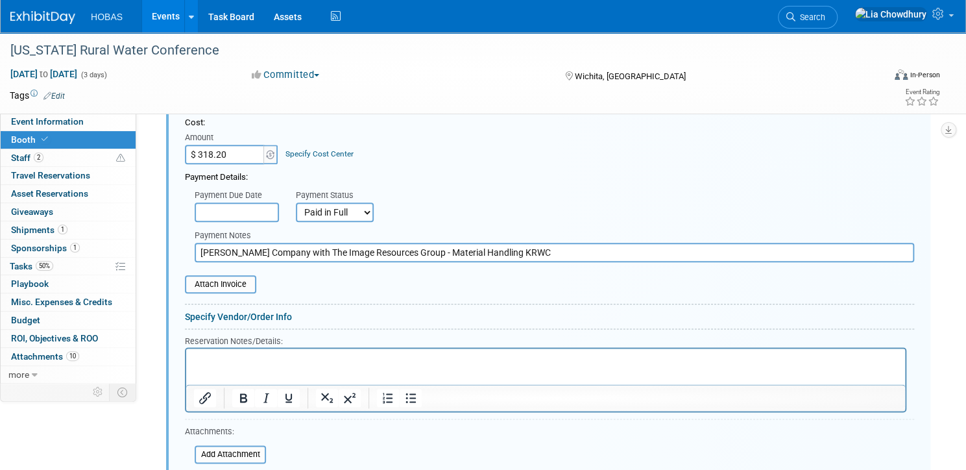
scroll to position [665, 0]
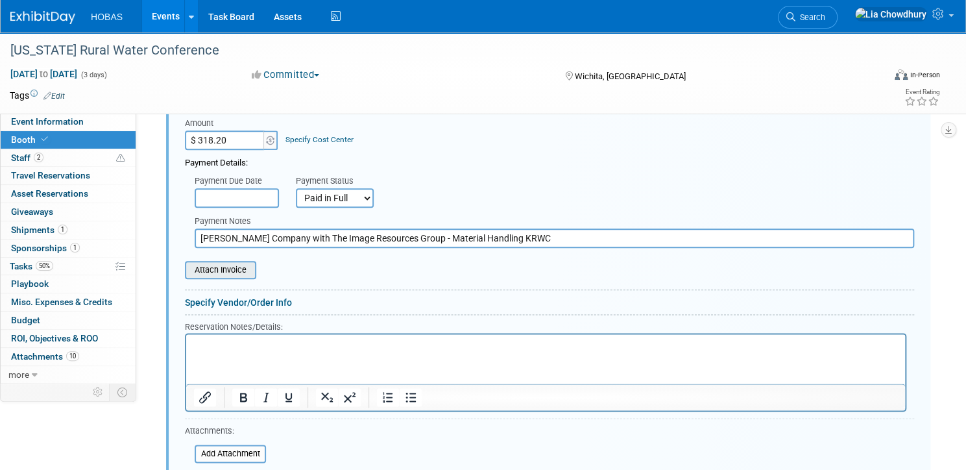
click at [255, 274] on input "file" at bounding box center [178, 270] width 154 height 16
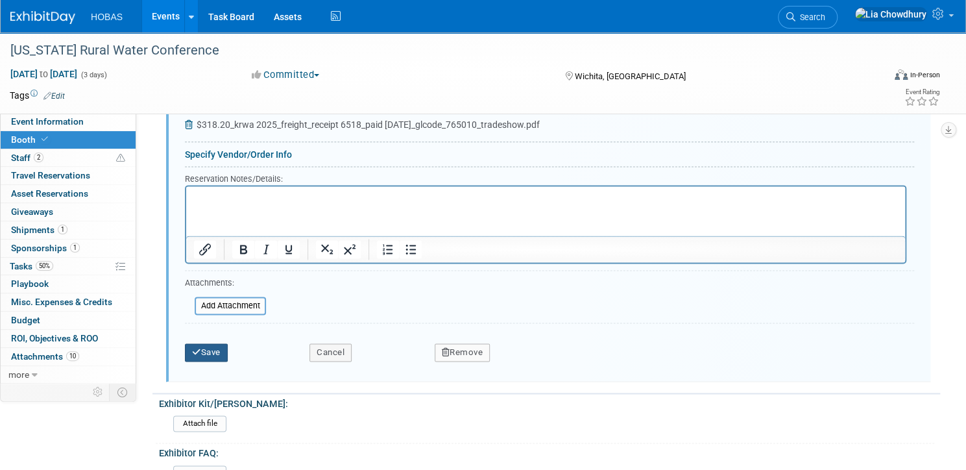
click at [228, 349] on button "Save" at bounding box center [206, 352] width 43 height 18
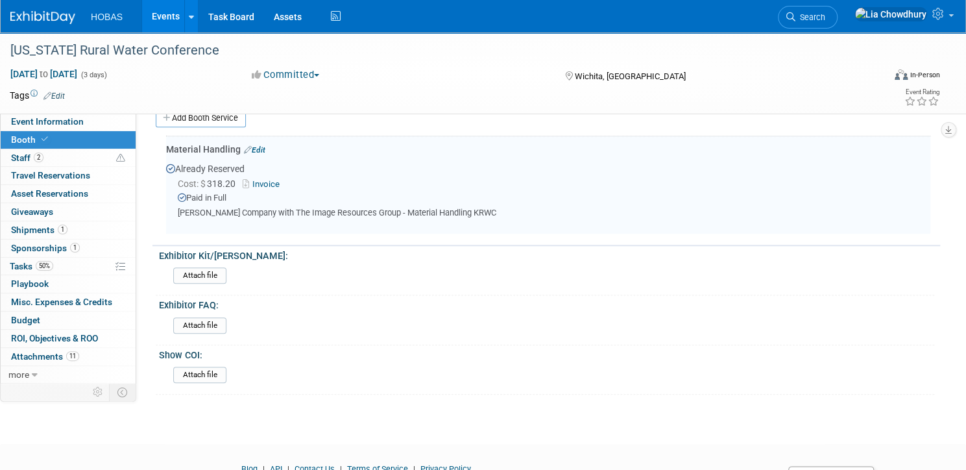
scroll to position [509, 0]
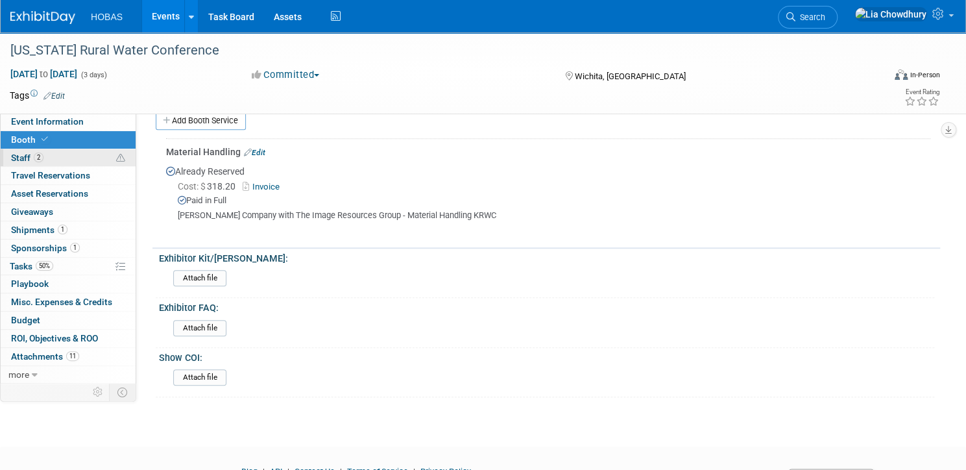
click at [101, 158] on link "2 Staff 2" at bounding box center [68, 158] width 135 height 18
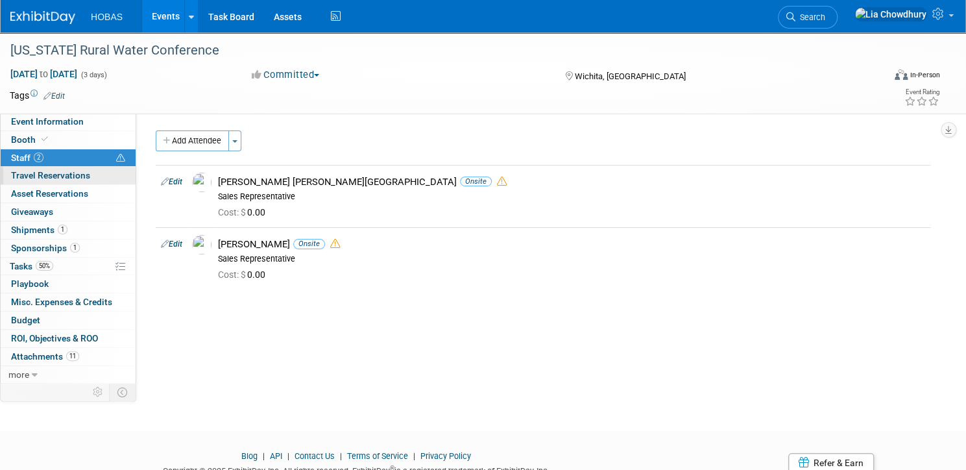
click at [101, 181] on link "0 Travel Reservations 0" at bounding box center [68, 176] width 135 height 18
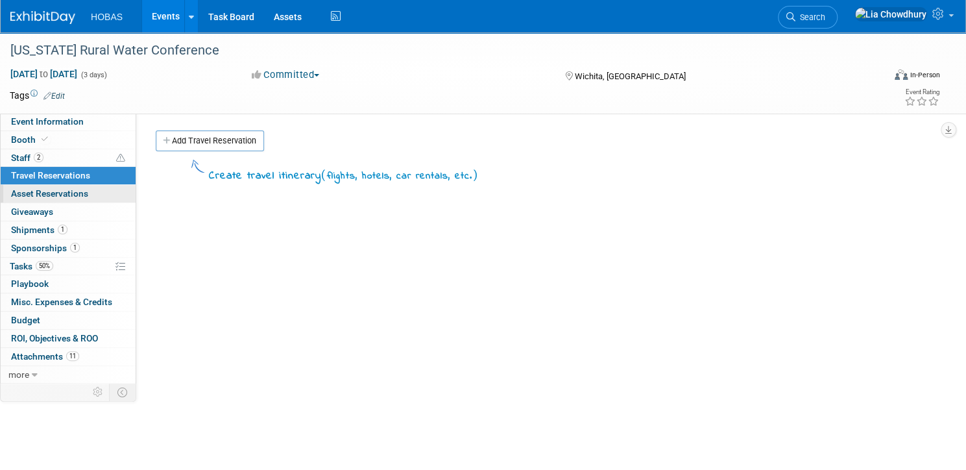
click at [88, 194] on span "Asset Reservations 0" at bounding box center [49, 193] width 77 height 10
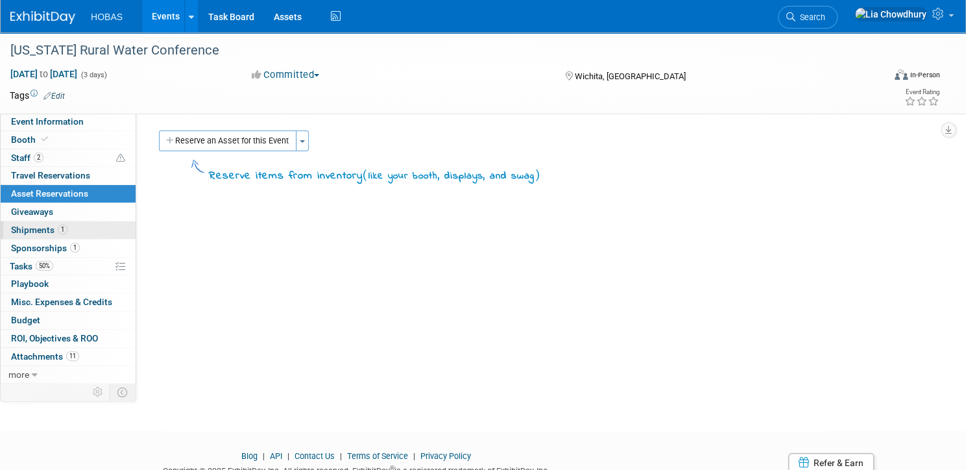
click at [67, 230] on span "Shipments 1" at bounding box center [39, 230] width 56 height 10
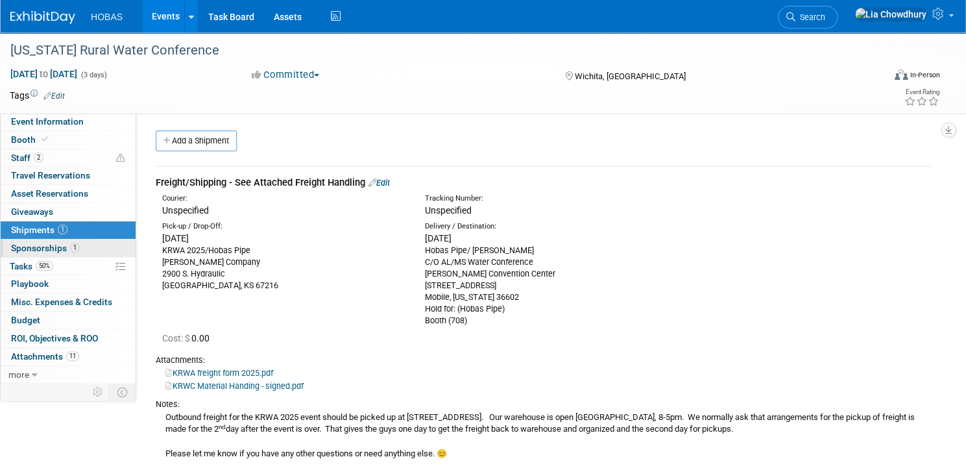
click at [80, 247] on span "Sponsorships 1" at bounding box center [45, 248] width 69 height 10
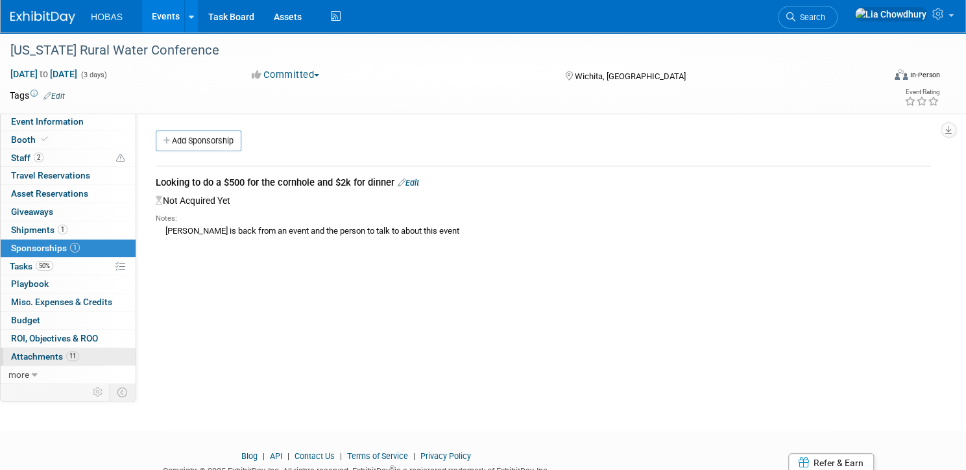
click at [82, 348] on link "11 Attachments 11" at bounding box center [68, 357] width 135 height 18
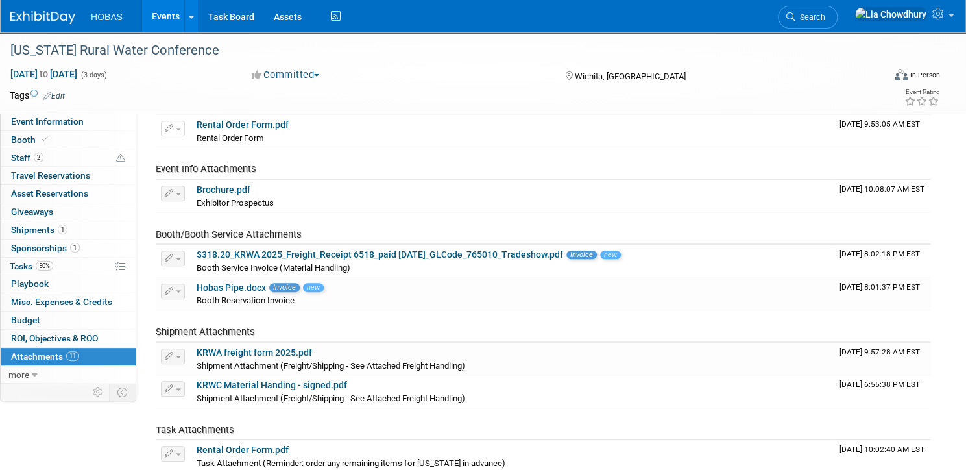
scroll to position [360, 0]
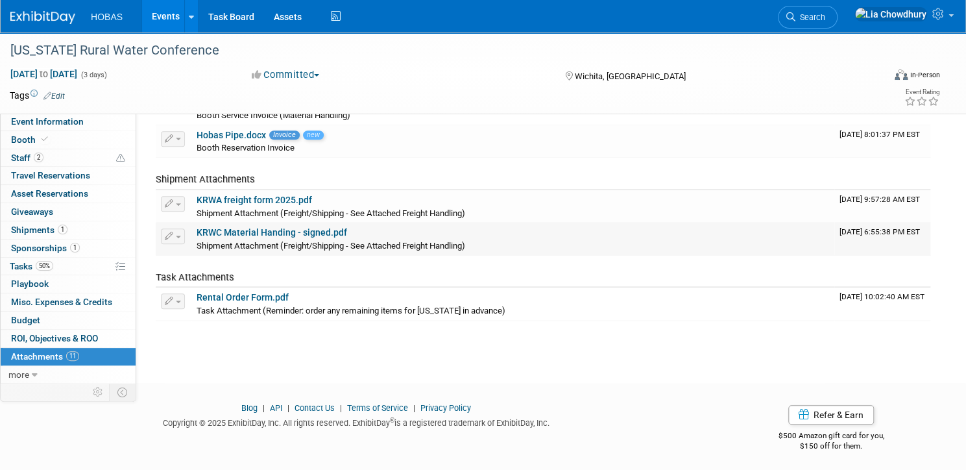
click at [306, 236] on div "KRWC Material Handing - signed.pdf" at bounding box center [513, 233] width 633 height 12
click at [308, 232] on link "KRWC Material Handing - signed.pdf" at bounding box center [272, 232] width 151 height 10
click at [189, 16] on link "Events" at bounding box center [165, 16] width 47 height 32
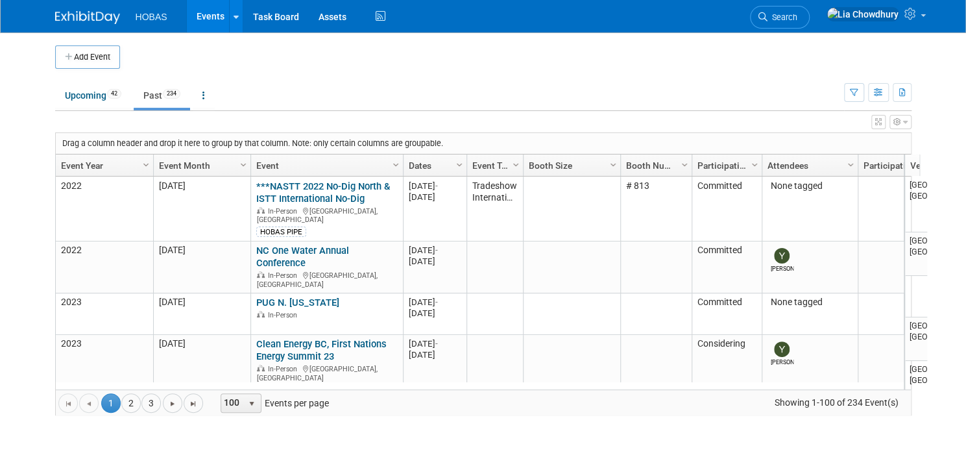
click at [61, 163] on link "Event Year" at bounding box center [103, 165] width 84 height 22
click at [103, 168] on span at bounding box center [108, 165] width 10 height 10
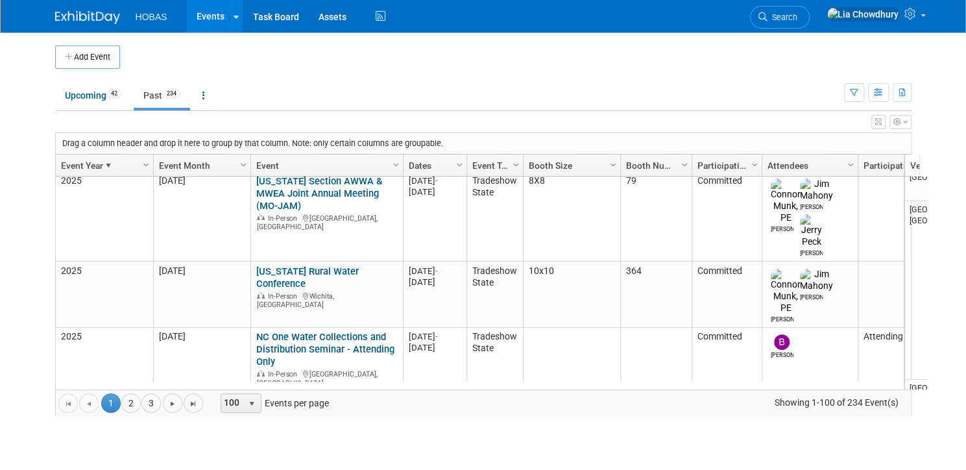
scroll to position [2032, 0]
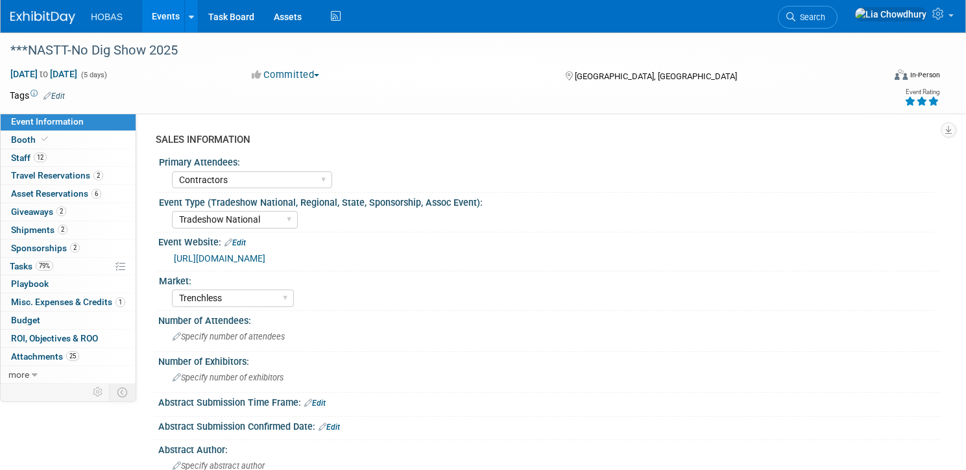
select select "Contractors"
select select "Tradeshow National"
select select "Trenchless"
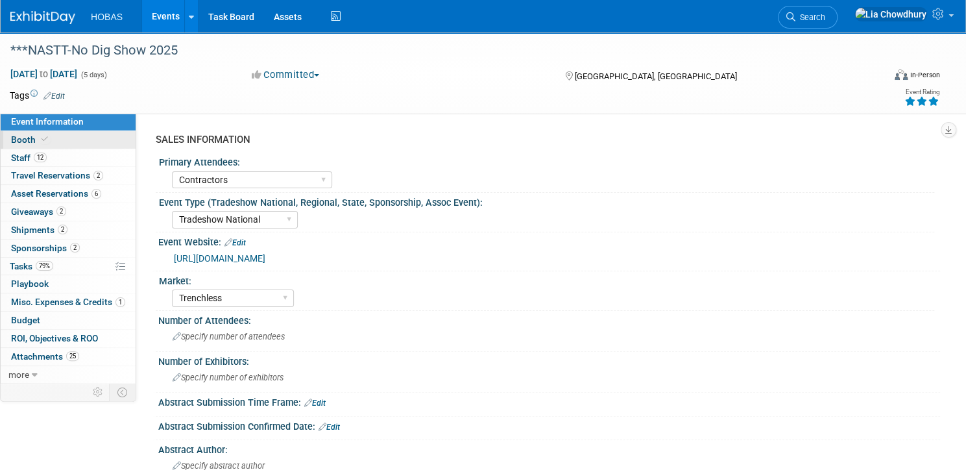
click at [51, 136] on span "Booth" at bounding box center [31, 139] width 40 height 10
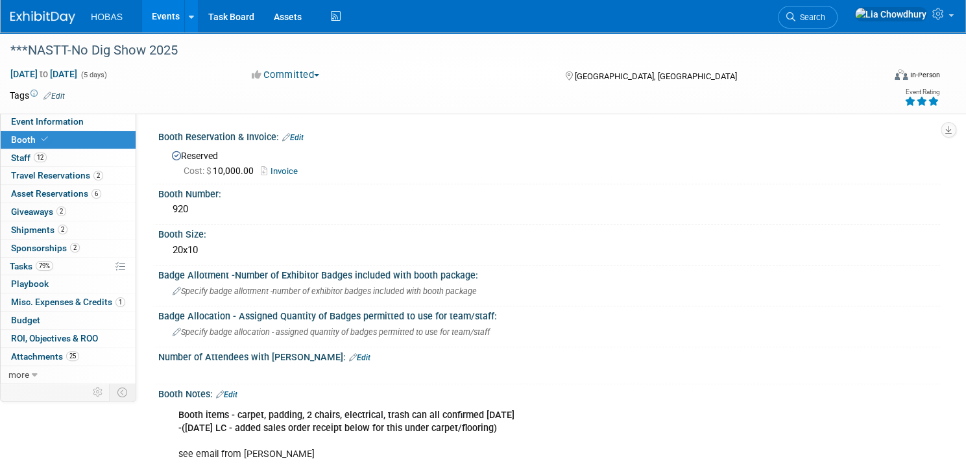
click at [304, 171] on link "Invoice" at bounding box center [282, 171] width 43 height 10
click at [84, 125] on span "Event Information" at bounding box center [47, 121] width 73 height 10
select select "Contractors"
select select "Tradeshow National"
select select "Trenchless"
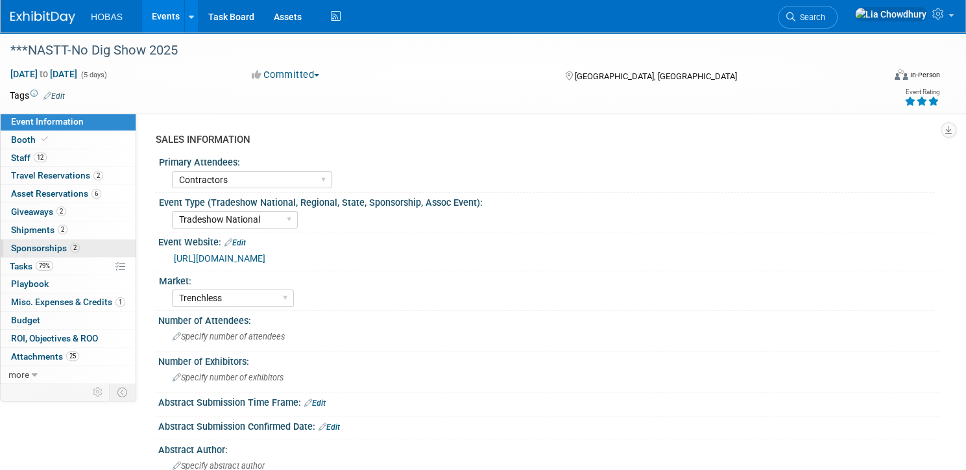
click at [80, 243] on span "Sponsorships 2" at bounding box center [45, 248] width 69 height 10
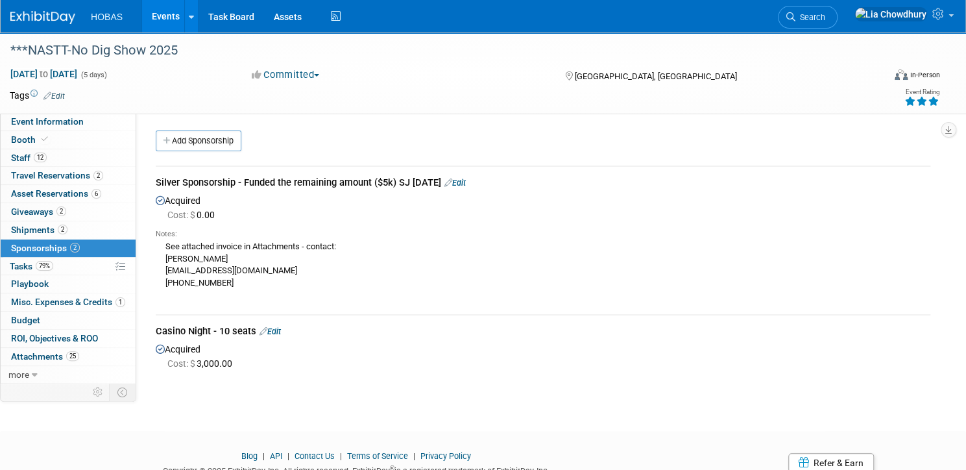
click at [466, 181] on link "Edit" at bounding box center [454, 183] width 21 height 10
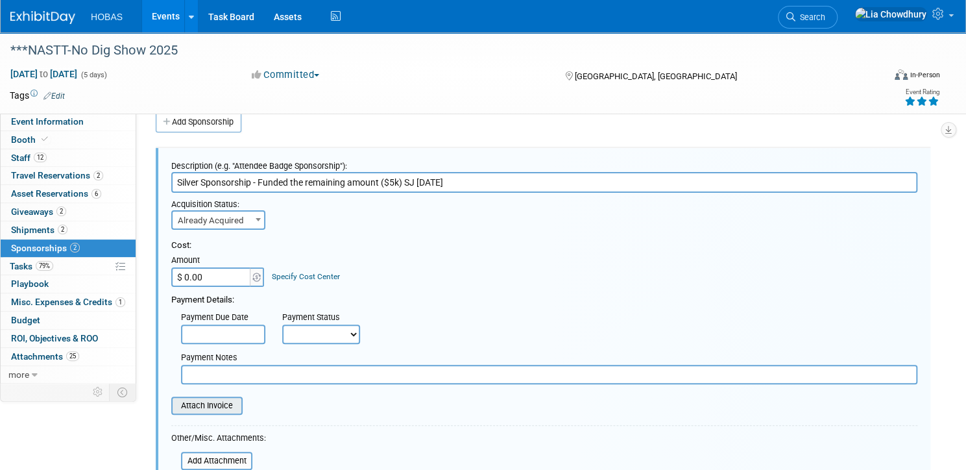
click at [241, 403] on input "file" at bounding box center [164, 406] width 154 height 16
click at [252, 278] on input "$ 0.00" at bounding box center [211, 276] width 81 height 19
type input "$ 3,000.00"
click at [241, 401] on input "file" at bounding box center [164, 406] width 154 height 16
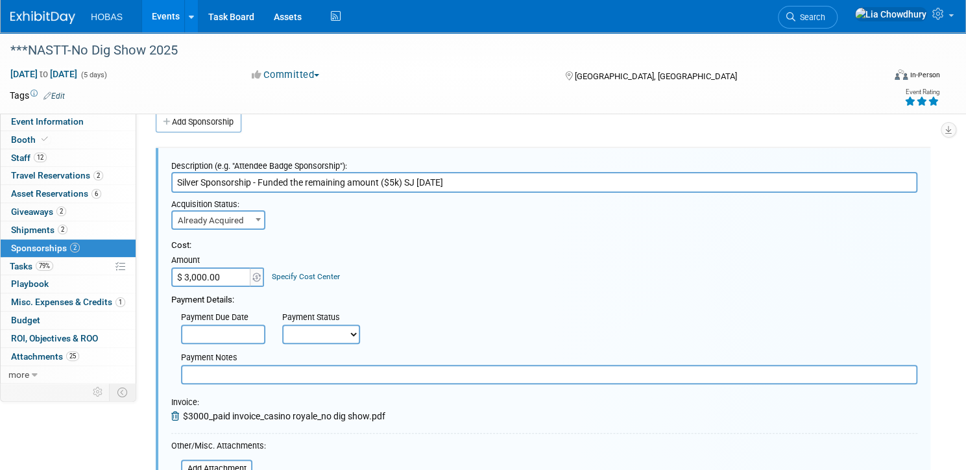
click at [360, 329] on select "Not Paid Yet Partially Paid Paid in Full" at bounding box center [321, 333] width 78 height 19
select select "1"
click at [327, 324] on select "Not Paid Yet Partially Paid Paid in Full" at bounding box center [321, 333] width 78 height 19
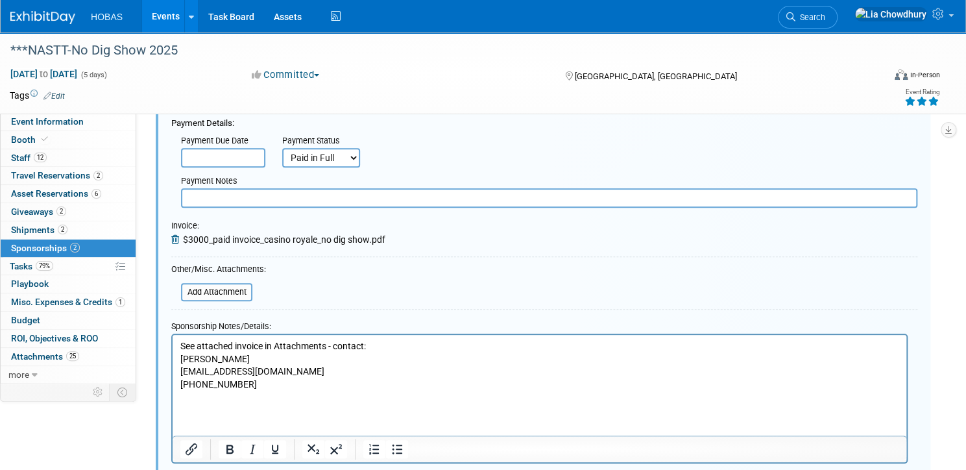
scroll to position [226, 0]
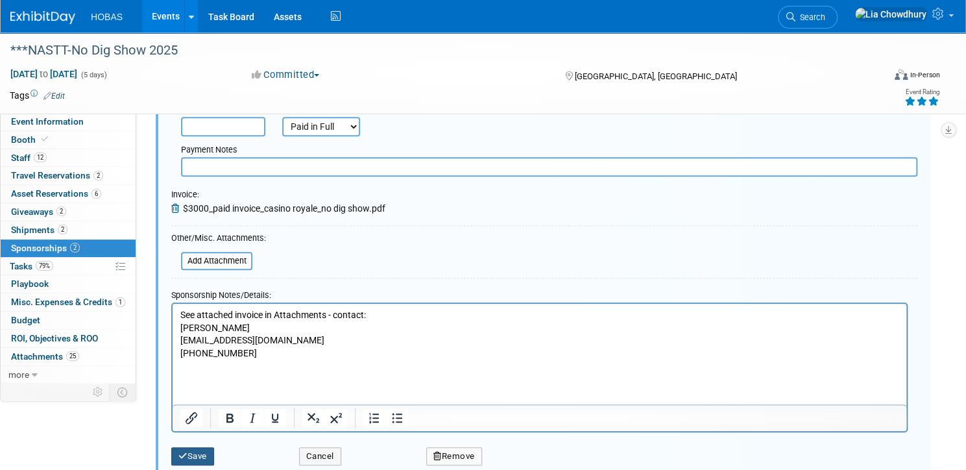
click at [214, 450] on button "Save" at bounding box center [192, 456] width 43 height 18
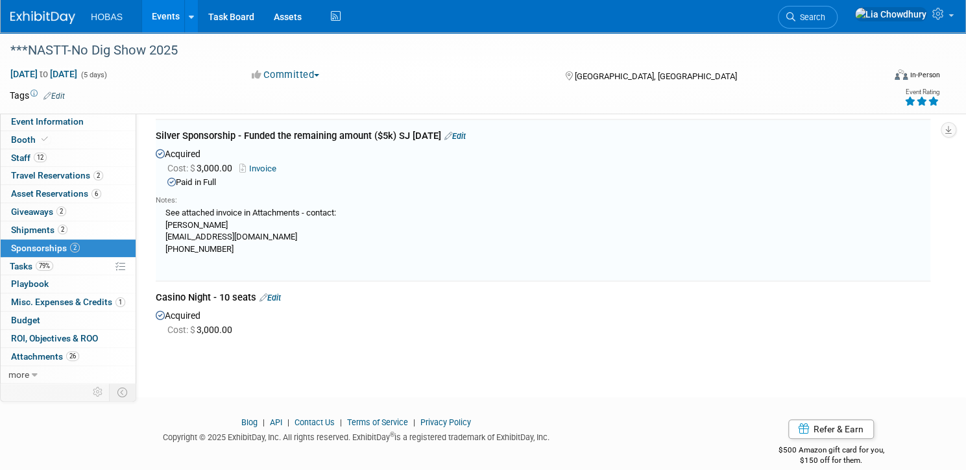
scroll to position [19, 0]
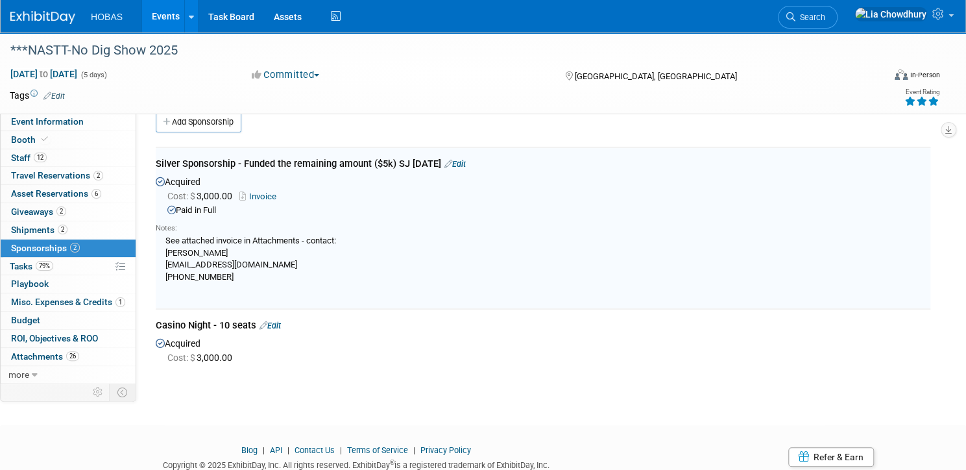
click at [282, 199] on link "Invoice" at bounding box center [260, 196] width 42 height 10
click at [75, 123] on span "Event Information" at bounding box center [47, 121] width 73 height 10
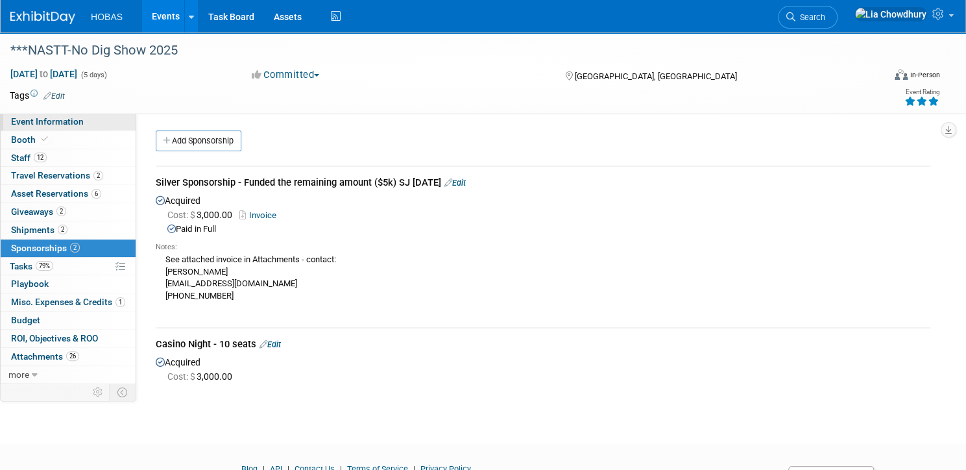
select select "Contractors"
select select "Tradeshow National"
select select "Trenchless"
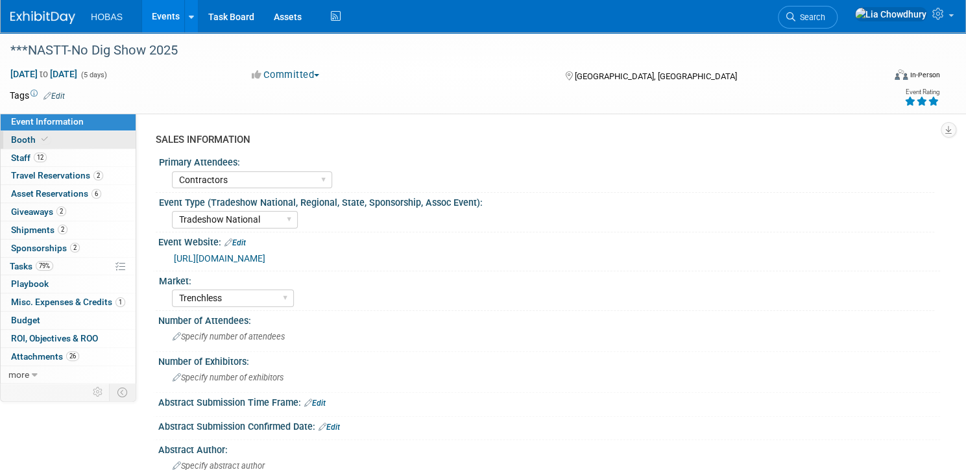
click at [51, 138] on span "Booth" at bounding box center [31, 139] width 40 height 10
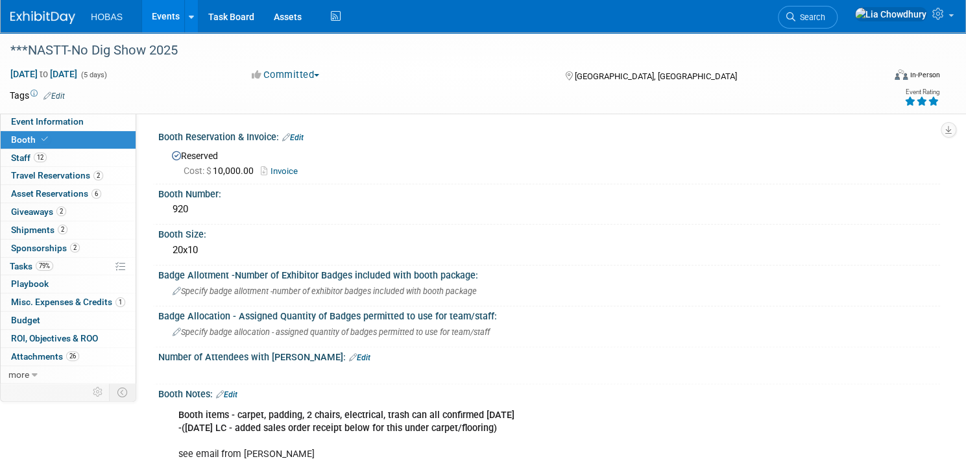
click at [328, 176] on div "Reserved Cost: $ 10,000.00 Invoice" at bounding box center [549, 162] width 782 height 38
click at [304, 173] on link "Invoice" at bounding box center [282, 171] width 43 height 10
click at [304, 140] on link "Edit" at bounding box center [292, 137] width 21 height 9
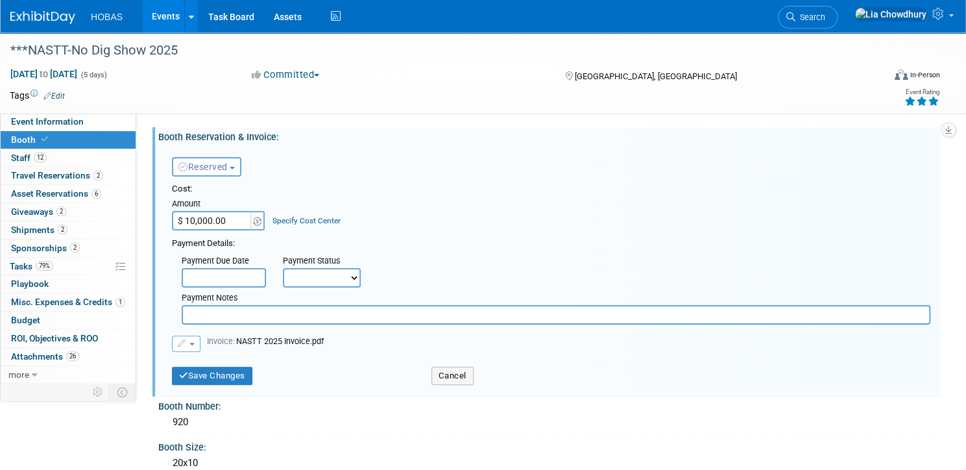
click at [201, 344] on button "button" at bounding box center [186, 343] width 29 height 16
click at [247, 363] on link "Replace with a new file" at bounding box center [238, 364] width 130 height 18
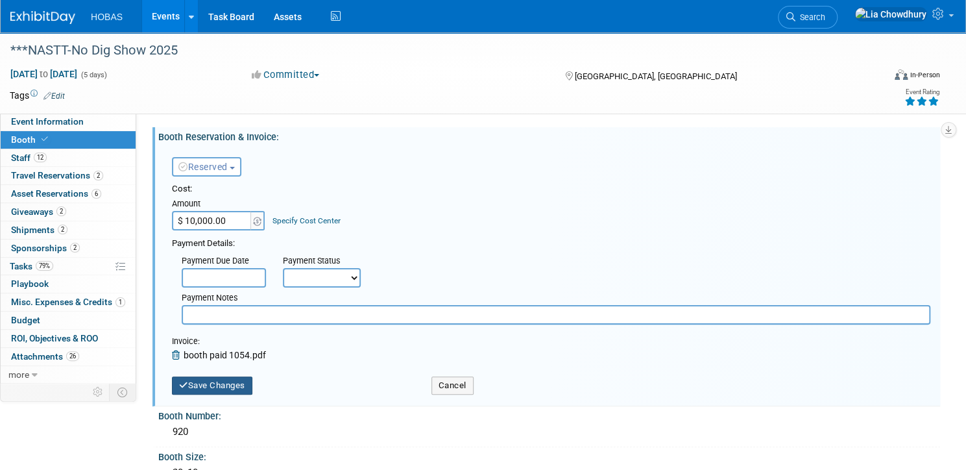
click at [252, 385] on button "Save Changes" at bounding box center [212, 385] width 80 height 18
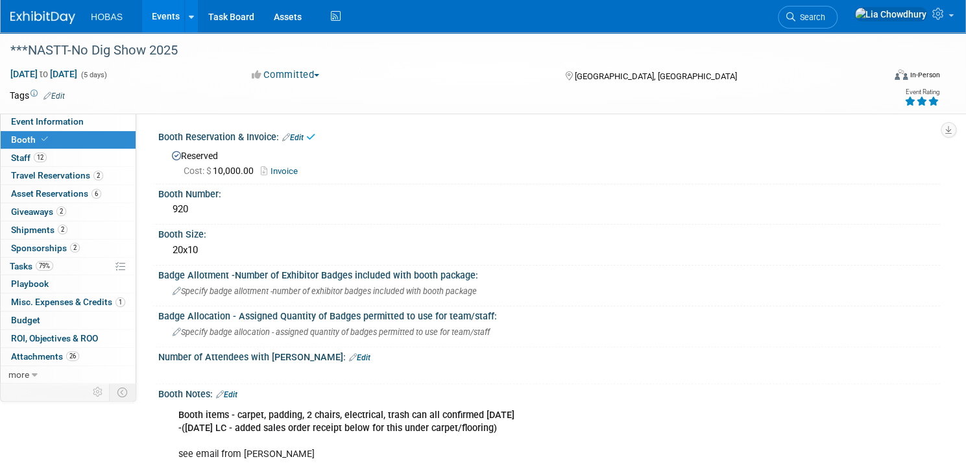
click at [304, 169] on link "Invoice" at bounding box center [282, 171] width 43 height 10
click at [80, 193] on span "Asset Reservations 6" at bounding box center [56, 193] width 90 height 10
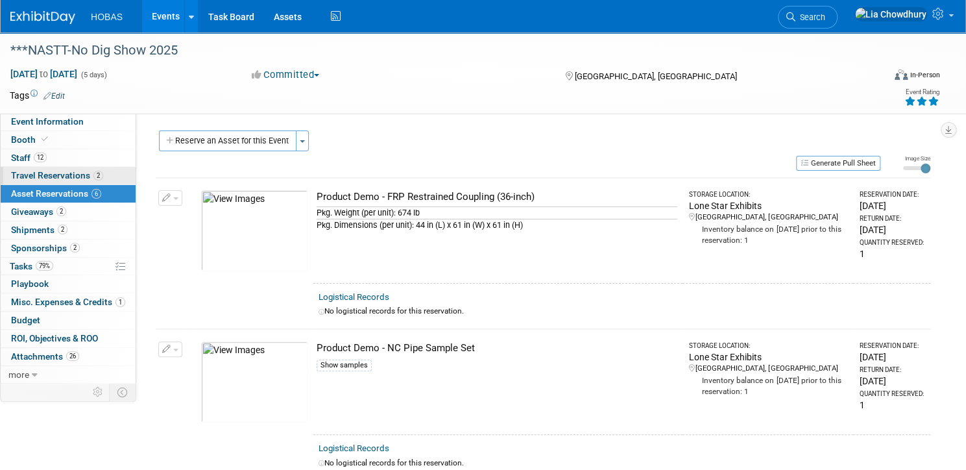
click at [82, 174] on span "Travel Reservations 2" at bounding box center [57, 175] width 92 height 10
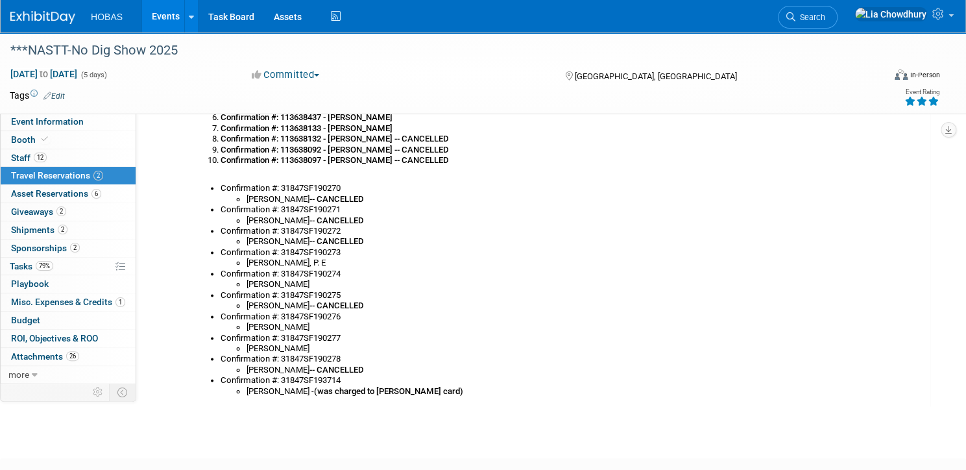
scroll to position [881, 0]
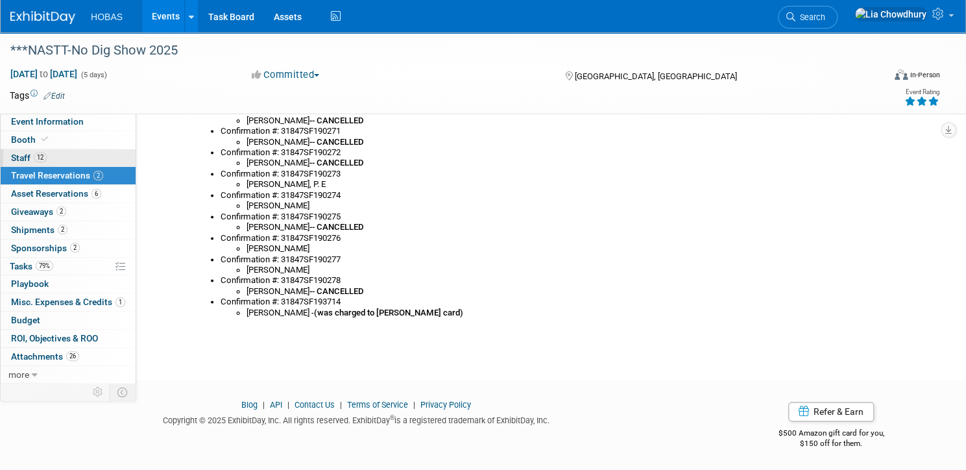
click at [47, 157] on span "Staff 12" at bounding box center [29, 157] width 36 height 10
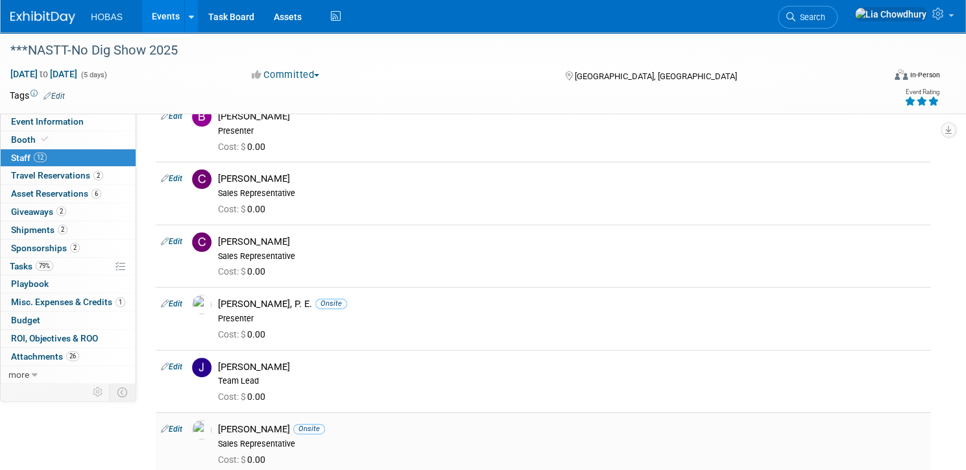
scroll to position [0, 0]
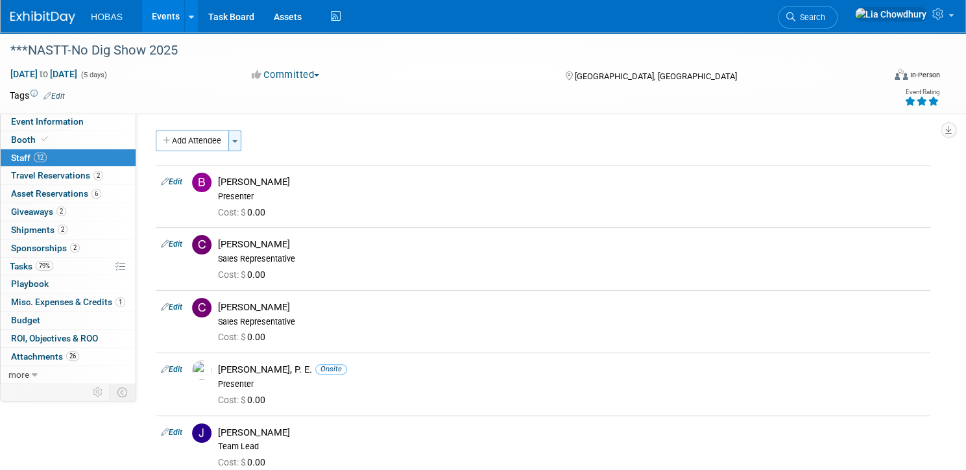
click at [241, 139] on button "Toggle Dropdown" at bounding box center [234, 140] width 13 height 21
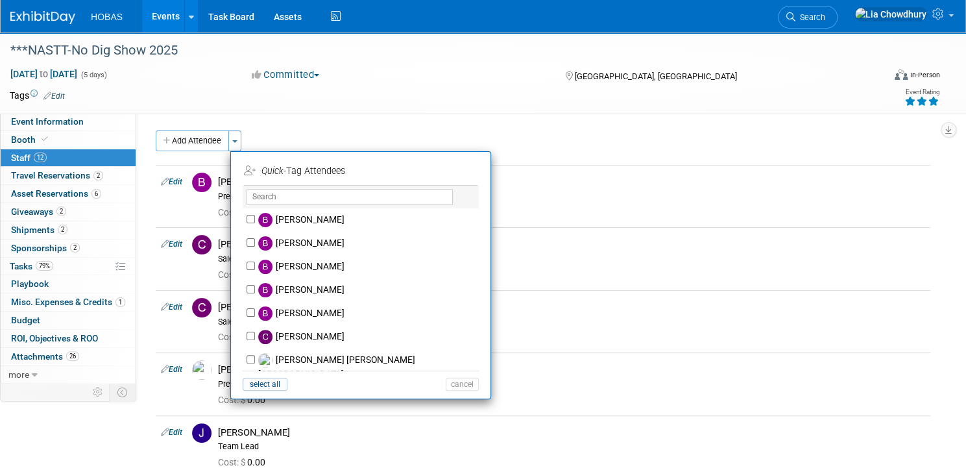
click at [404, 128] on div "SALES INFORMATION Primary Attendees: Owners Engineers Contractors Owners/Engine…" at bounding box center [538, 247] width 804 height 269
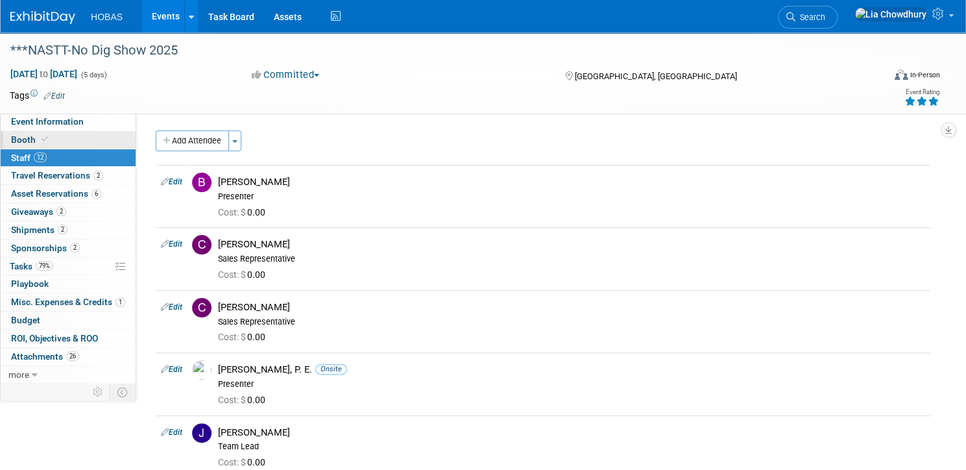
click at [51, 141] on span "Booth" at bounding box center [31, 139] width 40 height 10
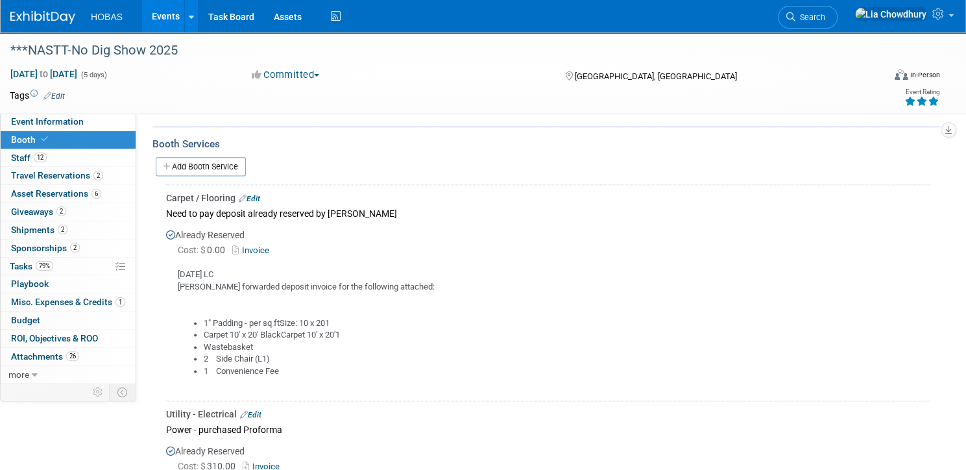
scroll to position [831, 0]
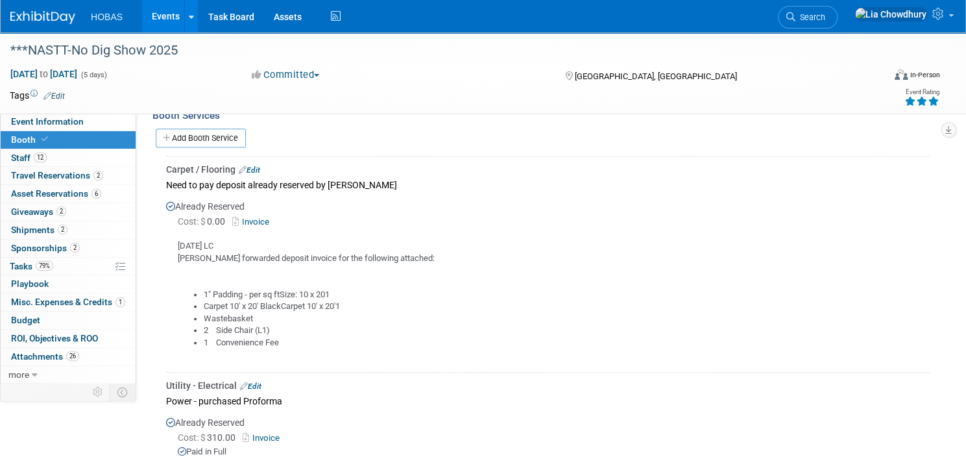
click at [274, 217] on link "Invoice" at bounding box center [253, 222] width 42 height 10
click at [260, 165] on link "Edit" at bounding box center [249, 169] width 21 height 9
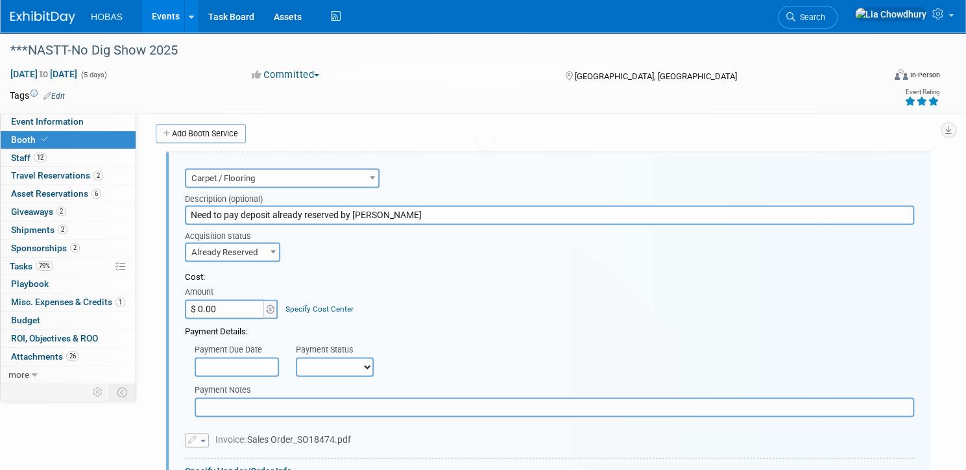
scroll to position [0, 0]
click at [263, 308] on input "$ 0.00" at bounding box center [225, 308] width 81 height 19
paste input "3,044.64"
type input "$ 3,044.64"
click at [363, 363] on select "Not Paid Yet Partially Paid Paid in Full" at bounding box center [335, 366] width 78 height 19
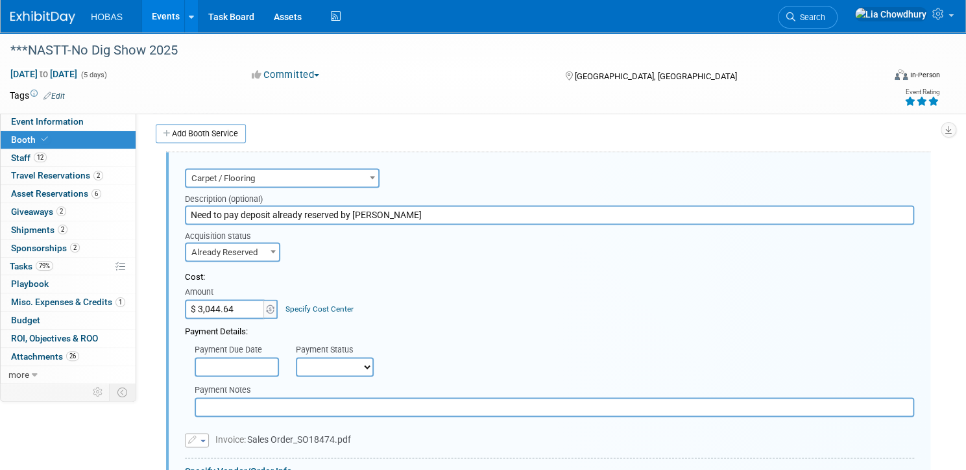
select select "1"
click at [341, 357] on select "Not Paid Yet Partially Paid Paid in Full" at bounding box center [335, 366] width 78 height 19
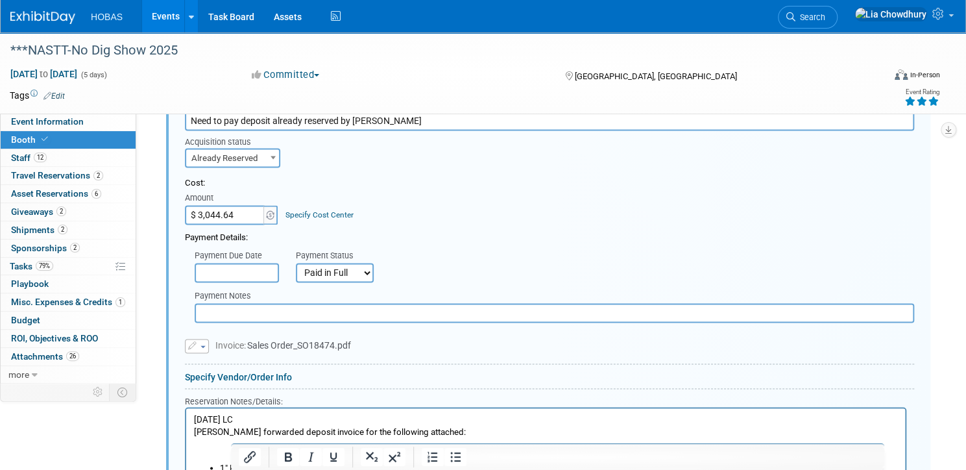
scroll to position [939, 0]
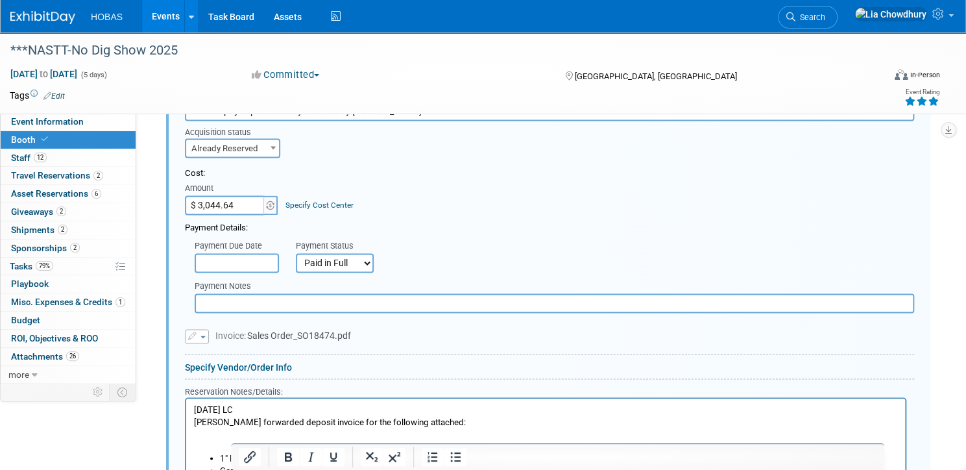
click at [288, 302] on input "text" at bounding box center [555, 302] width 720 height 19
click at [288, 302] on input "Viper - Show Services" at bounding box center [555, 302] width 720 height 19
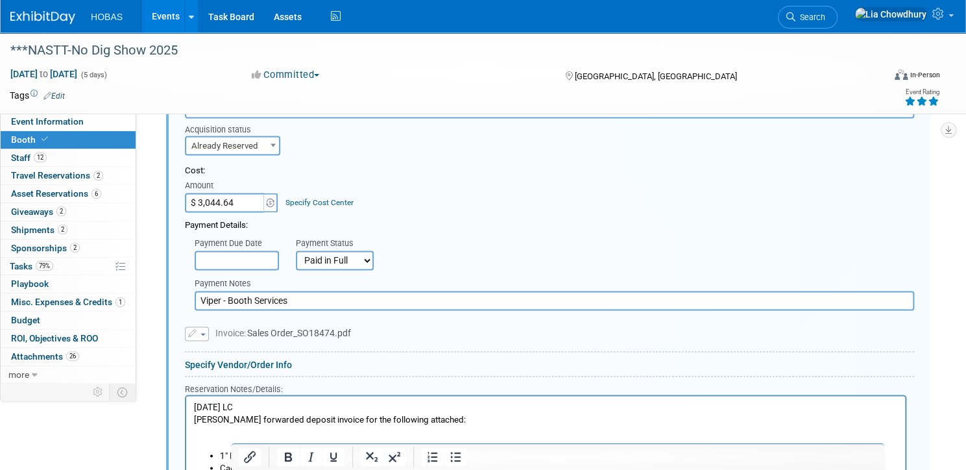
scroll to position [1095, 0]
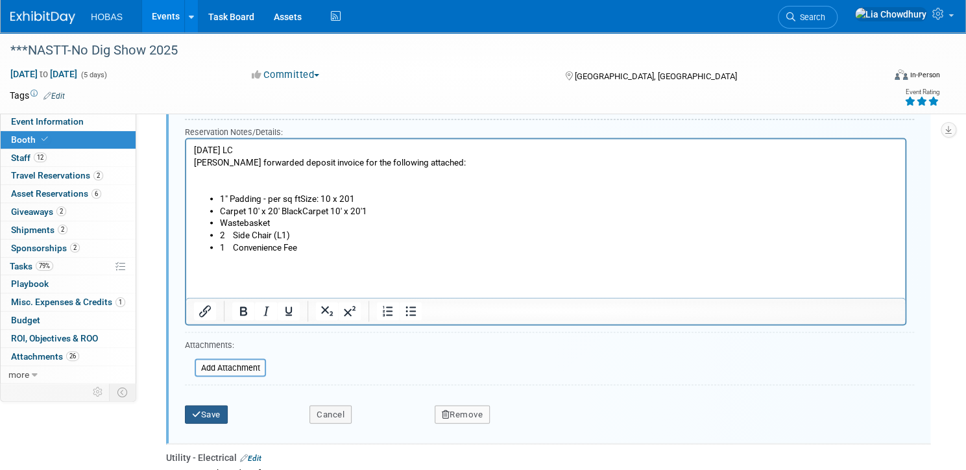
type input "Viper - Booth Services"
click at [228, 405] on button "Save" at bounding box center [206, 414] width 43 height 18
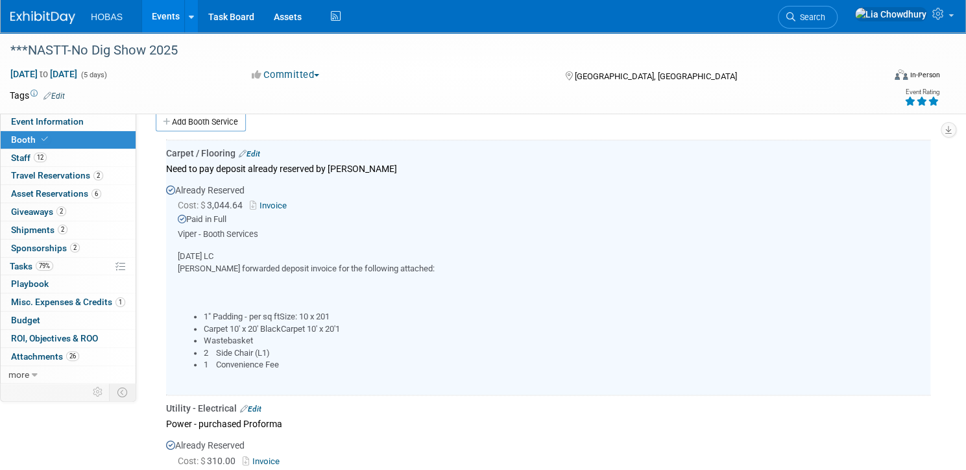
scroll to position [835, 0]
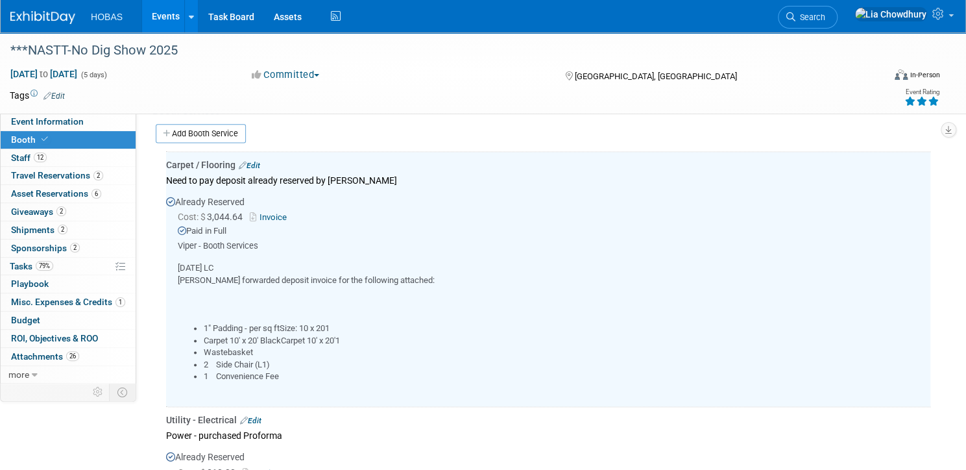
click at [292, 214] on link "Invoice" at bounding box center [271, 217] width 42 height 10
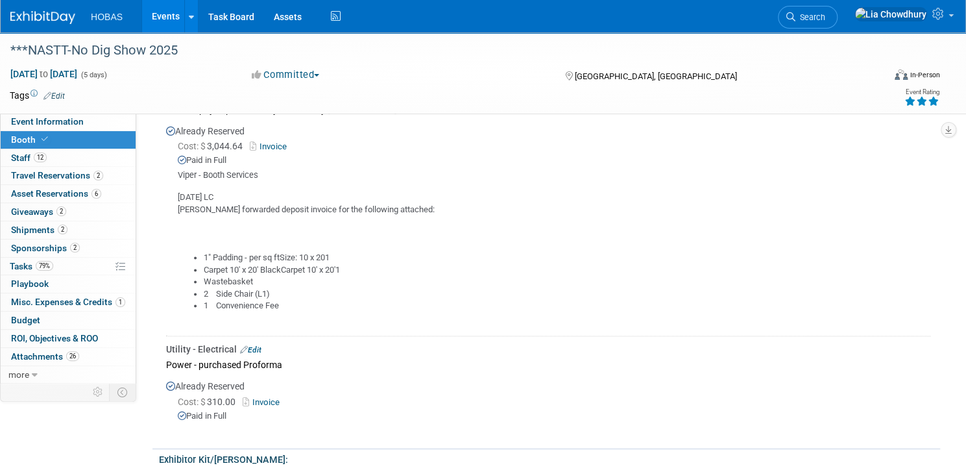
scroll to position [1095, 0]
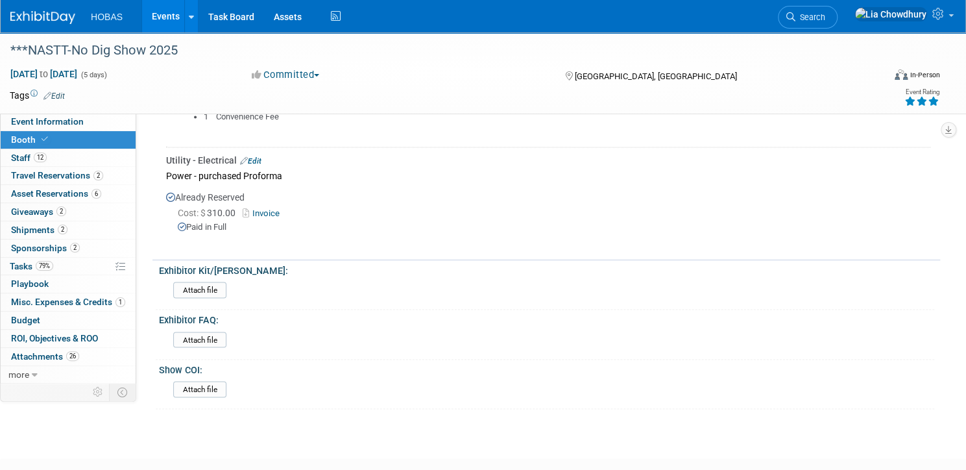
click at [285, 208] on link "Invoice" at bounding box center [264, 213] width 42 height 10
click at [54, 161] on link "12 Staff 12" at bounding box center [68, 158] width 135 height 18
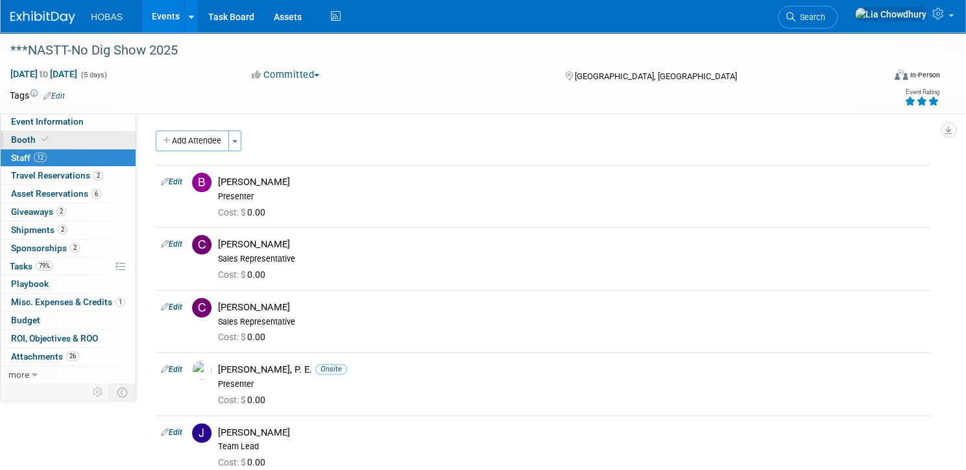
click at [51, 138] on span "Booth" at bounding box center [31, 139] width 40 height 10
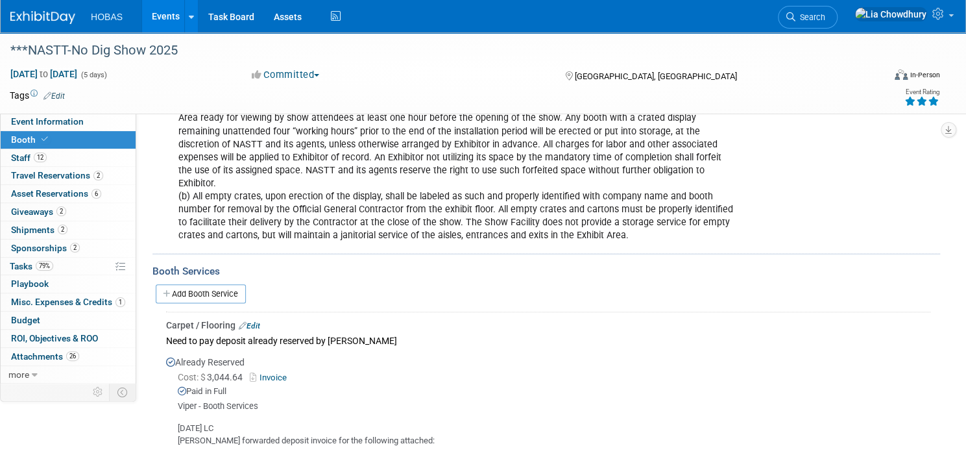
scroll to position [675, 0]
click at [245, 286] on link "Add Booth Service" at bounding box center [201, 293] width 90 height 19
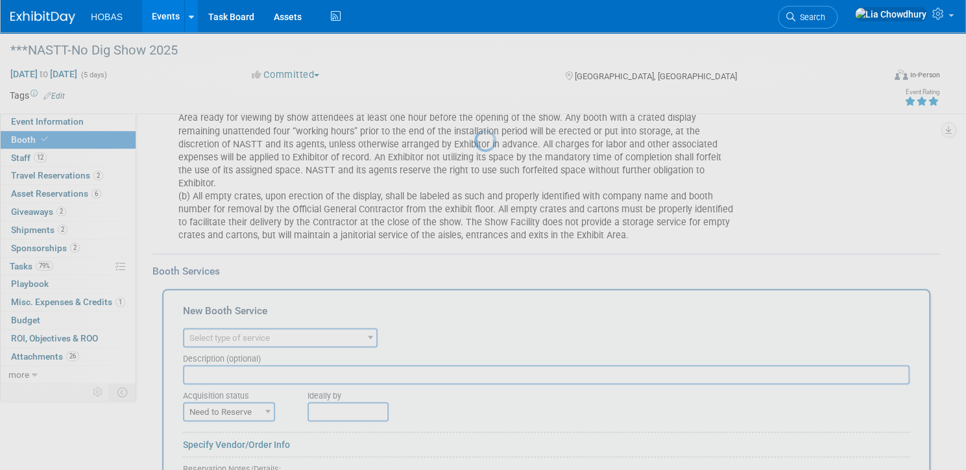
scroll to position [0, 0]
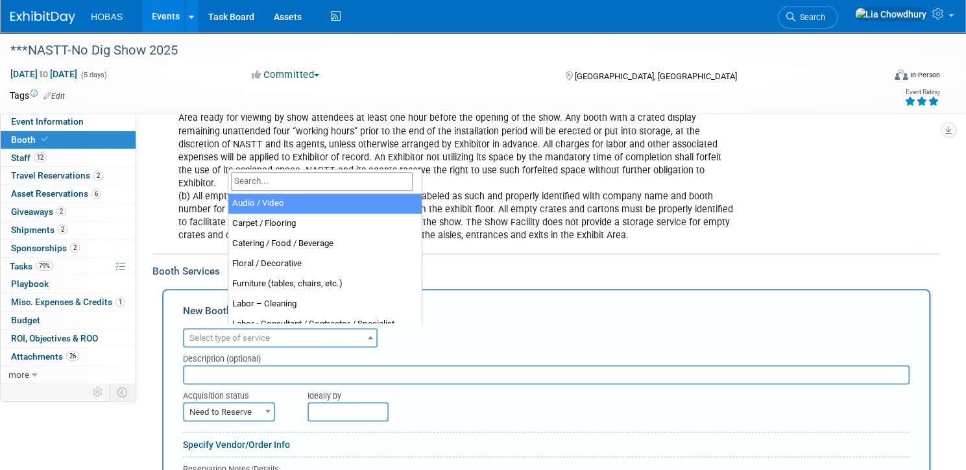
click at [270, 333] on span "Select type of service" at bounding box center [229, 338] width 80 height 10
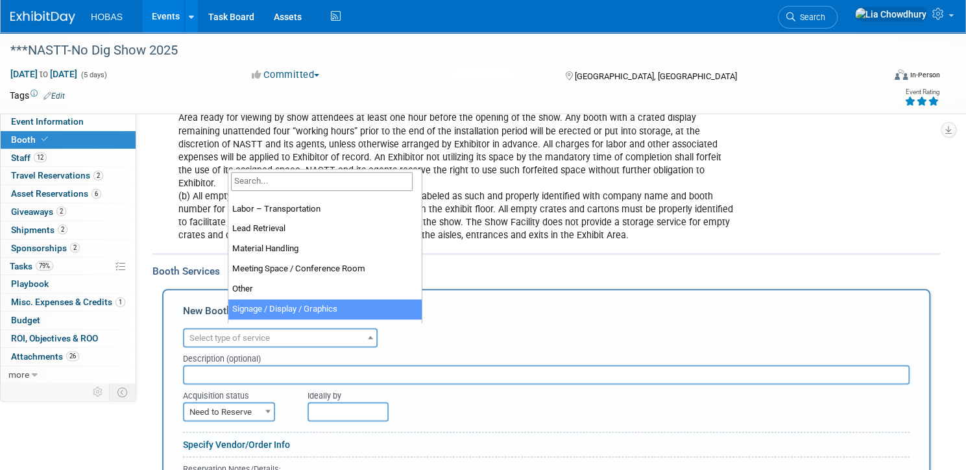
scroll to position [260, 0]
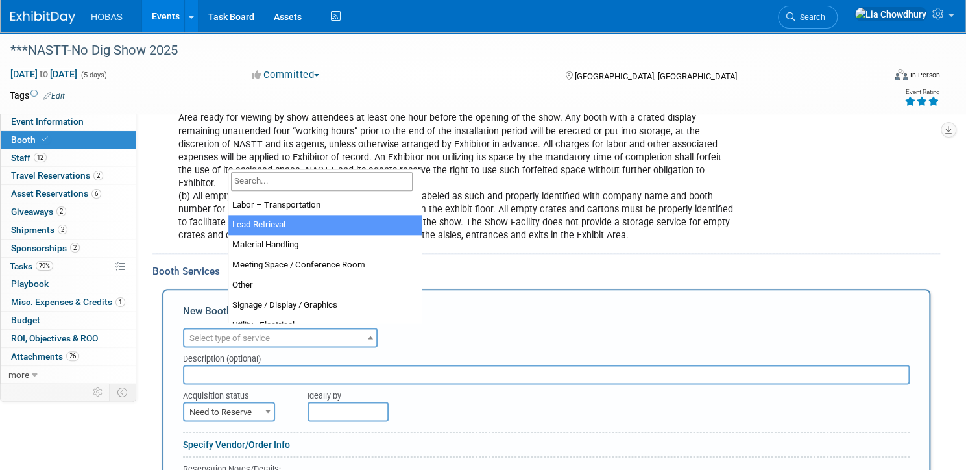
select select "7"
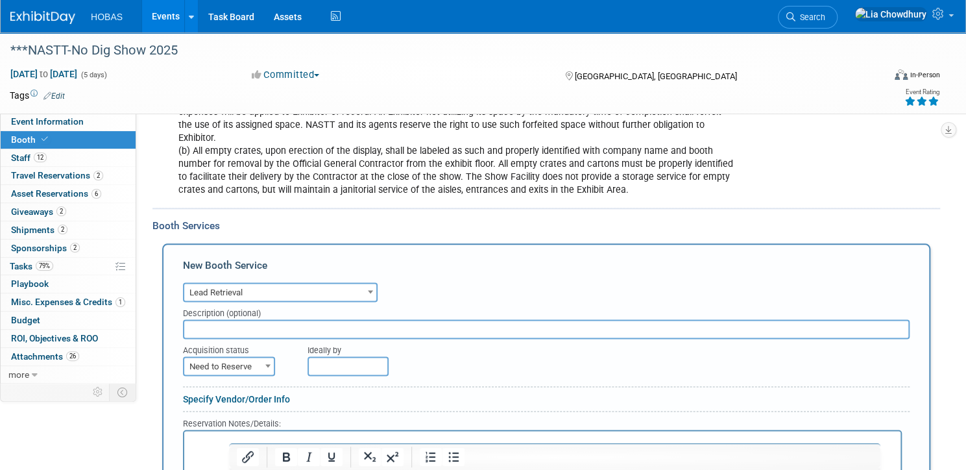
scroll to position [779, 0]
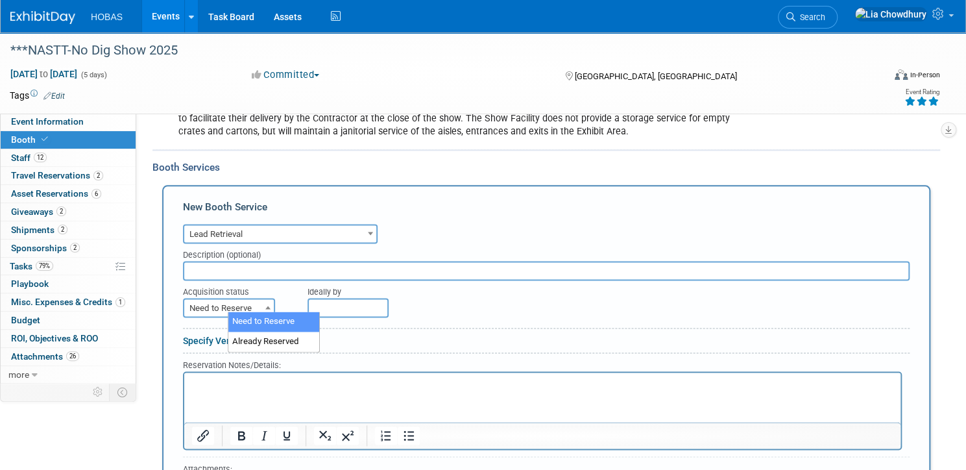
click at [269, 299] on span "Need to Reserve" at bounding box center [229, 308] width 90 height 18
select select "2"
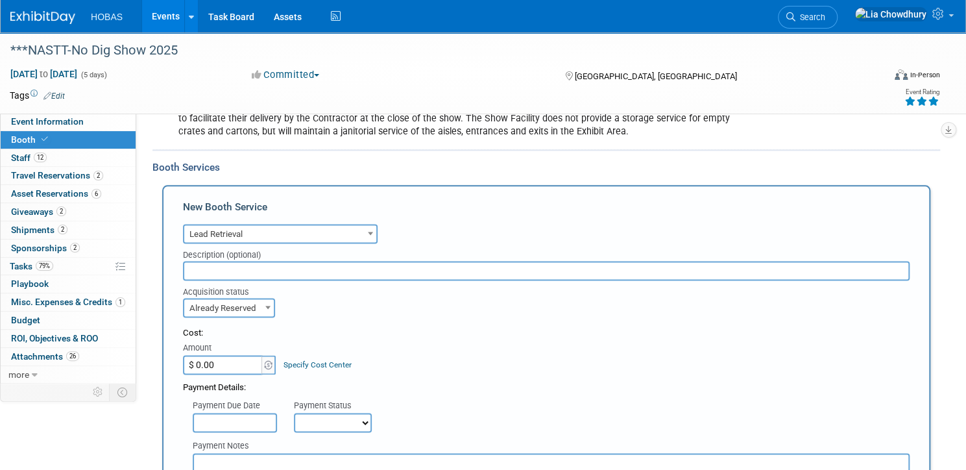
click at [243, 358] on input "$ 0.00" at bounding box center [223, 364] width 81 height 19
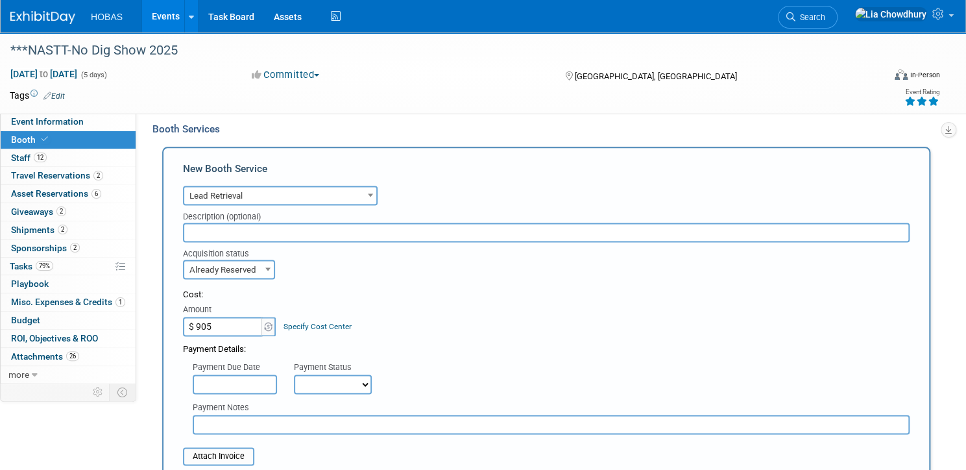
scroll to position [986, 0]
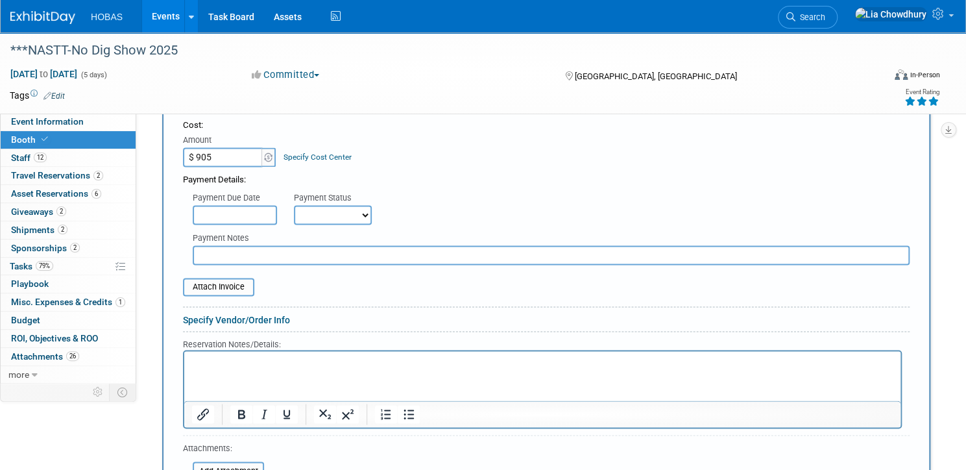
type input "$ 905.00"
click at [363, 210] on select "Not Paid Yet Partially Paid Paid in Full" at bounding box center [333, 214] width 78 height 19
select select "1"
click at [339, 205] on select "Not Paid Yet Partially Paid Paid in Full" at bounding box center [333, 214] width 78 height 19
click at [252, 279] on input "file" at bounding box center [176, 287] width 154 height 16
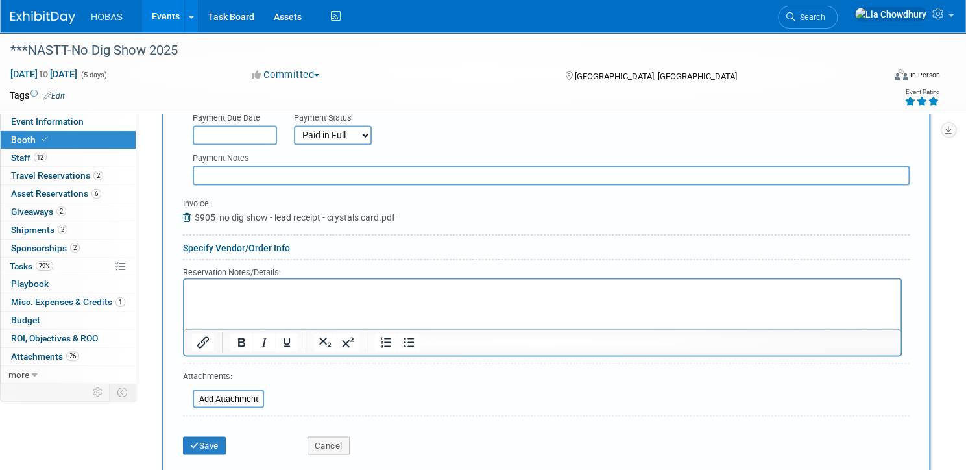
scroll to position [1090, 0]
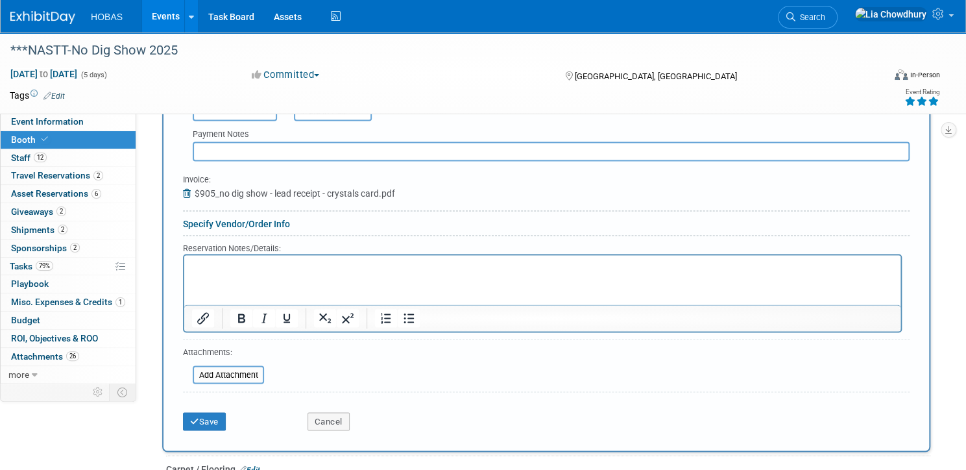
click at [226, 273] on html at bounding box center [542, 264] width 716 height 18
click at [226, 412] on button "Save" at bounding box center [204, 421] width 43 height 18
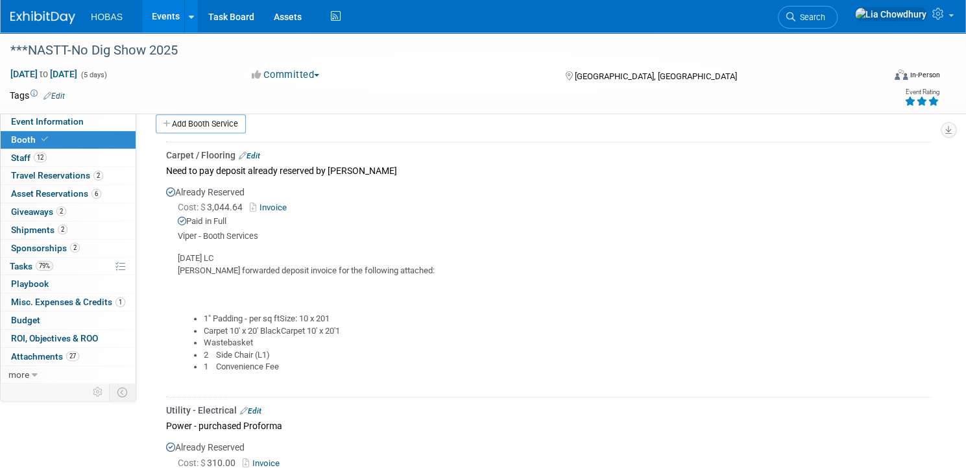
scroll to position [783, 0]
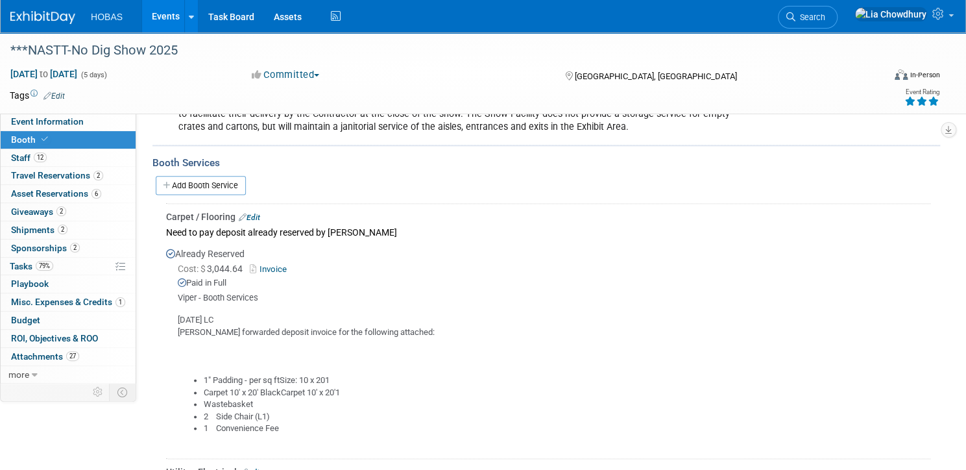
click at [260, 213] on link "Edit" at bounding box center [249, 217] width 21 height 9
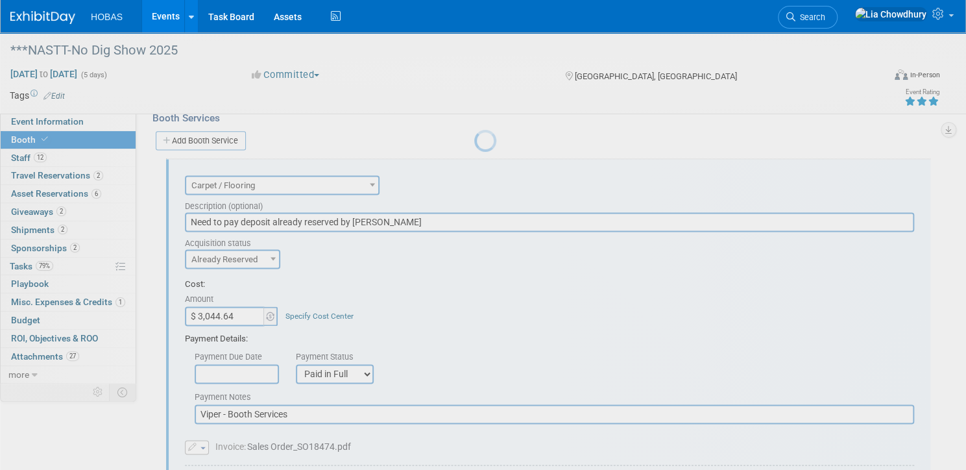
scroll to position [0, 0]
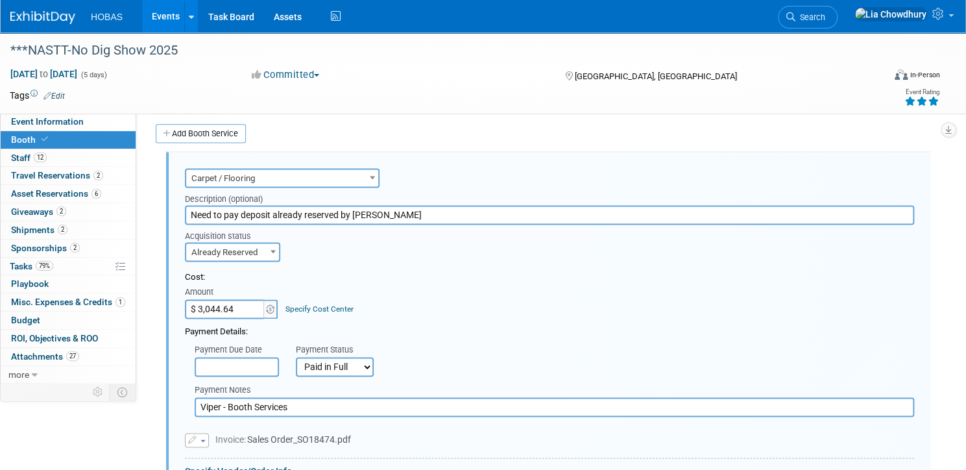
click at [266, 304] on input "$ 3,044.64" at bounding box center [225, 308] width 81 height 19
paste input "7,299.71"
type input "$ 7,299.71"
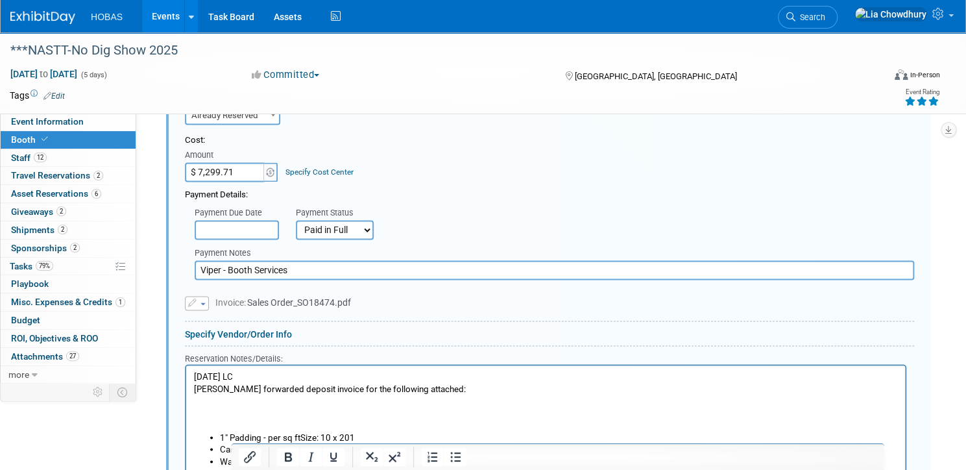
scroll to position [991, 0]
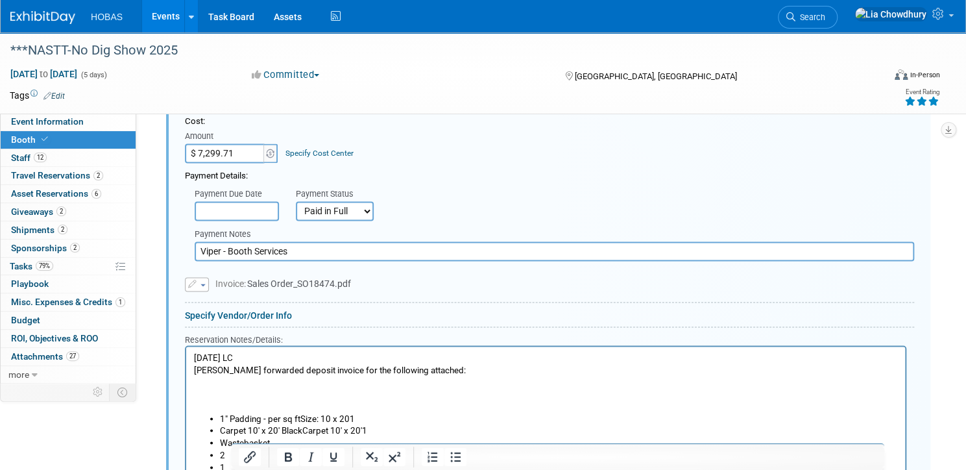
click at [206, 284] on span "button" at bounding box center [203, 285] width 5 height 3
click at [273, 297] on link "Replace with a new file" at bounding box center [251, 304] width 130 height 18
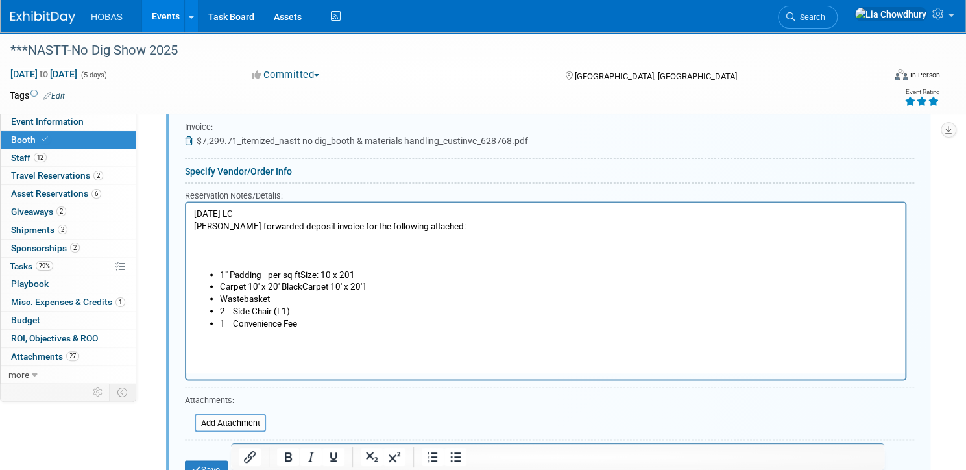
scroll to position [1147, 0]
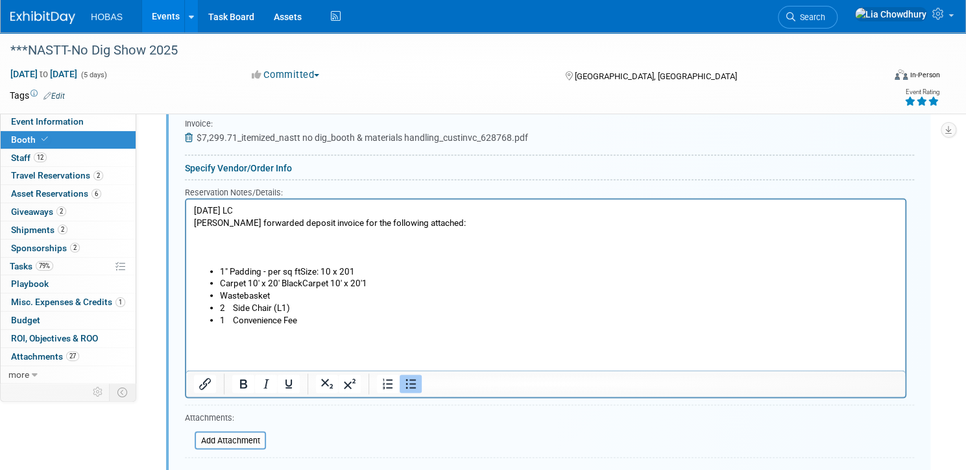
click at [352, 290] on li "Wastebasket" at bounding box center [559, 295] width 678 height 12
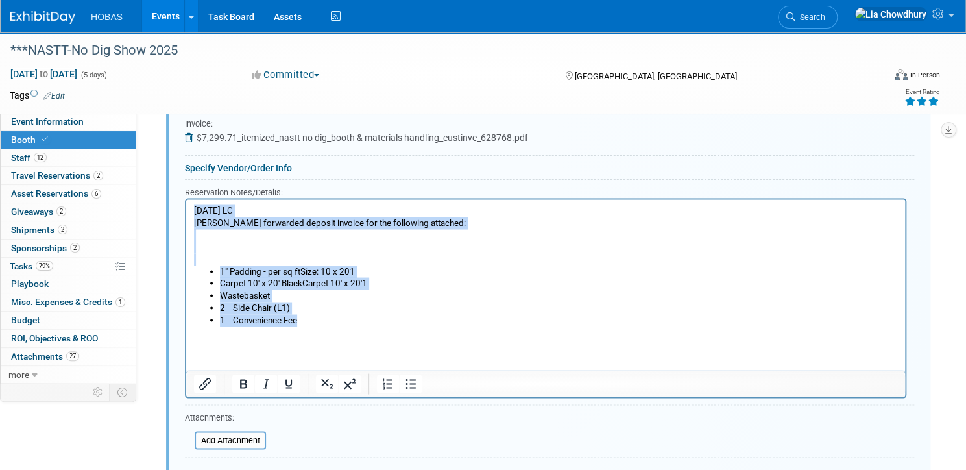
drag, startPoint x: 345, startPoint y: 323, endPoint x: 164, endPoint y: 182, distance: 229.4
click at [186, 199] on html "3/10/25 LC Tracy forwarded deposit invoice for the following attached: 1" Paddi…" at bounding box center [545, 268] width 719 height 139
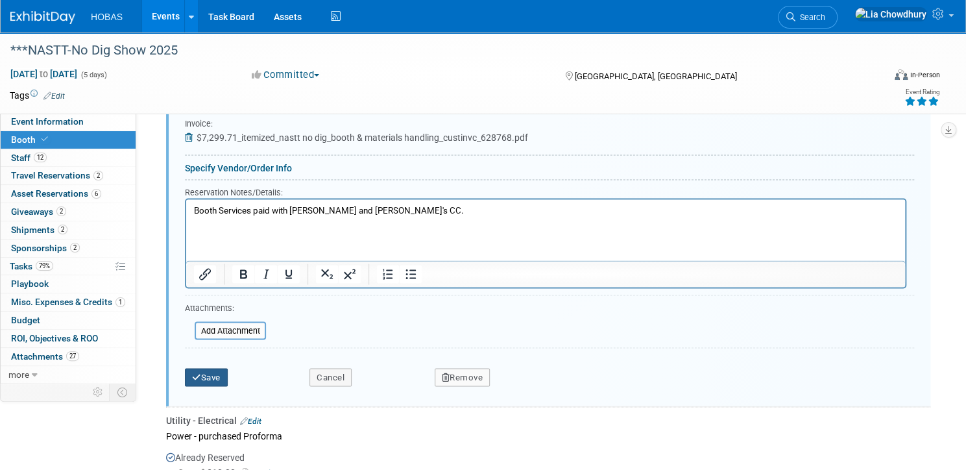
click at [228, 371] on button "Save" at bounding box center [206, 377] width 43 height 18
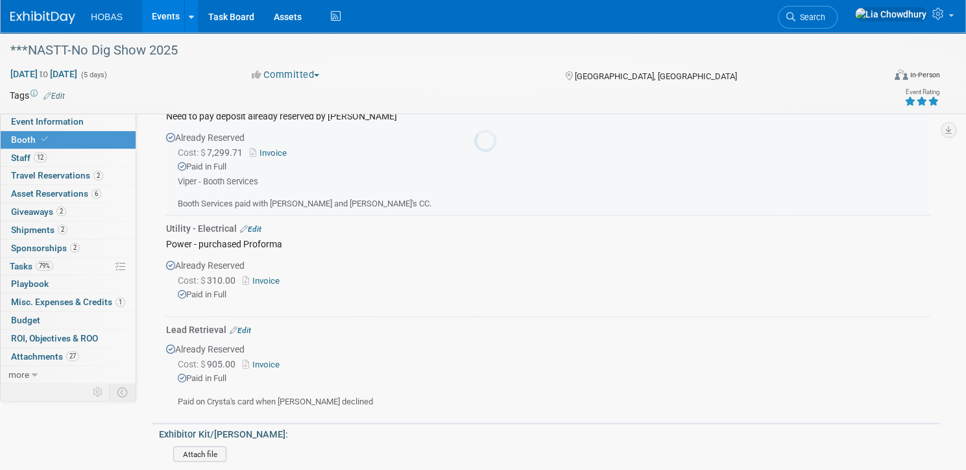
scroll to position [835, 0]
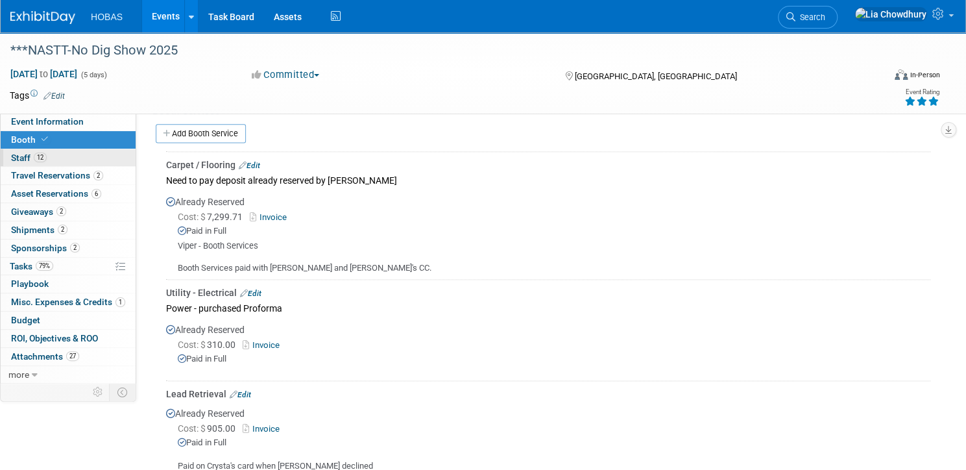
click at [47, 153] on span "Staff 12" at bounding box center [29, 157] width 36 height 10
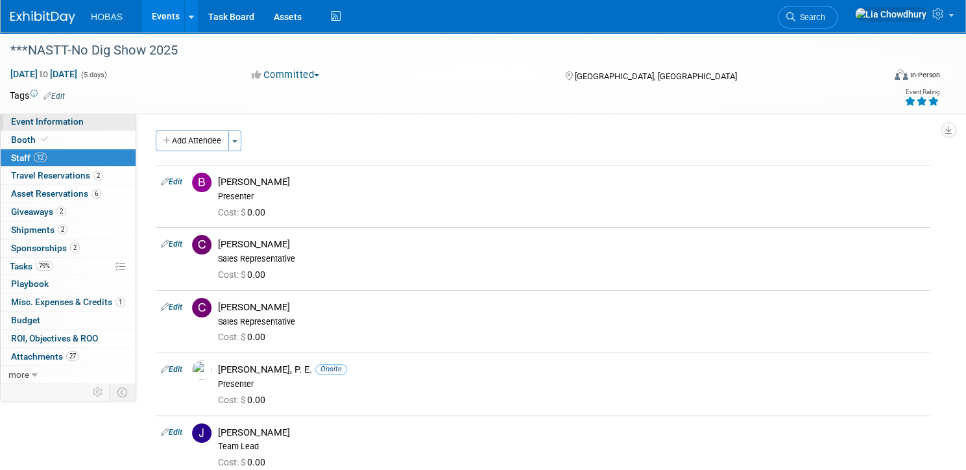
click at [67, 129] on link "Event Information" at bounding box center [68, 122] width 135 height 18
select select "Contractors"
select select "Tradeshow National"
select select "Trenchless"
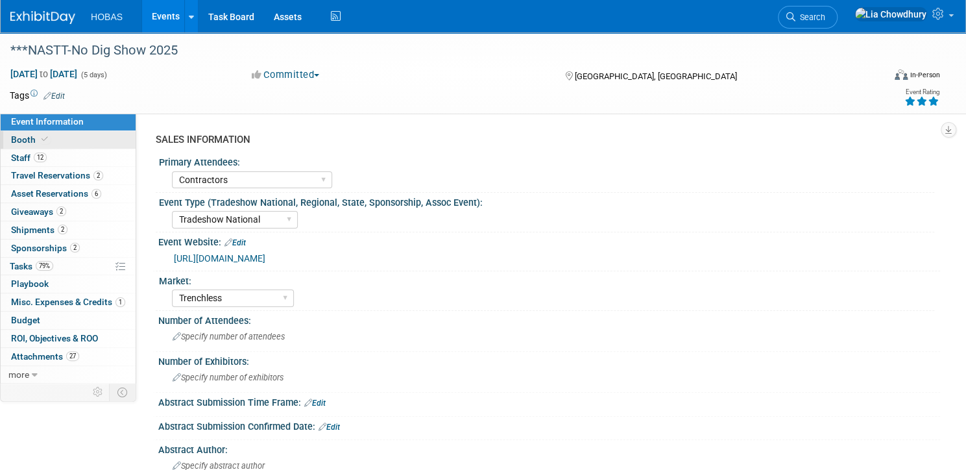
click at [51, 141] on span "Booth" at bounding box center [31, 139] width 40 height 10
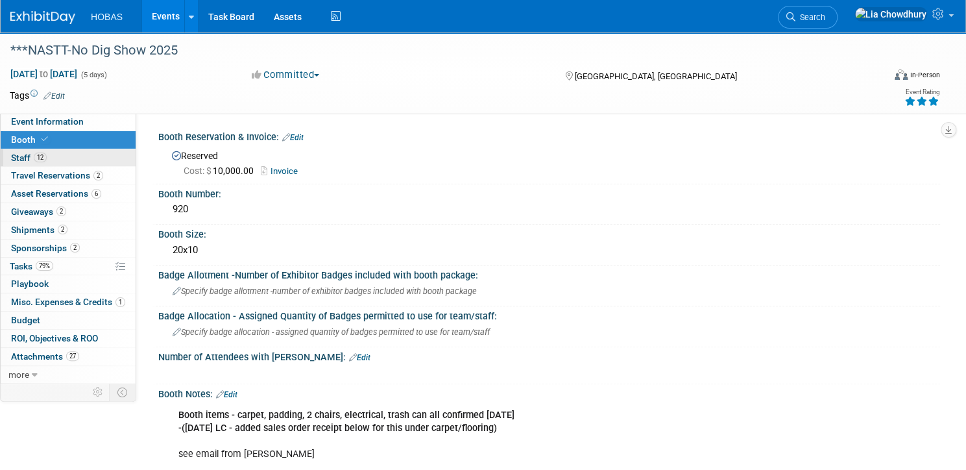
click at [47, 156] on span "Staff 12" at bounding box center [29, 157] width 36 height 10
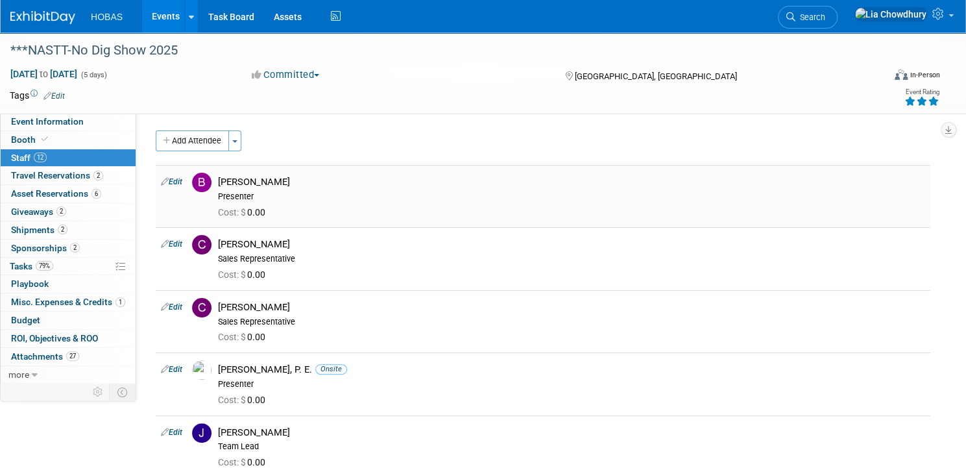
click at [182, 182] on link "Edit" at bounding box center [171, 181] width 21 height 9
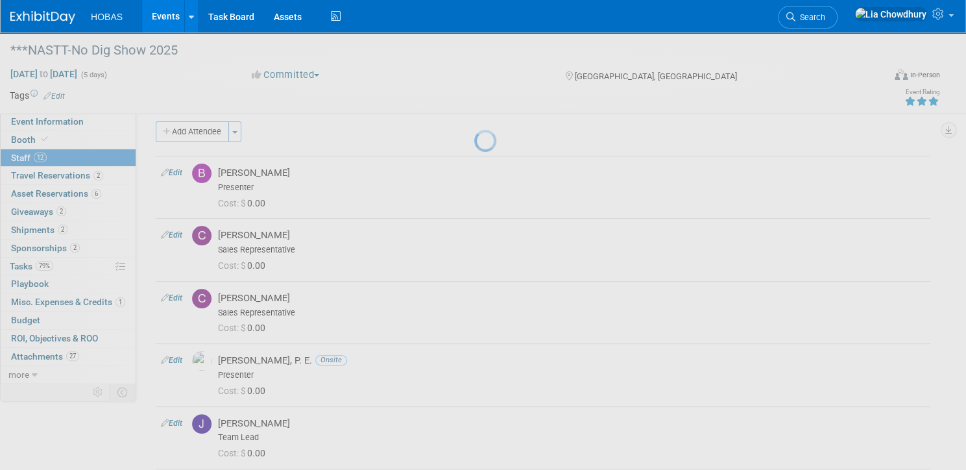
select select "4ea4537b-4880-4bc8-a961-4164efcc04fe"
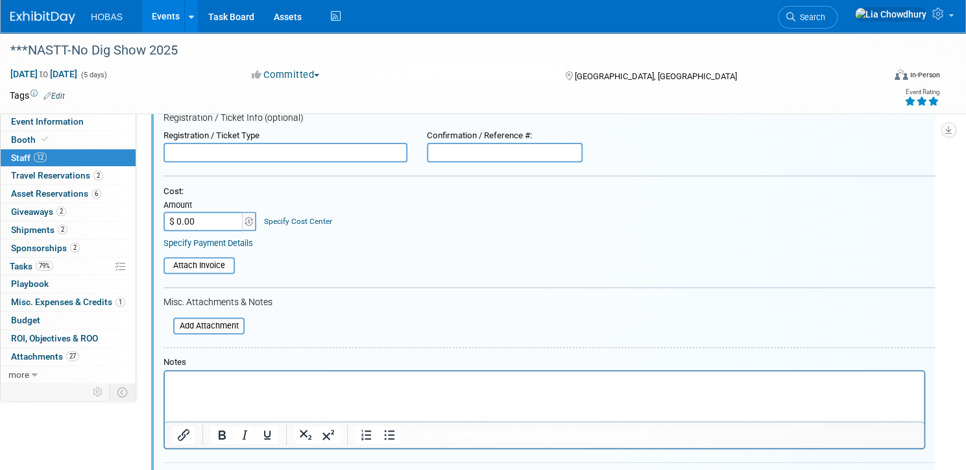
scroll to position [173, 0]
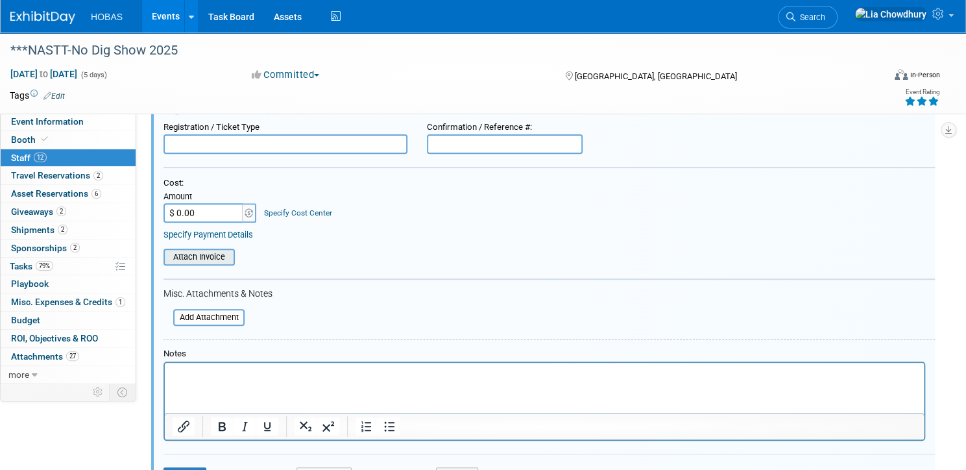
click at [234, 252] on input "file" at bounding box center [156, 257] width 154 height 14
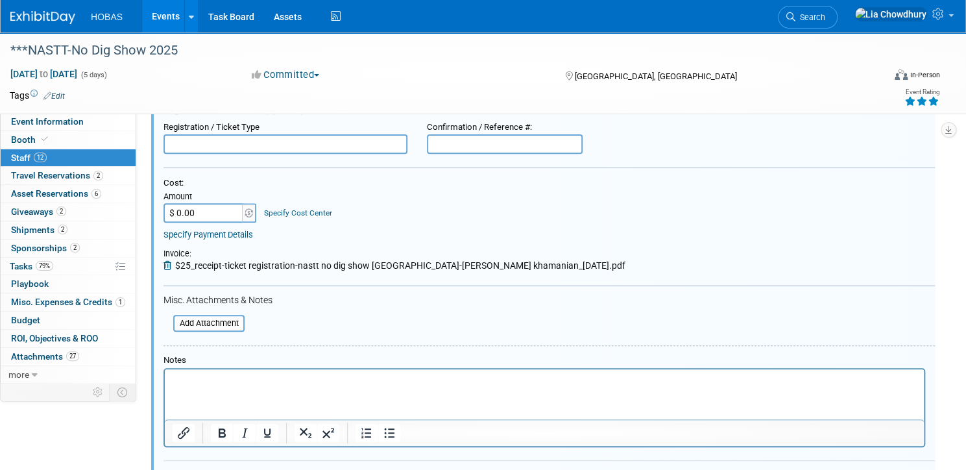
click at [241, 207] on input "$ 0.00" at bounding box center [204, 212] width 81 height 19
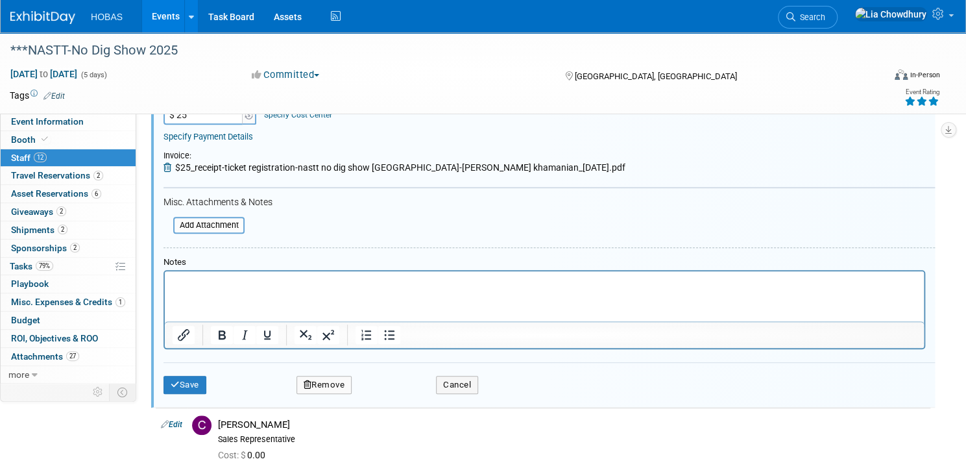
scroll to position [277, 0]
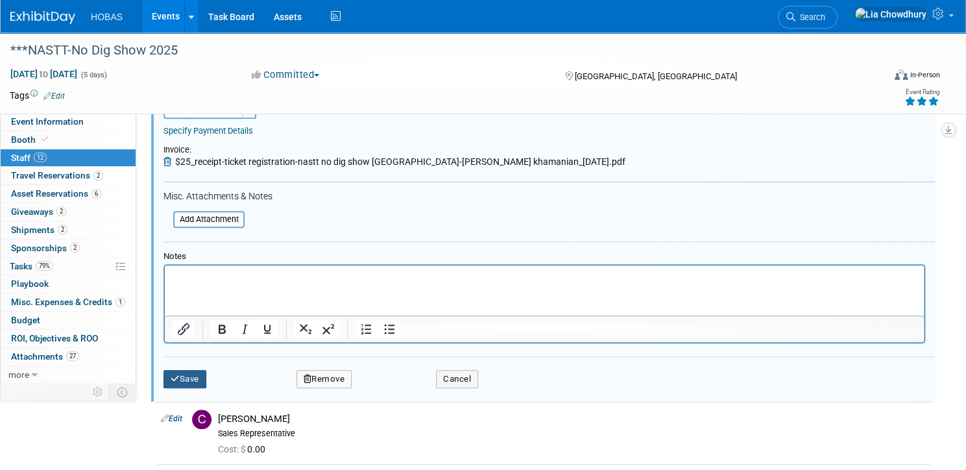
type input "$ 25.00"
click at [206, 372] on button "Save" at bounding box center [185, 379] width 43 height 18
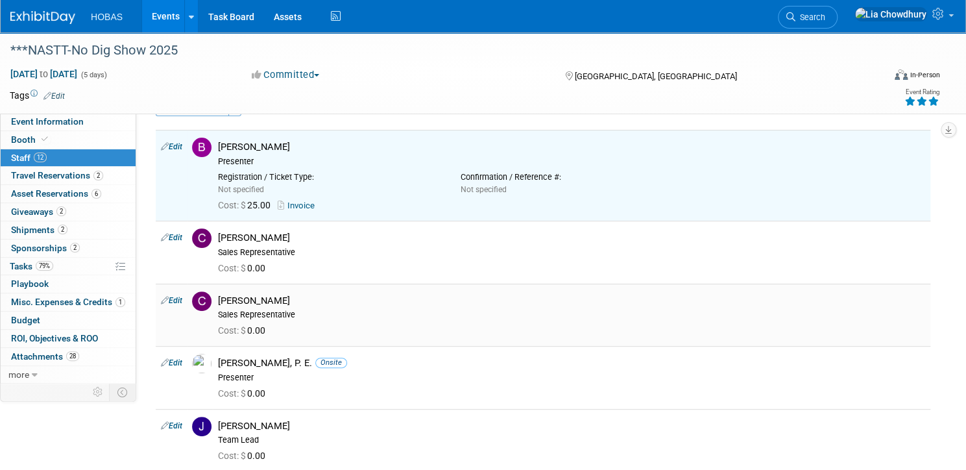
scroll to position [0, 0]
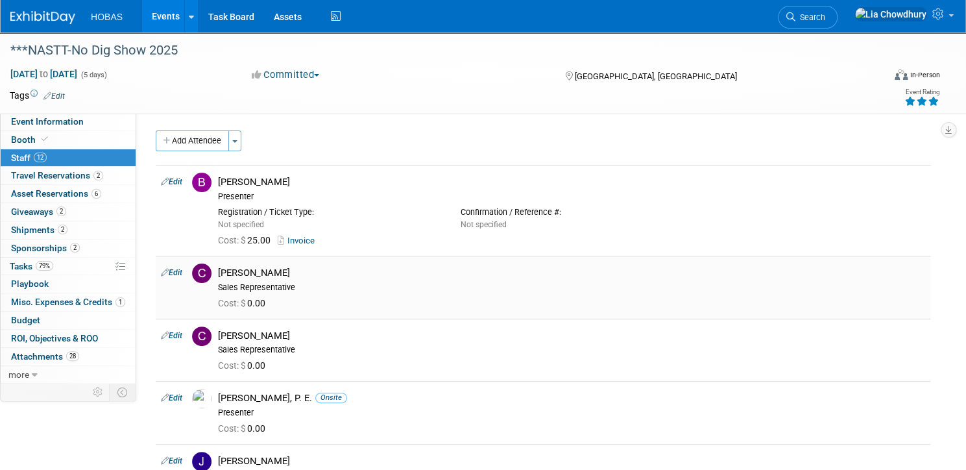
click at [182, 272] on link "Edit" at bounding box center [171, 272] width 21 height 9
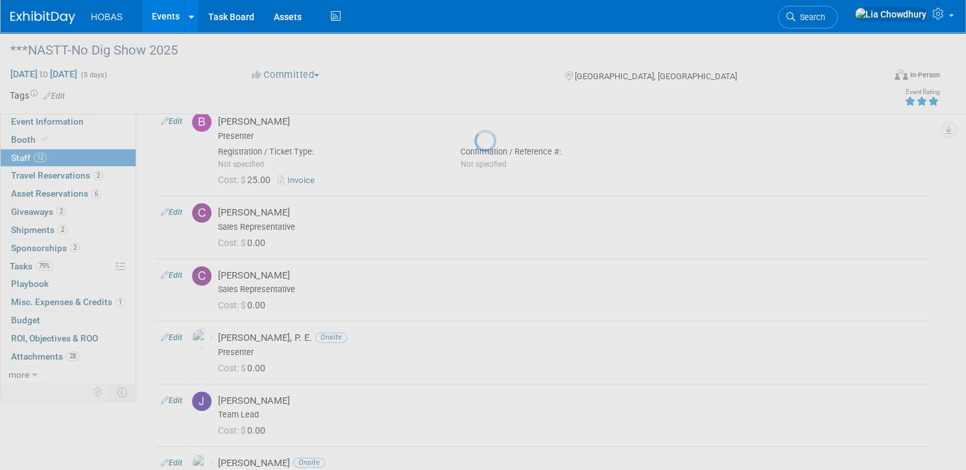
select select "c234a645-8667-4a44-b3b8-04984334940a"
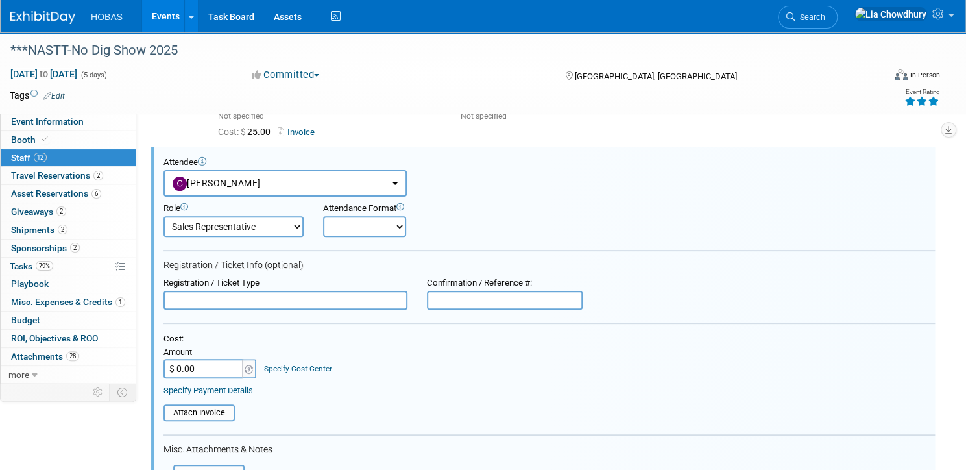
click at [245, 363] on input "$ 0.00" at bounding box center [204, 368] width 81 height 19
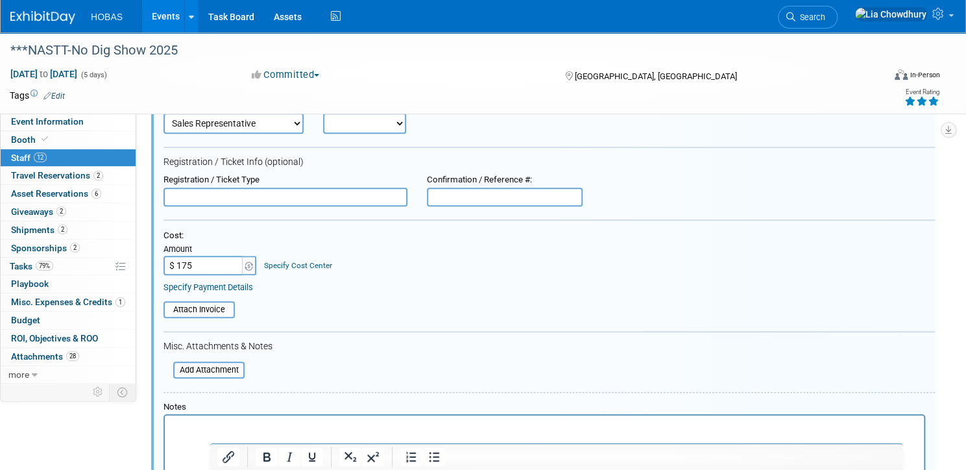
scroll to position [212, 0]
type input "$ 175.00"
click at [235, 313] on div "Attach Invoice" at bounding box center [199, 308] width 71 height 17
click at [234, 304] on input "file" at bounding box center [156, 309] width 154 height 14
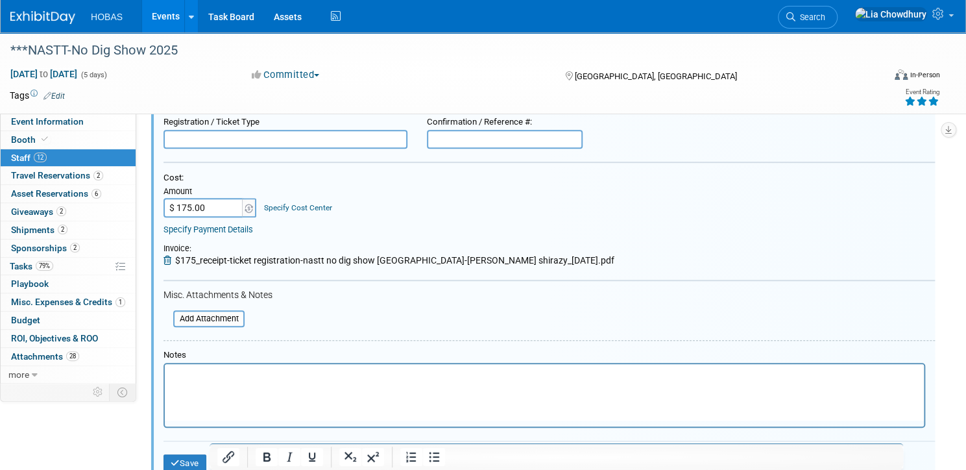
scroll to position [368, 0]
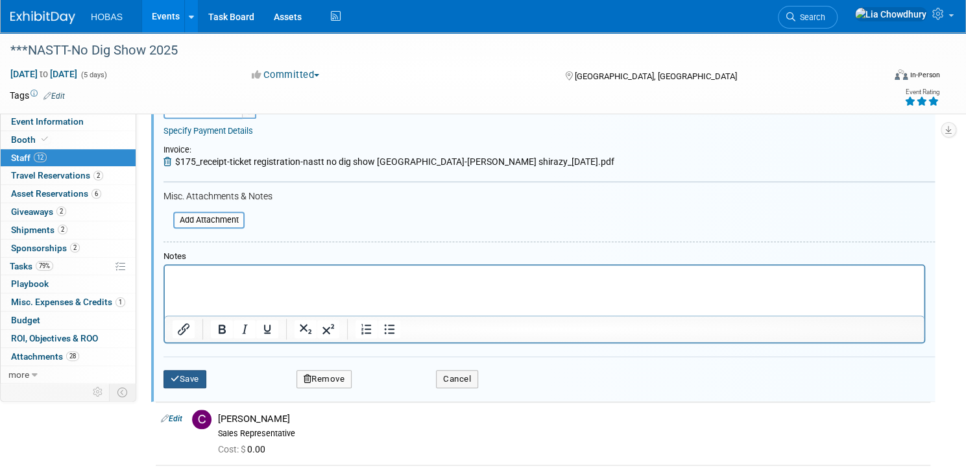
click at [206, 372] on button "Save" at bounding box center [185, 379] width 43 height 18
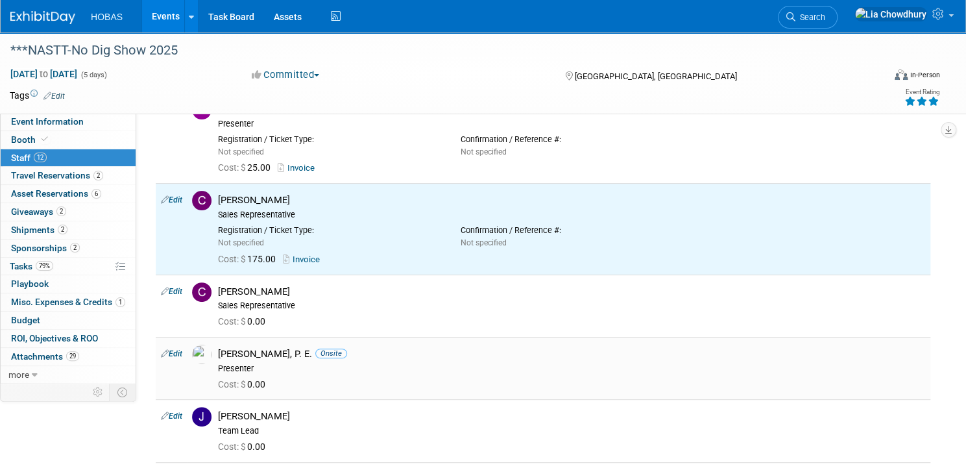
scroll to position [0, 0]
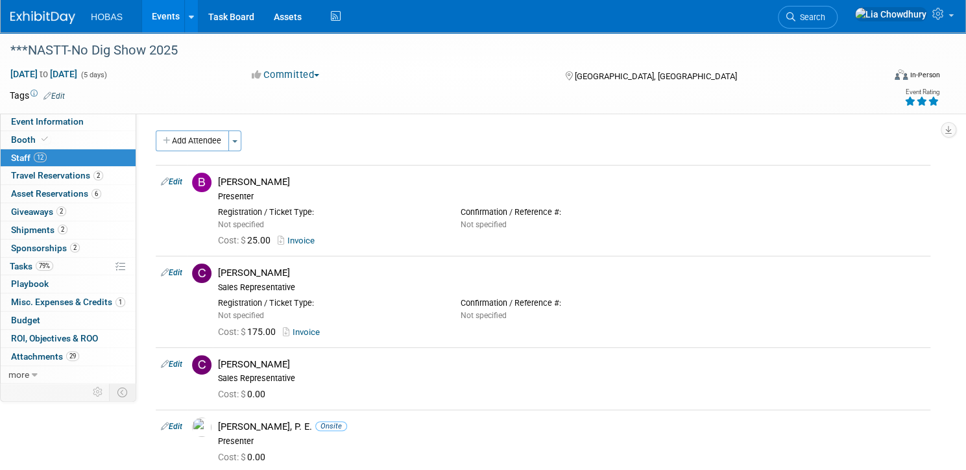
click at [182, 363] on link "Edit" at bounding box center [171, 363] width 21 height 9
select select "b3151f3e-feaa-4c84-b0df-4d0ee9fd1643"
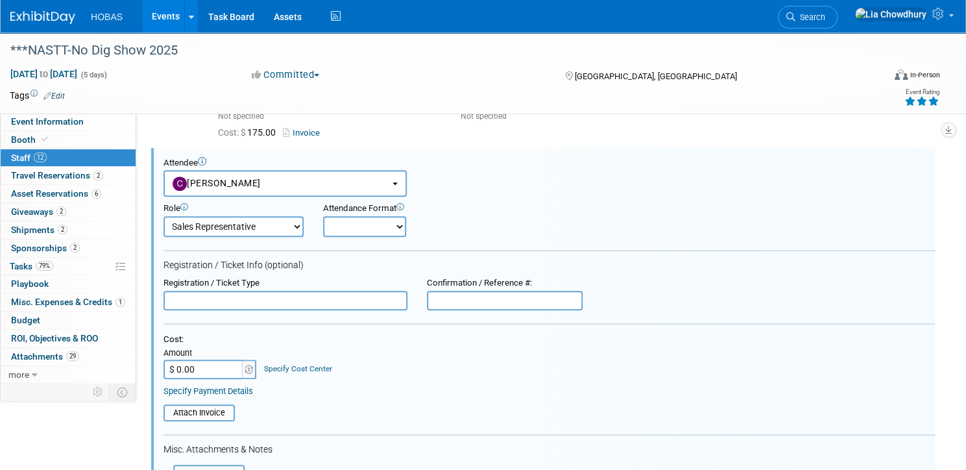
click at [245, 371] on input "$ 0.00" at bounding box center [204, 368] width 81 height 19
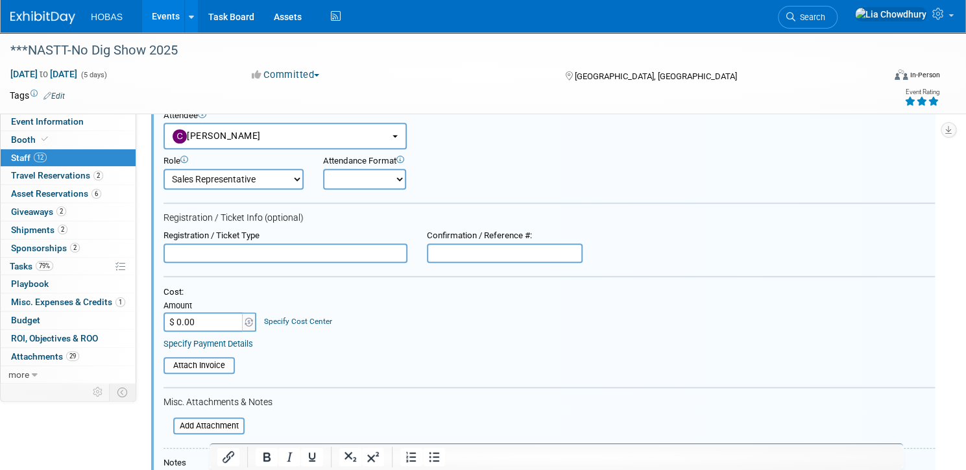
scroll to position [407, 0]
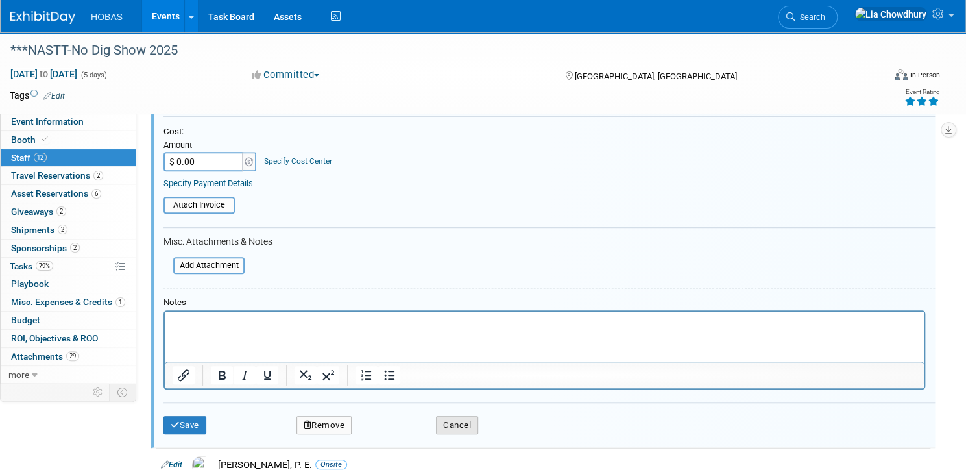
click at [478, 421] on button "Cancel" at bounding box center [457, 425] width 42 height 18
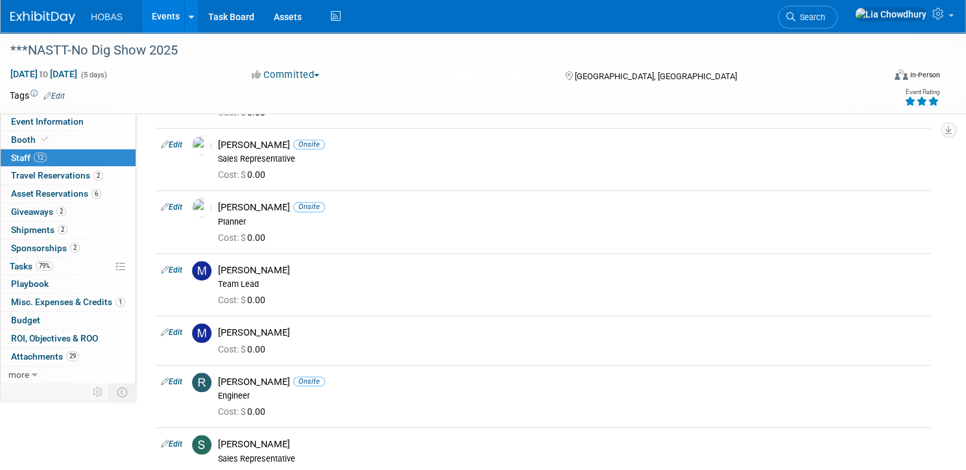
scroll to position [0, 0]
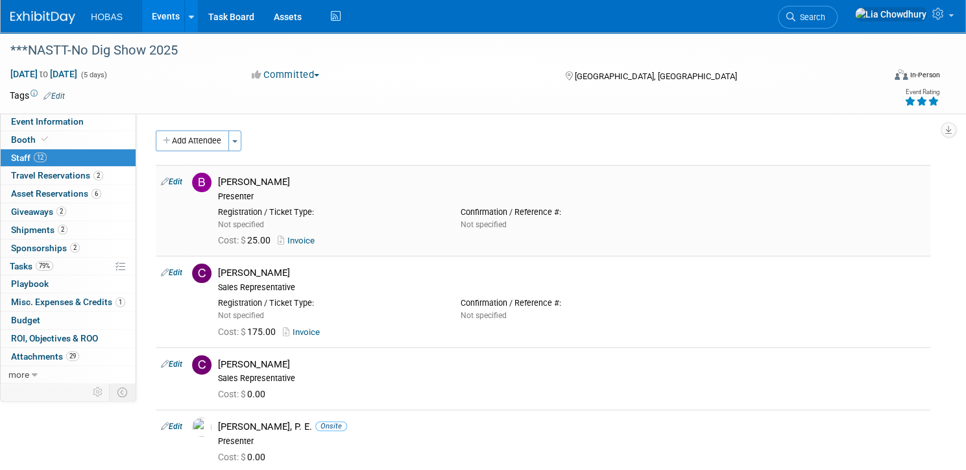
click at [182, 181] on link "Edit" at bounding box center [171, 181] width 21 height 9
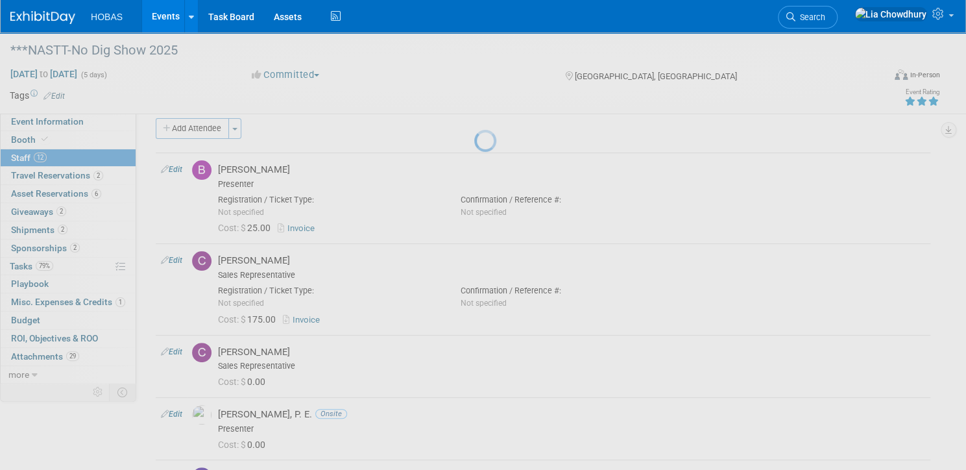
select select "4ea4537b-4880-4bc8-a961-4164efcc04fe"
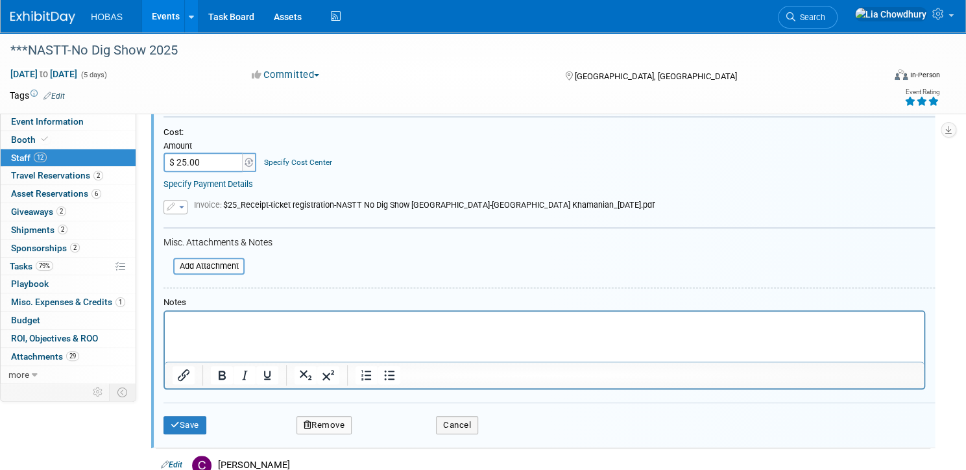
scroll to position [225, 0]
click at [184, 204] on span "button" at bounding box center [181, 205] width 5 height 3
click at [186, 239] on icon at bounding box center [181, 243] width 9 height 9
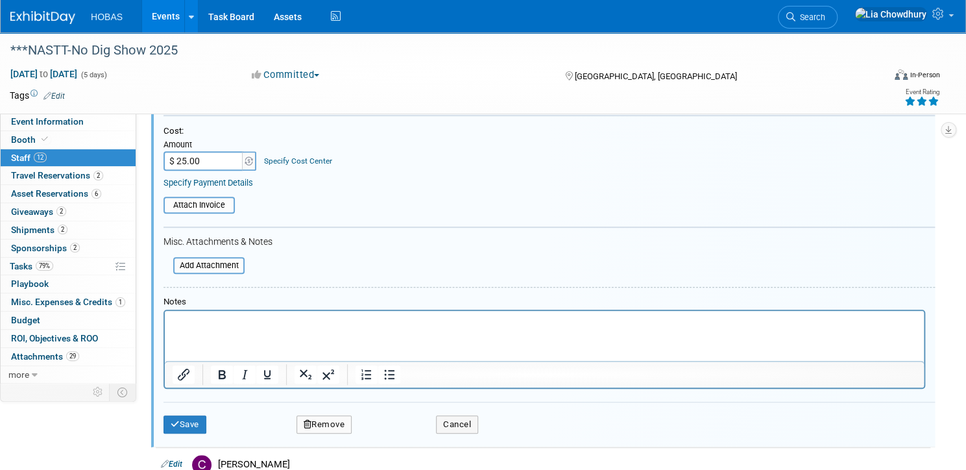
click at [245, 160] on input "$ 25.00" at bounding box center [204, 160] width 81 height 19
type input "$ 0.00"
click at [206, 419] on button "Save" at bounding box center [185, 424] width 43 height 18
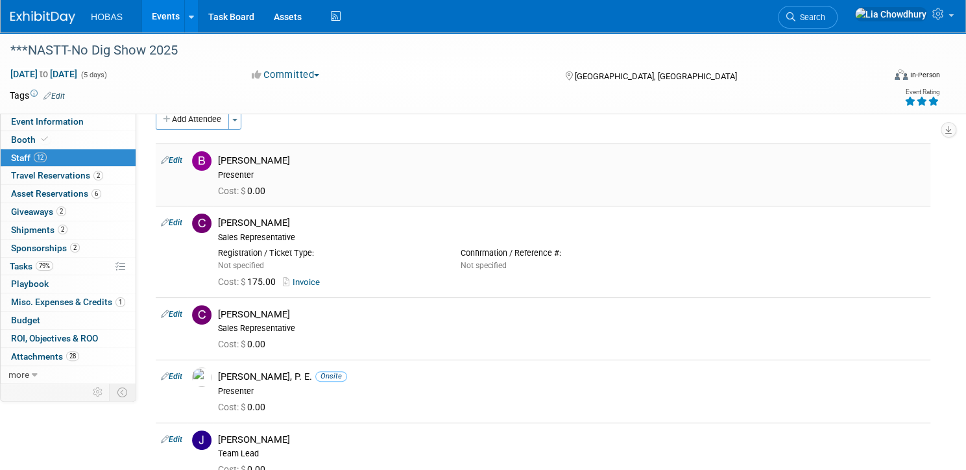
scroll to position [18, 0]
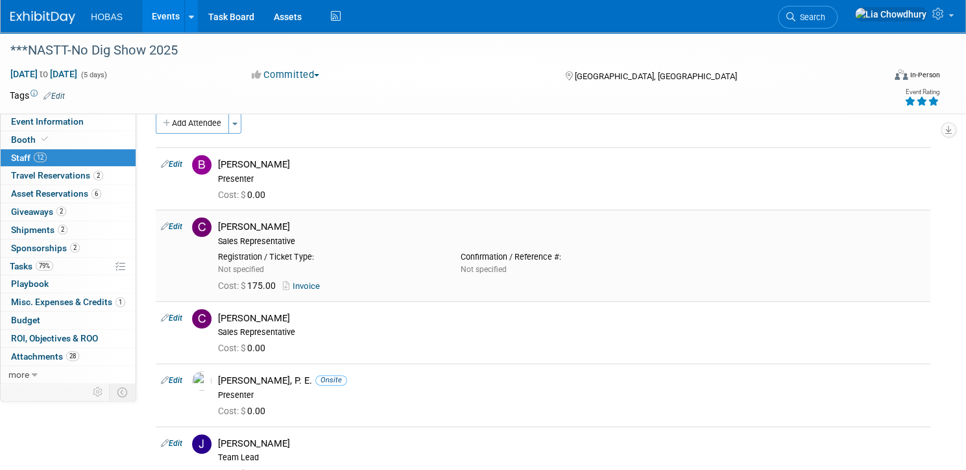
click at [187, 221] on td "Edit" at bounding box center [171, 255] width 31 height 91
click at [182, 227] on link "Edit" at bounding box center [171, 226] width 21 height 9
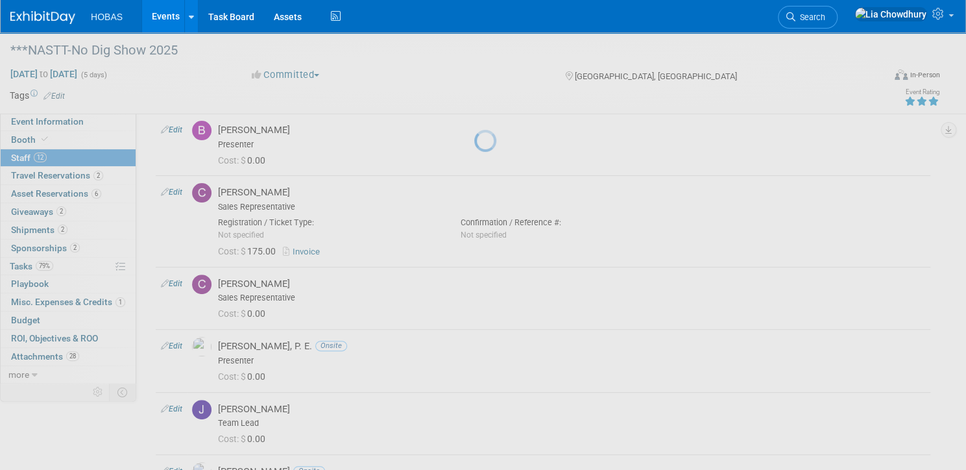
select select "c234a645-8667-4a44-b3b8-04984334940a"
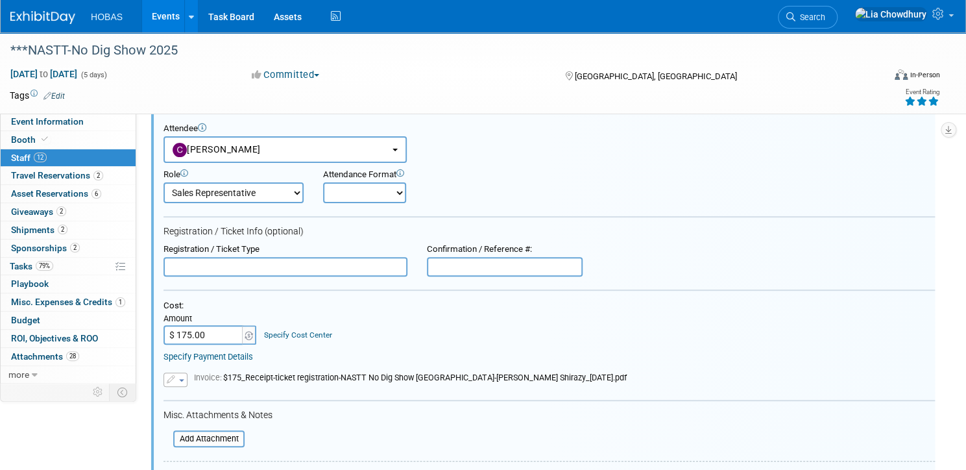
scroll to position [132, 0]
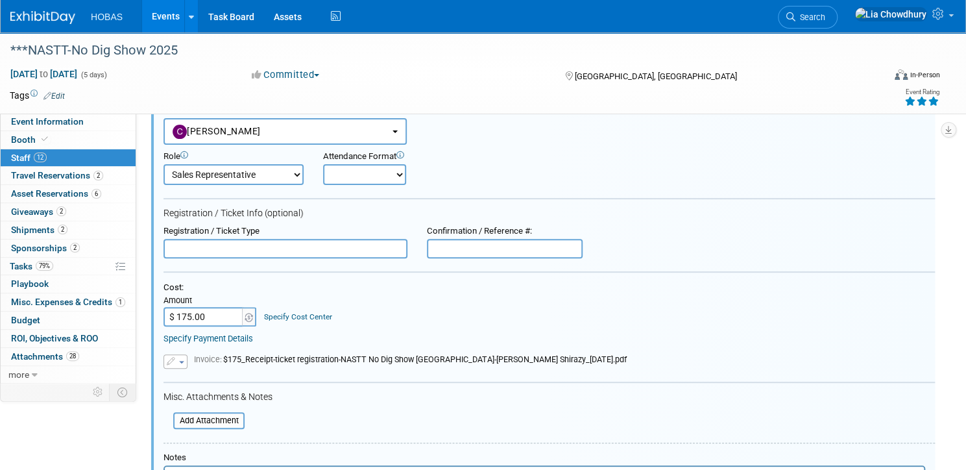
click at [184, 361] on span "button" at bounding box center [181, 362] width 5 height 3
click at [242, 393] on link "Remove attachment" at bounding box center [229, 399] width 130 height 18
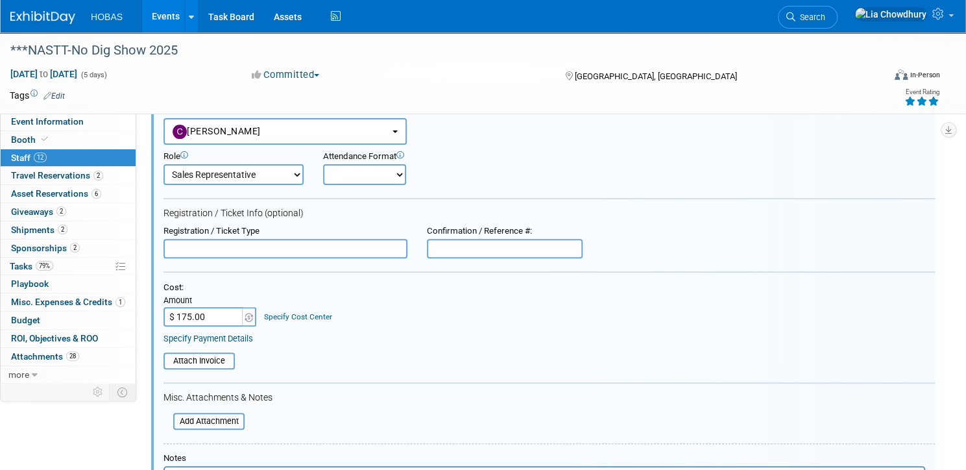
click at [245, 315] on input "$ 175.00" at bounding box center [204, 316] width 81 height 19
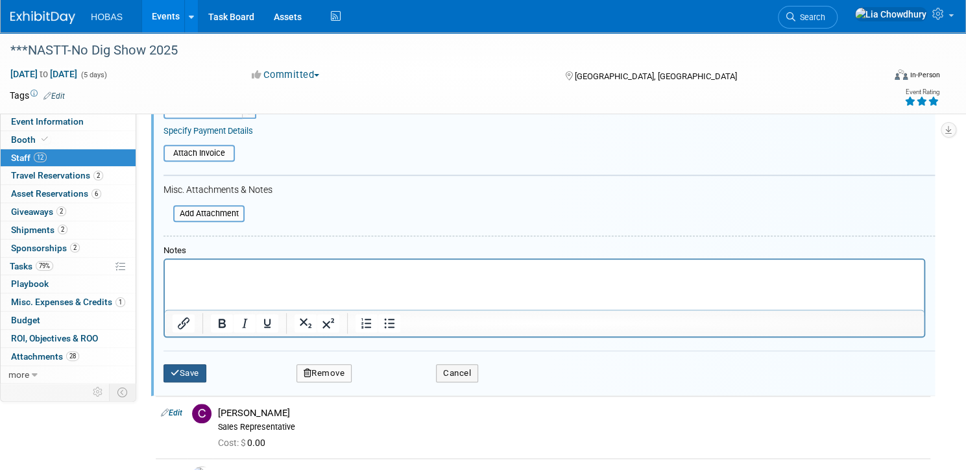
type input "$ 0.00"
click at [206, 364] on button "Save" at bounding box center [185, 373] width 43 height 18
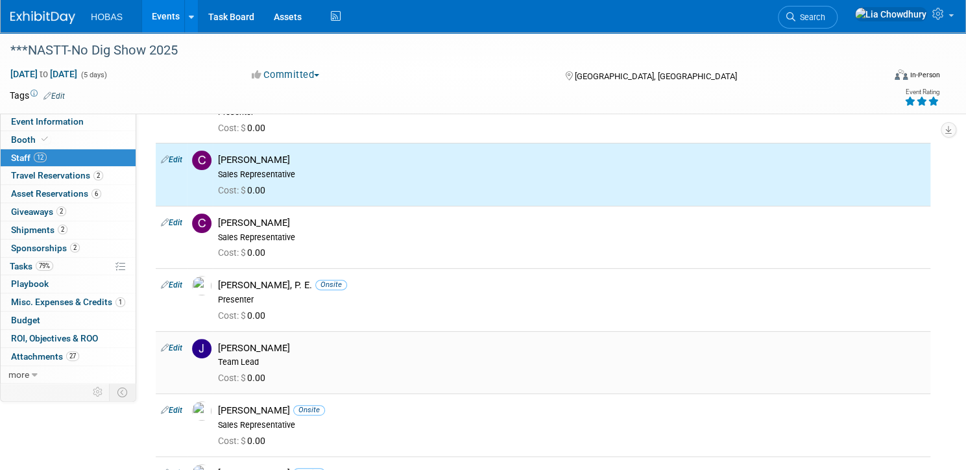
scroll to position [0, 0]
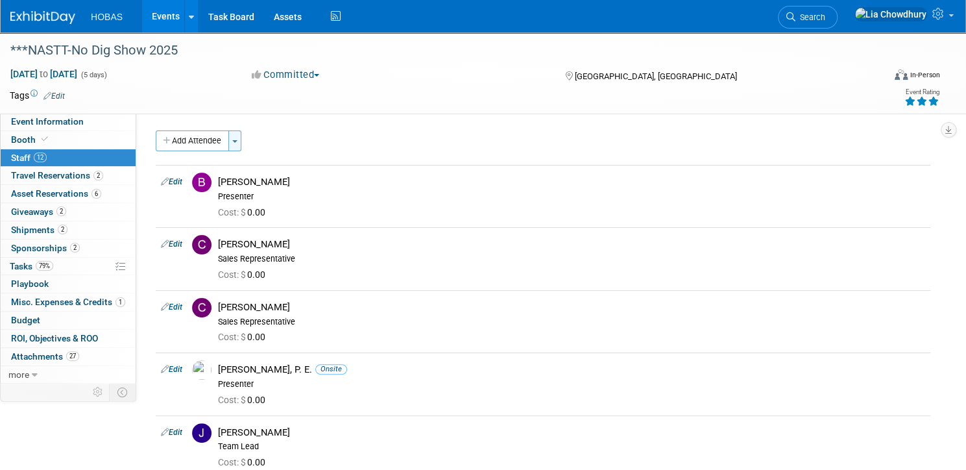
click at [237, 140] on span "button" at bounding box center [234, 141] width 5 height 3
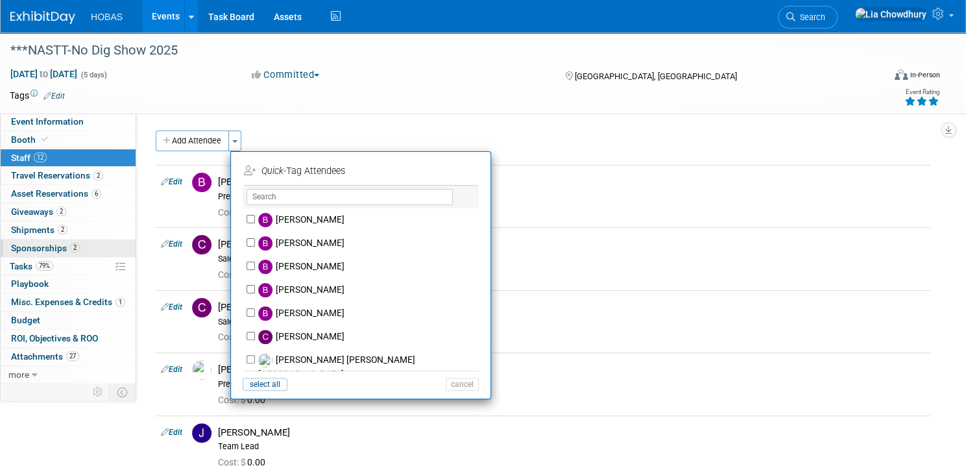
click at [80, 243] on span "Sponsorships 2" at bounding box center [45, 248] width 69 height 10
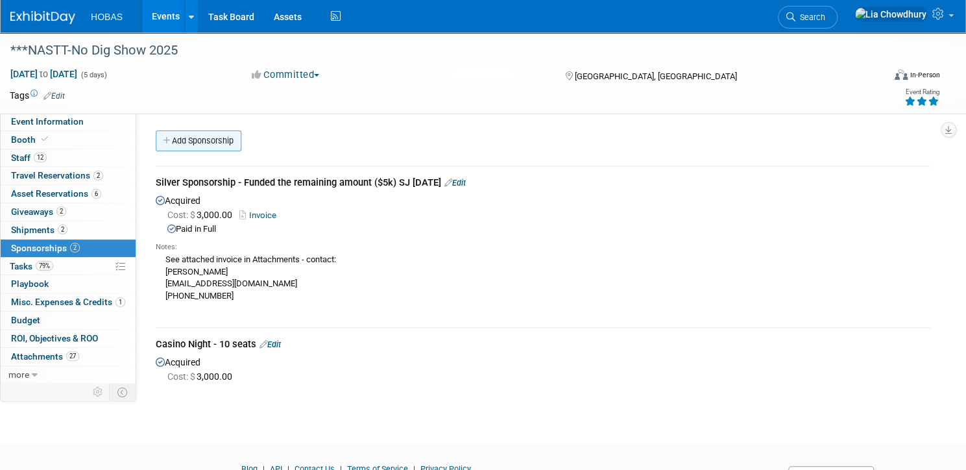
click at [241, 149] on link "Add Sponsorship" at bounding box center [199, 140] width 86 height 21
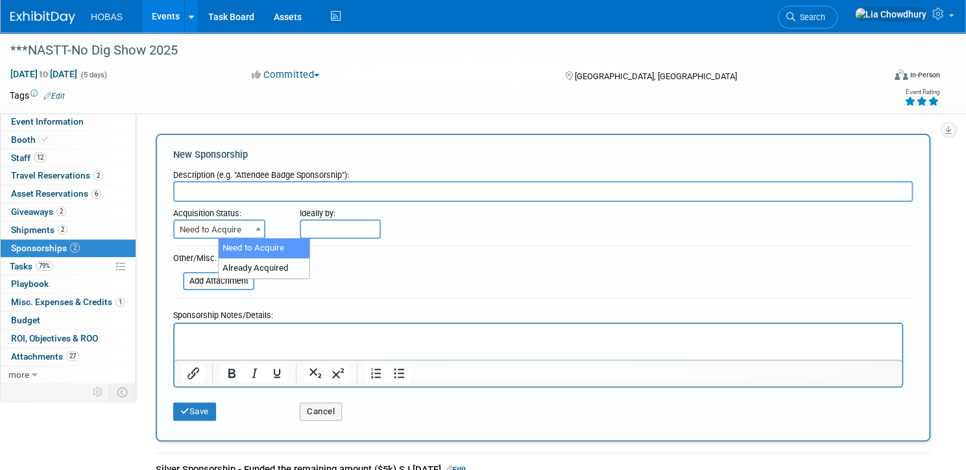
click at [264, 224] on span "Need to Acquire" at bounding box center [220, 230] width 90 height 18
select select "2"
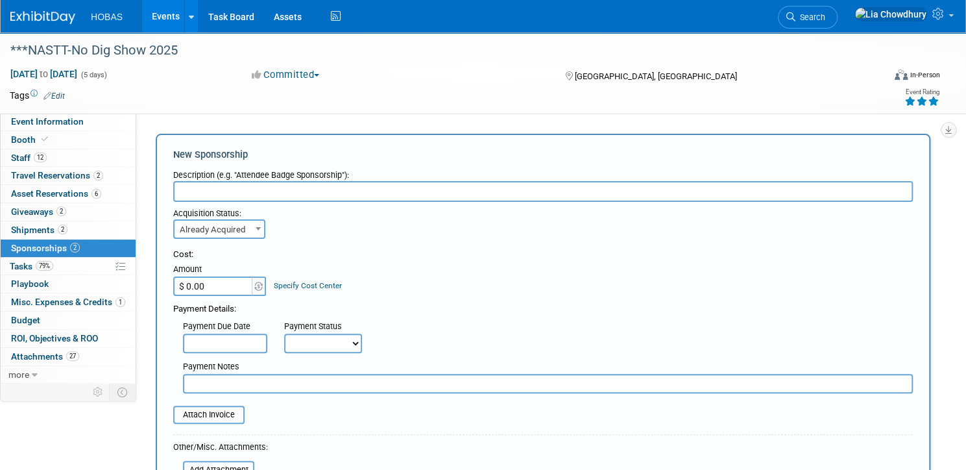
click at [254, 285] on input "$ 0.00" at bounding box center [213, 285] width 81 height 19
type input "$ 1,450.00"
click at [291, 186] on input "text" at bounding box center [543, 191] width 740 height 21
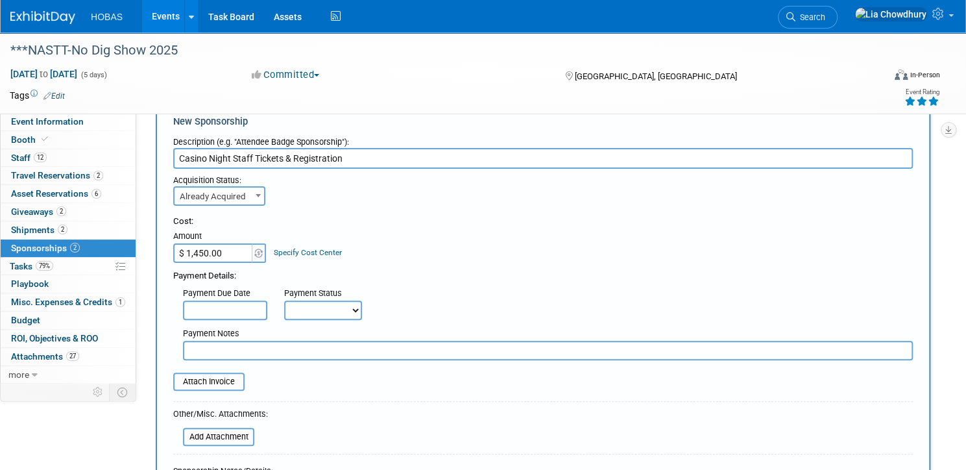
scroll to position [52, 0]
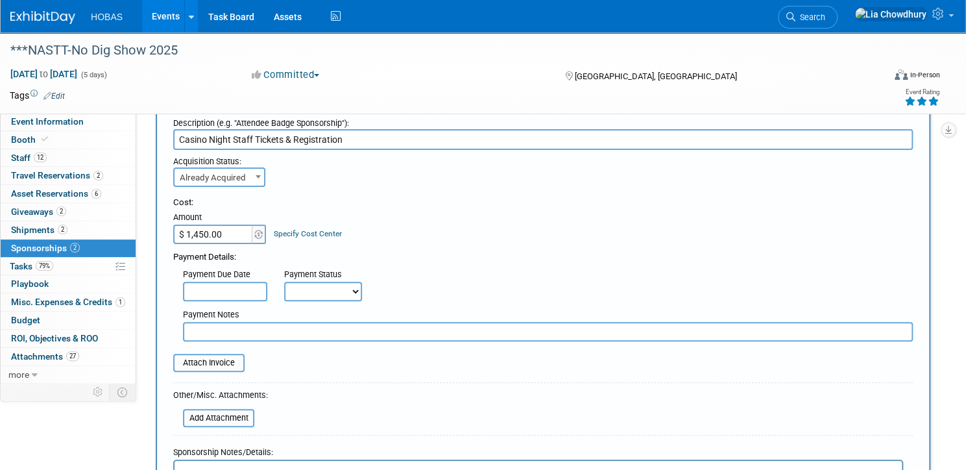
type input "Casino Night Staff Tickets & Registration"
click at [362, 291] on select "Not Paid Yet Partially Paid Paid in Full" at bounding box center [323, 291] width 78 height 19
select select "1"
click at [329, 282] on select "Not Paid Yet Partially Paid Paid in Full" at bounding box center [323, 291] width 78 height 19
click at [243, 358] on input "file" at bounding box center [166, 363] width 154 height 16
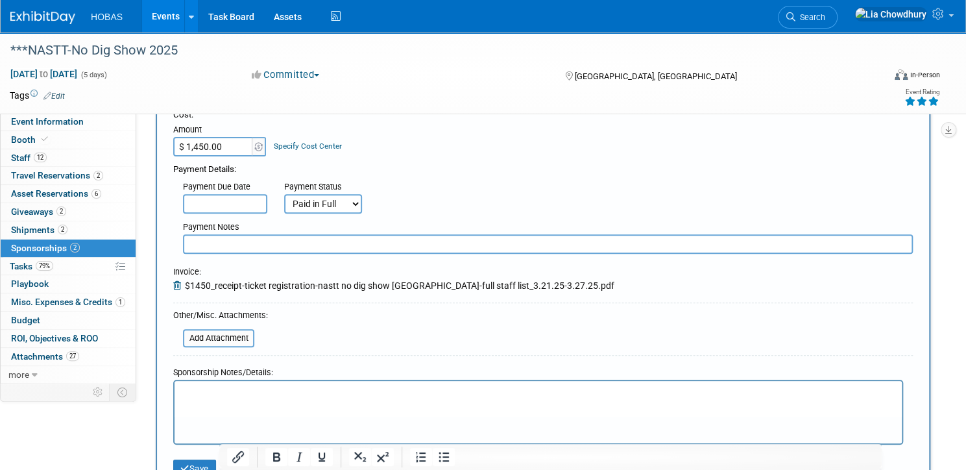
scroll to position [208, 0]
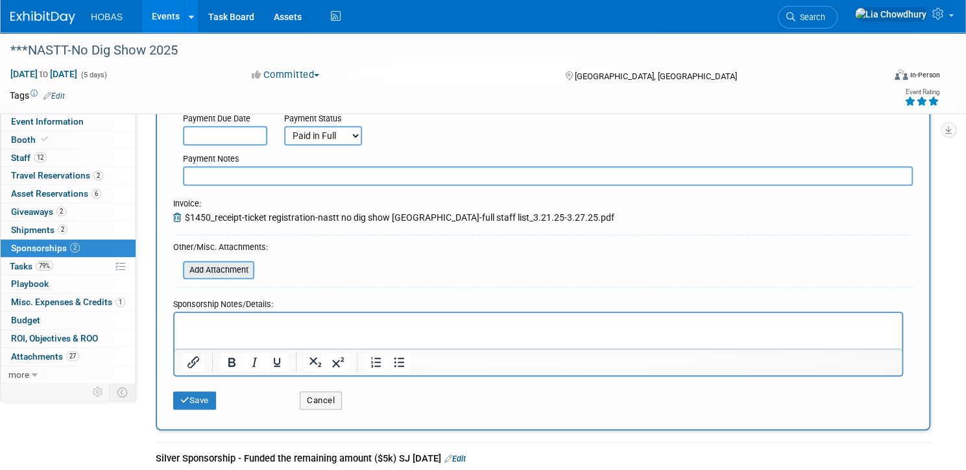
click at [253, 271] on input "file" at bounding box center [176, 270] width 154 height 16
click at [216, 403] on button "Save" at bounding box center [194, 400] width 43 height 18
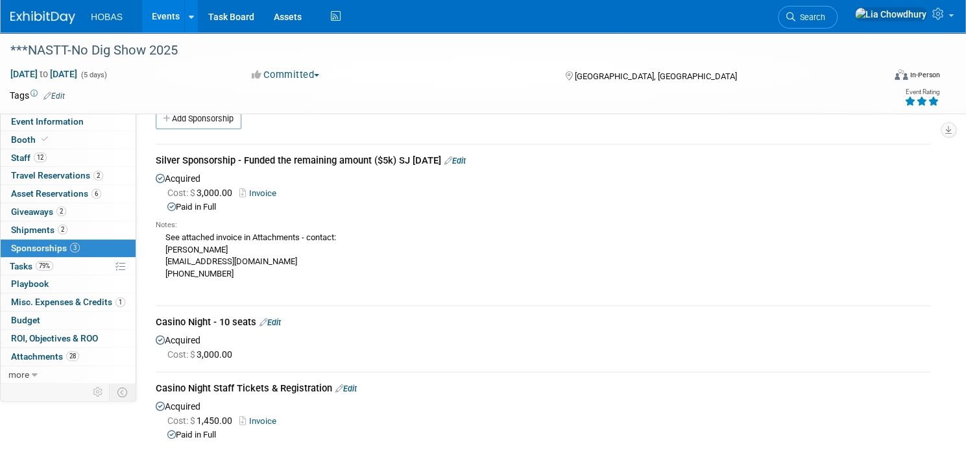
scroll to position [0, 0]
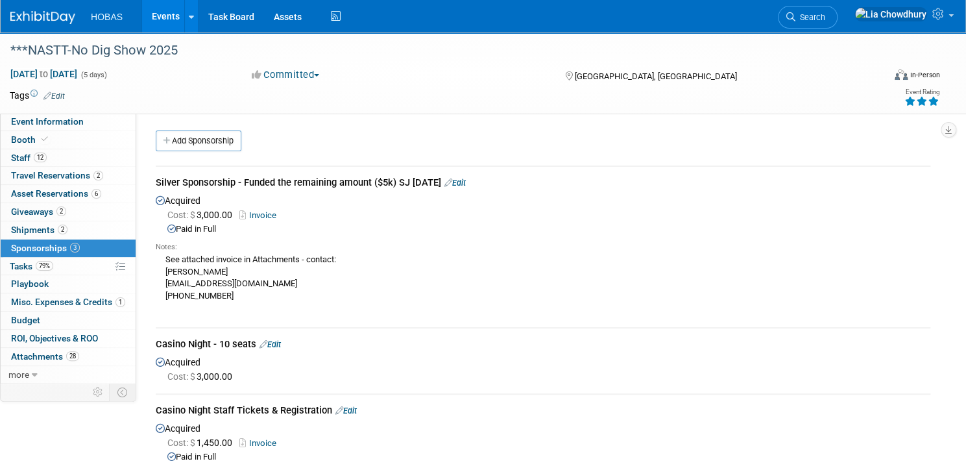
click at [281, 345] on link "Edit" at bounding box center [270, 344] width 21 height 10
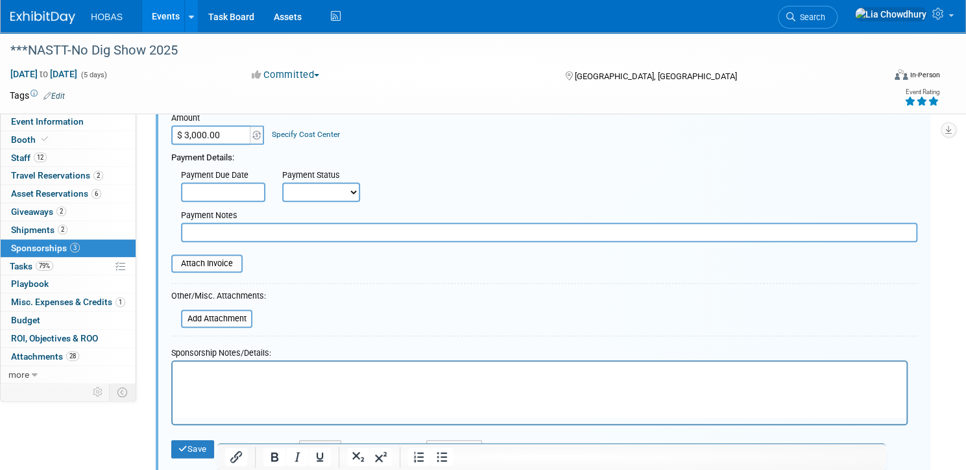
scroll to position [335, 0]
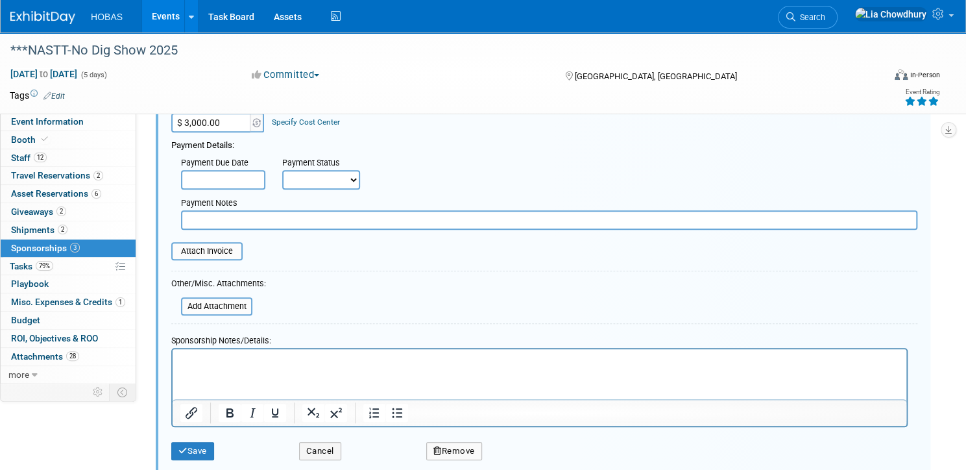
click at [472, 445] on button "Remove" at bounding box center [454, 451] width 56 height 18
click at [214, 446] on button "Save" at bounding box center [192, 451] width 43 height 18
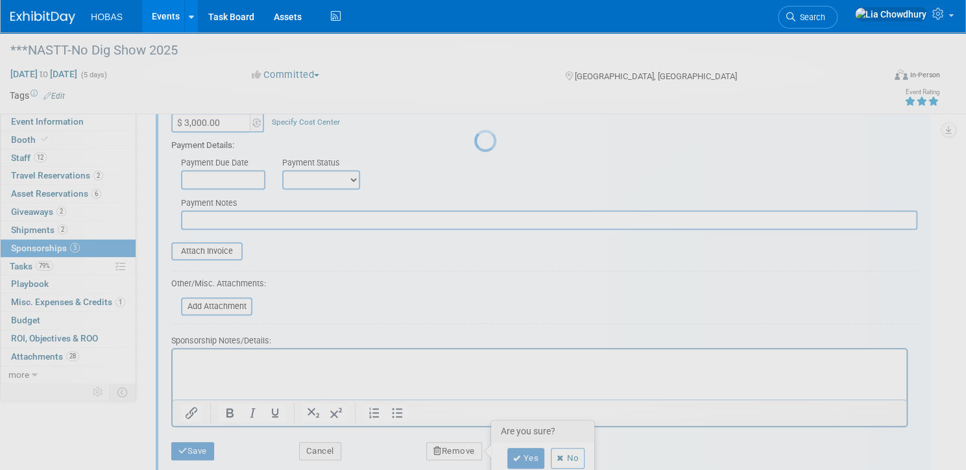
scroll to position [141, 0]
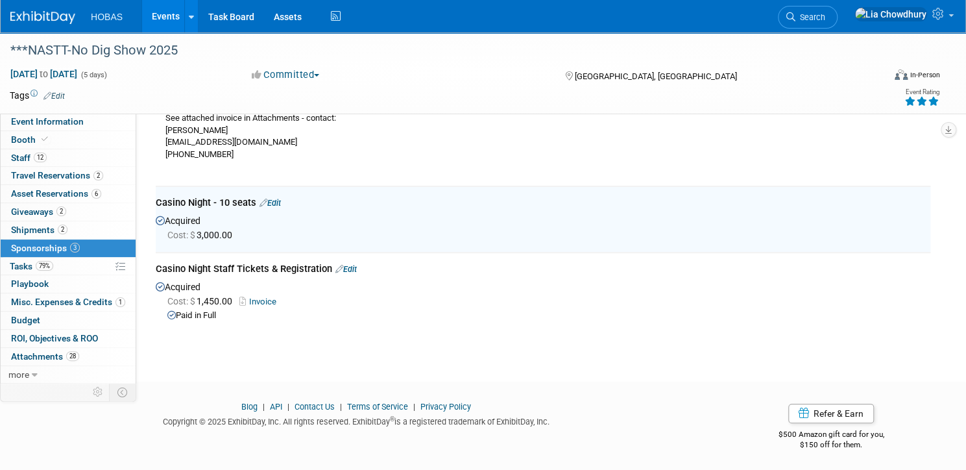
click at [281, 203] on link "Edit" at bounding box center [270, 203] width 21 height 10
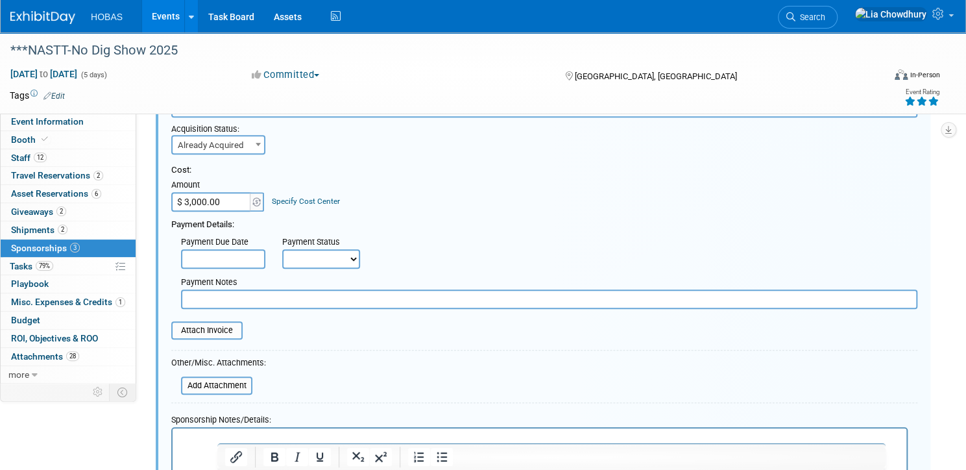
scroll to position [387, 0]
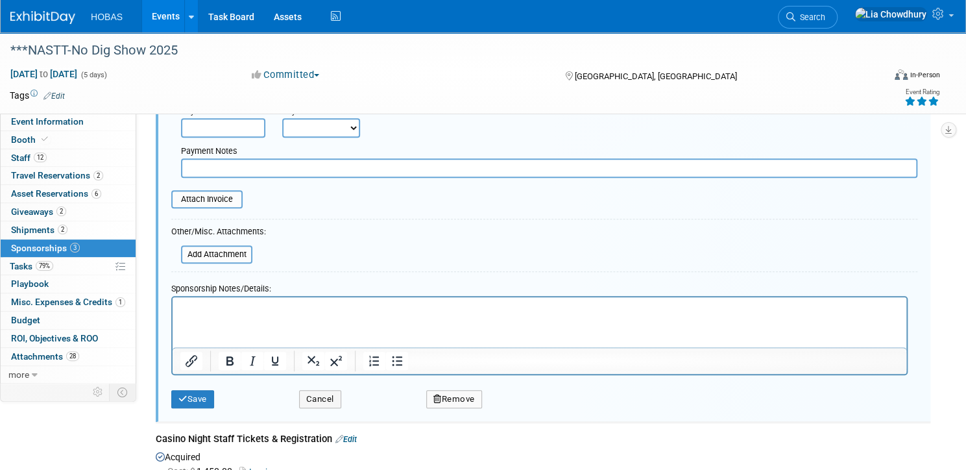
click at [471, 396] on button "Remove" at bounding box center [454, 399] width 56 height 18
click at [545, 399] on link "Yes" at bounding box center [526, 409] width 38 height 21
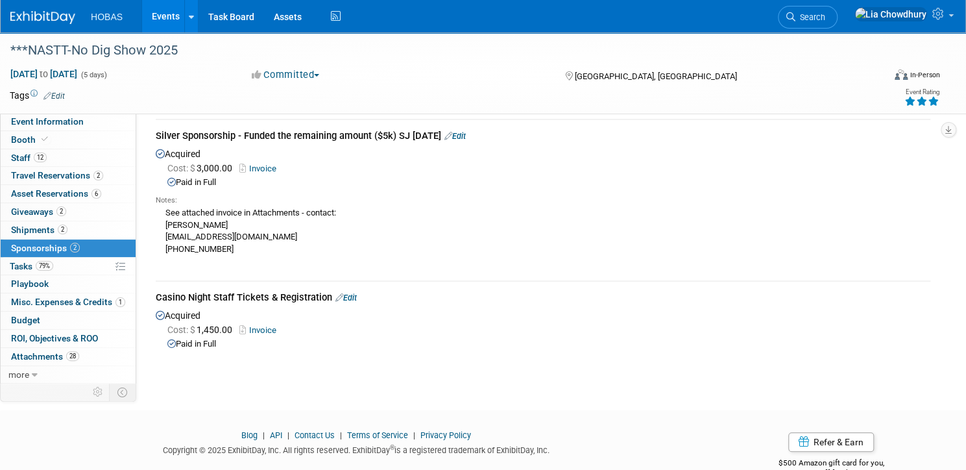
scroll to position [0, 0]
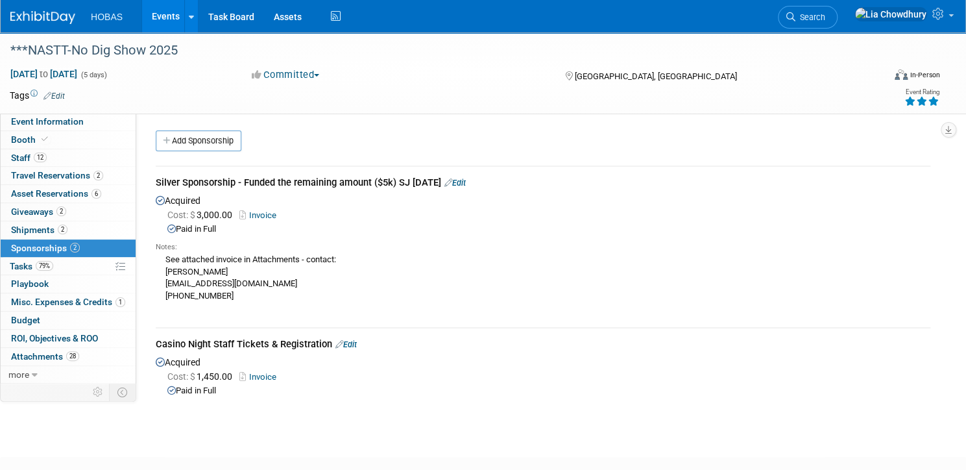
click at [466, 179] on link "Edit" at bounding box center [454, 183] width 21 height 10
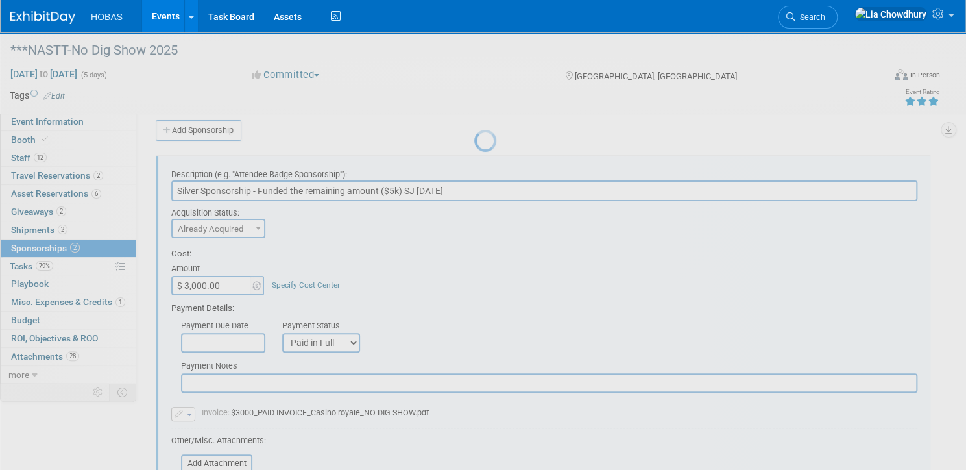
scroll to position [19, 0]
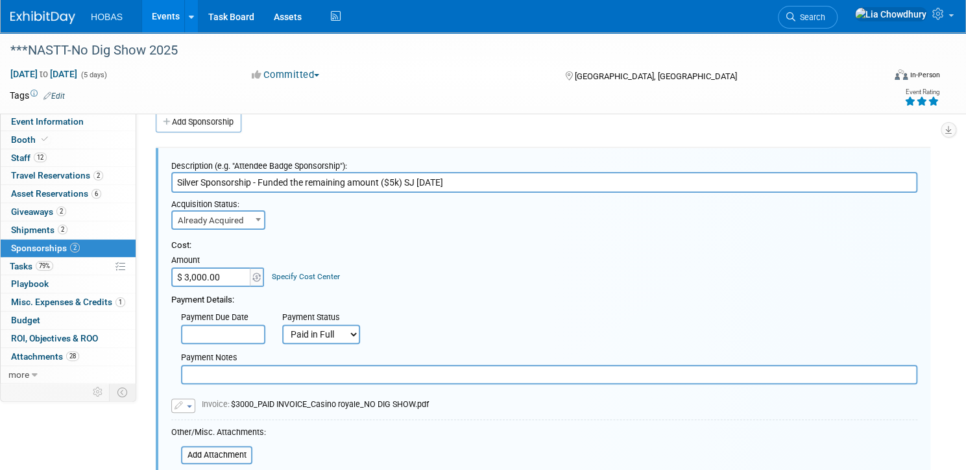
click at [309, 370] on input "text" at bounding box center [549, 374] width 736 height 19
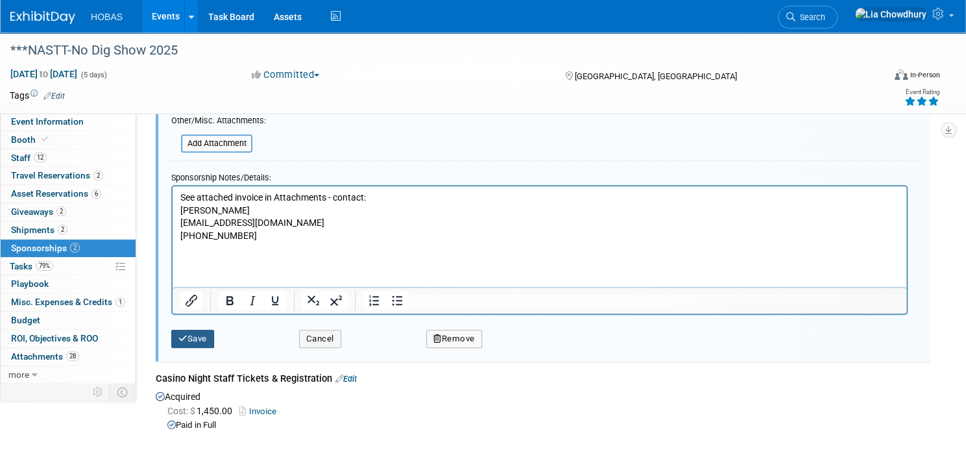
type input "Casino Night Sponsorship - 10 Seats"
click at [214, 335] on button "Save" at bounding box center [192, 339] width 43 height 18
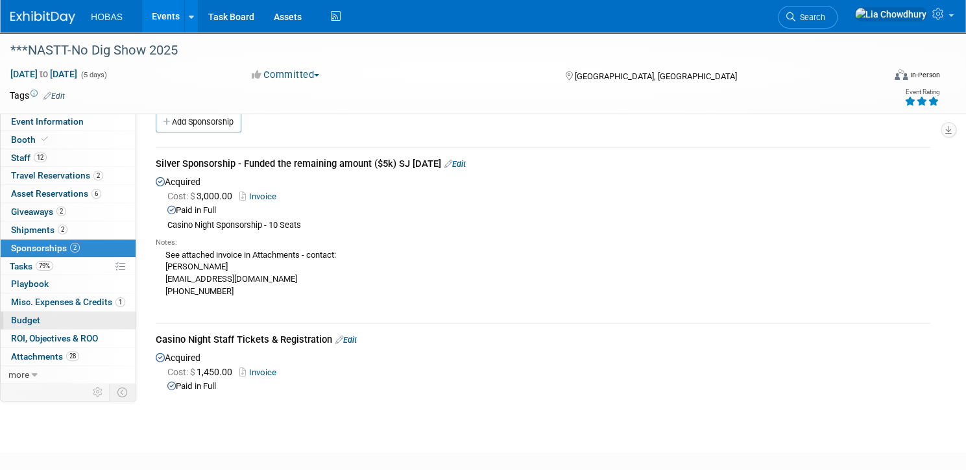
click at [40, 318] on span "Budget" at bounding box center [25, 320] width 29 height 10
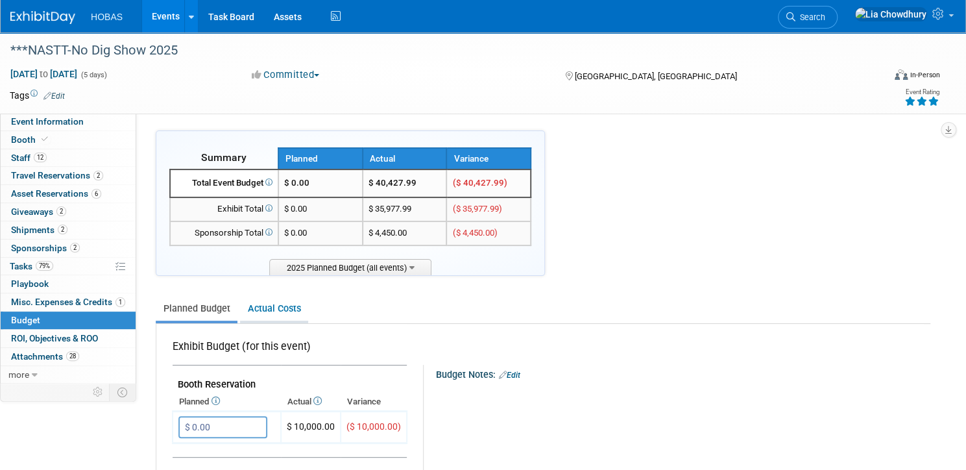
click at [308, 304] on link "Actual Costs" at bounding box center [274, 309] width 68 height 24
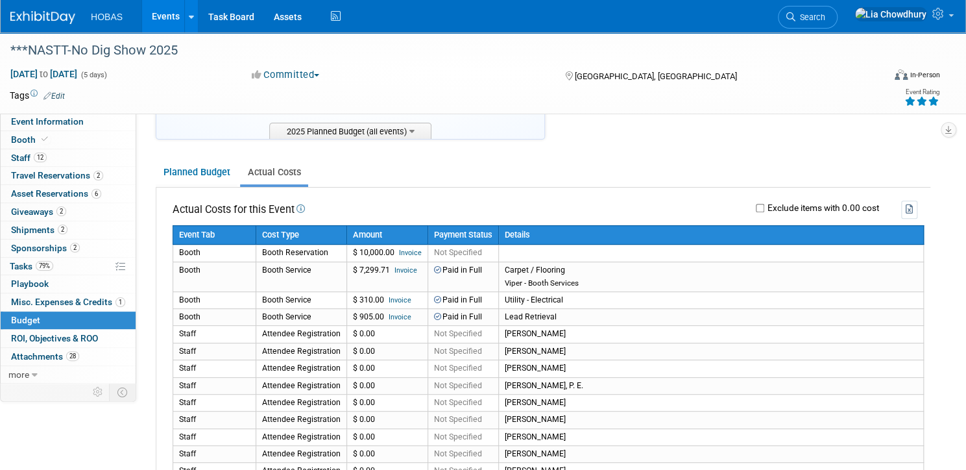
scroll to position [156, 0]
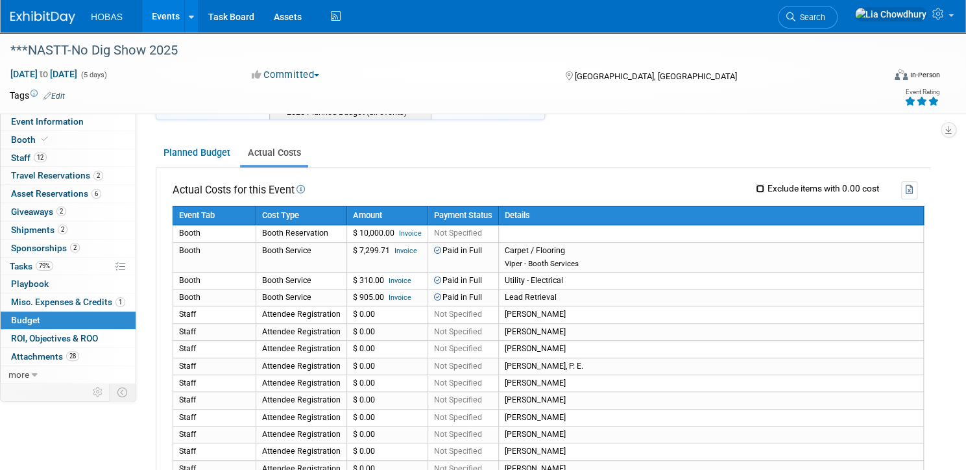
click at [756, 184] on input "Exclude items with 0.00 cost" at bounding box center [760, 188] width 8 height 8
checkbox input "true"
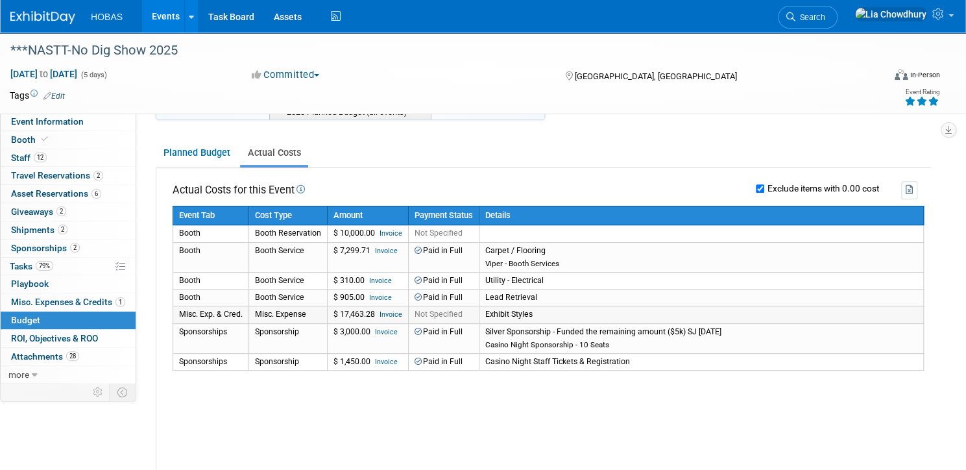
click at [402, 310] on link "Invoice" at bounding box center [391, 314] width 23 height 8
click at [51, 135] on span "Booth" at bounding box center [31, 139] width 40 height 10
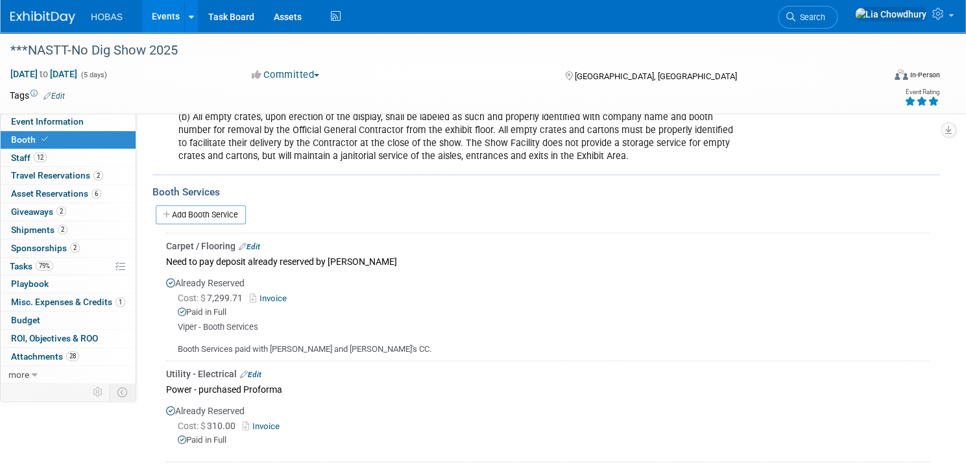
scroll to position [623, 0]
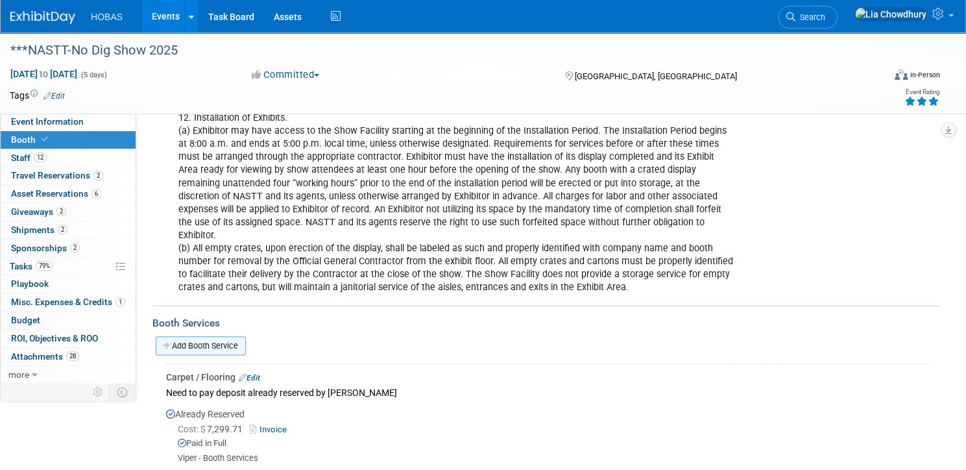
click at [246, 339] on link "Add Booth Service" at bounding box center [201, 345] width 90 height 19
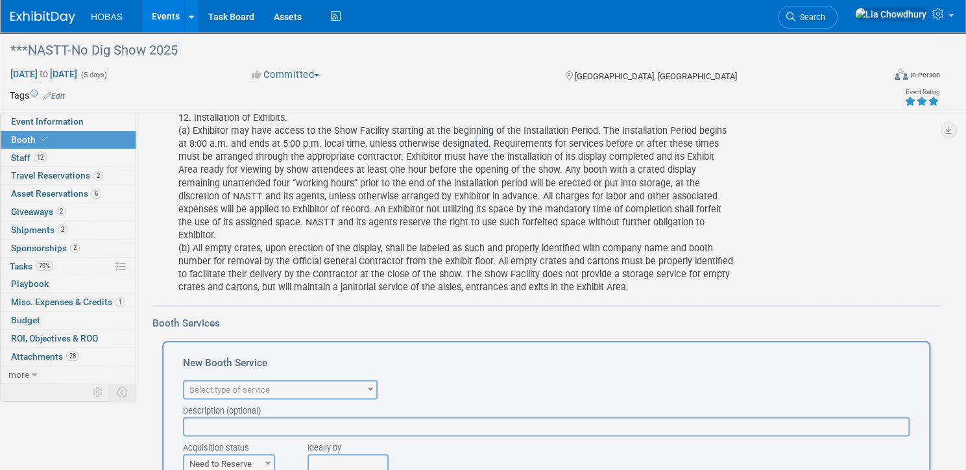
scroll to position [0, 0]
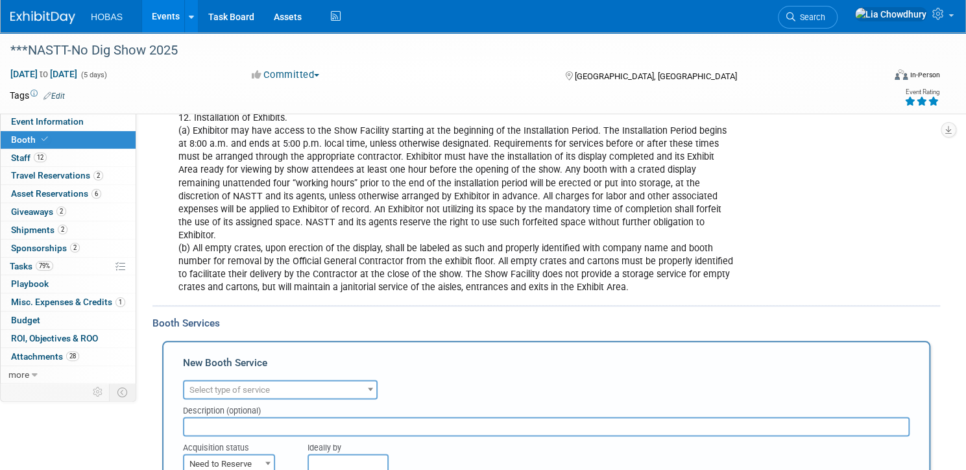
click at [270, 387] on span "Select type of service" at bounding box center [229, 390] width 80 height 10
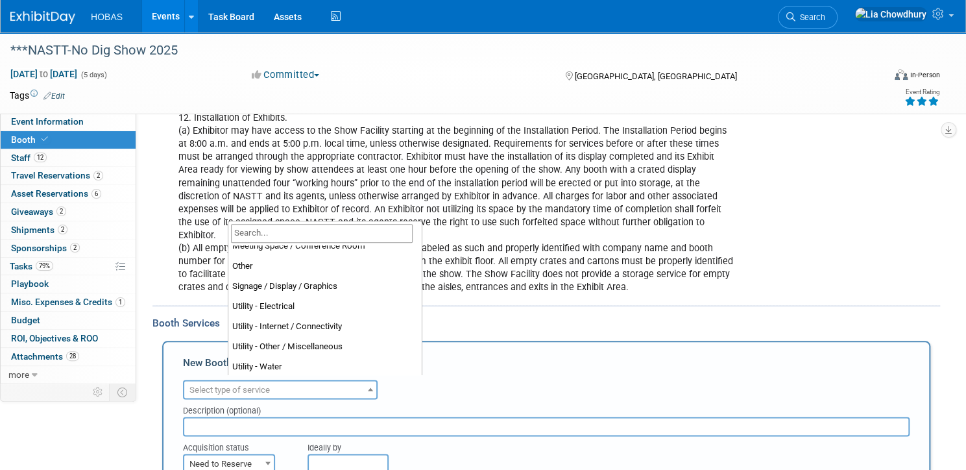
scroll to position [332, 0]
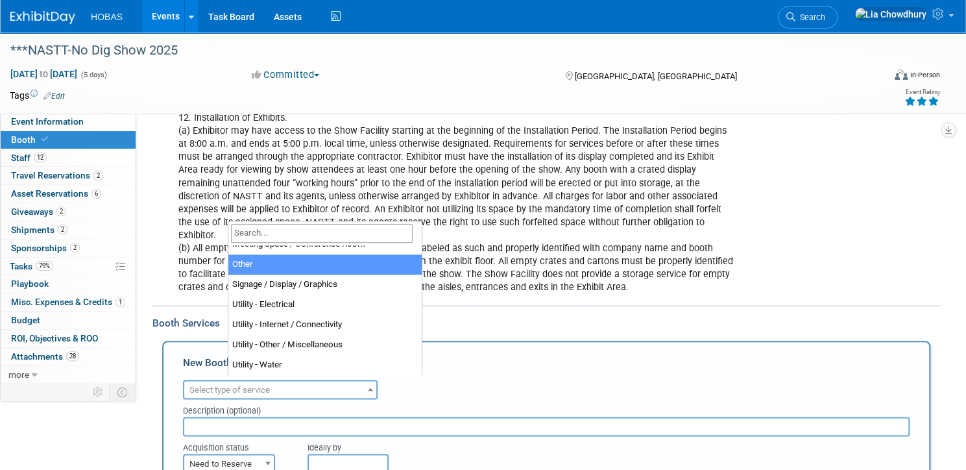
select select "1"
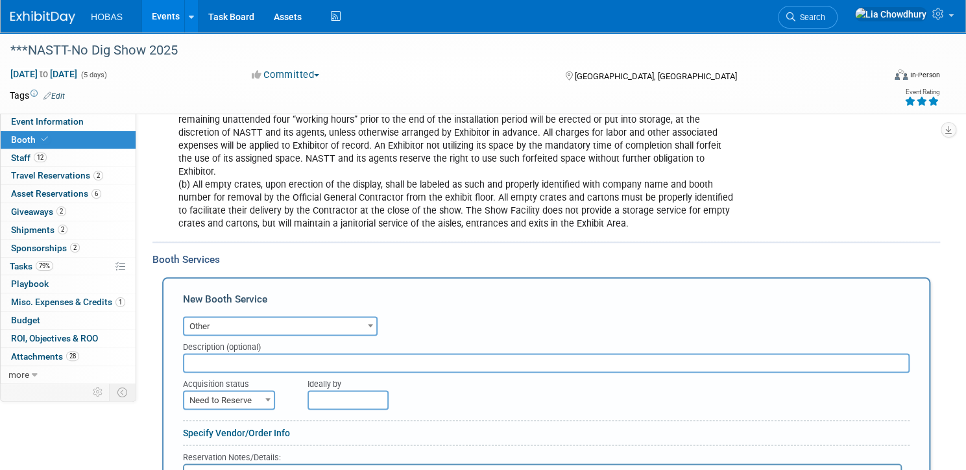
scroll to position [779, 0]
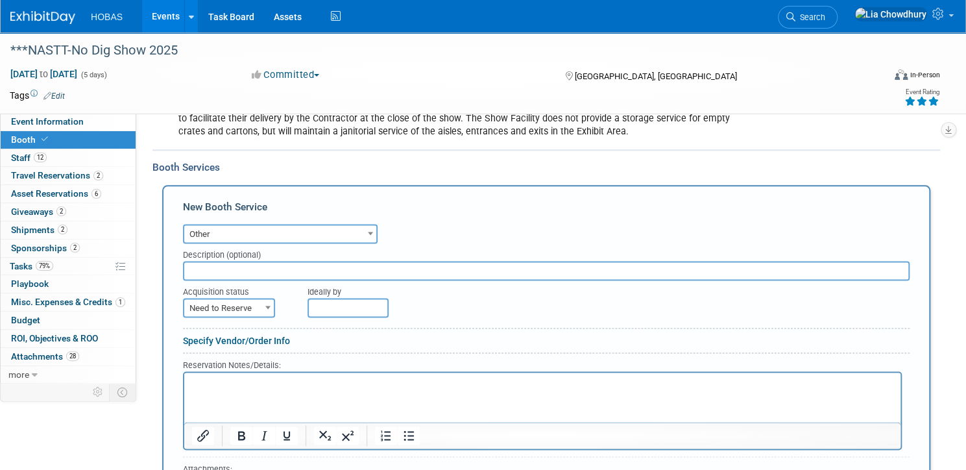
click at [257, 262] on input "text" at bounding box center [546, 270] width 727 height 19
type input "Exhibit Style"
click at [274, 306] on span "Need to Reserve" at bounding box center [229, 308] width 90 height 18
select select "2"
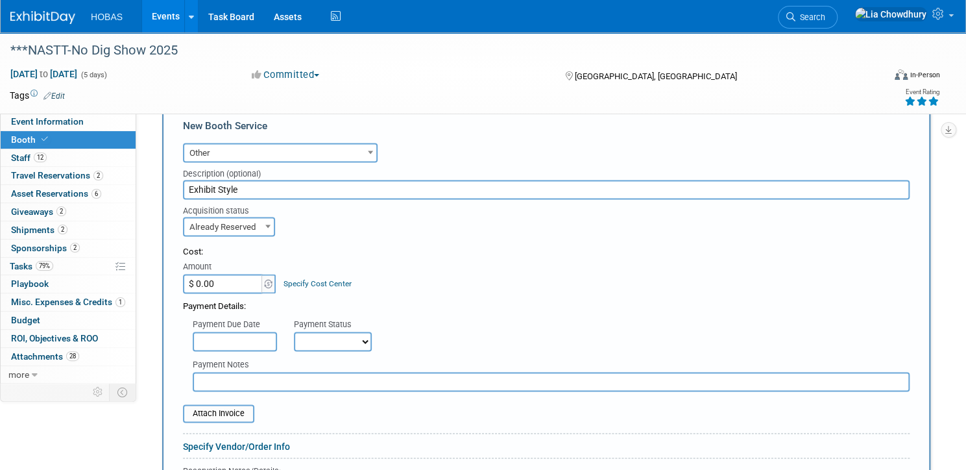
scroll to position [934, 0]
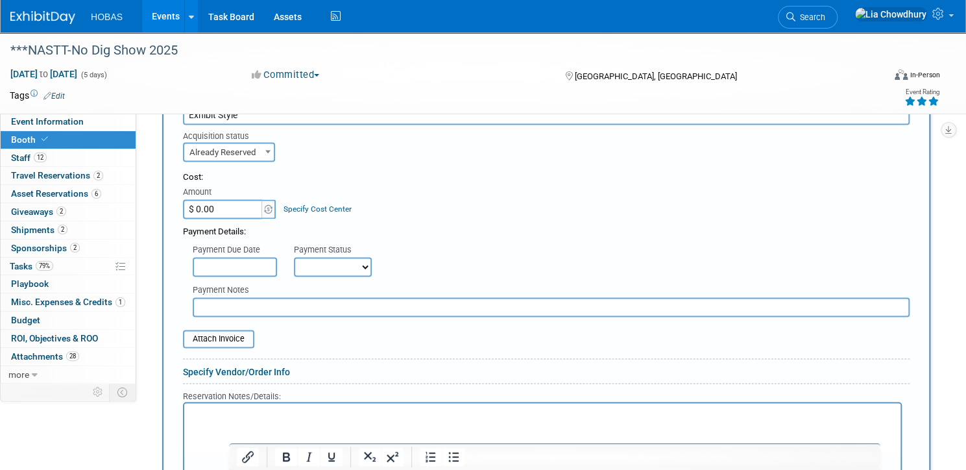
click at [264, 199] on input "$ 0.00" at bounding box center [223, 208] width 81 height 19
paste input "17,463.28"
type input "$ 17,463.28"
click at [372, 263] on select "Not Paid Yet Partially Paid Paid in Full" at bounding box center [333, 266] width 78 height 19
select select "1"
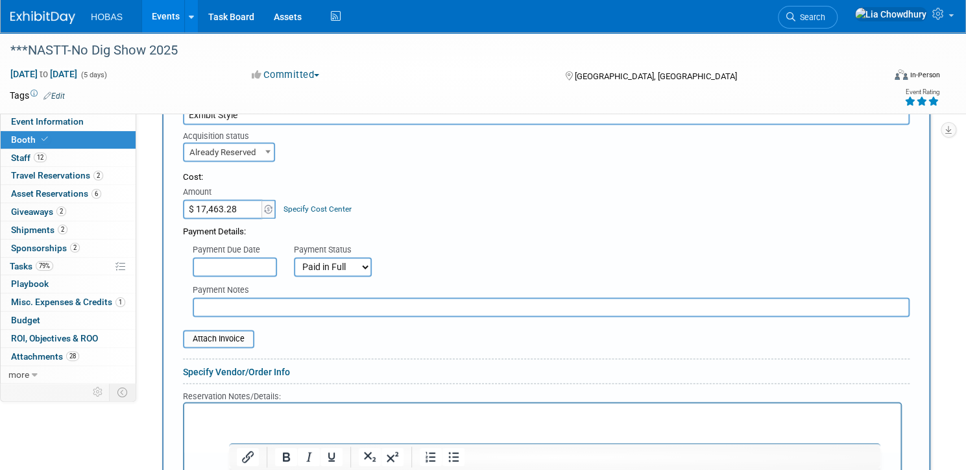
click at [339, 257] on select "Not Paid Yet Partially Paid Paid in Full" at bounding box center [333, 266] width 78 height 19
click at [253, 335] on input "file" at bounding box center [176, 339] width 154 height 16
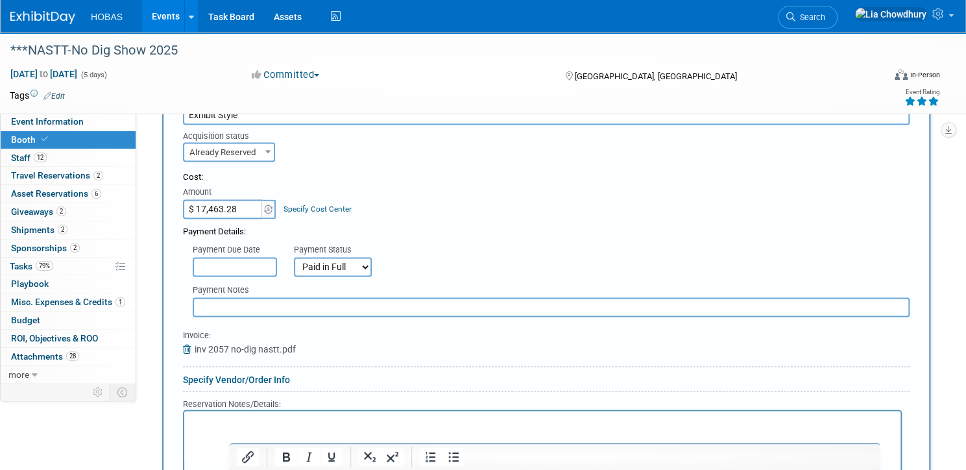
click at [313, 298] on input "text" at bounding box center [551, 306] width 717 height 19
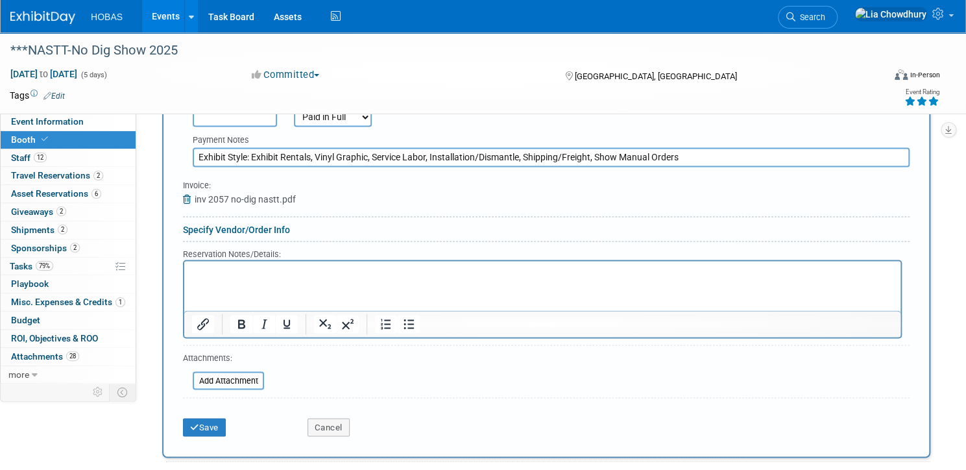
scroll to position [1090, 0]
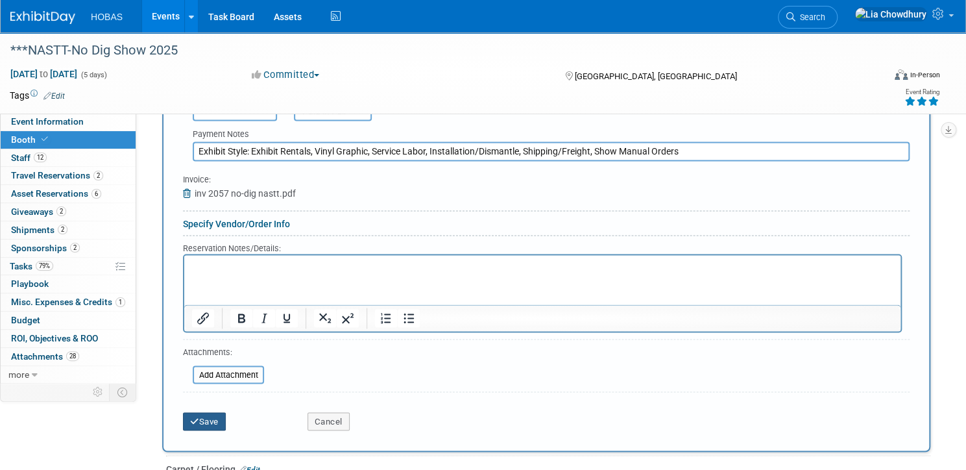
type input "Exhibit Style: Exhibit Rentals, Vinyl Graphic, Service Labor, Installation/Dism…"
click at [226, 412] on button "Save" at bounding box center [204, 421] width 43 height 18
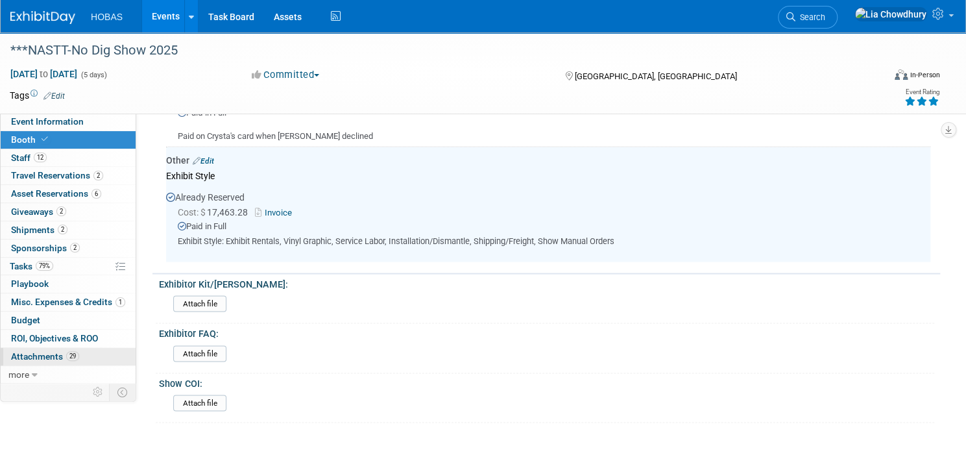
scroll to position [1167, 0]
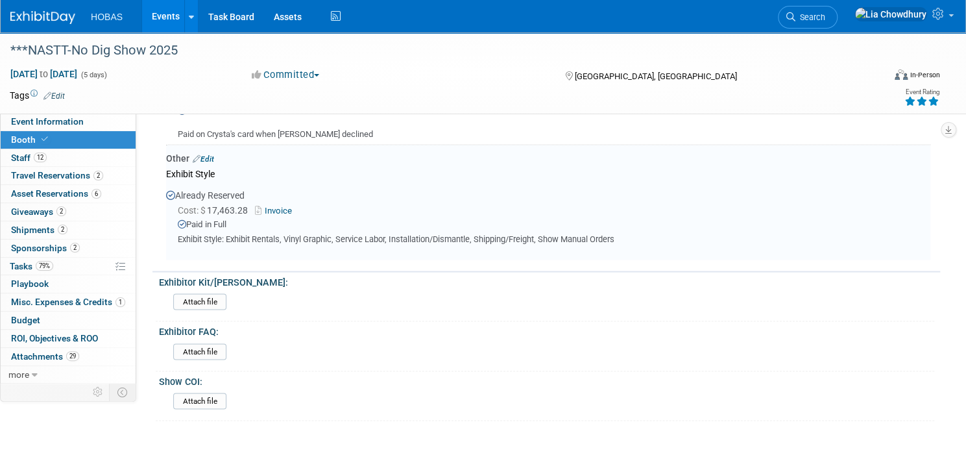
click at [72, 305] on span "Misc. Expenses & Credits 1" at bounding box center [68, 302] width 114 height 10
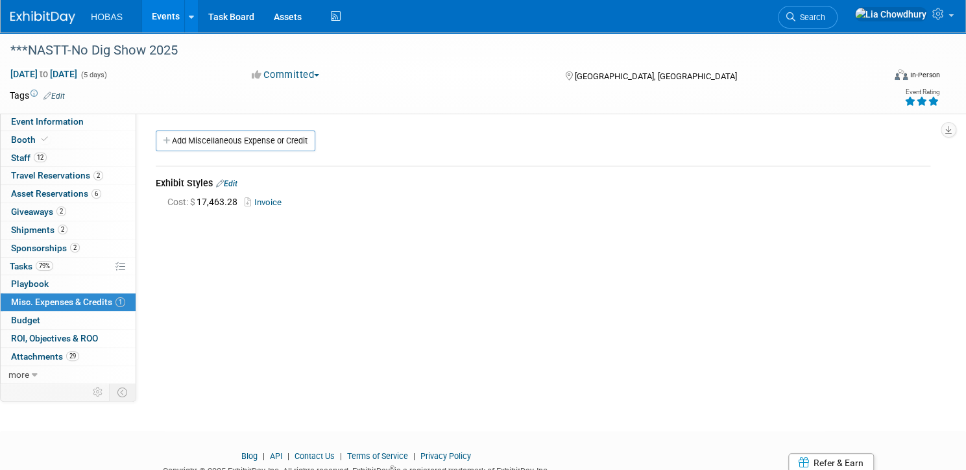
click at [237, 186] on link "Edit" at bounding box center [226, 183] width 21 height 9
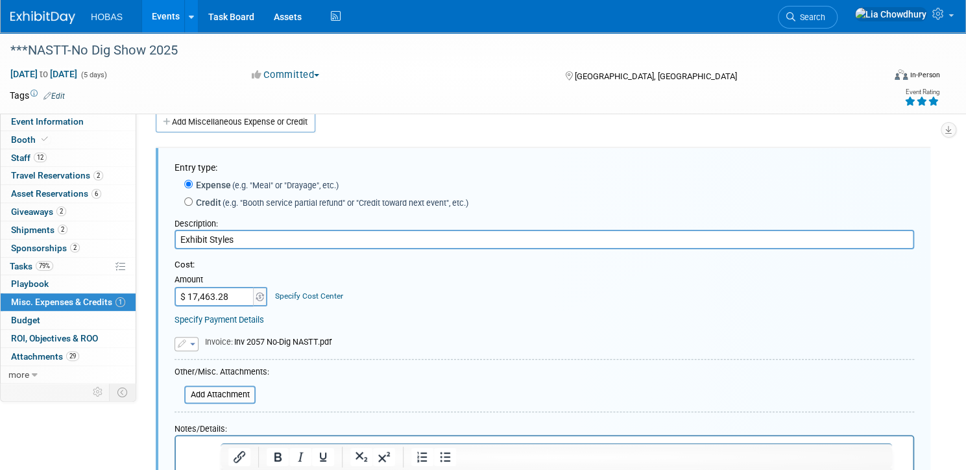
scroll to position [240, 0]
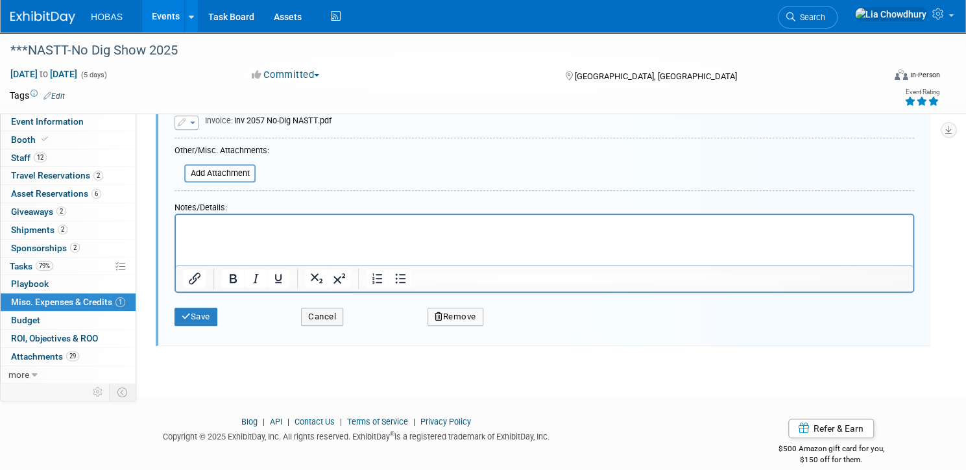
click at [480, 316] on button "Remove" at bounding box center [456, 317] width 56 height 18
click at [522, 326] on icon at bounding box center [518, 327] width 8 height 7
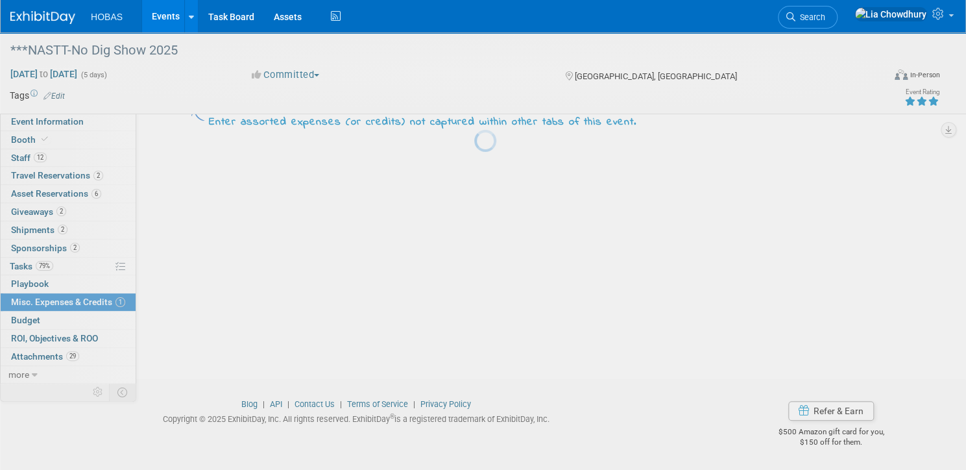
scroll to position [52, 0]
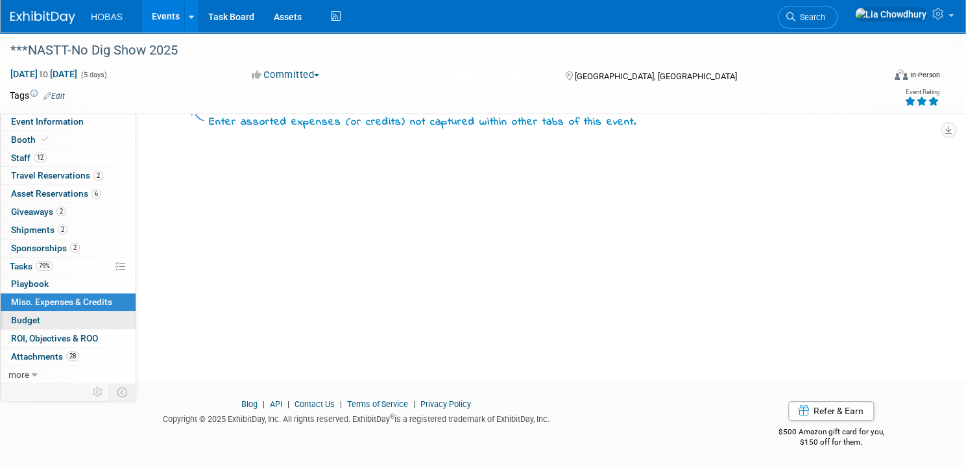
click at [40, 318] on span "Budget" at bounding box center [25, 320] width 29 height 10
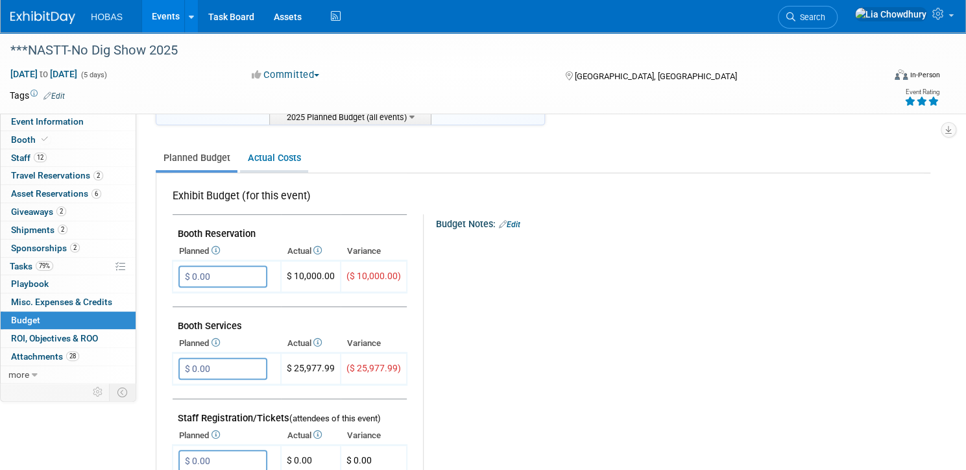
scroll to position [156, 0]
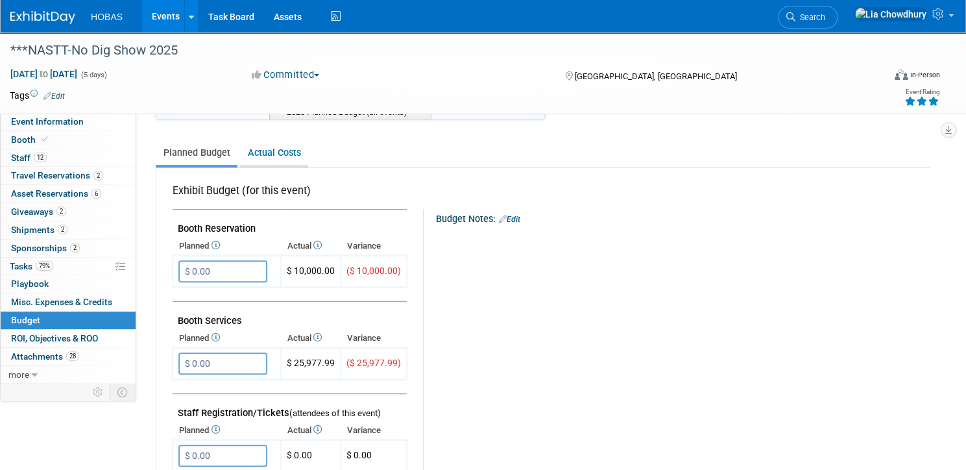
click at [308, 155] on link "Actual Costs" at bounding box center [274, 153] width 68 height 24
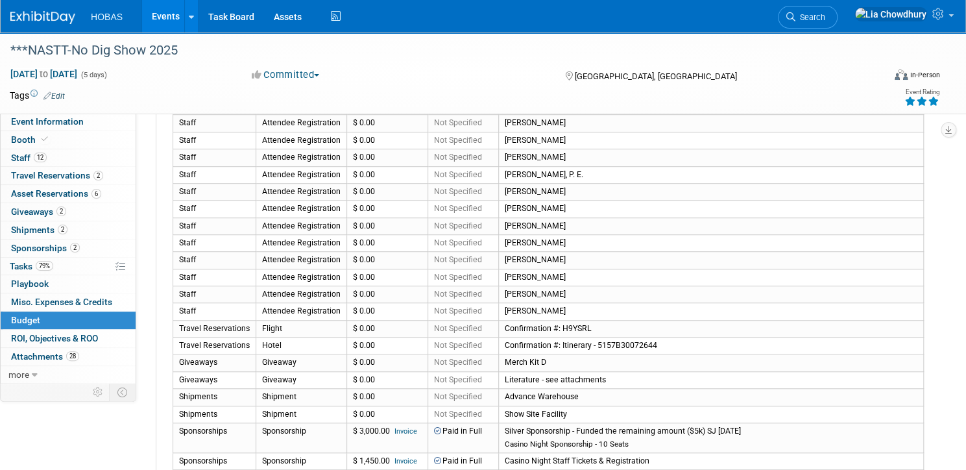
scroll to position [208, 0]
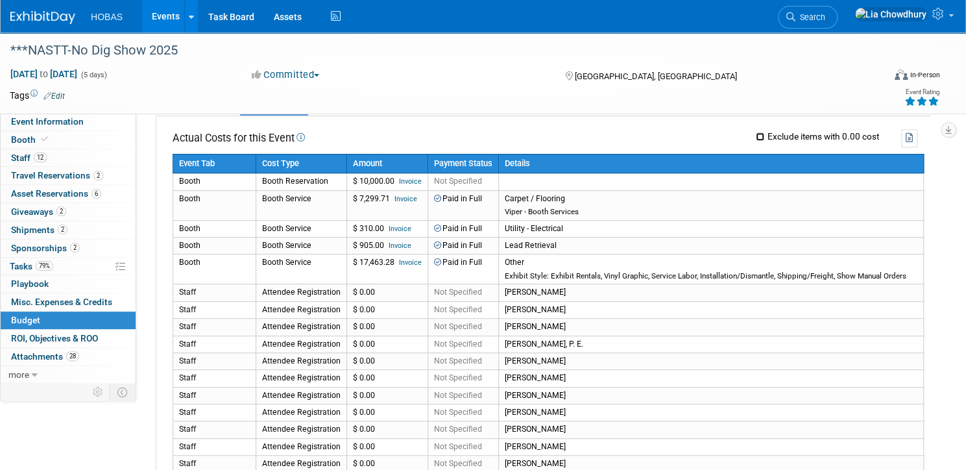
click at [756, 137] on input "Exclude items with 0.00 cost" at bounding box center [760, 136] width 8 height 8
checkbox input "true"
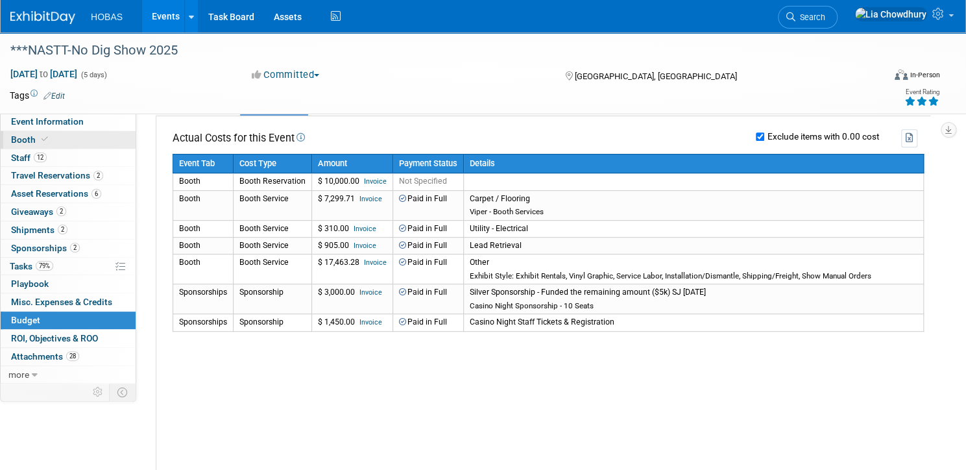
click at [51, 140] on span "Booth" at bounding box center [31, 139] width 40 height 10
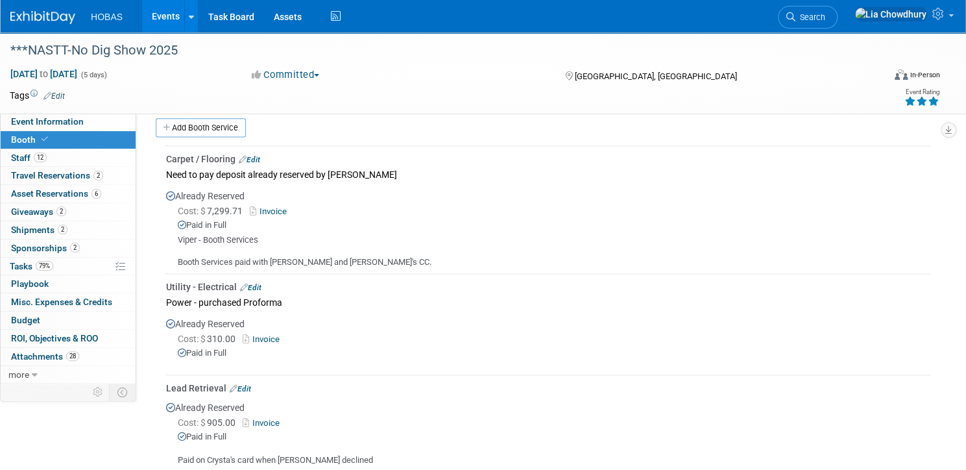
scroll to position [831, 0]
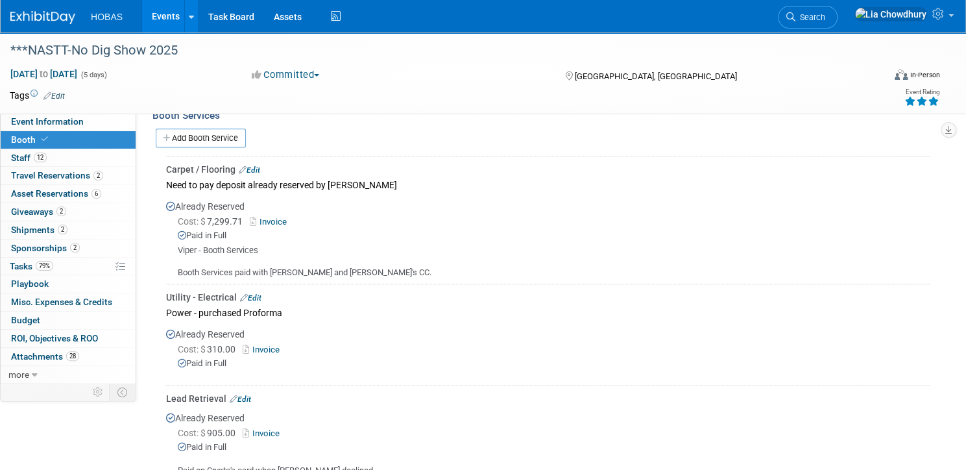
click at [292, 217] on link "Invoice" at bounding box center [271, 222] width 42 height 10
click at [260, 165] on link "Edit" at bounding box center [249, 169] width 21 height 9
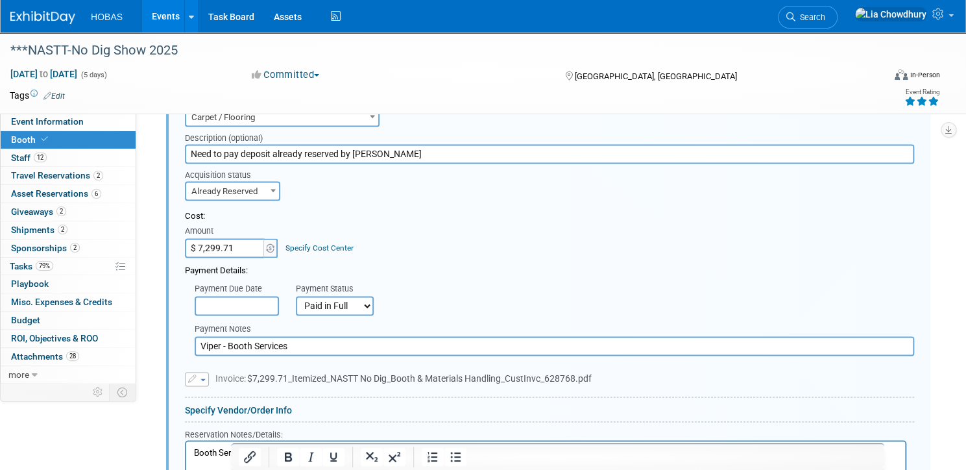
scroll to position [991, 0]
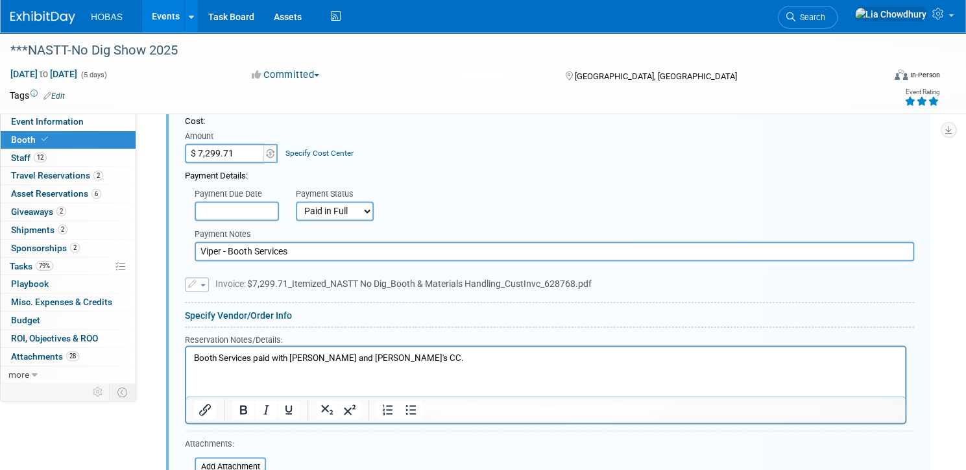
click at [363, 249] on input "Viper - Booth Services" at bounding box center [555, 250] width 720 height 19
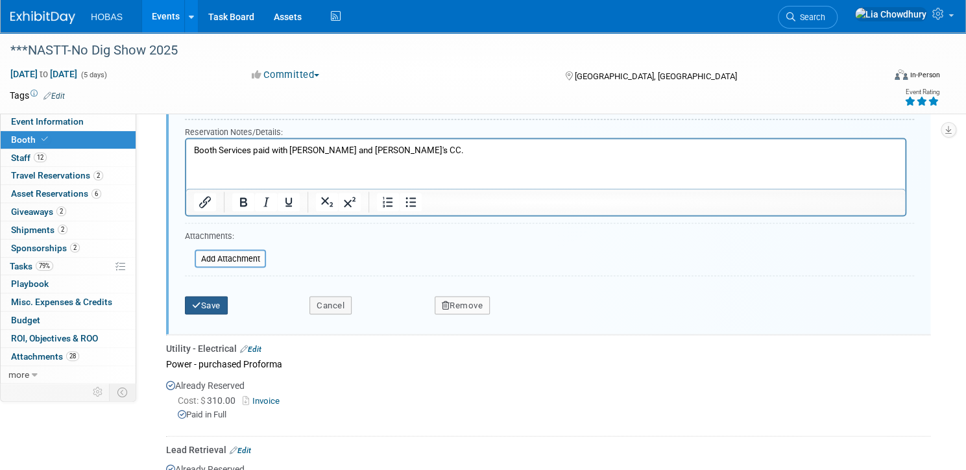
type input "Viper - Booth Services and Material Handling"
click at [228, 296] on button "Save" at bounding box center [206, 305] width 43 height 18
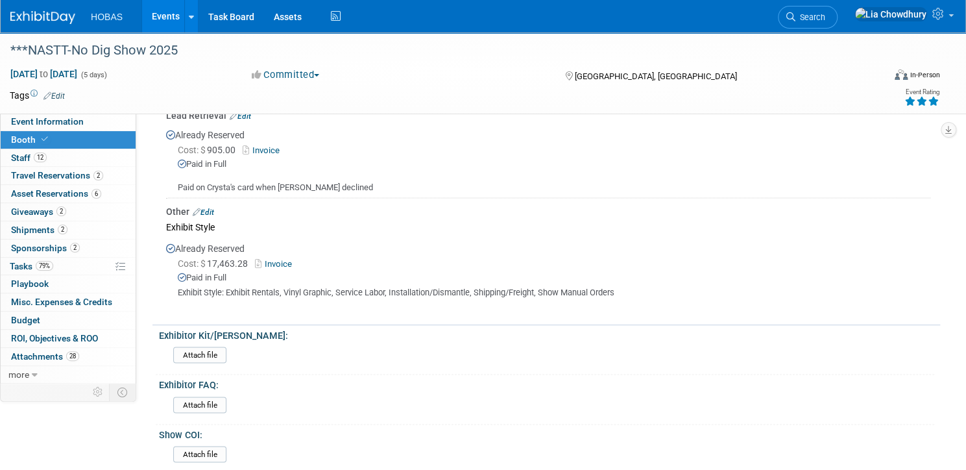
scroll to position [1092, 0]
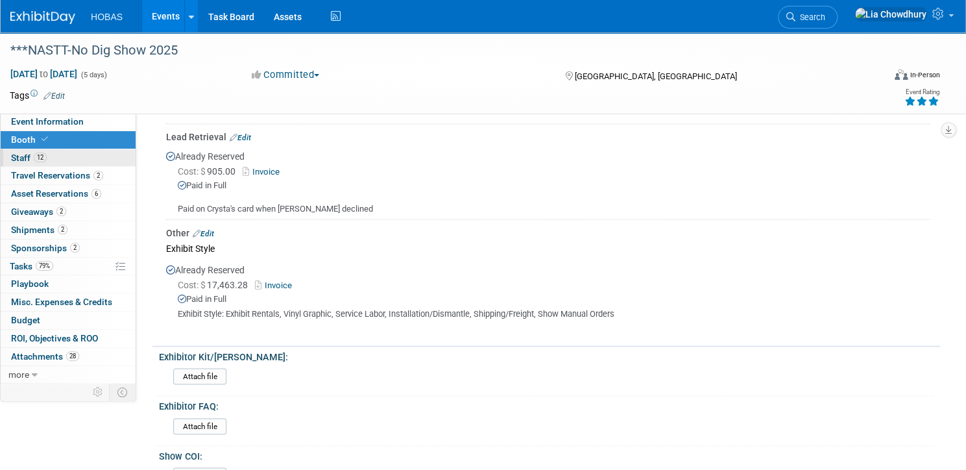
click at [47, 158] on span "Staff 12" at bounding box center [29, 157] width 36 height 10
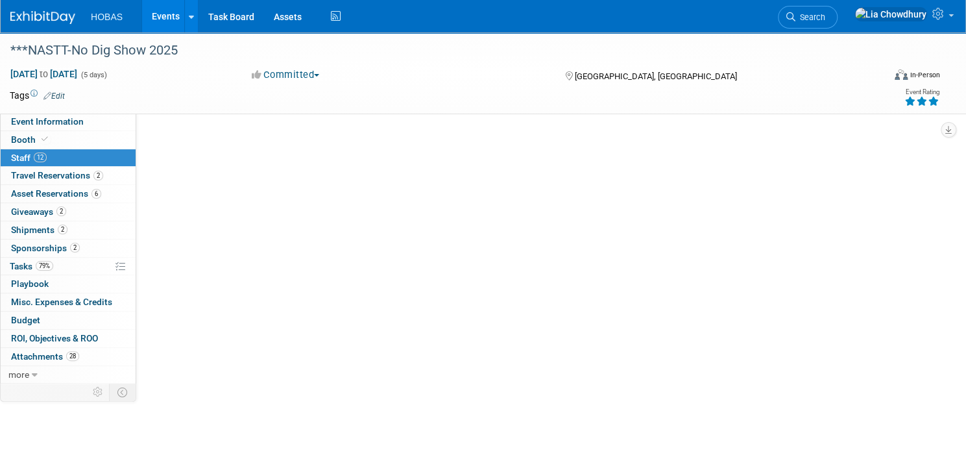
scroll to position [0, 0]
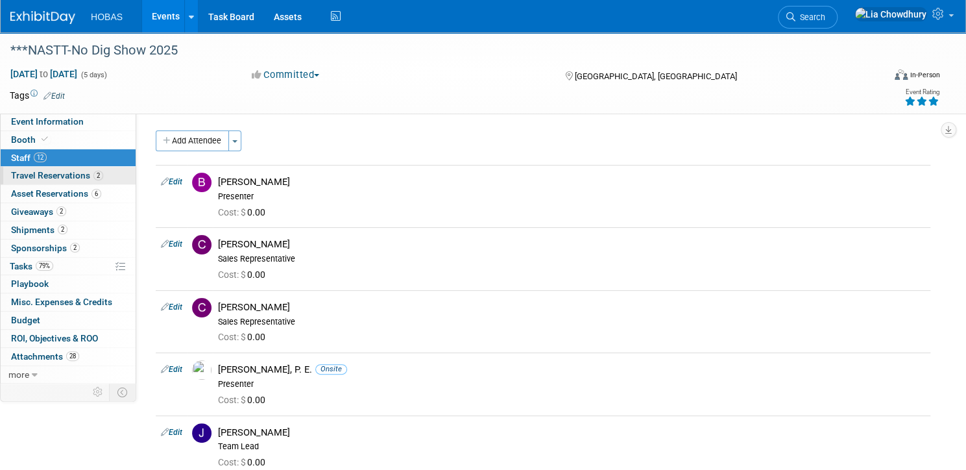
click at [84, 175] on span "Travel Reservations 2" at bounding box center [57, 175] width 92 height 10
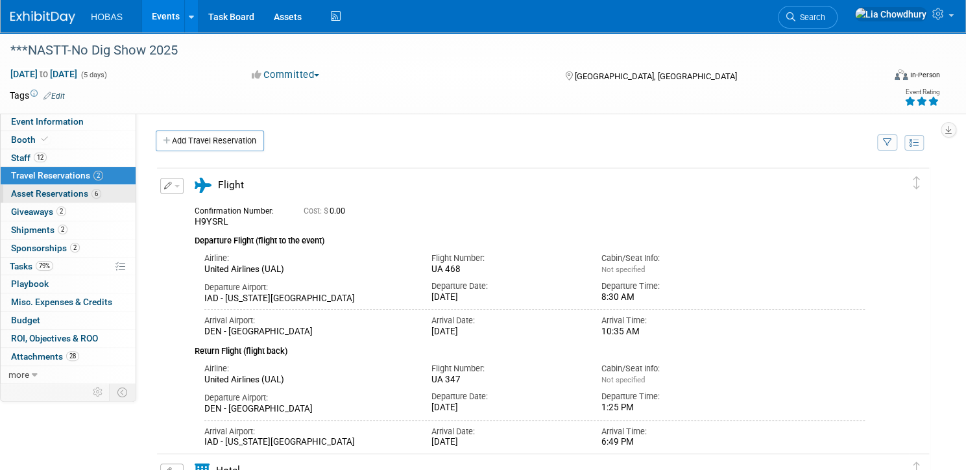
click at [93, 195] on span "Asset Reservations 6" at bounding box center [56, 193] width 90 height 10
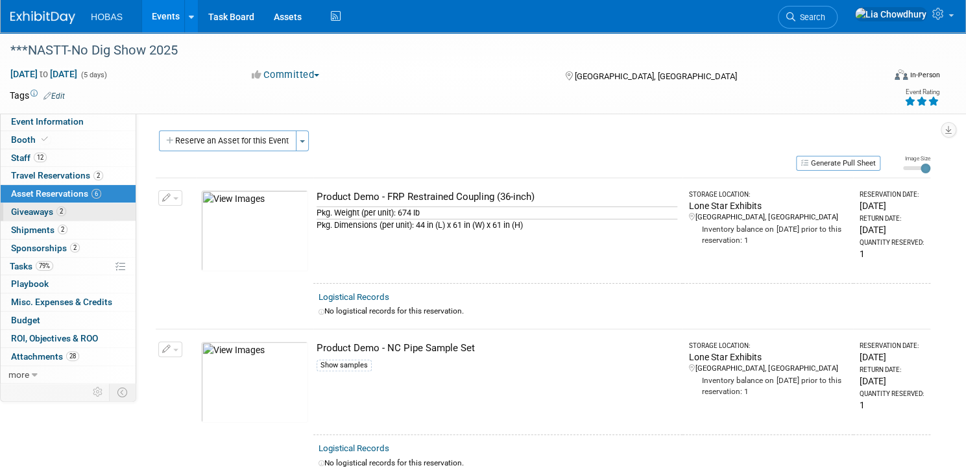
click at [69, 204] on link "2 Giveaways 2" at bounding box center [68, 212] width 135 height 18
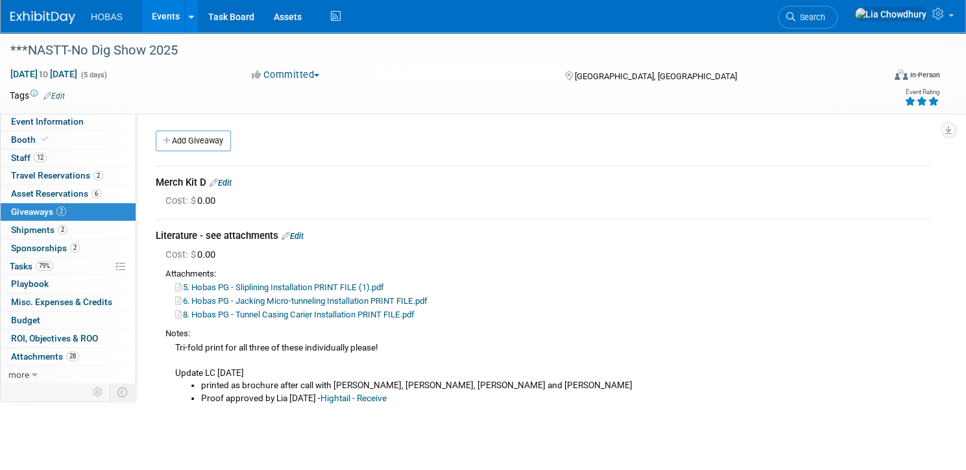
click at [232, 184] on link "Edit" at bounding box center [221, 183] width 22 height 10
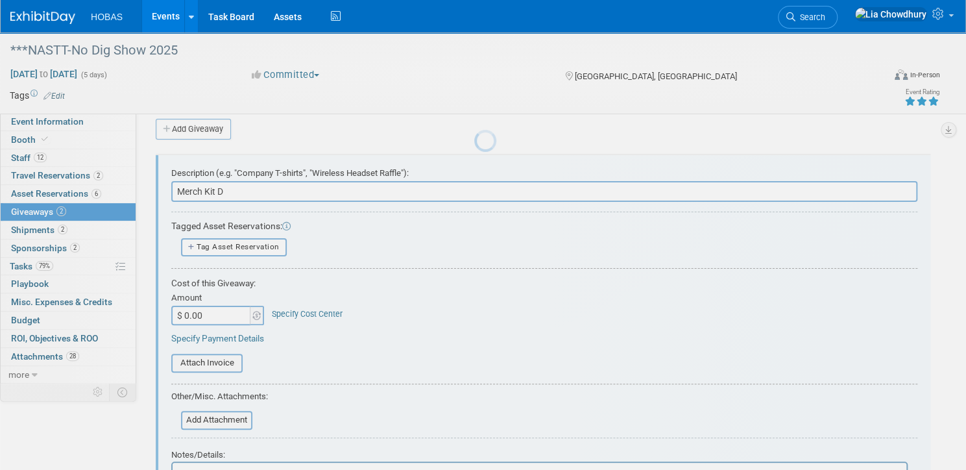
scroll to position [19, 0]
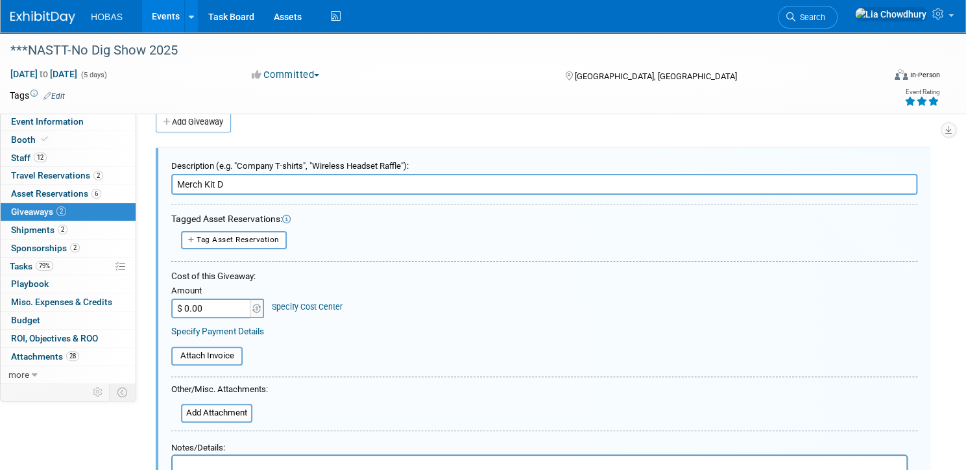
click at [252, 308] on input "$ 0.00" at bounding box center [211, 307] width 81 height 19
type input "$ 7,849.50"
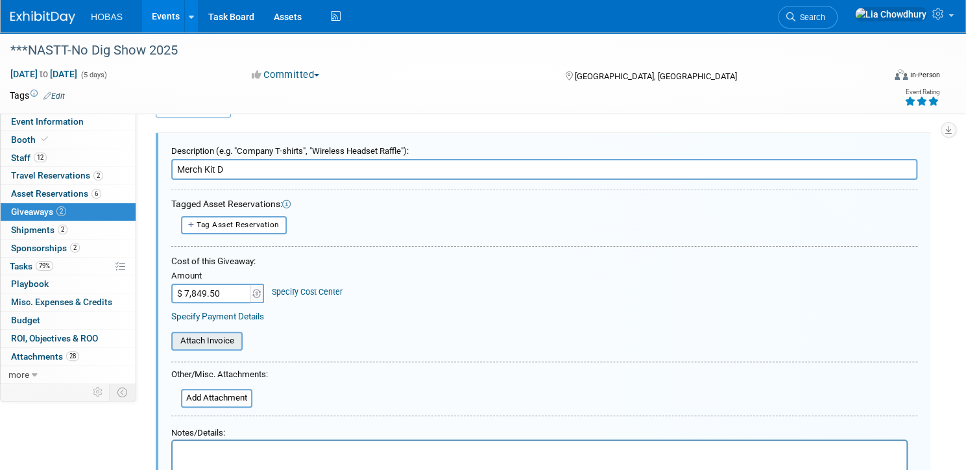
scroll to position [226, 0]
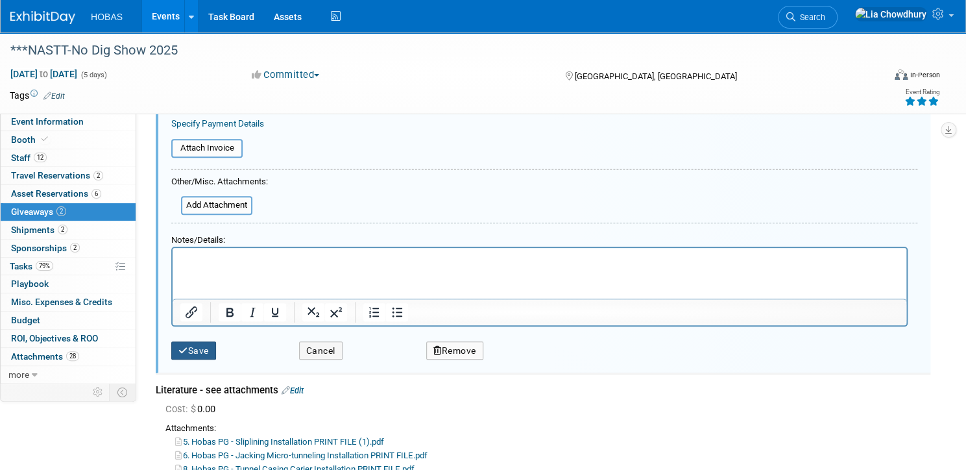
click at [216, 351] on button "Save" at bounding box center [193, 350] width 45 height 19
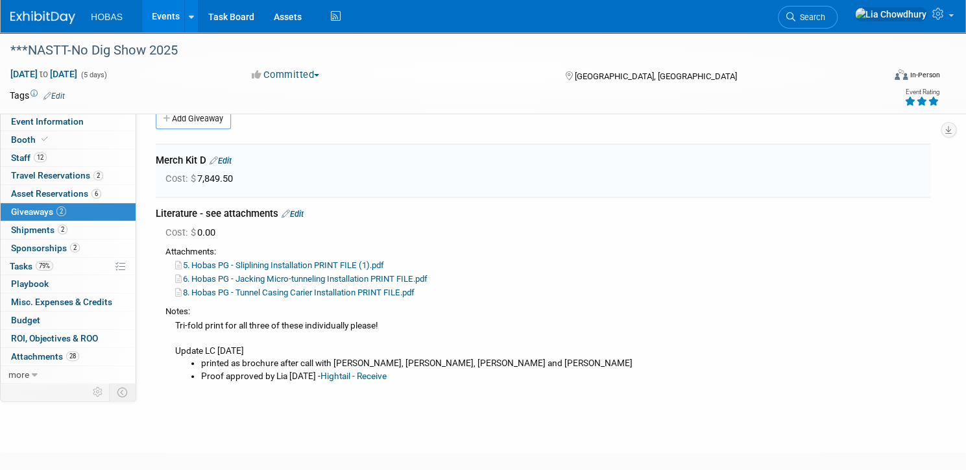
scroll to position [19, 0]
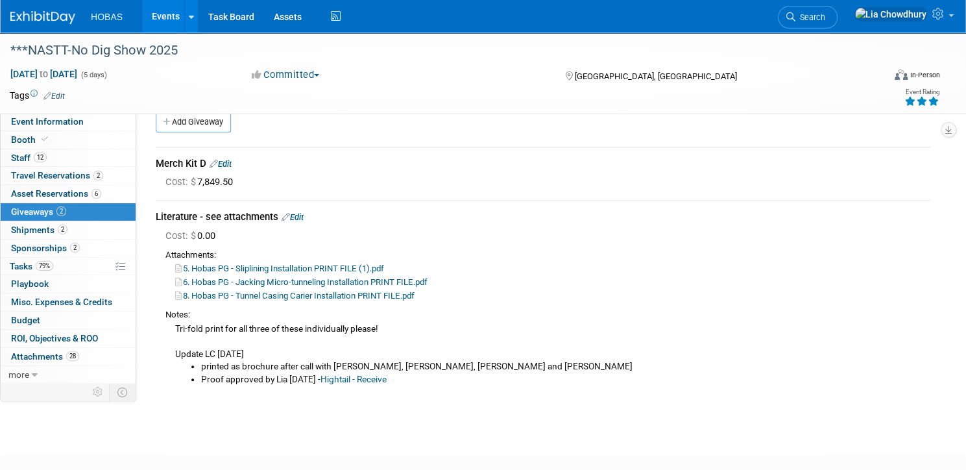
click at [387, 378] on link "Hightail - Receive" at bounding box center [354, 379] width 66 height 10
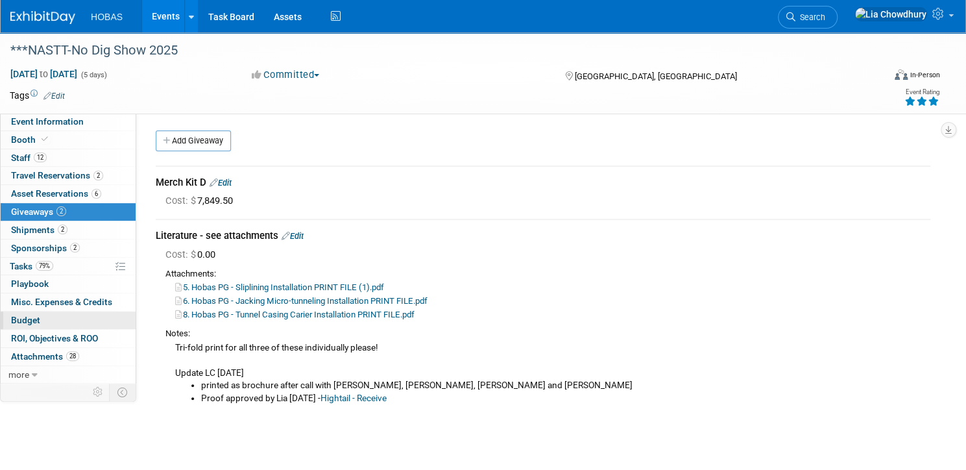
drag, startPoint x: 68, startPoint y: 311, endPoint x: 80, endPoint y: 311, distance: 12.3
click at [68, 311] on link "Budget" at bounding box center [68, 320] width 135 height 18
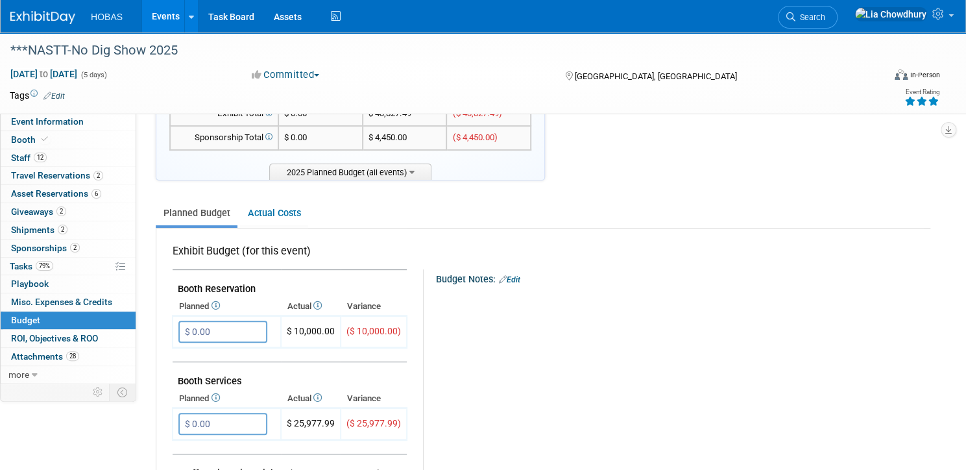
scroll to position [104, 0]
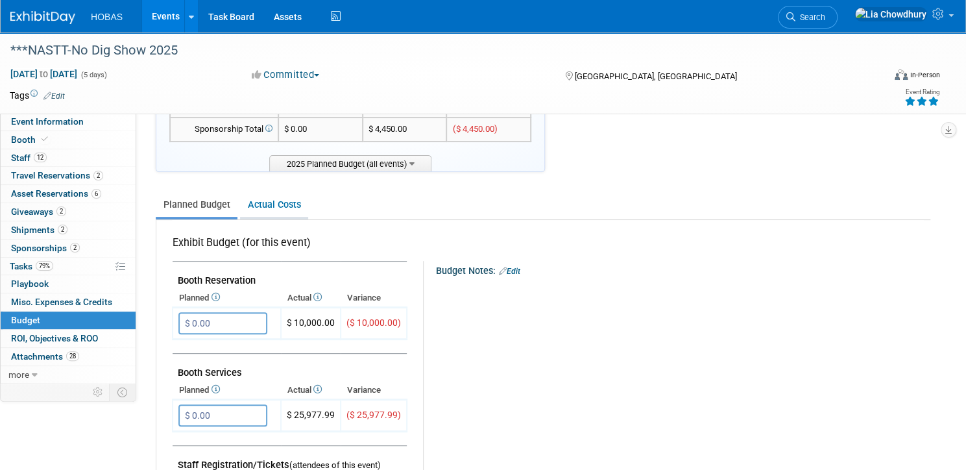
click at [308, 202] on link "Actual Costs" at bounding box center [274, 205] width 68 height 24
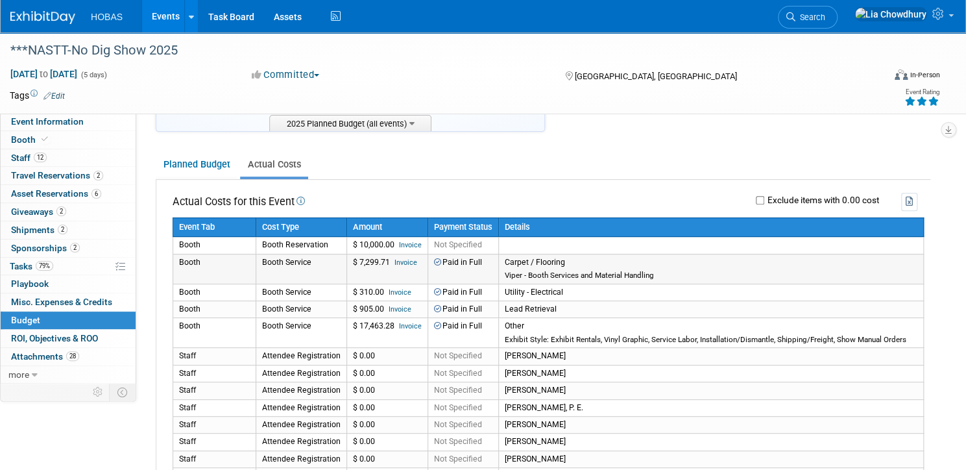
scroll to position [208, 0]
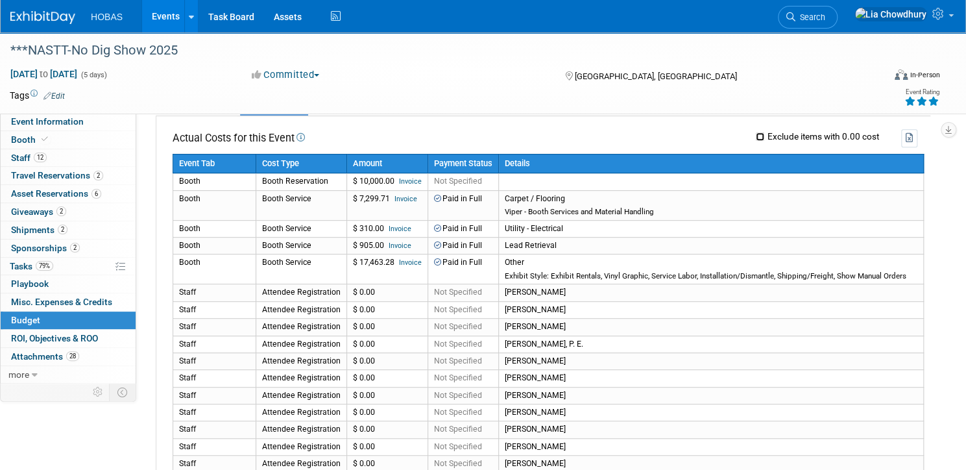
click at [756, 134] on input "Exclude items with 0.00 cost" at bounding box center [760, 136] width 8 height 8
checkbox input "true"
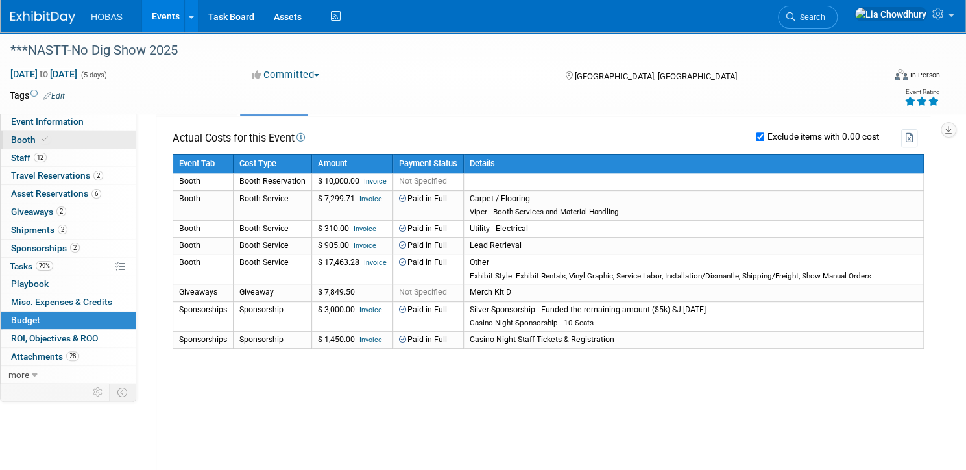
click at [51, 138] on span "Booth" at bounding box center [31, 139] width 40 height 10
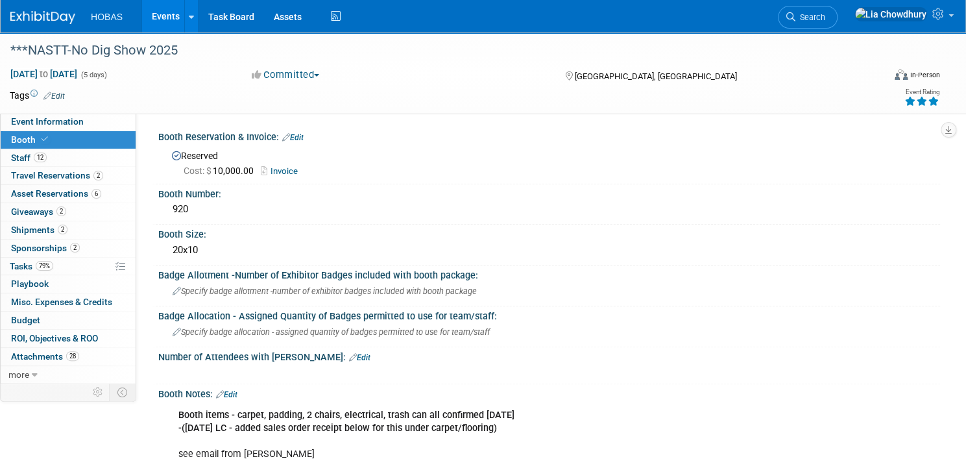
click at [304, 139] on link "Edit" at bounding box center [292, 137] width 21 height 9
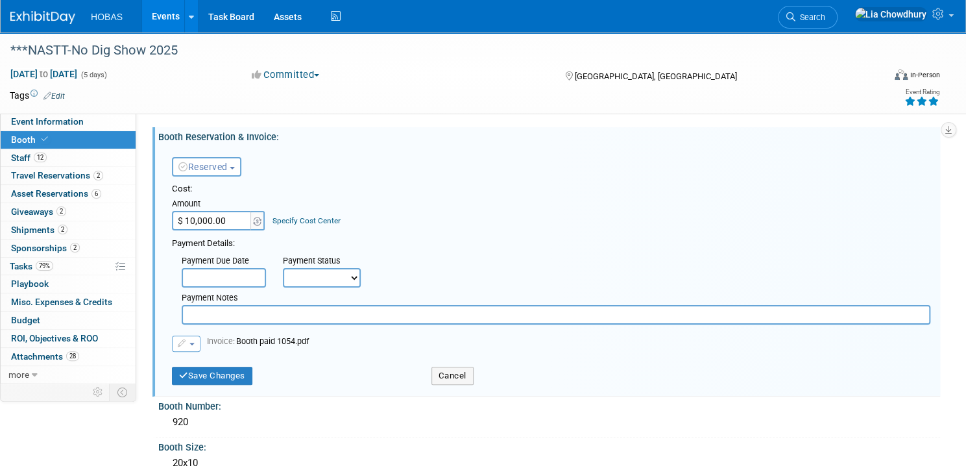
click at [344, 276] on select "Not Paid Yet Partially Paid Paid in Full" at bounding box center [322, 277] width 78 height 19
select select "1"
click at [328, 268] on select "Not Paid Yet Partially Paid Paid in Full" at bounding box center [322, 277] width 78 height 19
click at [252, 372] on button "Save Changes" at bounding box center [212, 376] width 80 height 18
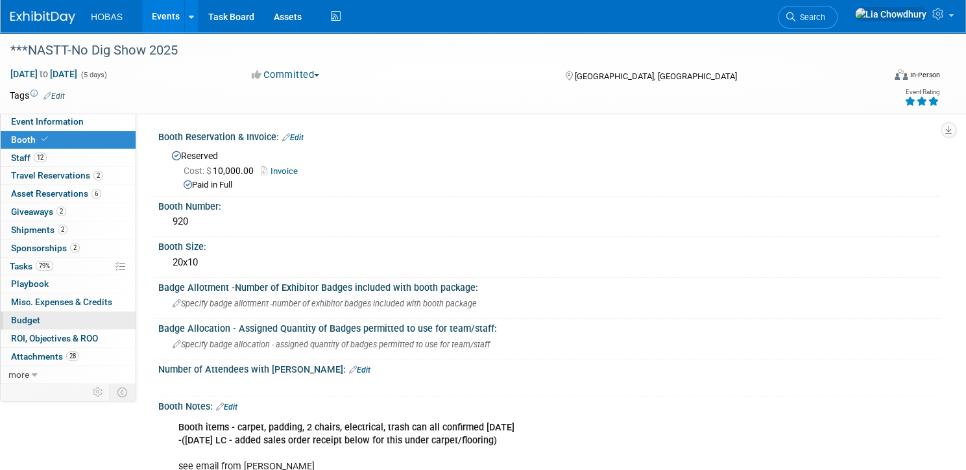
click at [40, 323] on span "Budget" at bounding box center [25, 320] width 29 height 10
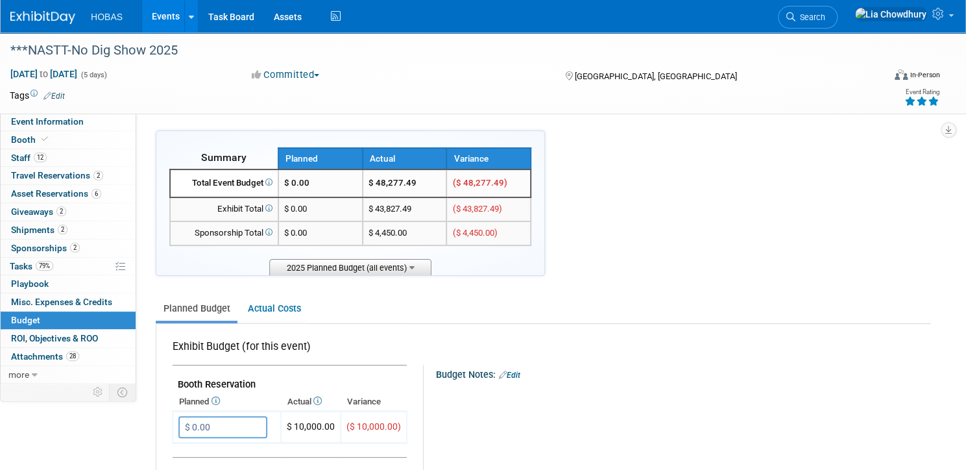
click at [378, 266] on span "2025 Planned Budget (all events)" at bounding box center [350, 267] width 162 height 16
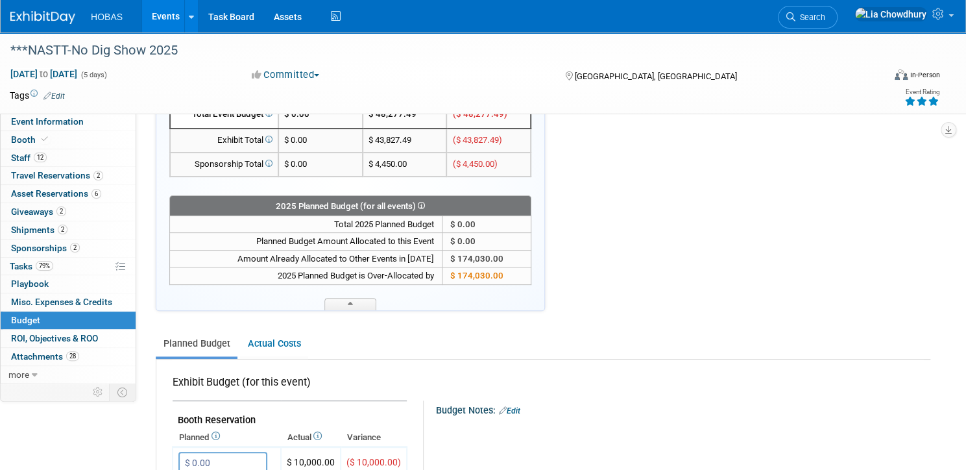
scroll to position [156, 0]
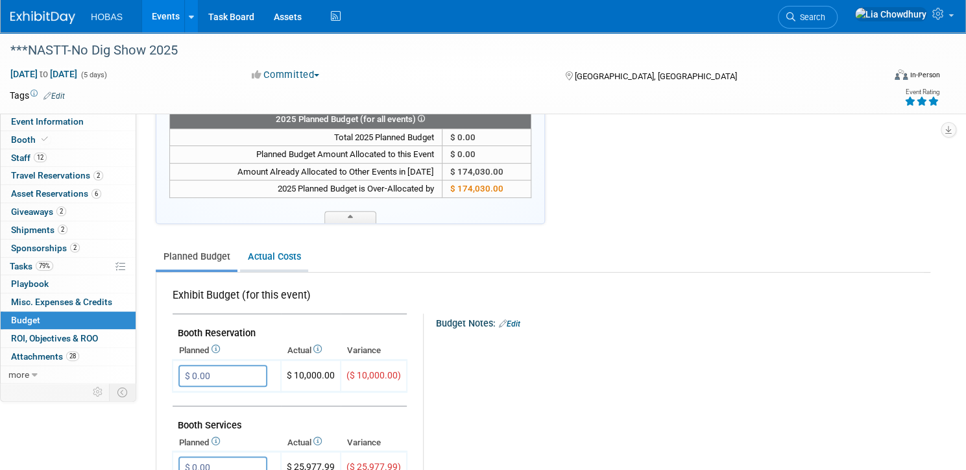
click at [308, 258] on link "Actual Costs" at bounding box center [274, 257] width 68 height 24
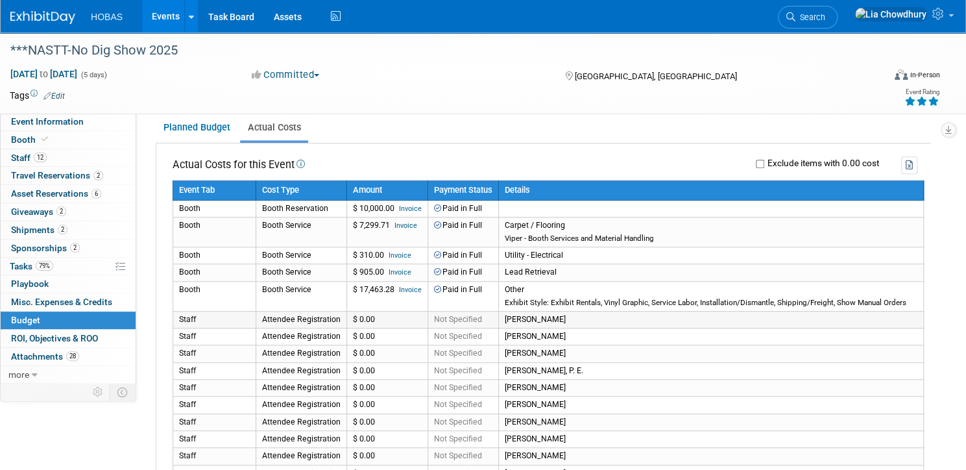
scroll to position [311, 0]
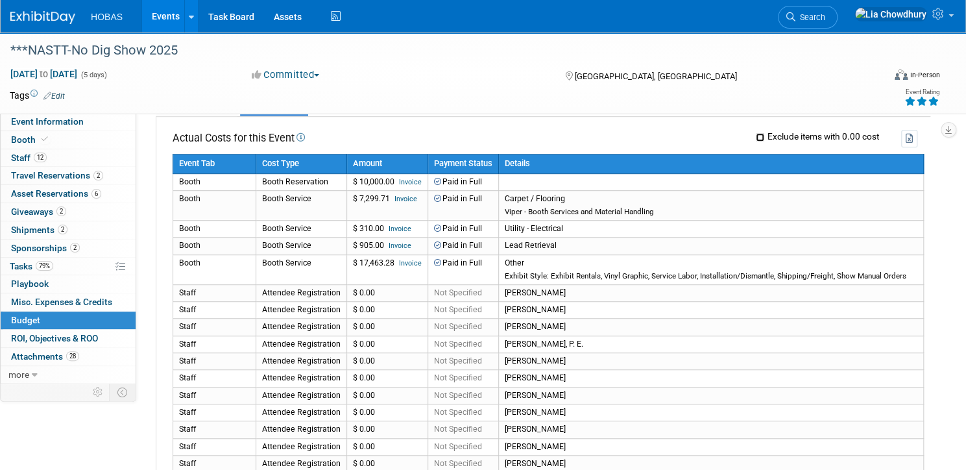
click at [756, 137] on input "Exclude items with 0.00 cost" at bounding box center [760, 137] width 8 height 8
checkbox input "true"
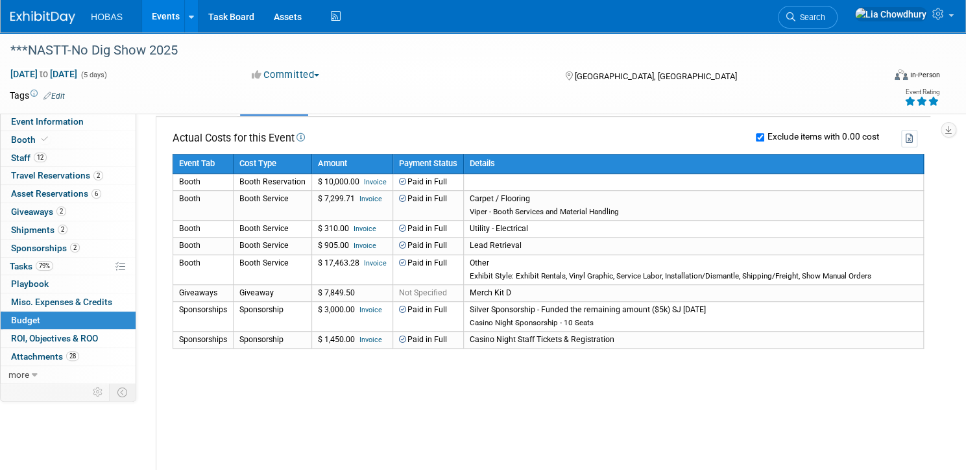
click at [189, 18] on link "Events" at bounding box center [165, 16] width 47 height 32
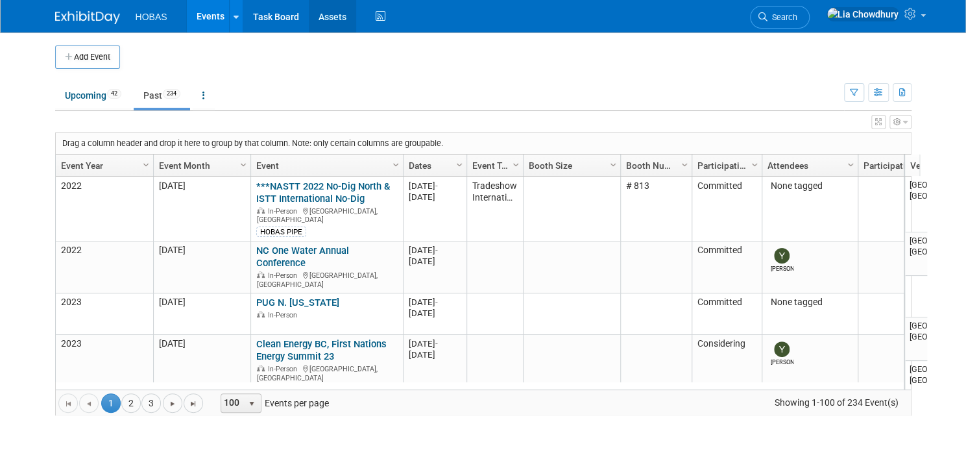
click at [324, 14] on link "Assets" at bounding box center [332, 16] width 47 height 32
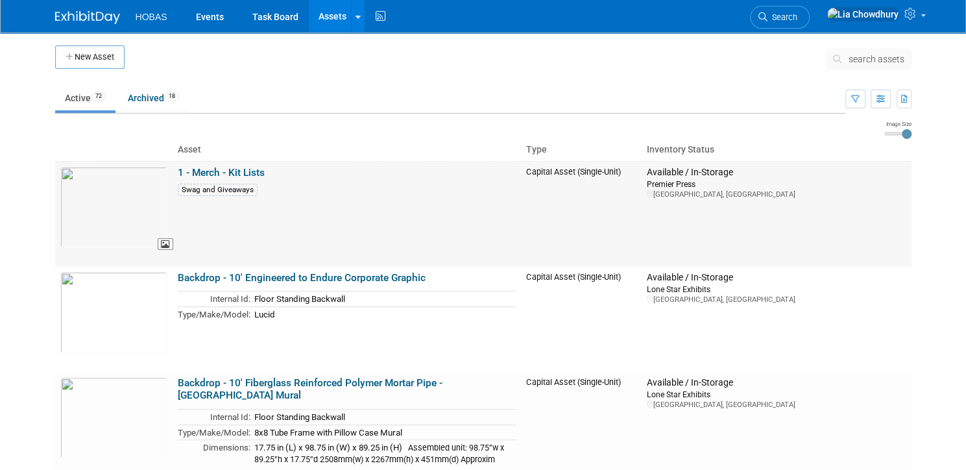
click at [106, 193] on img at bounding box center [113, 207] width 107 height 81
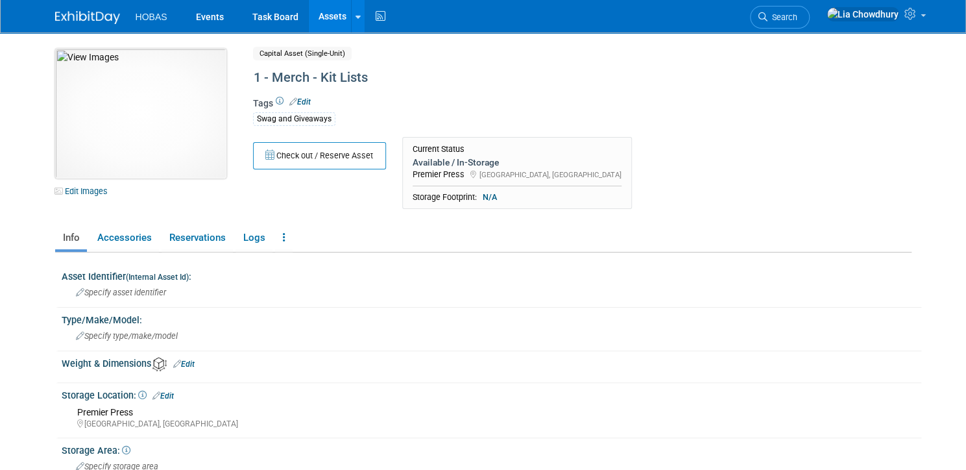
click at [154, 118] on img at bounding box center [140, 114] width 171 height 130
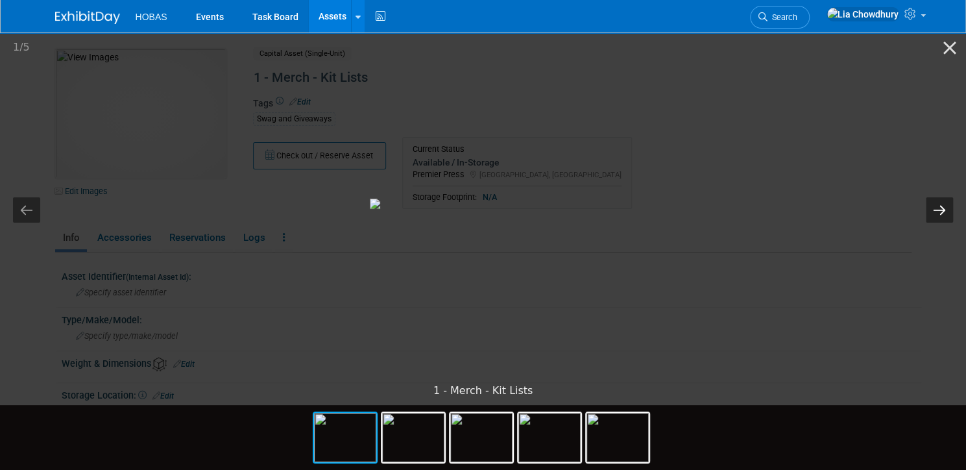
click at [942, 210] on button "Next slide" at bounding box center [939, 209] width 27 height 25
click at [942, 208] on button "Next slide" at bounding box center [939, 209] width 27 height 25
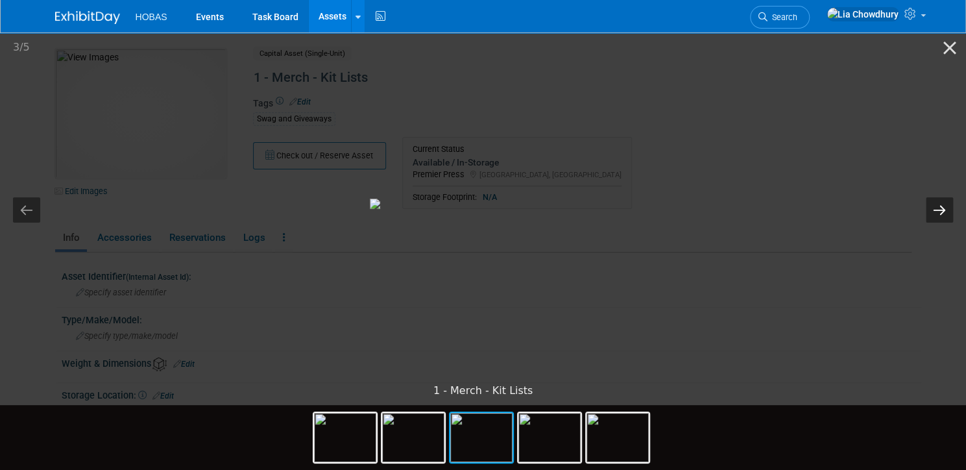
click at [942, 208] on button "Next slide" at bounding box center [939, 209] width 27 height 25
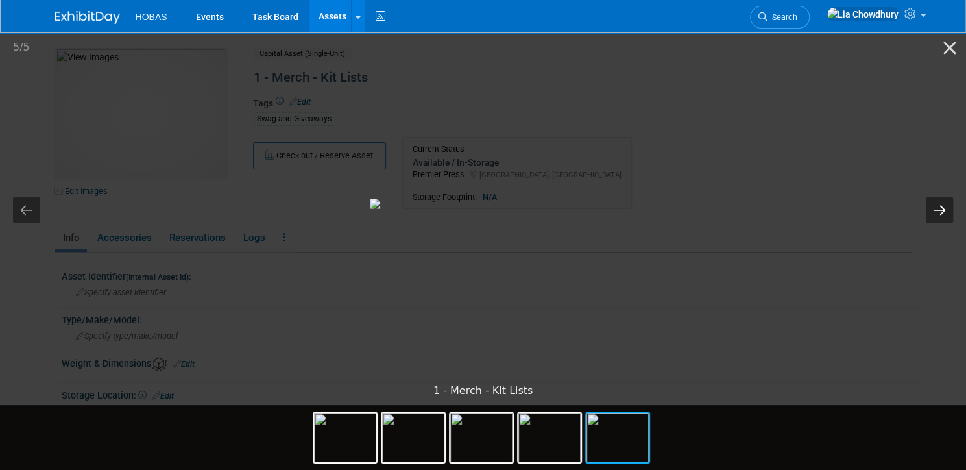
click at [942, 208] on button "Next slide" at bounding box center [939, 209] width 27 height 25
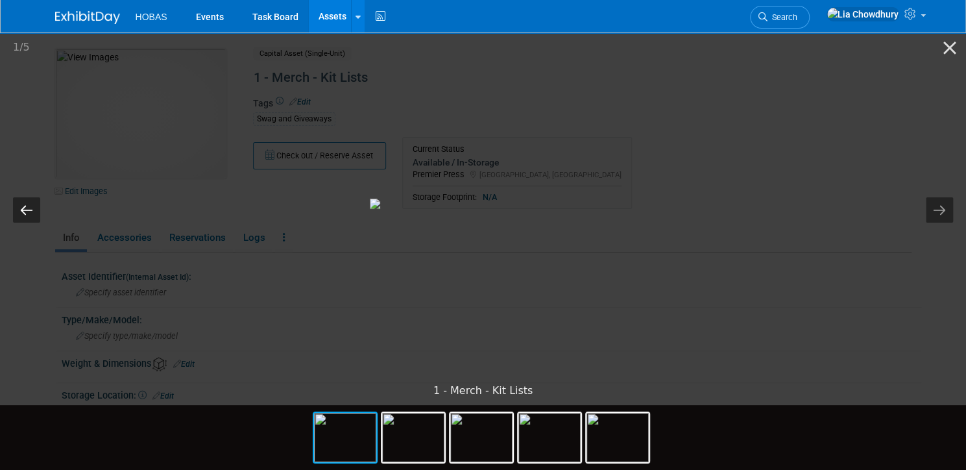
click at [18, 213] on button "Previous slide" at bounding box center [26, 209] width 27 height 25
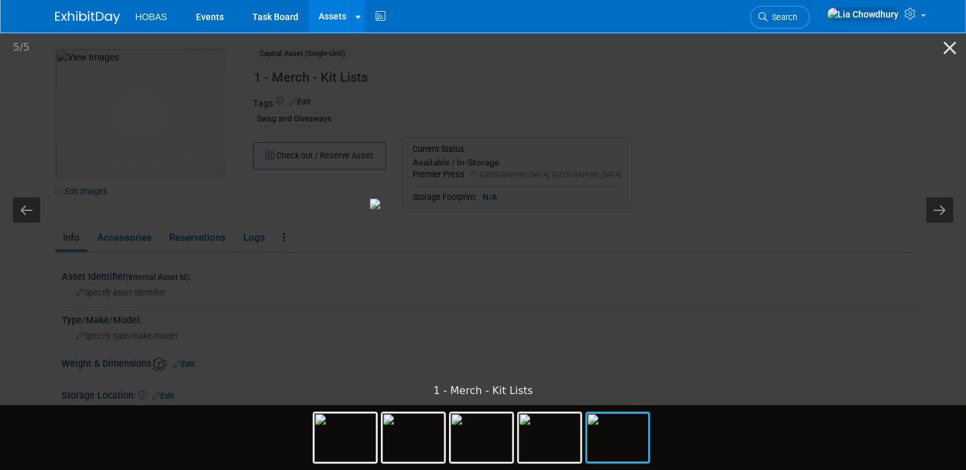
click at [160, 207] on picture at bounding box center [483, 203] width 966 height 347
